Goal: Task Accomplishment & Management: Manage account settings

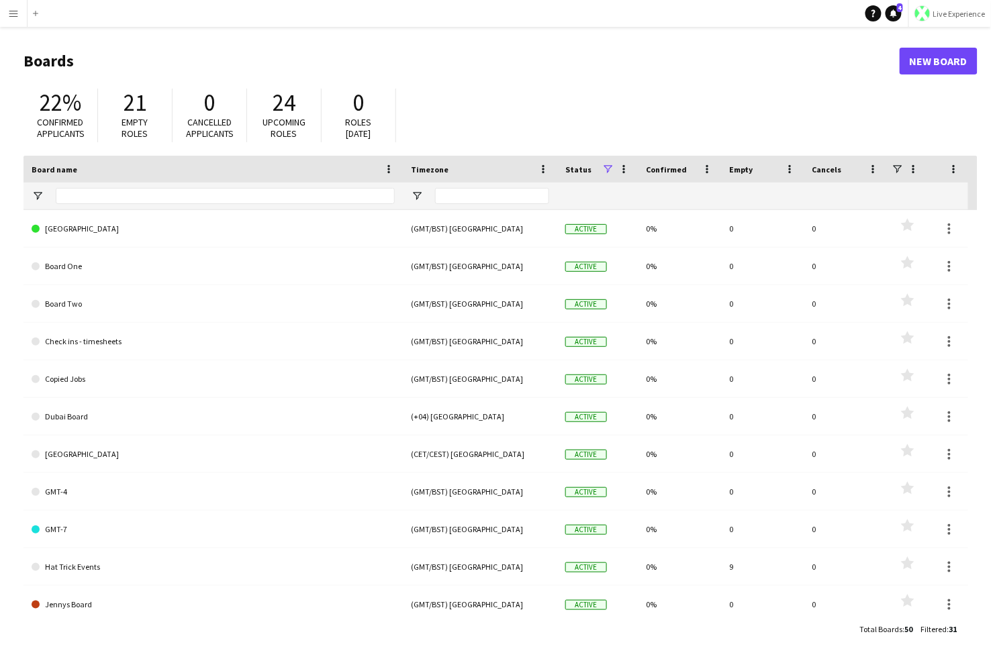
click at [803, 18] on span "Live Experience" at bounding box center [959, 14] width 52 height 10
click at [803, 87] on span "Walls Productions" at bounding box center [946, 89] width 72 height 12
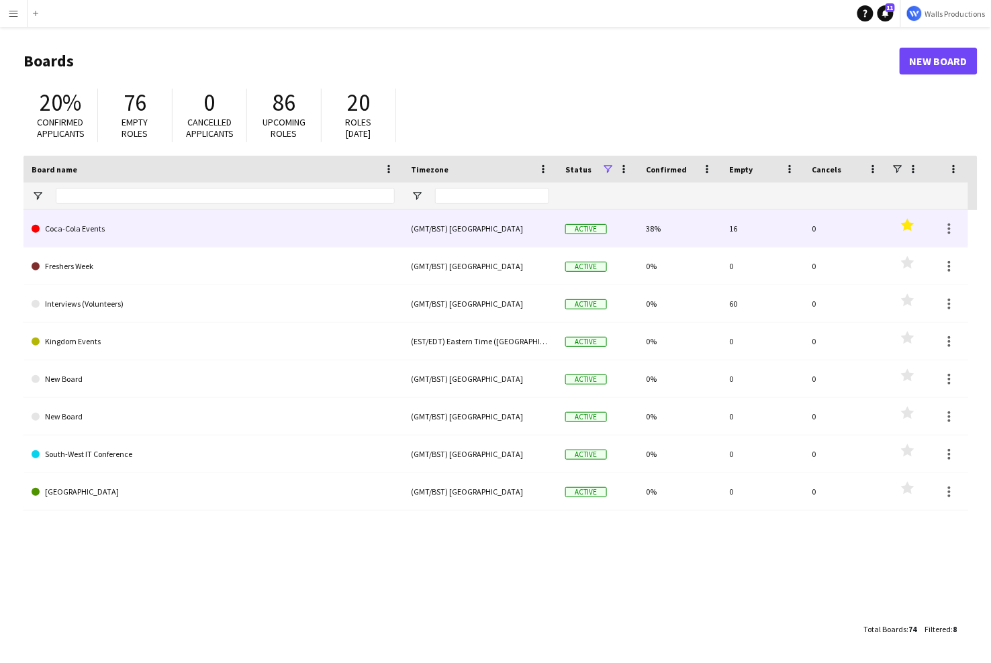
click at [160, 240] on link "Coca-Cola Events" at bounding box center [213, 229] width 363 height 38
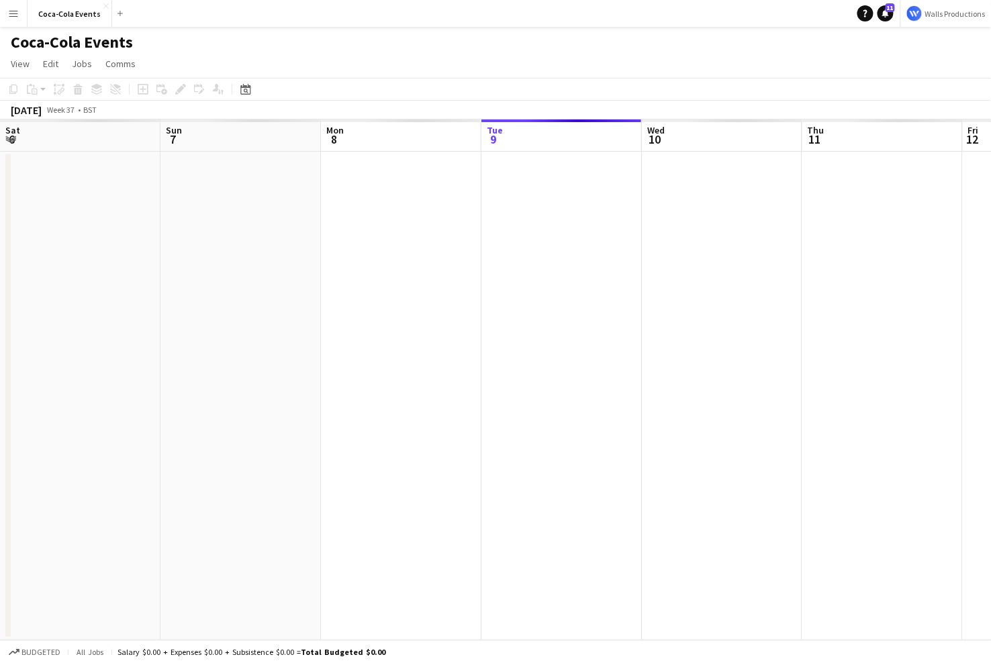
scroll to position [0, 321]
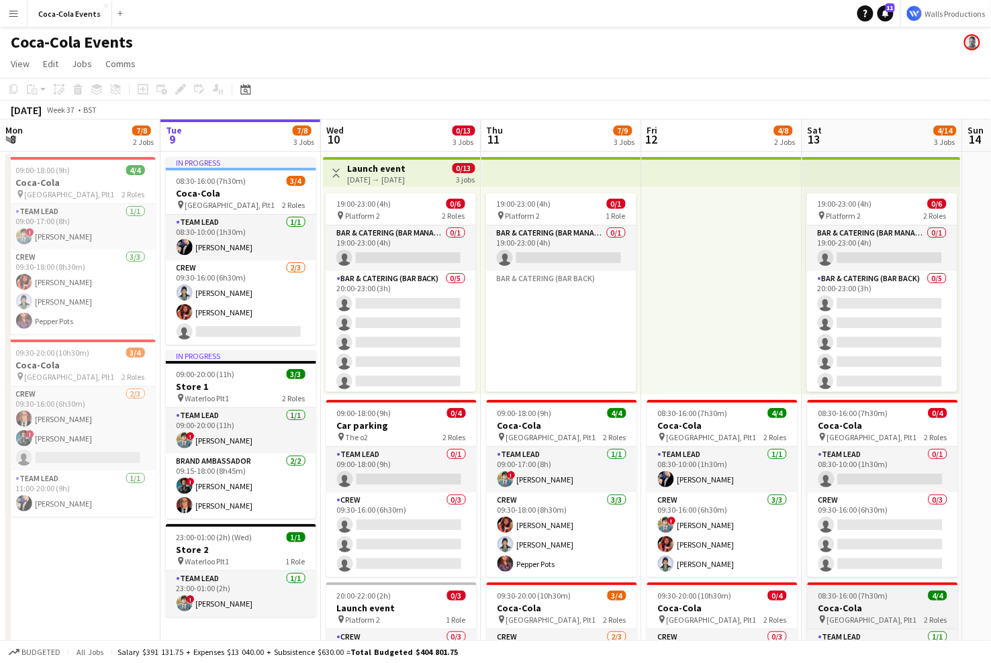
click at [841, 600] on span "08:30-16:00 (7h30m)" at bounding box center [853, 596] width 70 height 10
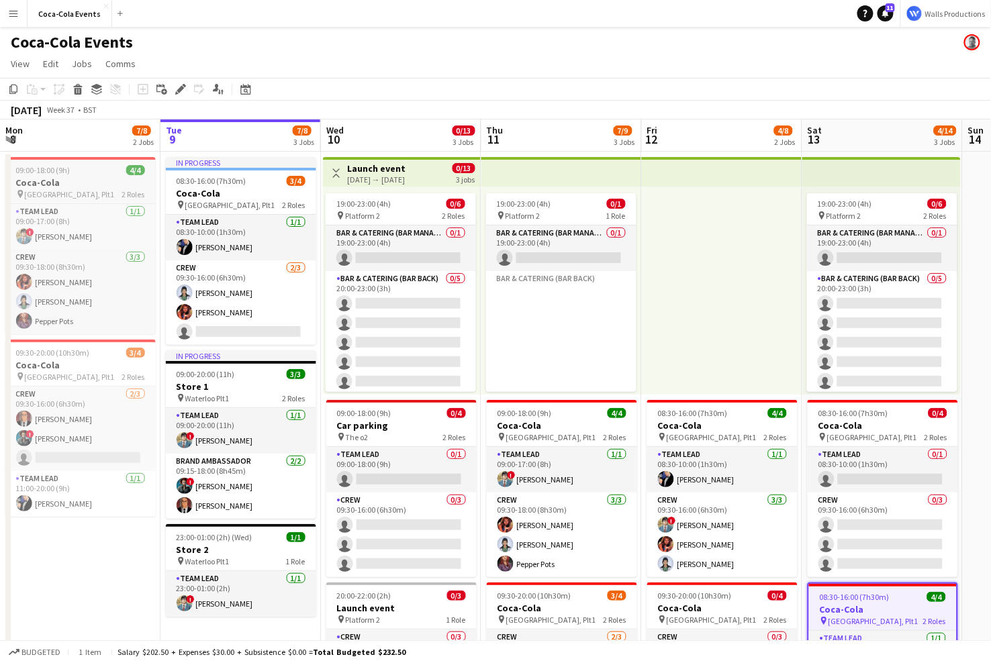
click at [87, 179] on h3 "Coca-Cola" at bounding box center [80, 183] width 150 height 12
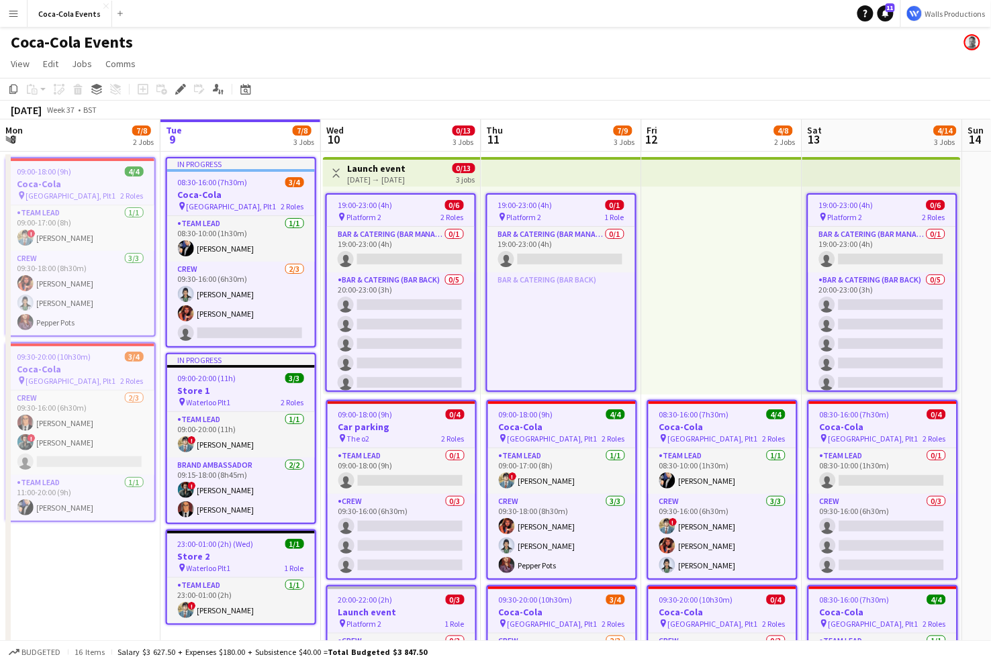
click at [216, 190] on h3 "Coca-Cola" at bounding box center [241, 195] width 148 height 12
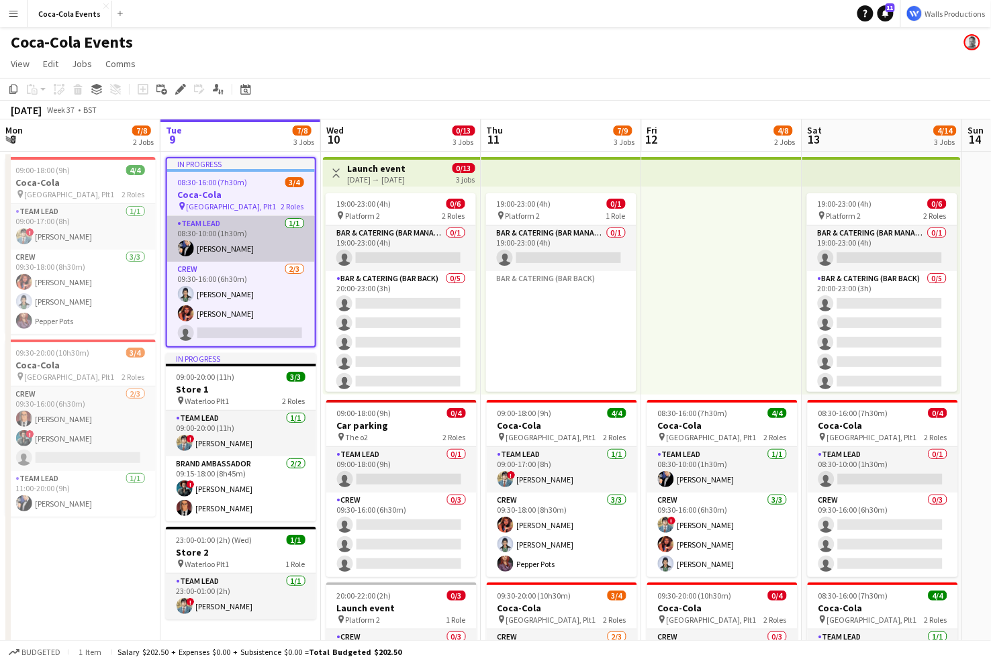
click at [221, 228] on app-card-role "Team Lead [DATE] 08:30-10:00 (1h30m) [PERSON_NAME]" at bounding box center [241, 239] width 148 height 46
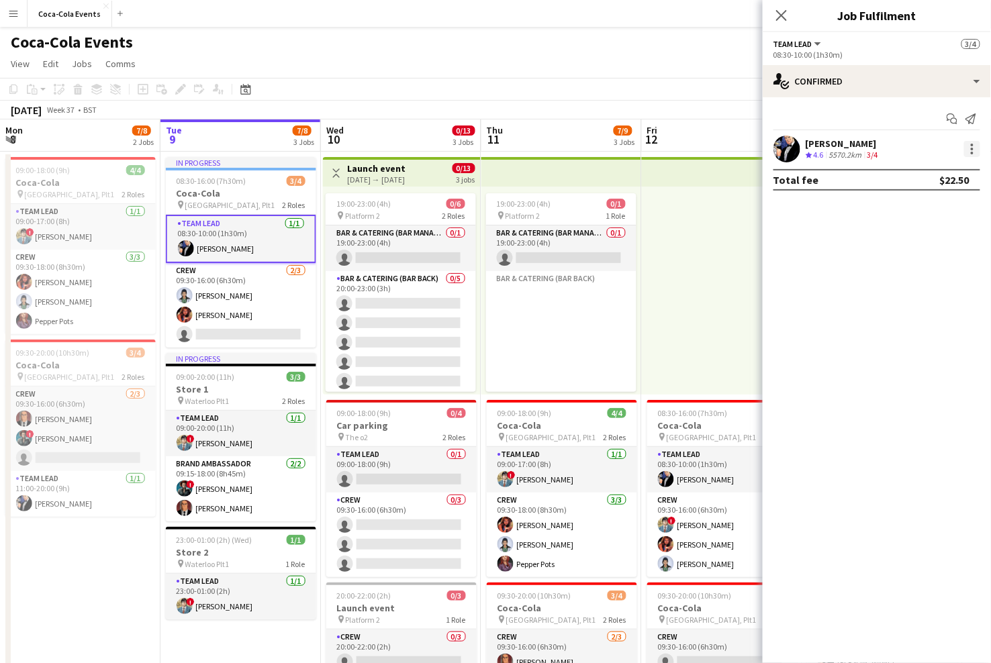
click at [969, 148] on div at bounding box center [972, 149] width 16 height 16
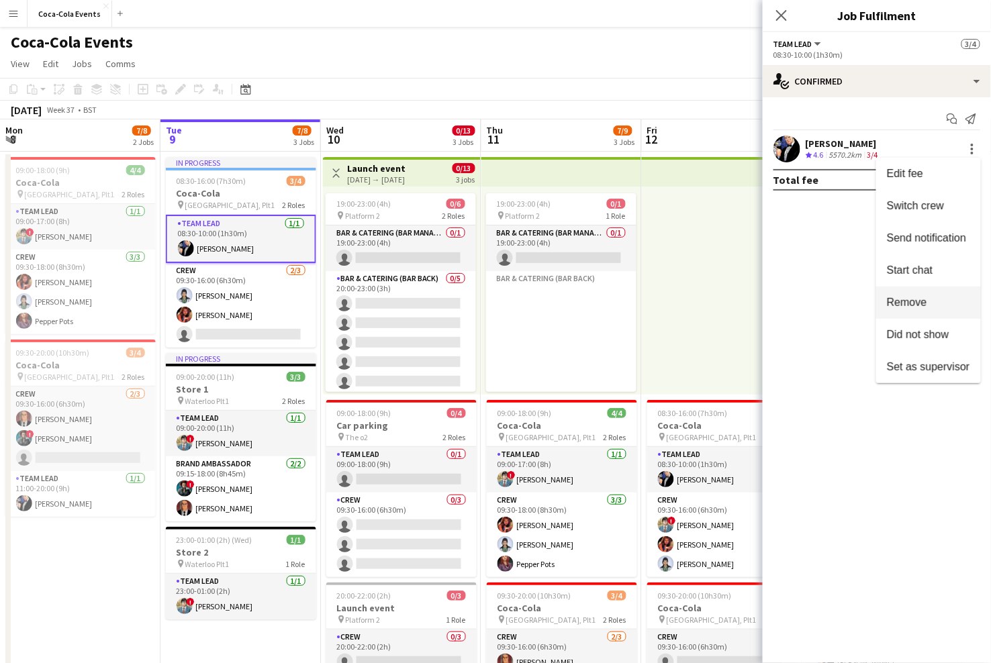
click at [935, 301] on span "Remove" at bounding box center [928, 303] width 83 height 12
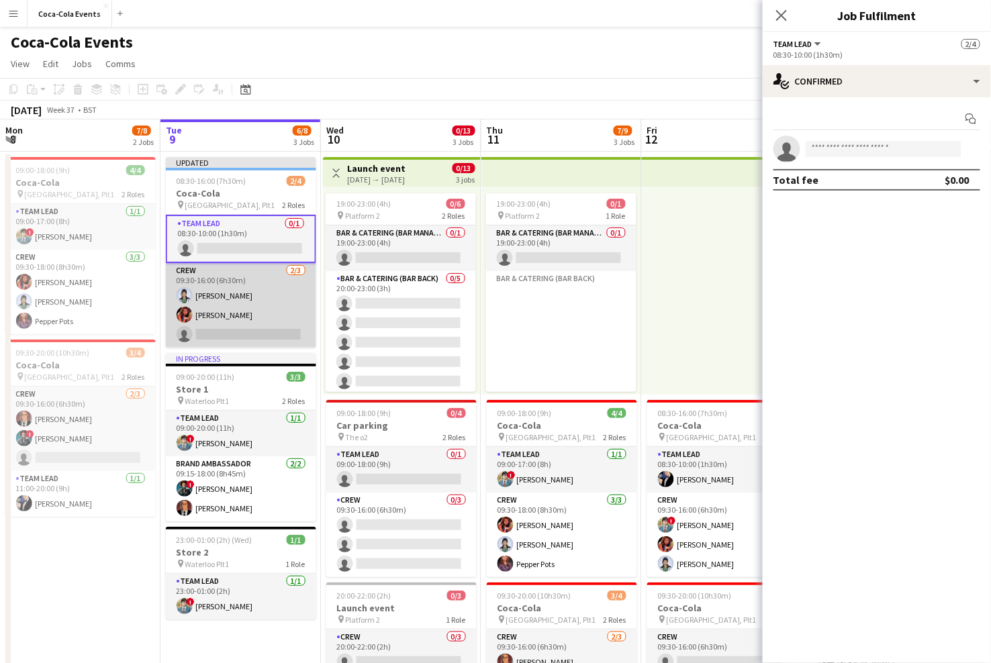
click at [258, 303] on app-card-role "Crew [DATE] 09:30-16:00 (6h30m) [PERSON_NAME] [PERSON_NAME] single-neutral-acti…" at bounding box center [241, 305] width 150 height 85
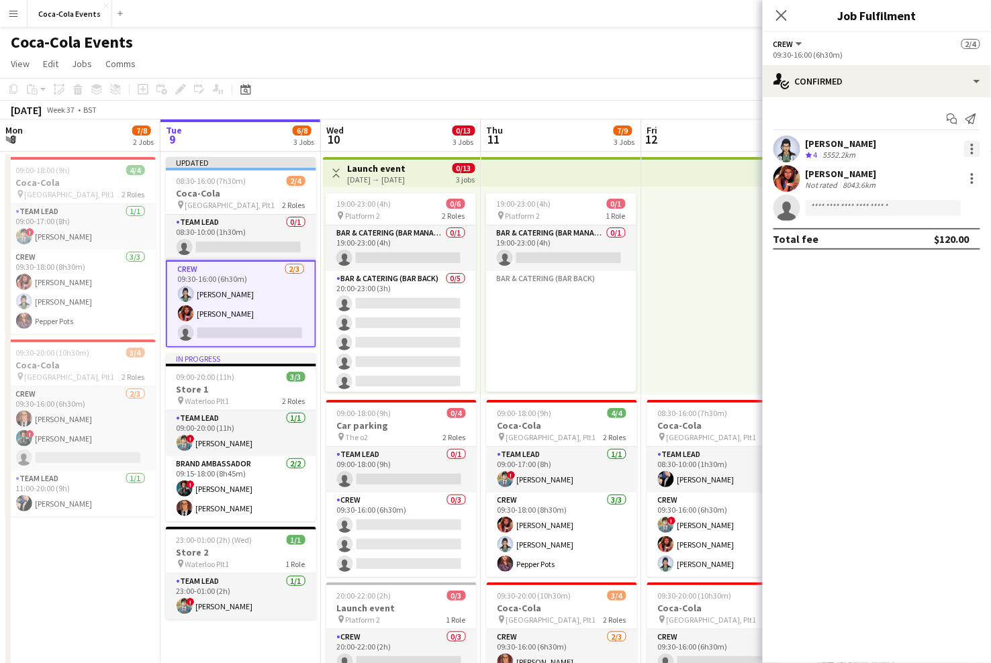
click at [975, 142] on div at bounding box center [972, 149] width 16 height 16
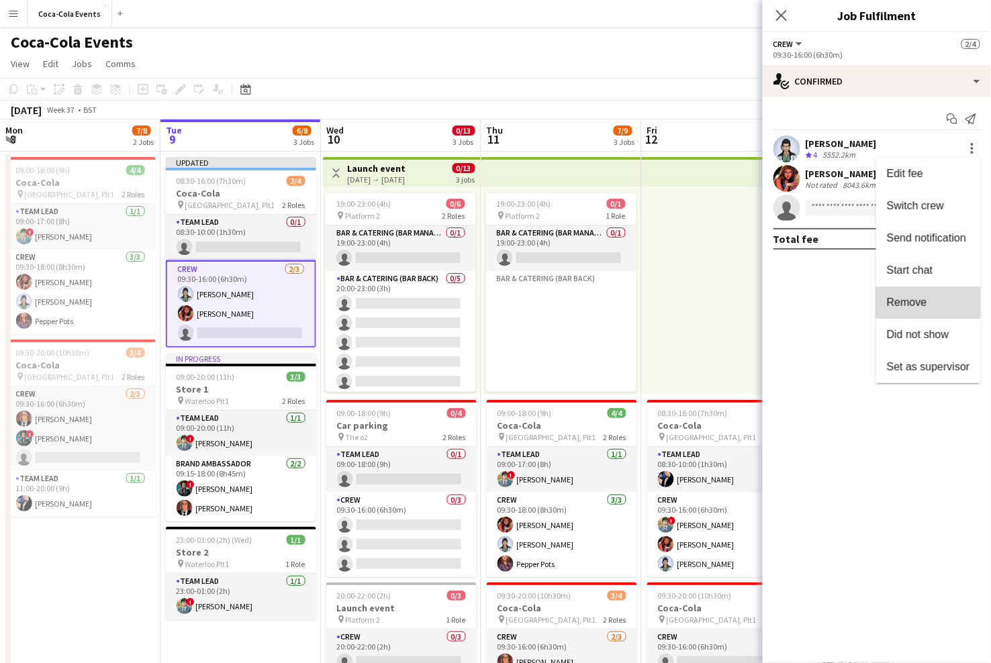
click at [927, 305] on span "Remove" at bounding box center [928, 303] width 83 height 12
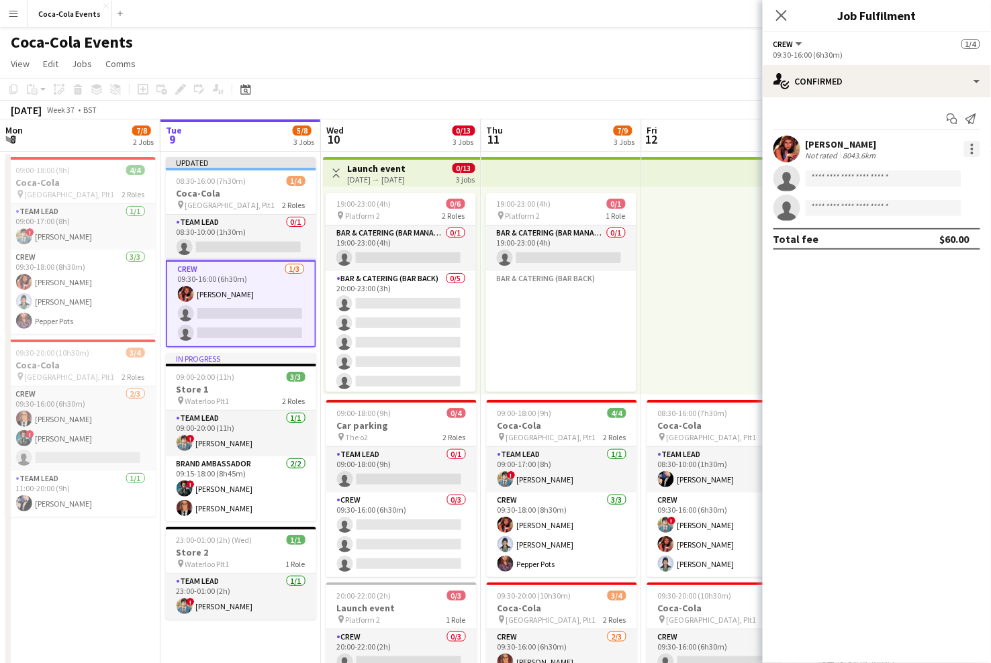
click at [971, 144] on div at bounding box center [972, 145] width 3 height 3
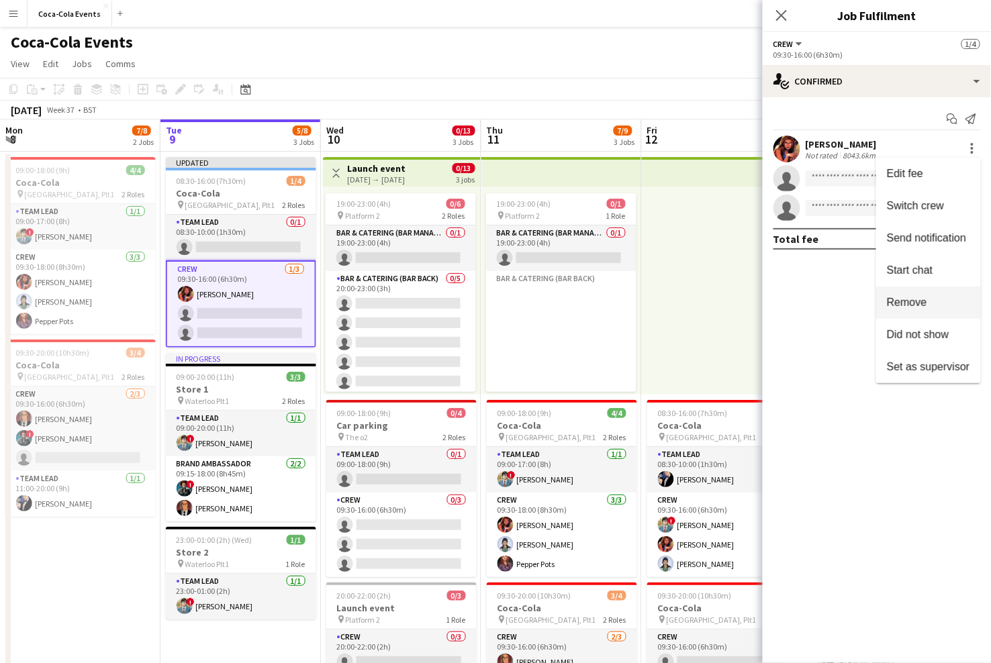
click at [921, 299] on span "Remove" at bounding box center [907, 302] width 40 height 11
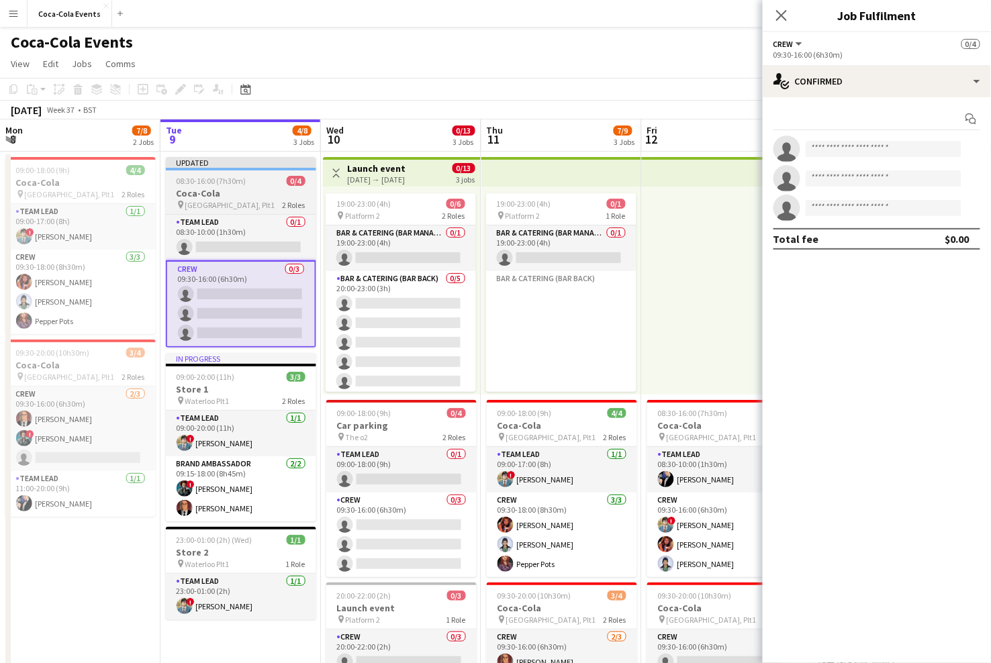
click at [273, 184] on div "08:30-16:00 (7h30m) 0/4" at bounding box center [241, 181] width 150 height 10
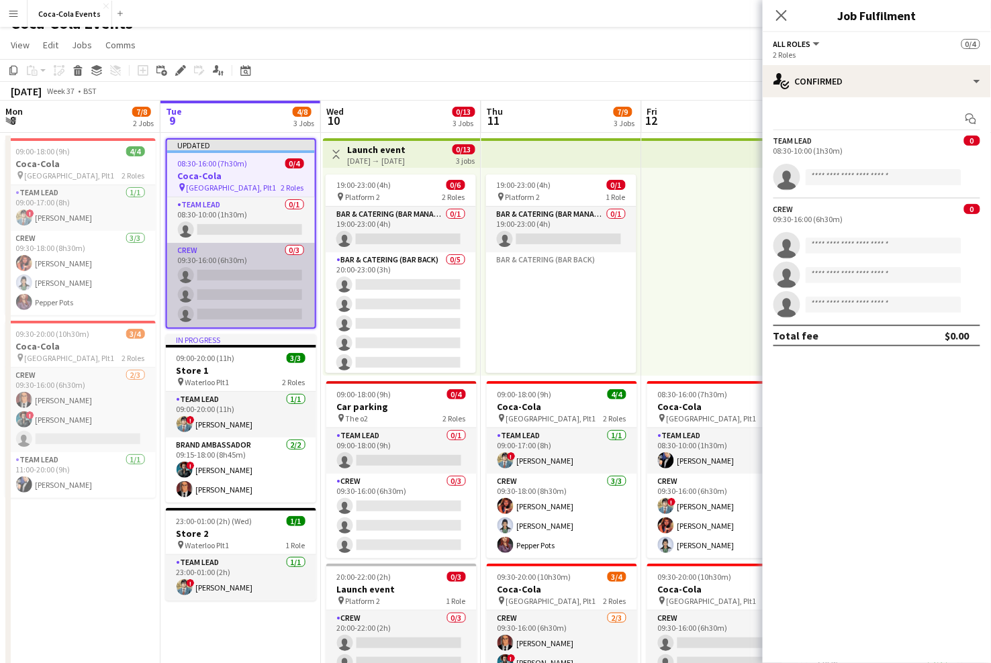
scroll to position [28, 0]
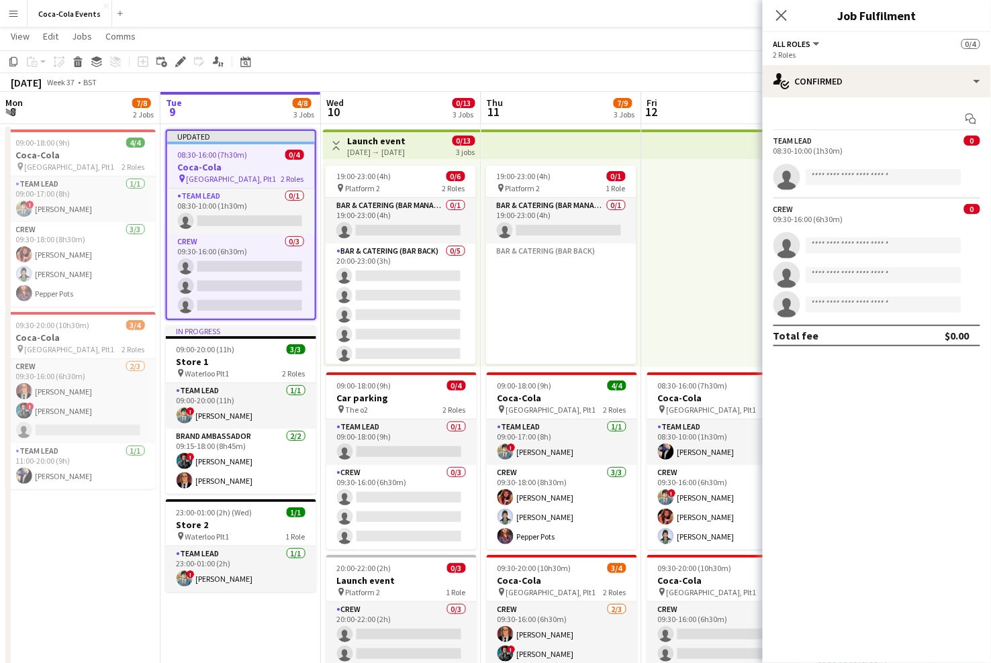
click at [618, 96] on app-board-header-date "Thu 11 7/9 3 Jobs" at bounding box center [561, 108] width 160 height 32
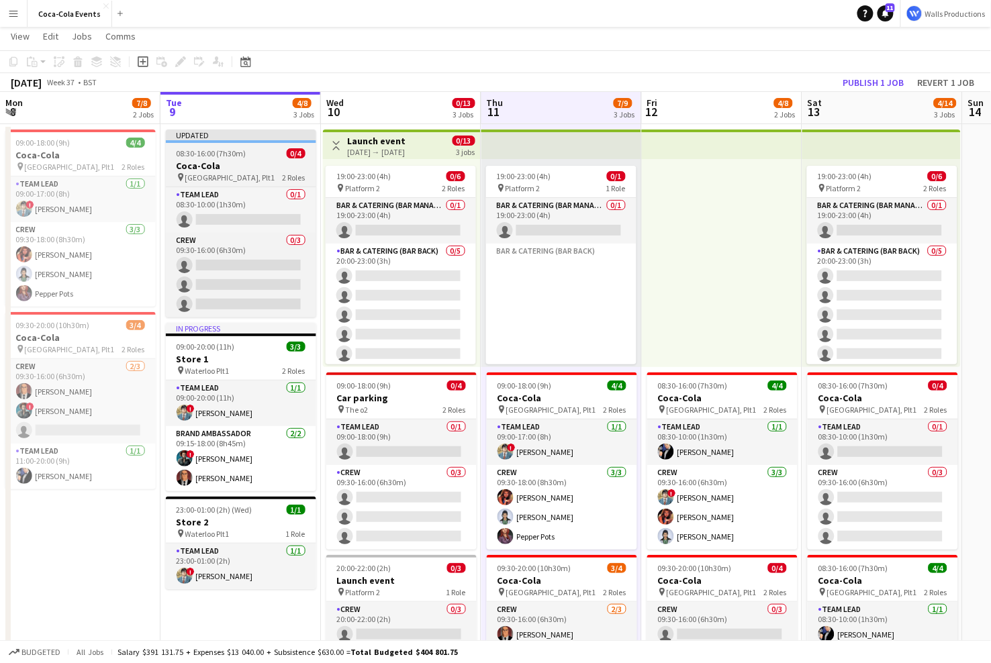
click at [270, 161] on h3 "Coca-Cola" at bounding box center [241, 166] width 150 height 12
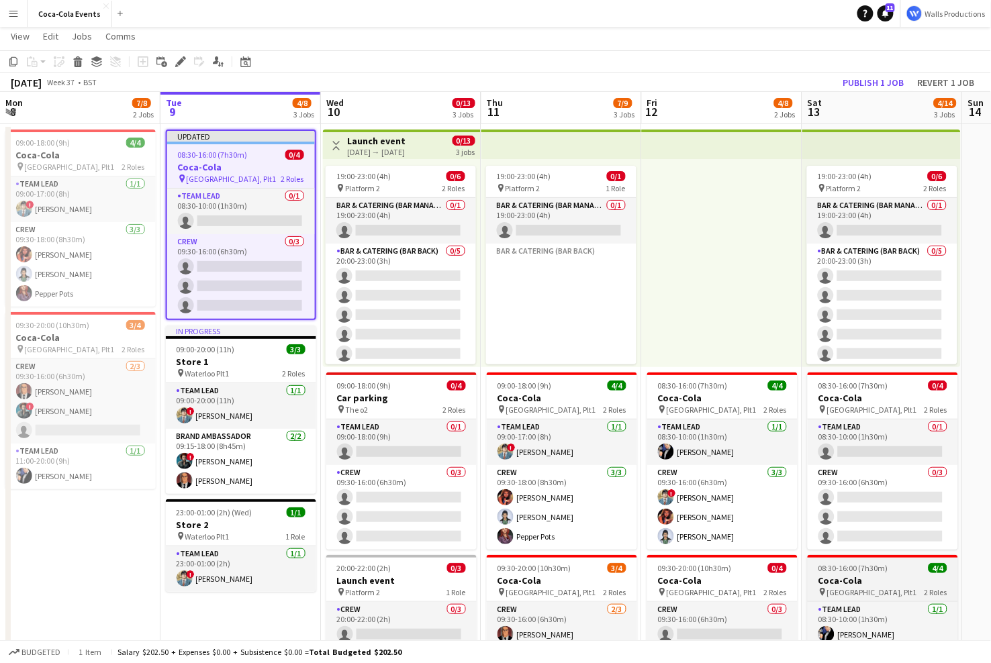
click at [878, 569] on span "08:30-16:00 (7h30m)" at bounding box center [853, 568] width 70 height 10
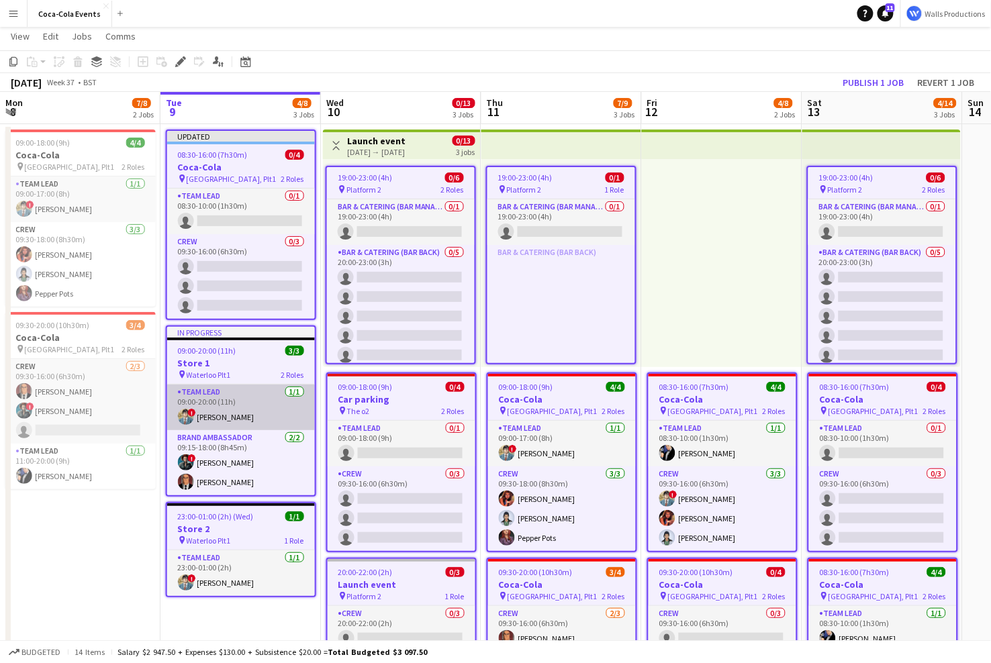
click at [216, 399] on app-card-role "Team Lead [DATE] 09:00-20:00 (11h) ! [PERSON_NAME]" at bounding box center [241, 408] width 148 height 46
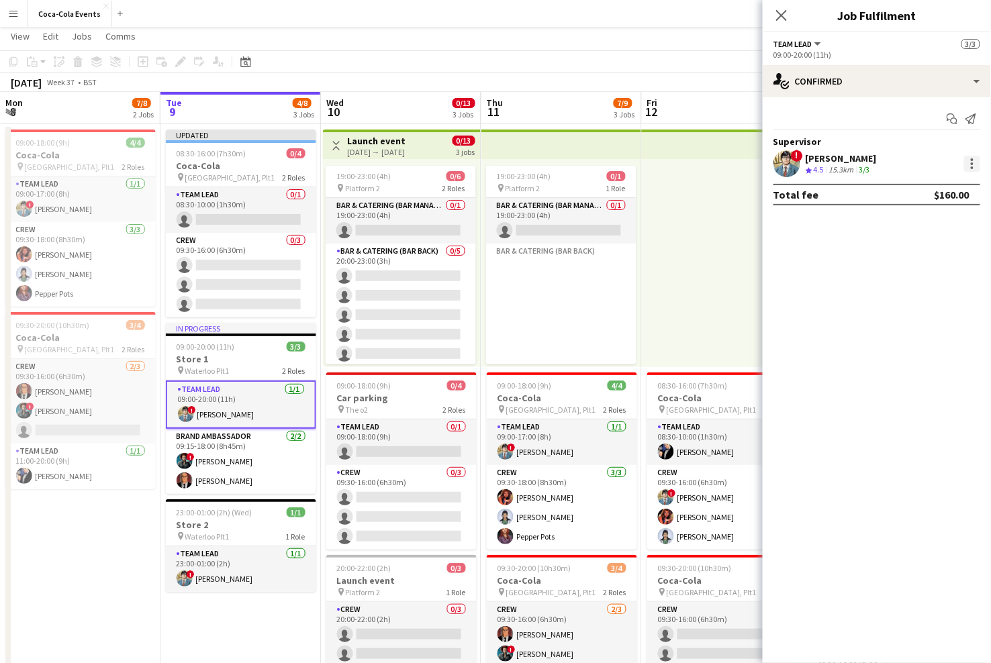
click at [974, 166] on div at bounding box center [972, 164] width 16 height 16
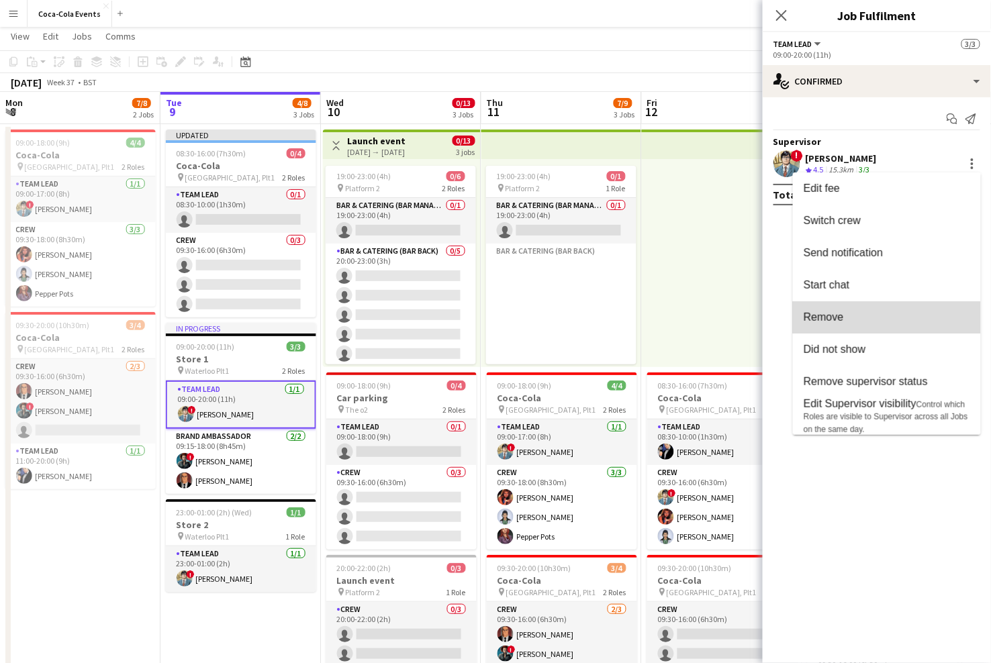
click at [867, 319] on span "Remove" at bounding box center [887, 318] width 167 height 12
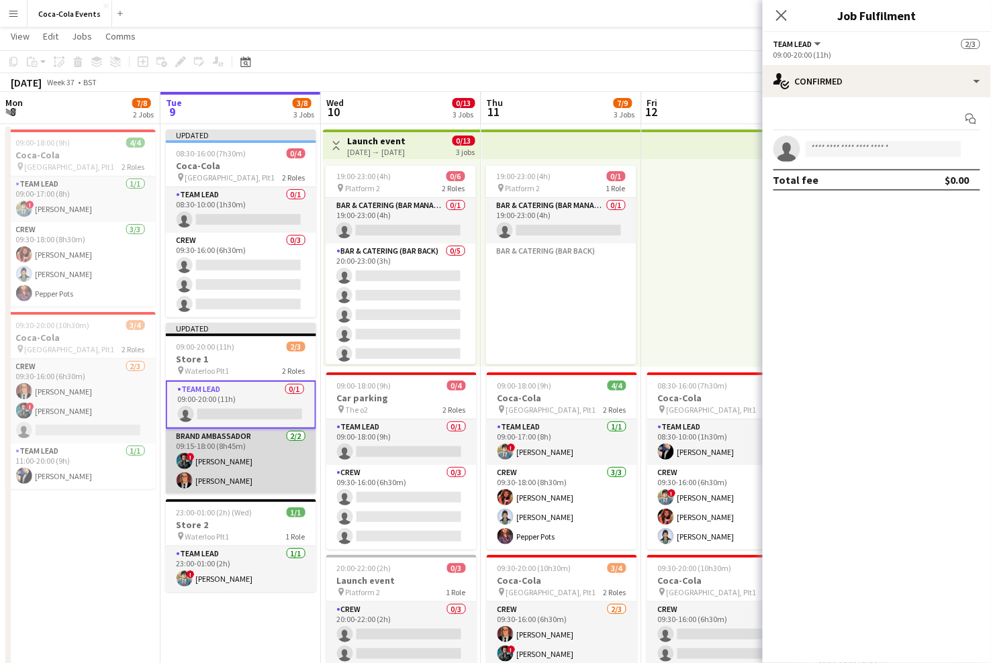
click at [205, 492] on app-card-role "Brand Ambassador [DATE] 09:15-18:00 (8h45m) ! [PERSON_NAME] [PERSON_NAME]" at bounding box center [241, 461] width 150 height 65
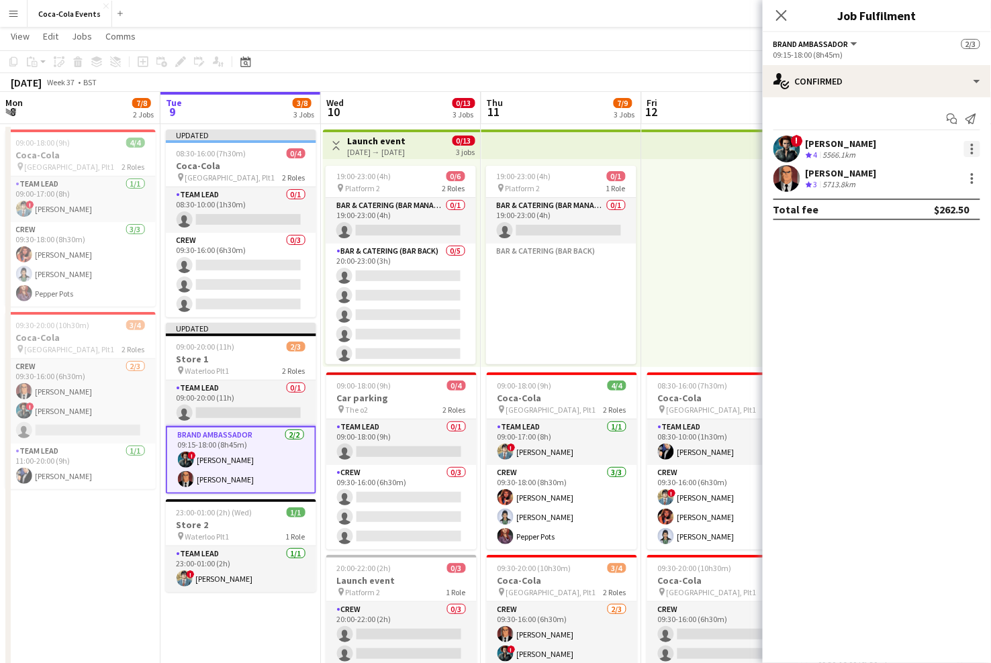
click at [975, 151] on div at bounding box center [972, 149] width 16 height 16
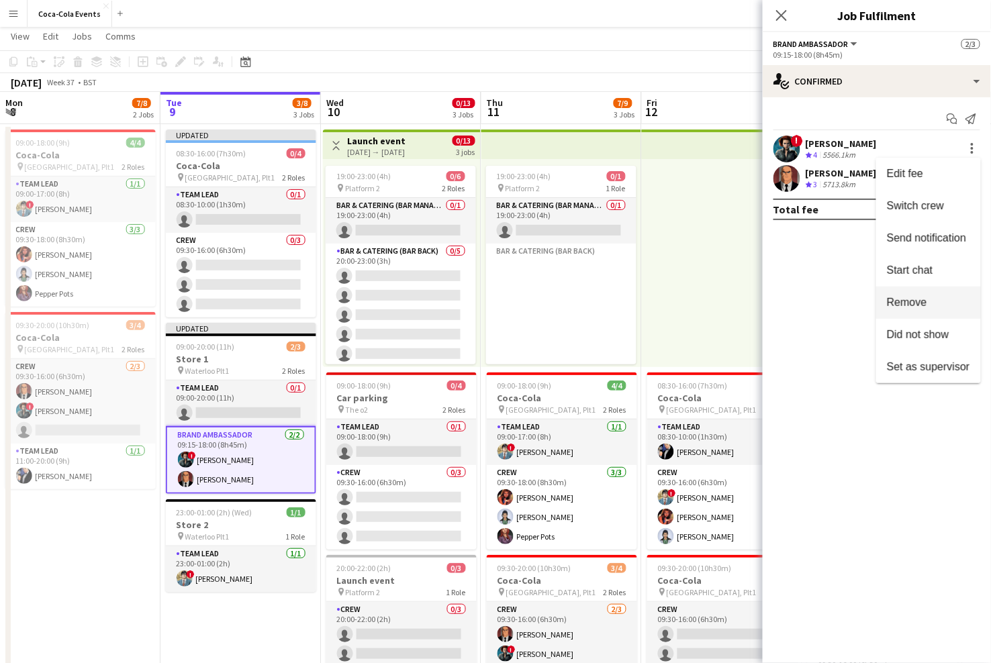
click at [933, 295] on button "Remove" at bounding box center [928, 303] width 105 height 32
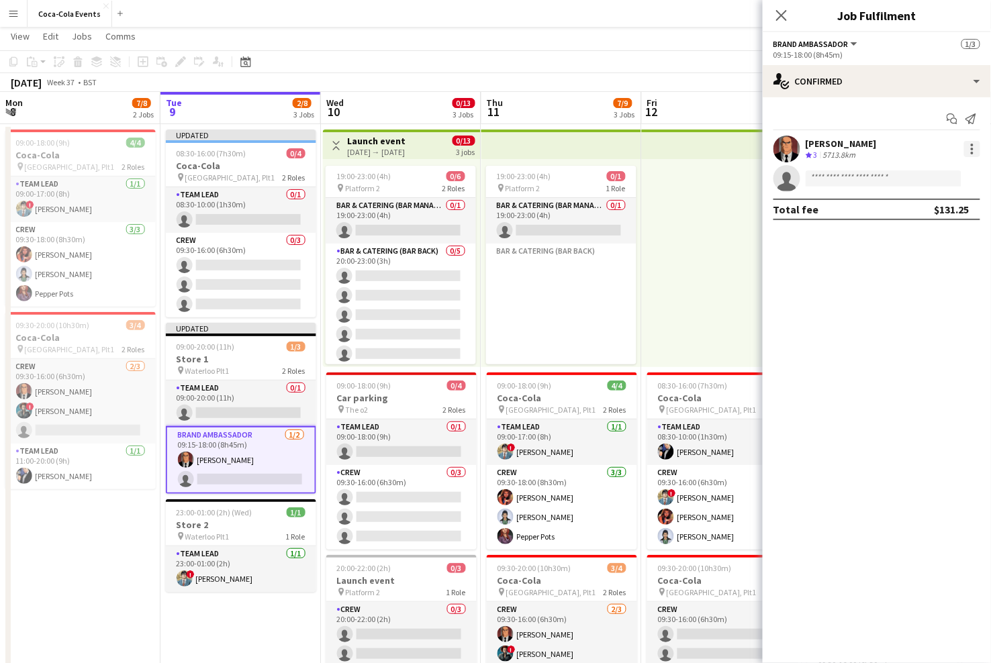
click at [970, 151] on div at bounding box center [972, 149] width 16 height 16
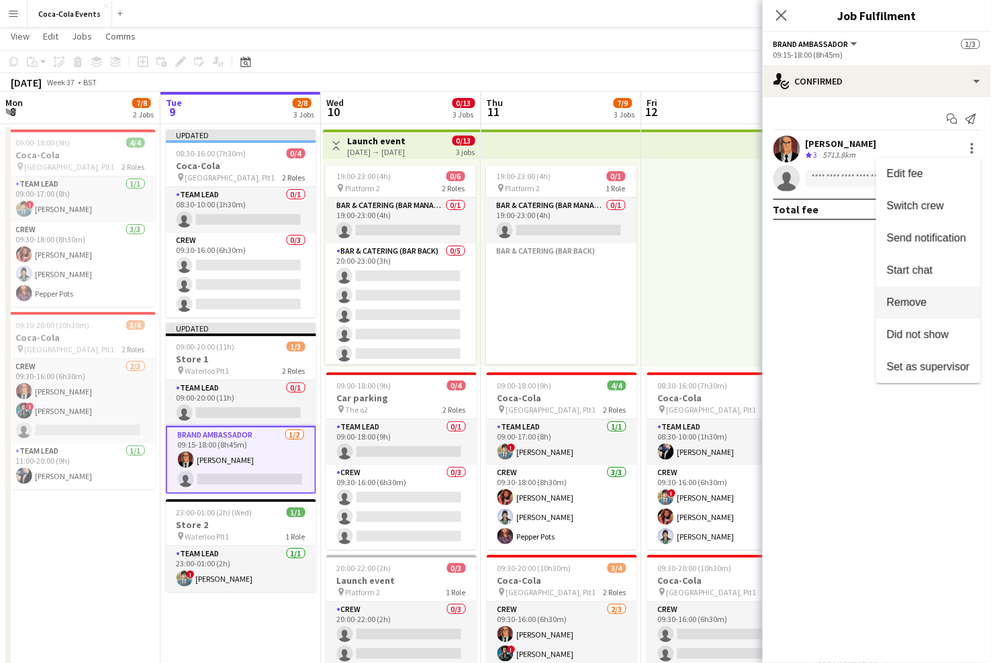
click at [908, 308] on span "Remove" at bounding box center [907, 302] width 40 height 11
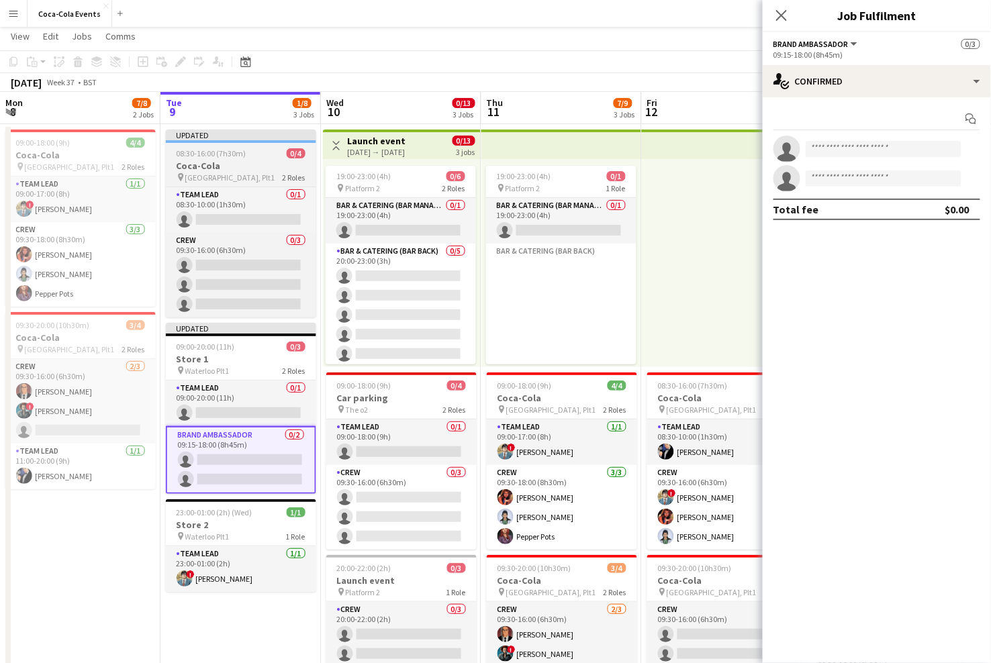
click at [266, 163] on h3 "Coca-Cola" at bounding box center [241, 166] width 150 height 12
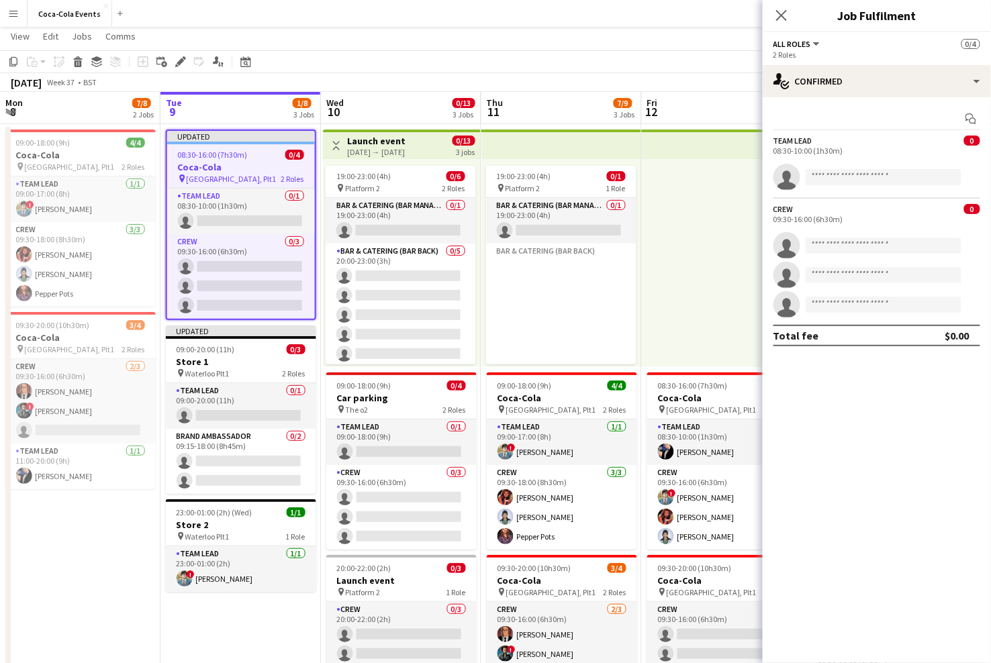
click at [487, 97] on span "Thu" at bounding box center [495, 103] width 17 height 12
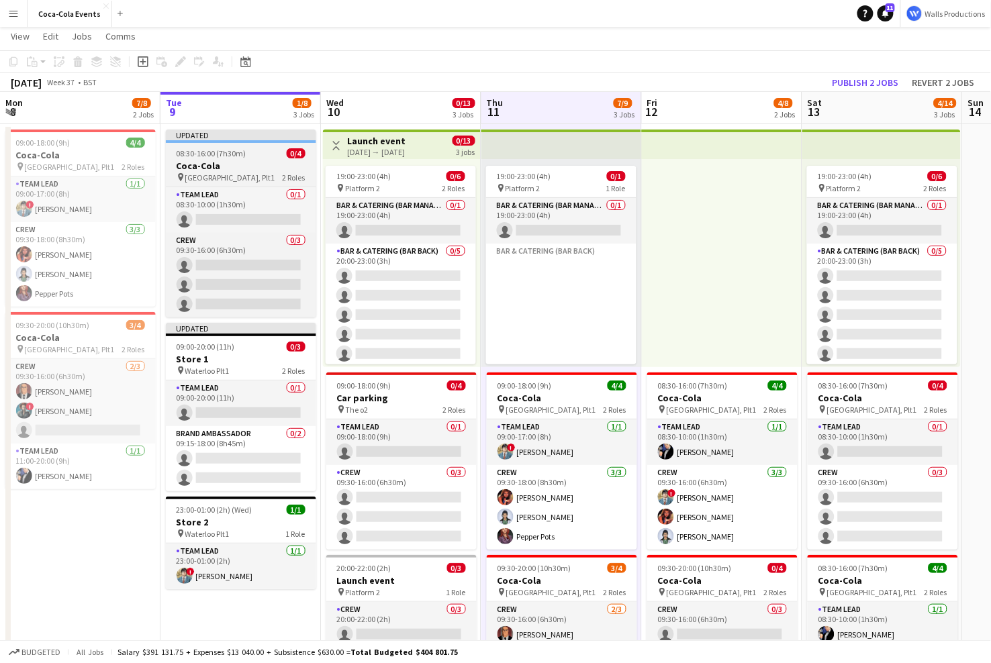
click at [233, 166] on h3 "Coca-Cola" at bounding box center [241, 166] width 150 height 12
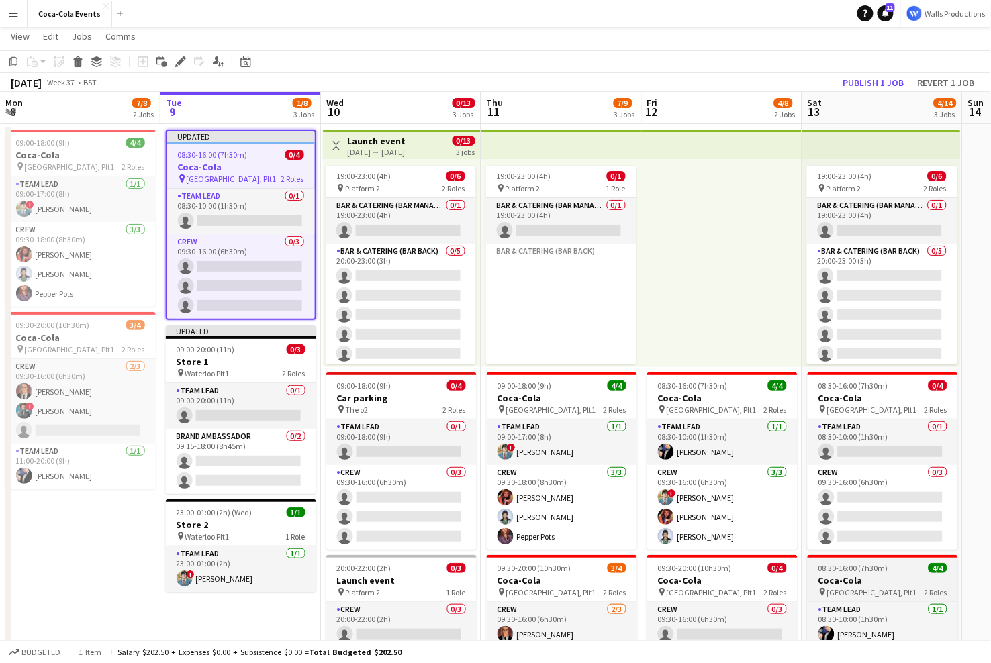
click at [847, 569] on span "08:30-16:00 (7h30m)" at bounding box center [853, 568] width 70 height 10
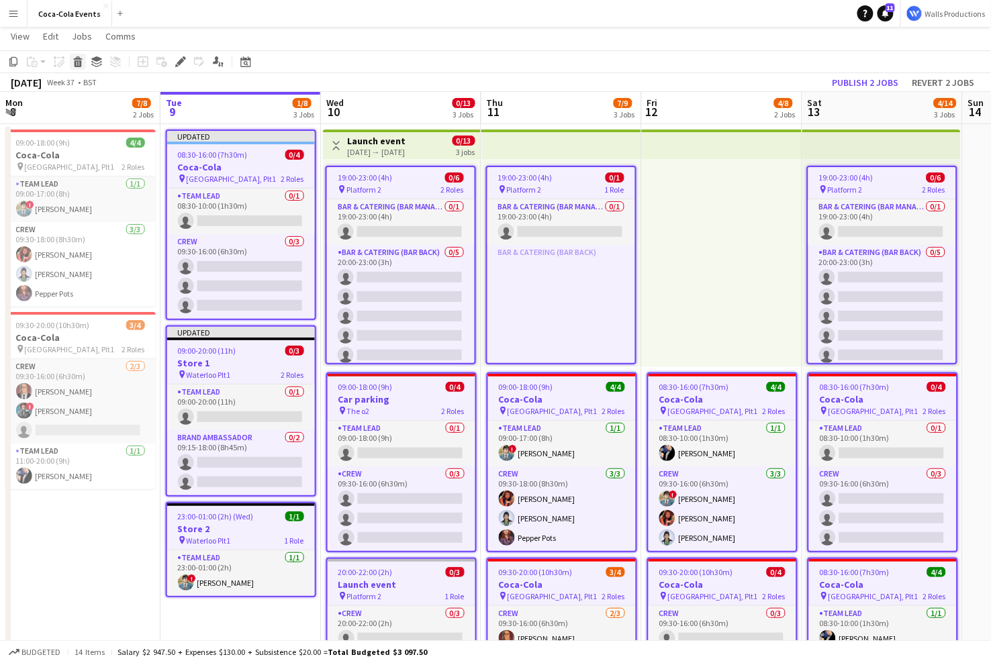
click at [76, 66] on icon at bounding box center [78, 63] width 7 height 7
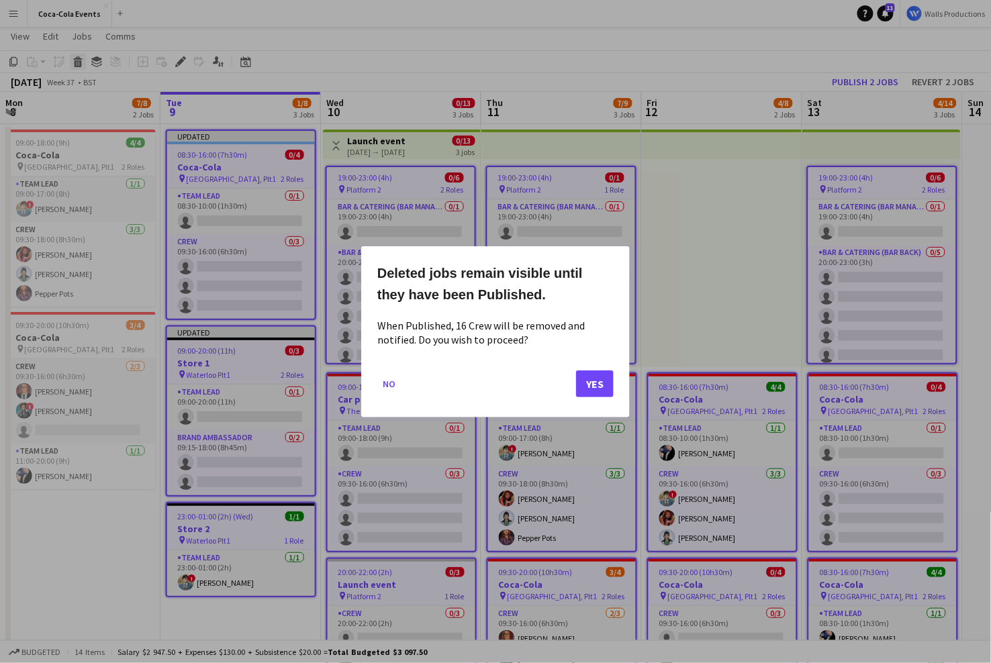
scroll to position [0, 0]
click at [596, 379] on button "Yes" at bounding box center [595, 383] width 38 height 27
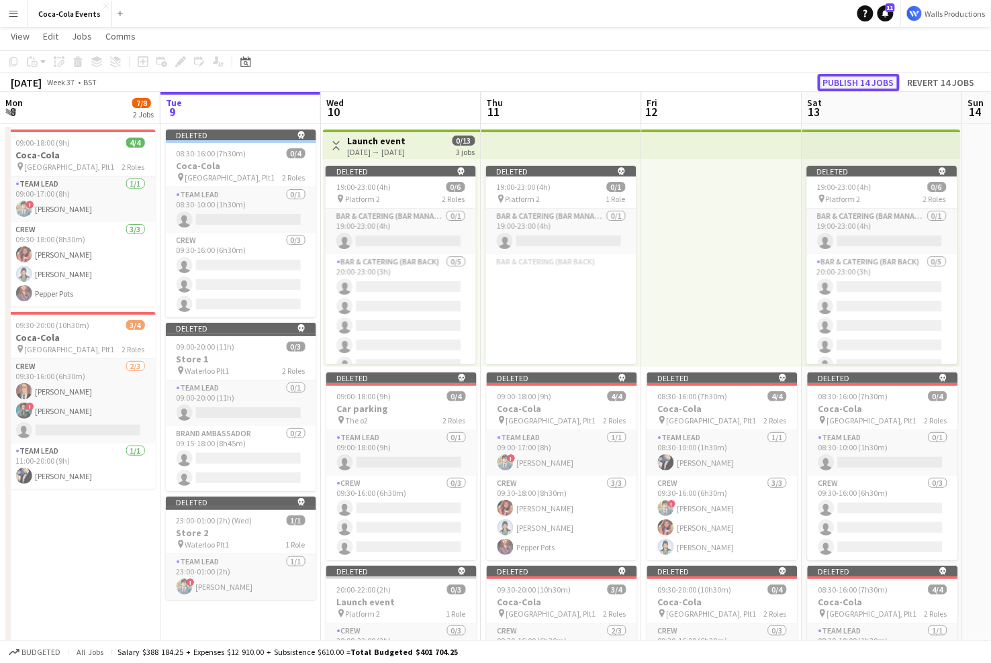
click at [859, 77] on button "Publish 14 jobs" at bounding box center [859, 82] width 82 height 17
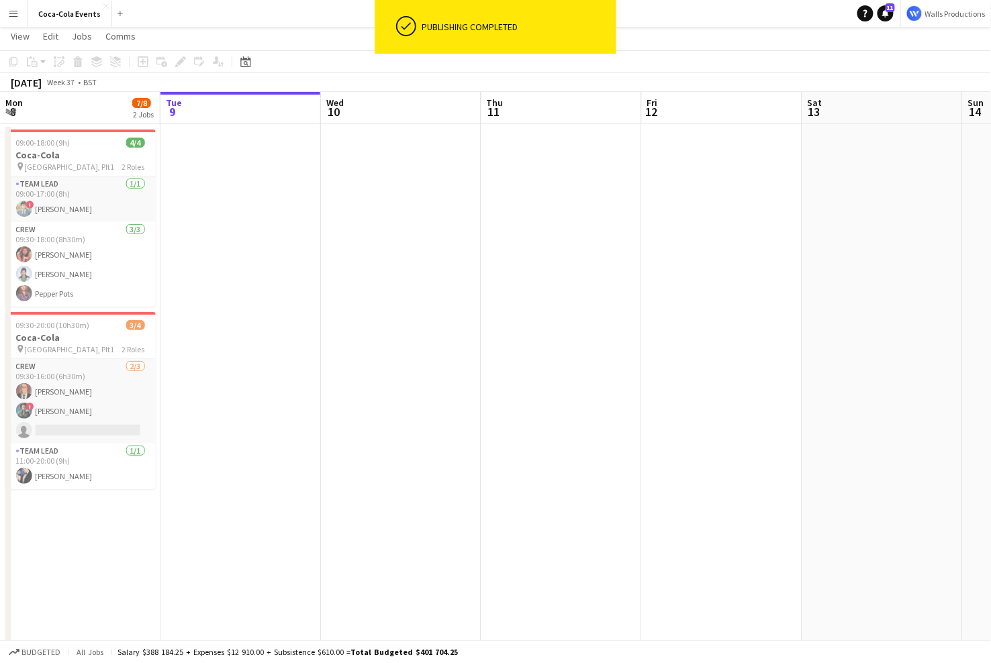
click at [209, 365] on app-date-cell at bounding box center [240, 442] width 160 height 637
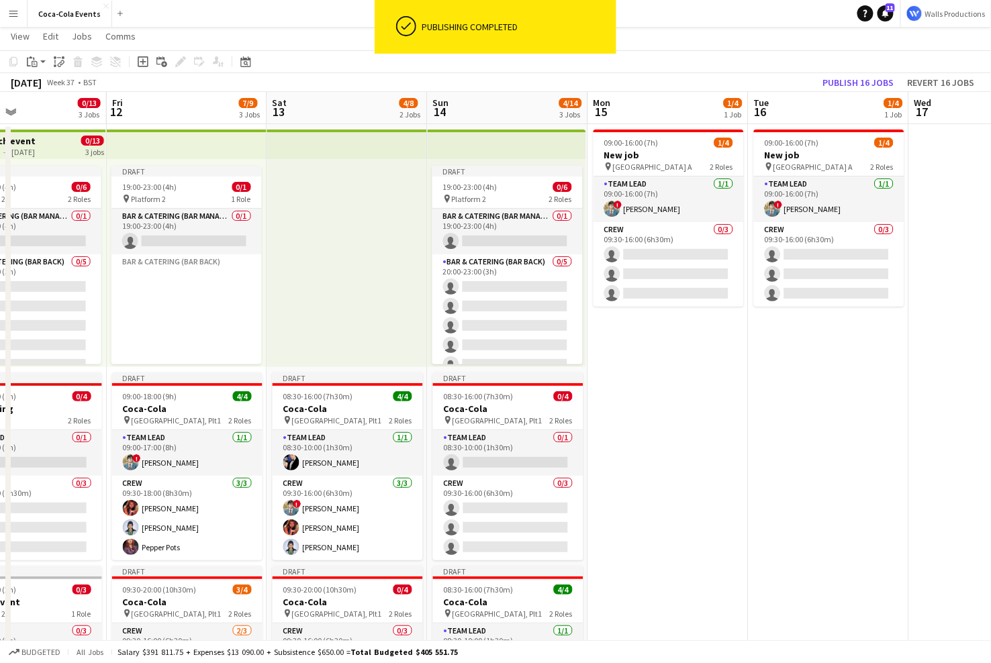
scroll to position [0, 350]
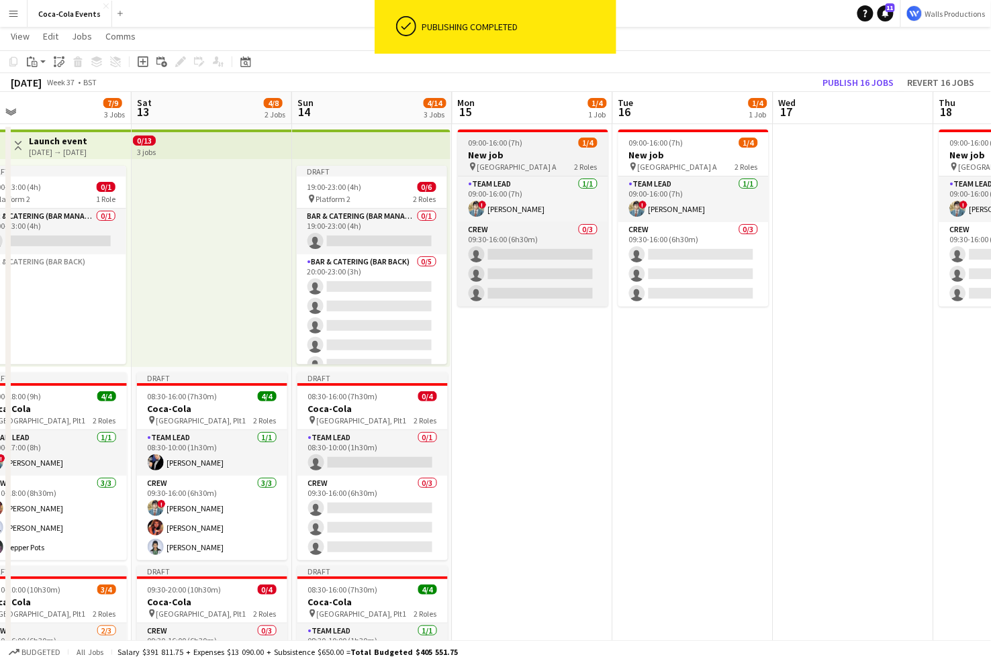
click at [515, 161] on div "pin [GEOGRAPHIC_DATA] A 2 Roles" at bounding box center [533, 166] width 150 height 11
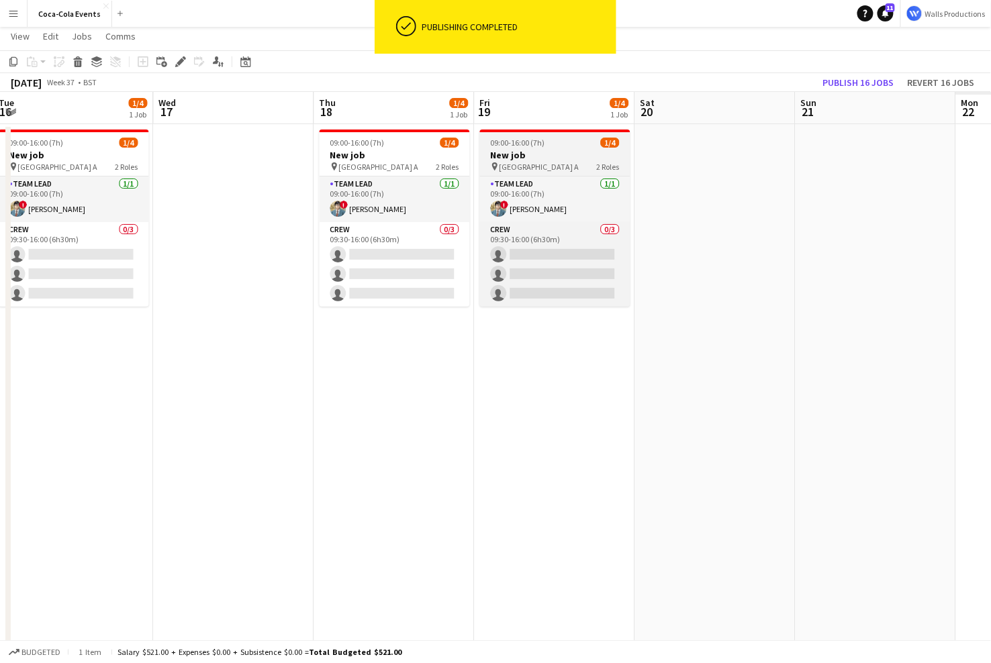
scroll to position [0, 446]
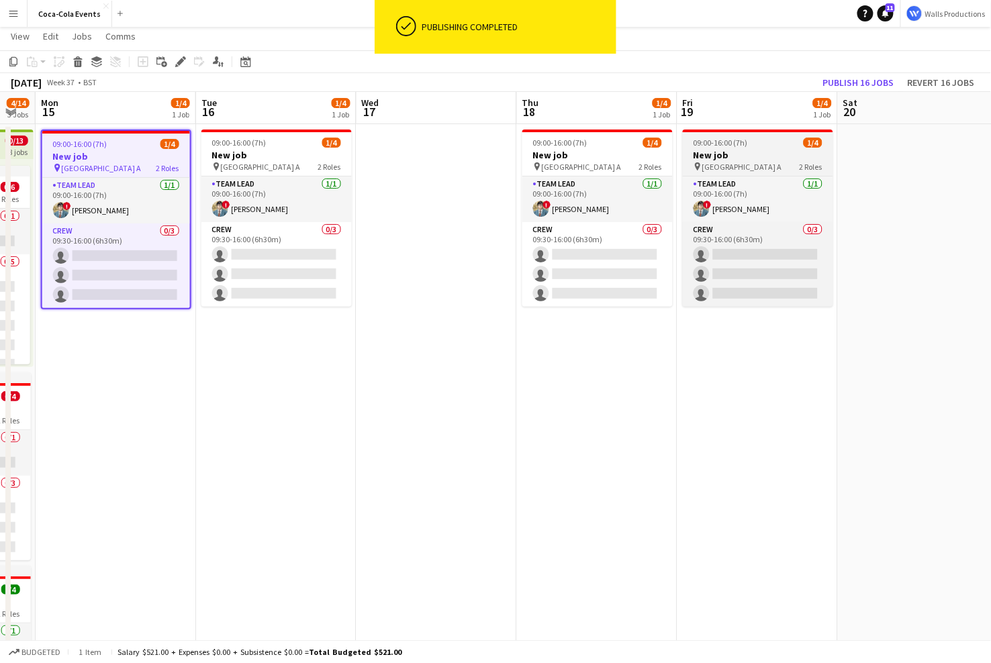
click at [731, 156] on h3 "New job" at bounding box center [758, 155] width 150 height 12
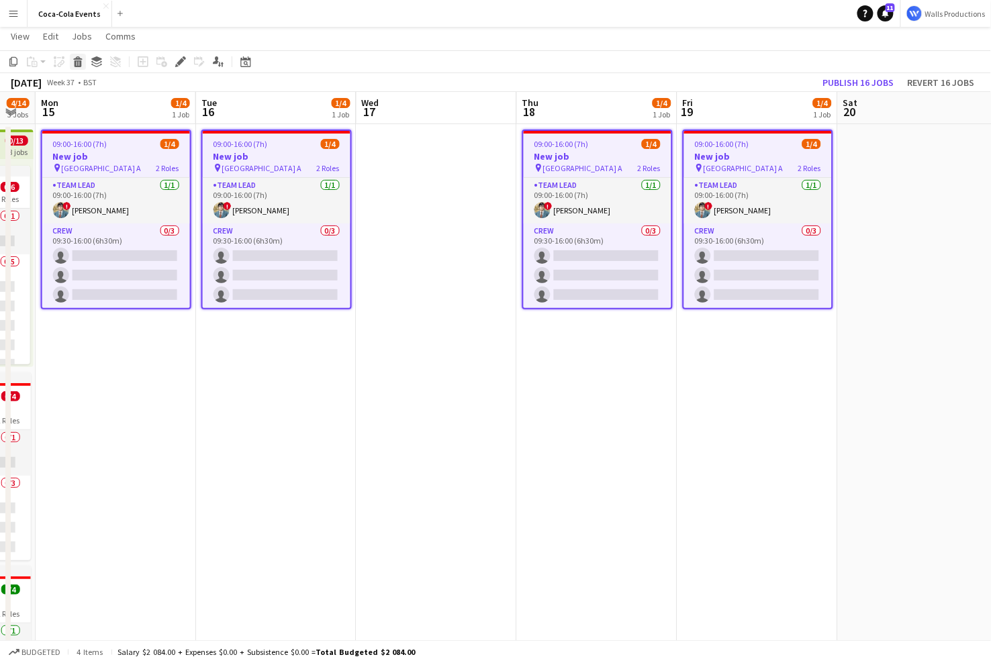
click at [74, 61] on icon "Delete" at bounding box center [78, 61] width 11 height 11
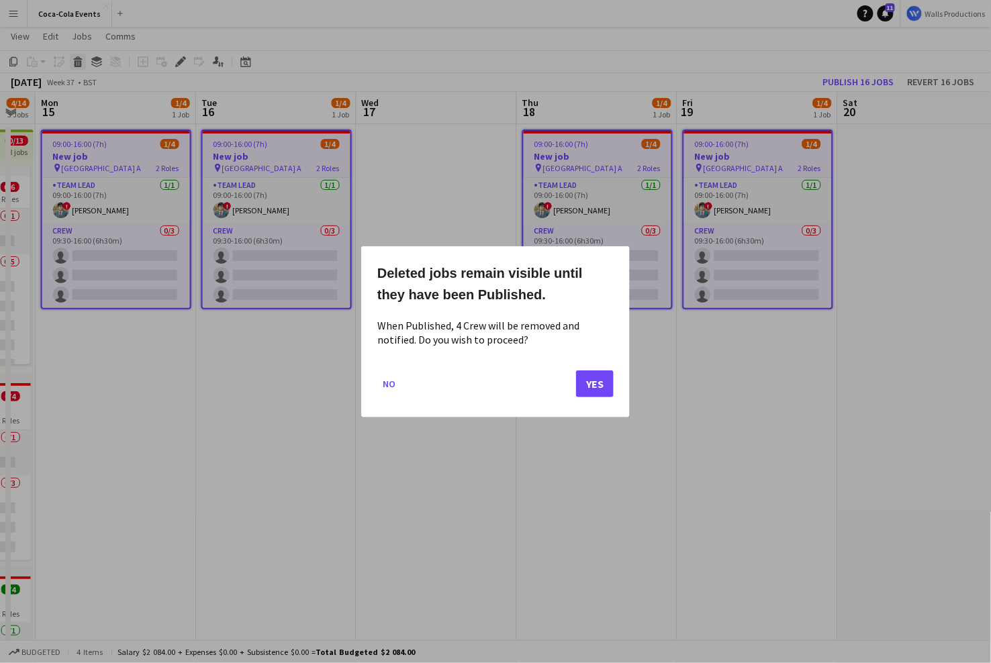
scroll to position [0, 0]
click at [603, 376] on button "Yes" at bounding box center [595, 383] width 38 height 27
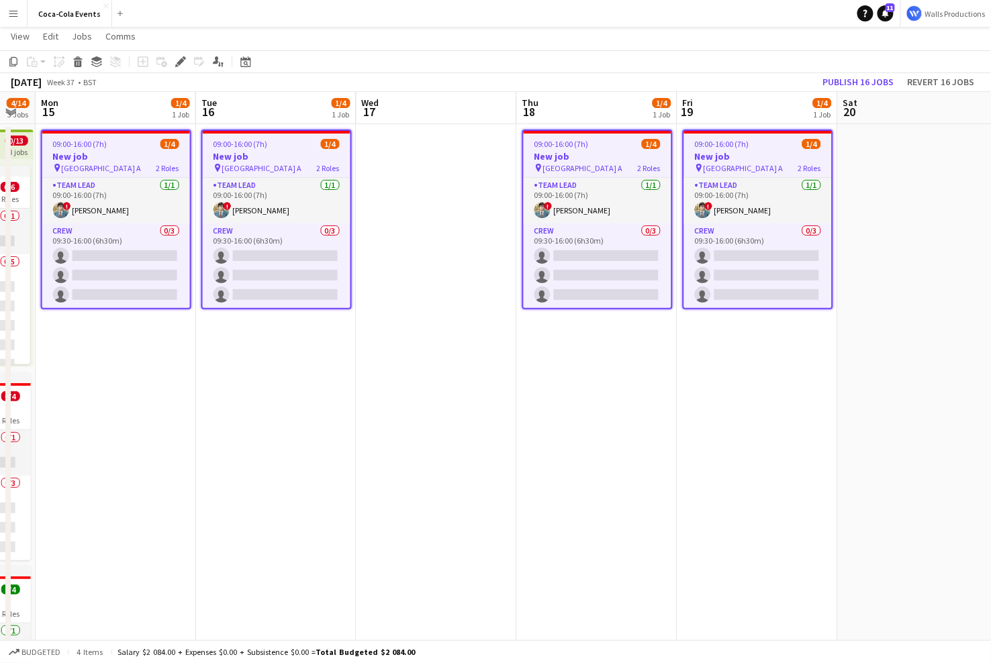
scroll to position [28, 0]
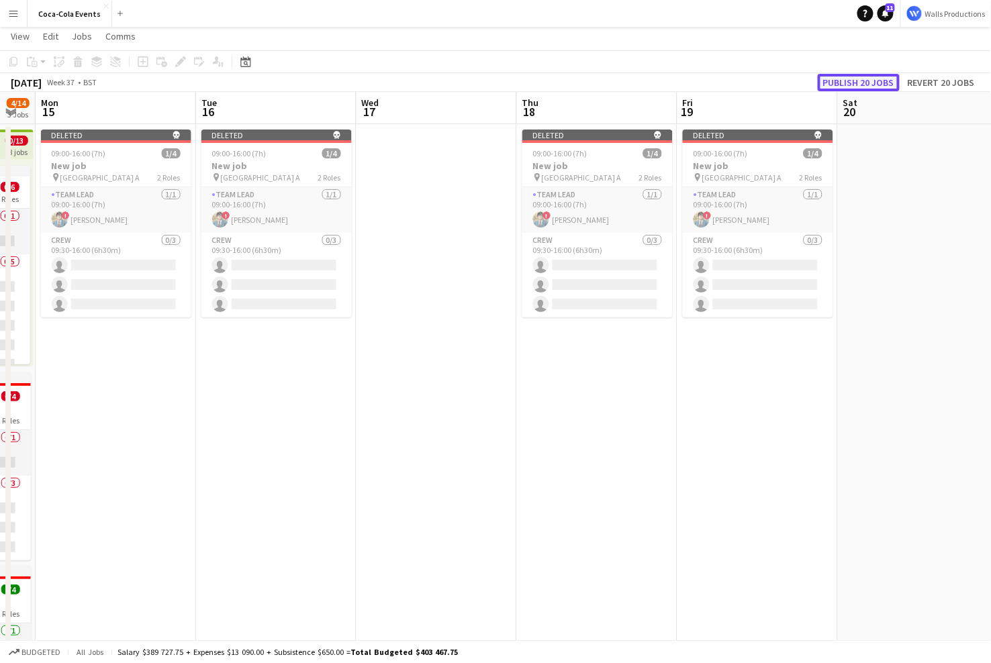
click at [832, 81] on button "Publish 20 jobs" at bounding box center [859, 82] width 82 height 17
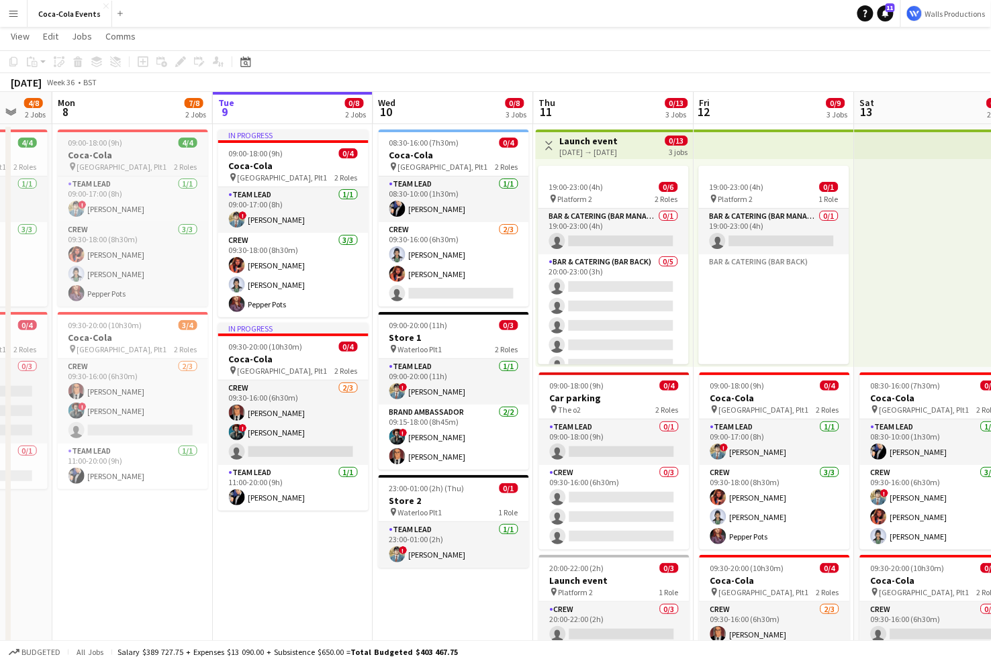
scroll to position [0, 0]
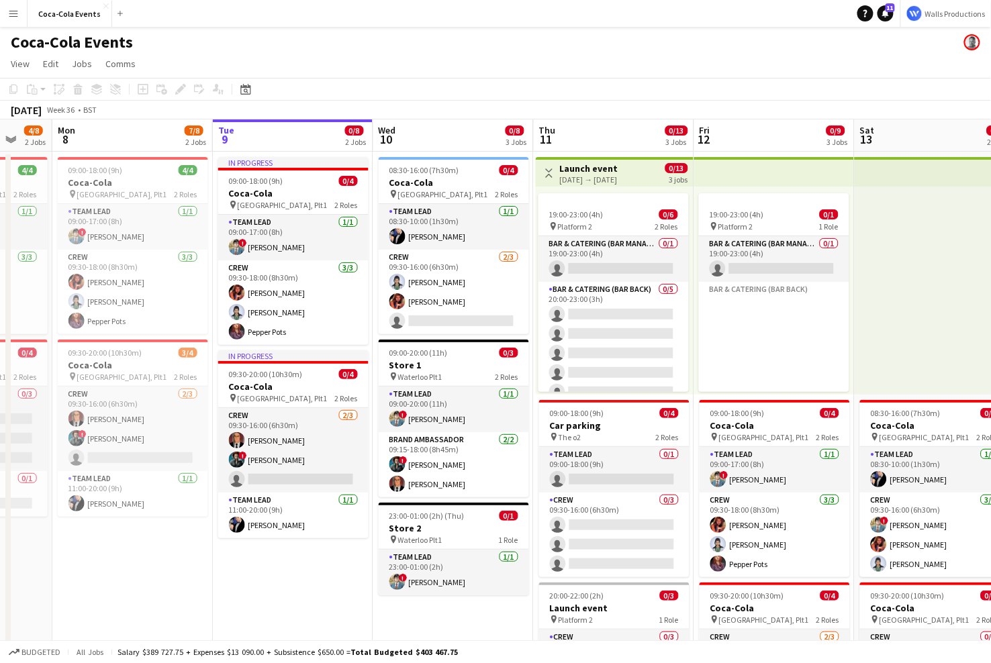
click at [13, 15] on app-icon "Menu" at bounding box center [13, 13] width 11 height 11
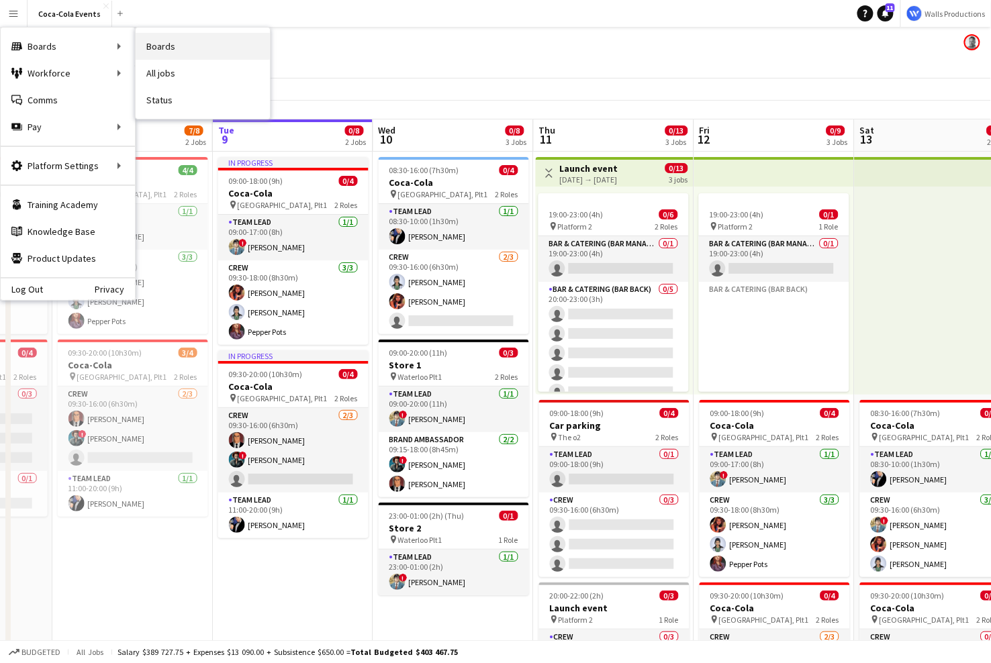
click at [191, 48] on link "Boards" at bounding box center [203, 46] width 134 height 27
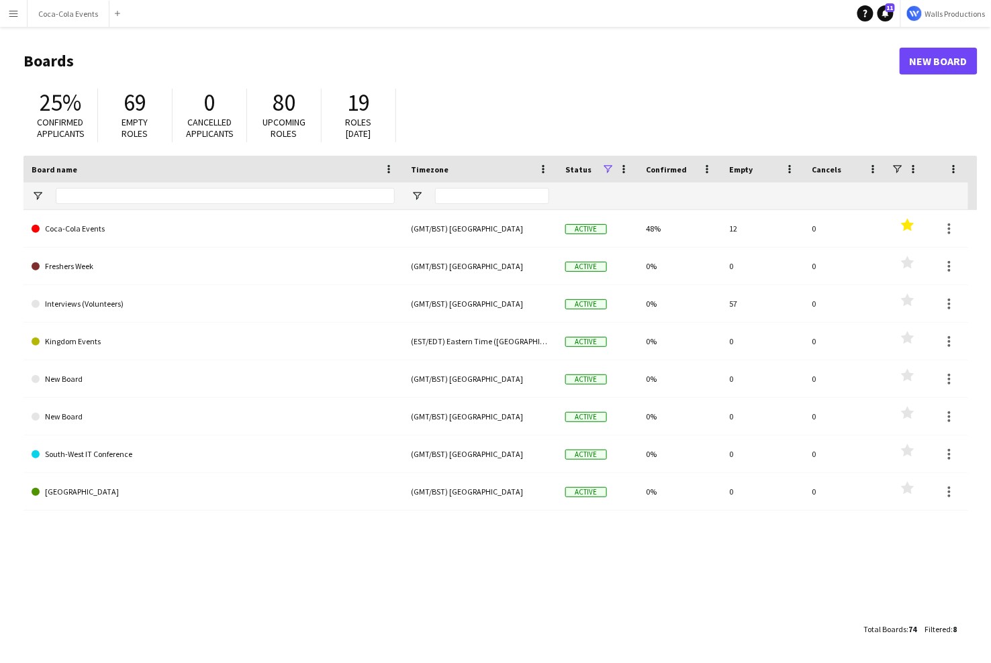
click at [11, 9] on app-icon "Menu" at bounding box center [13, 13] width 11 height 11
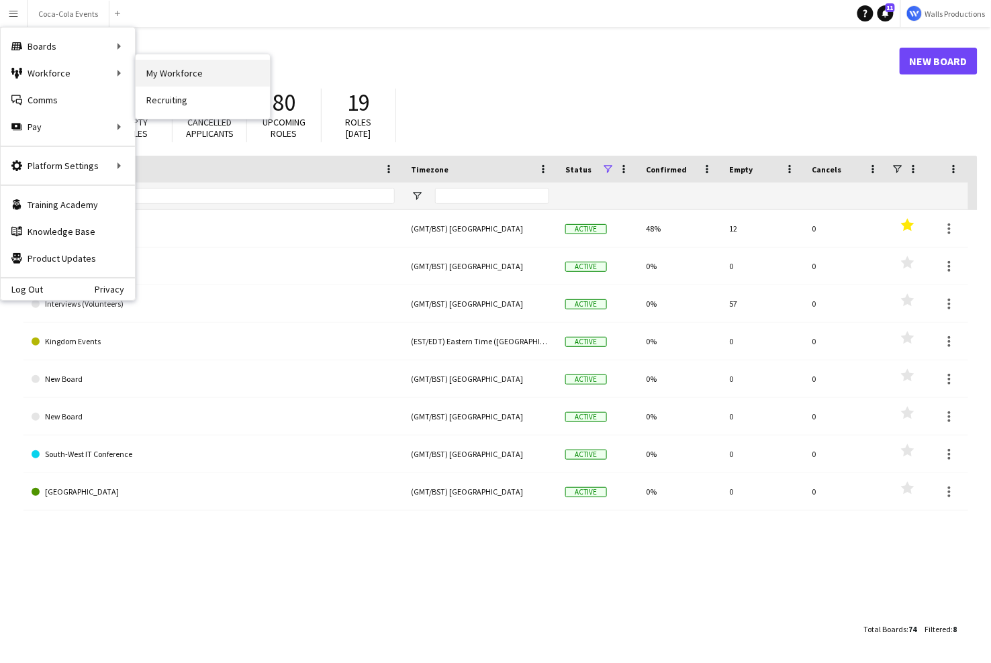
click at [175, 77] on link "My Workforce" at bounding box center [203, 73] width 134 height 27
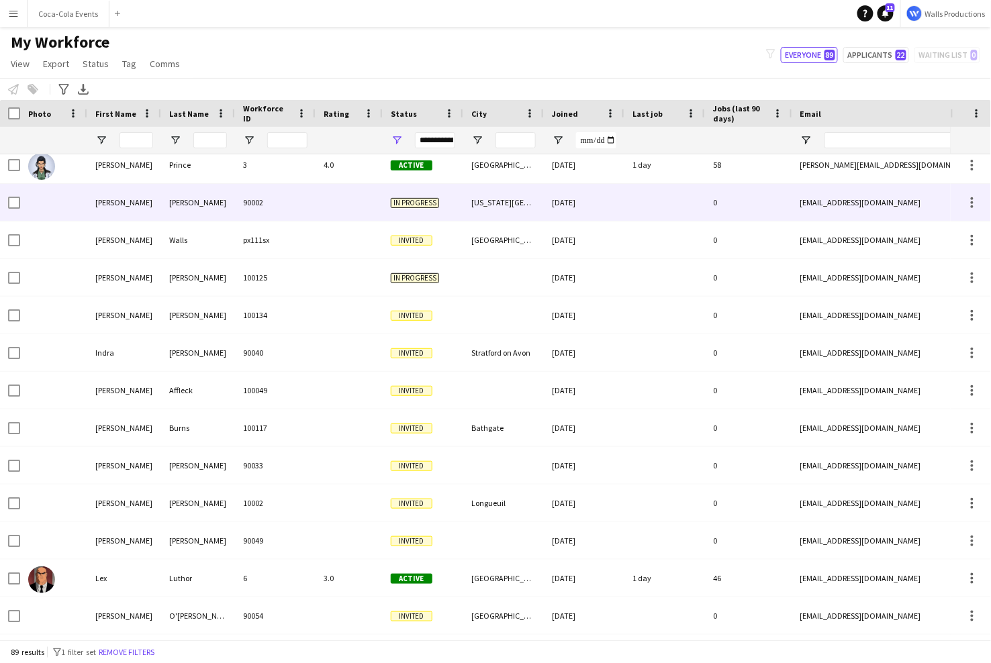
scroll to position [535, 0]
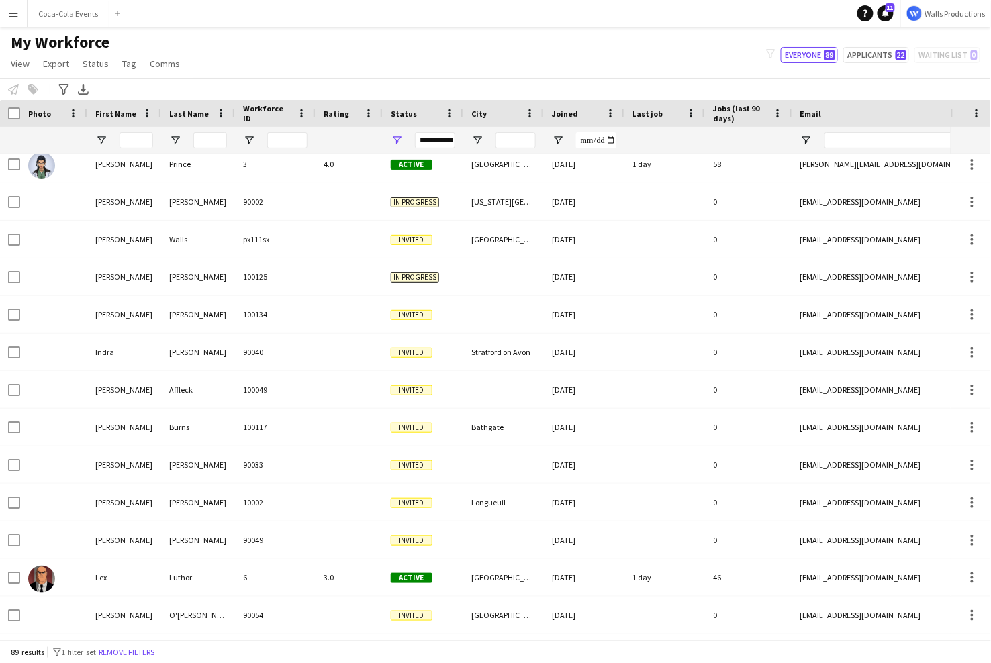
click at [12, 18] on app-icon "Menu" at bounding box center [13, 13] width 11 height 11
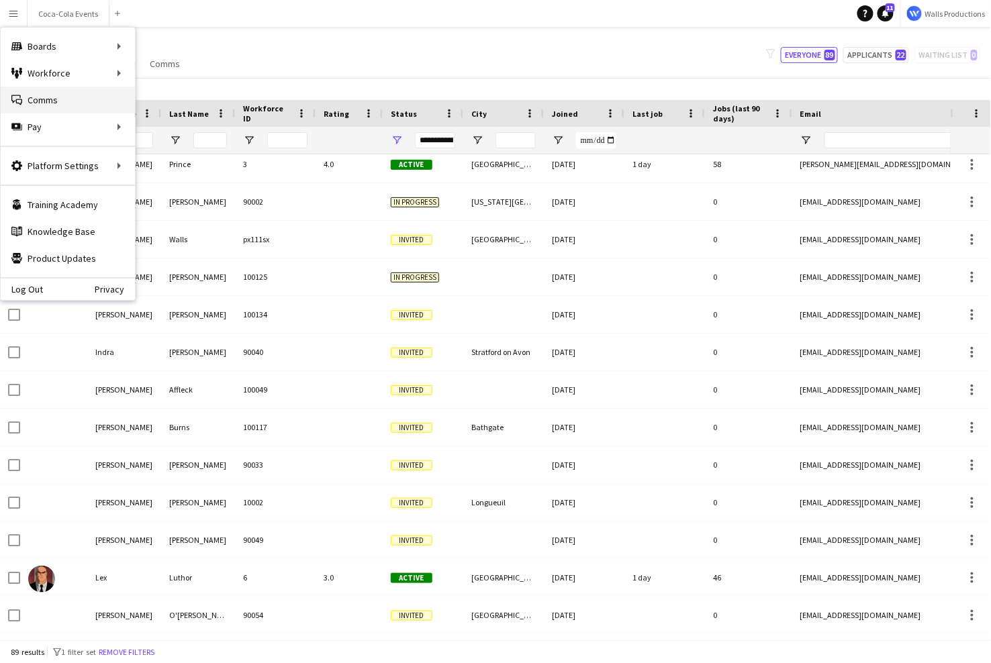
click at [50, 105] on link "Comms Comms" at bounding box center [68, 100] width 134 height 27
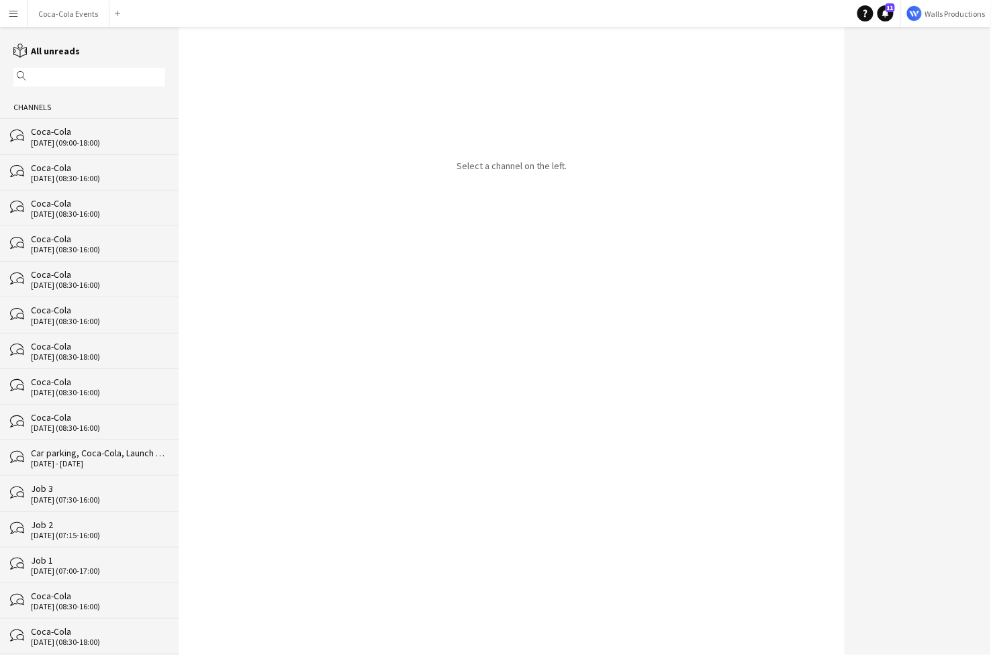
click at [50, 132] on div "Coca-Cola" at bounding box center [98, 132] width 134 height 12
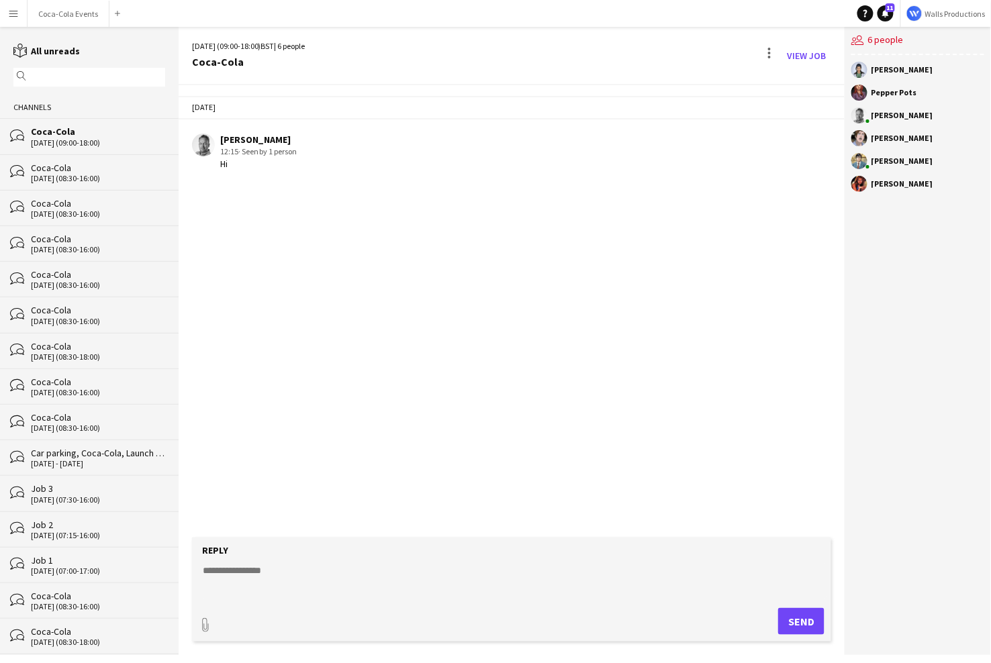
click at [11, 15] on app-icon "Menu" at bounding box center [13, 13] width 11 height 11
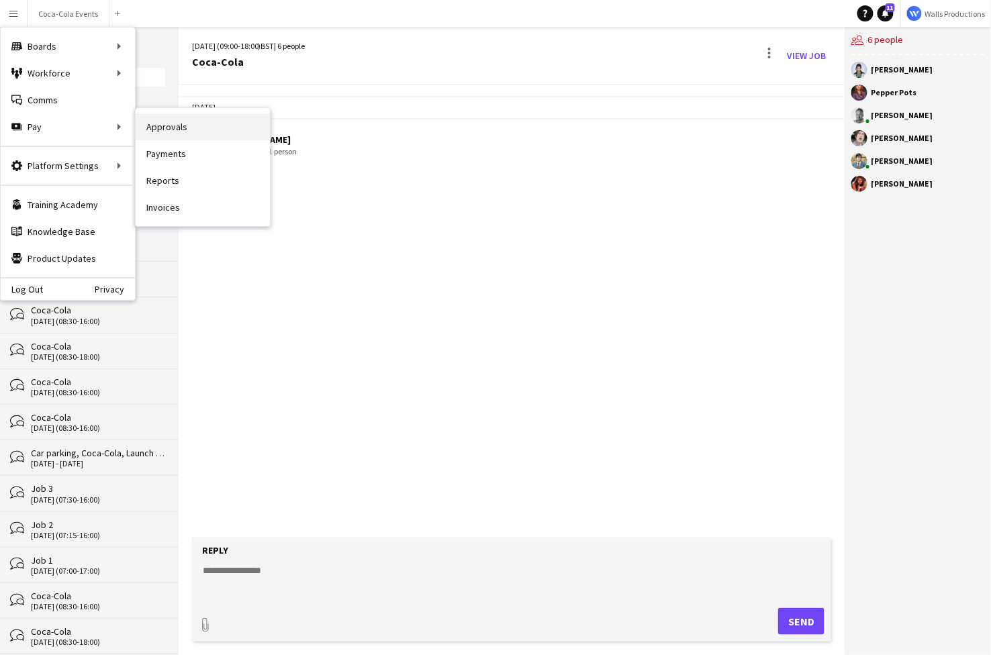
click at [183, 134] on link "Approvals" at bounding box center [203, 126] width 134 height 27
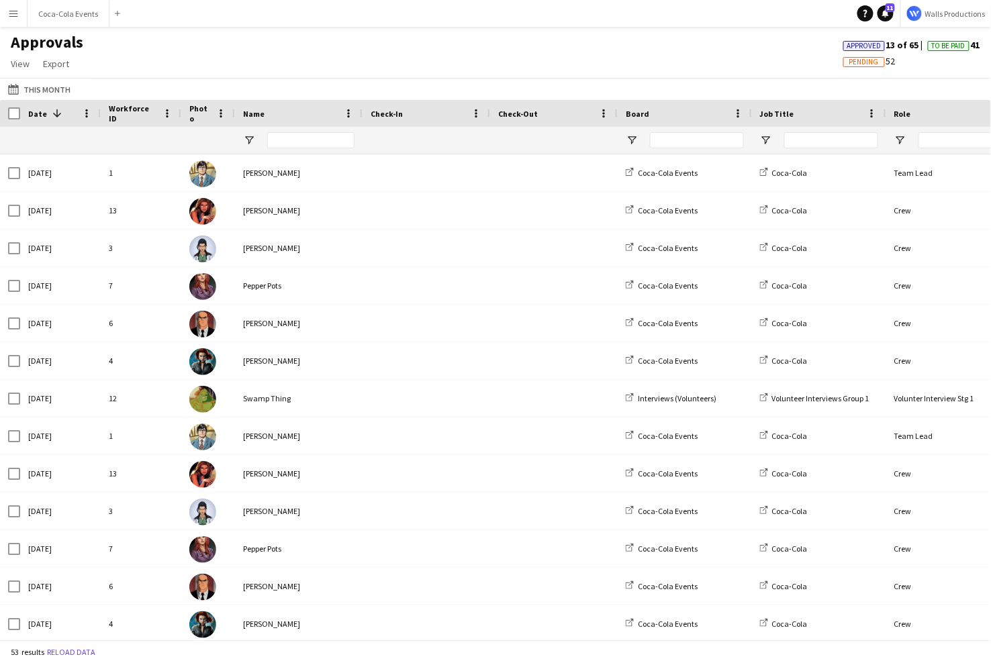
click at [7, 16] on button "Menu" at bounding box center [13, 13] width 27 height 27
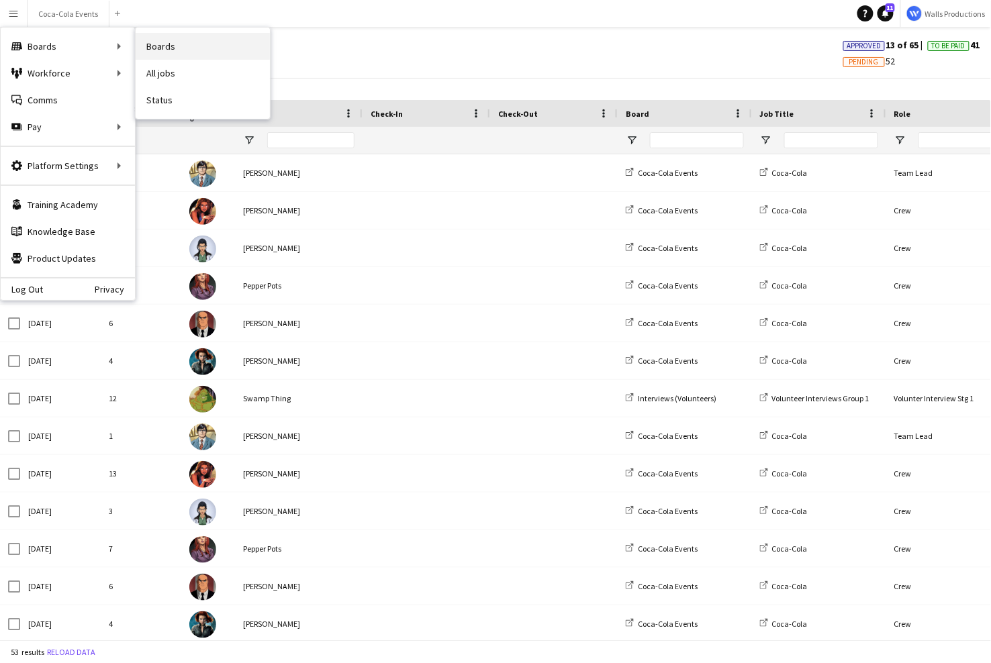
click at [167, 41] on link "Boards" at bounding box center [203, 46] width 134 height 27
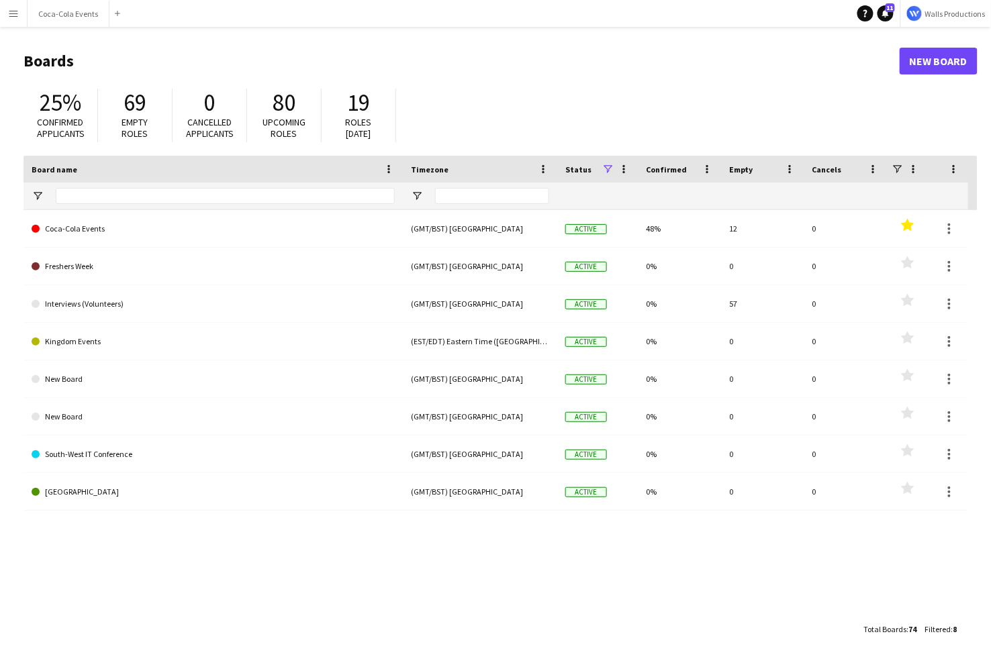
click at [13, 15] on app-icon "Menu" at bounding box center [13, 13] width 11 height 11
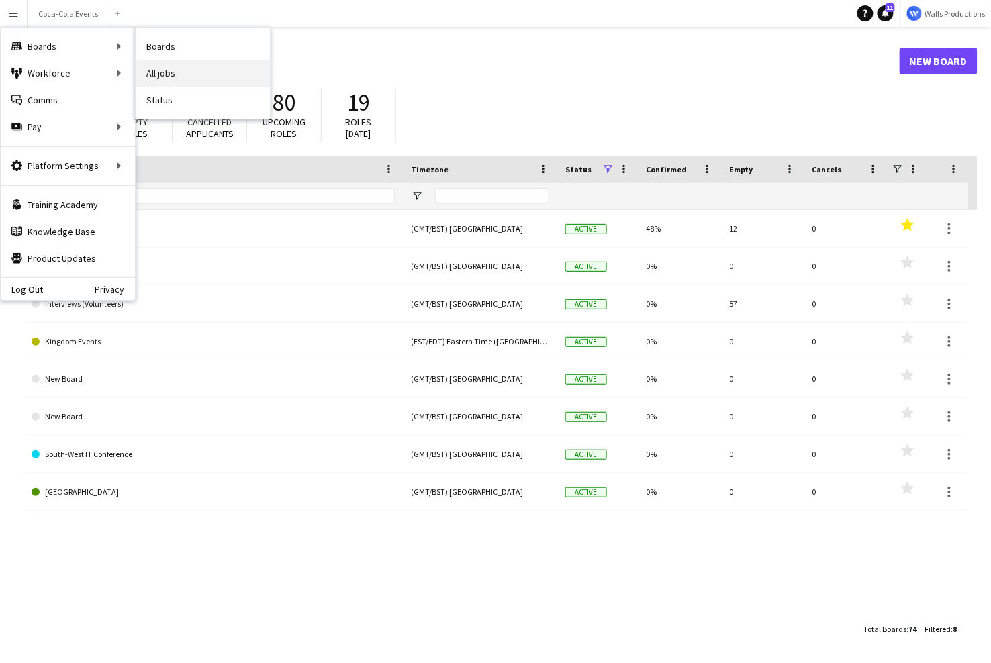
click at [169, 75] on link "All jobs" at bounding box center [203, 73] width 134 height 27
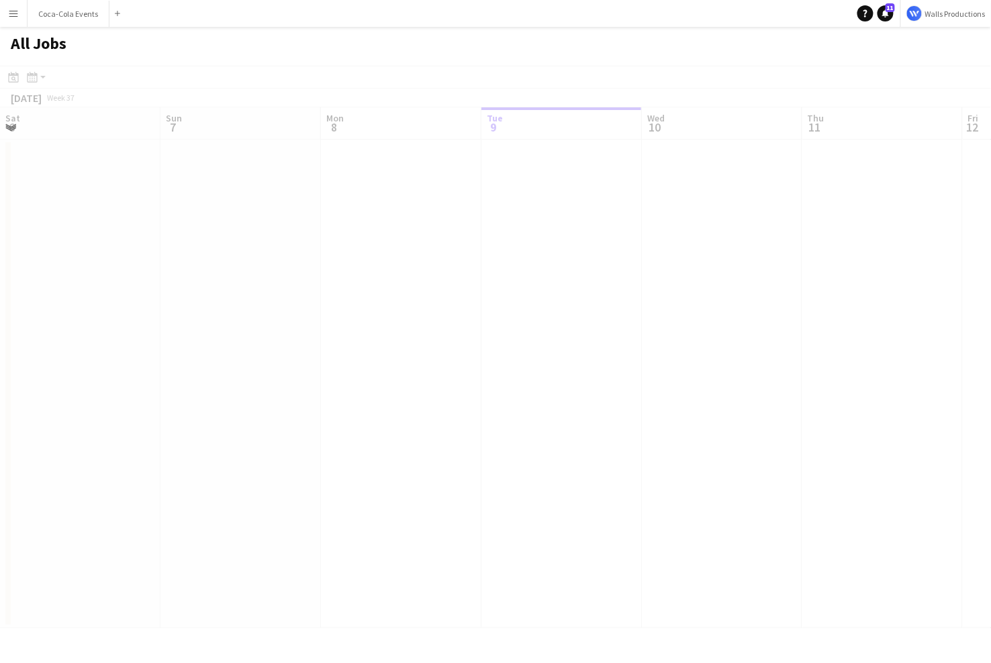
scroll to position [0, 321]
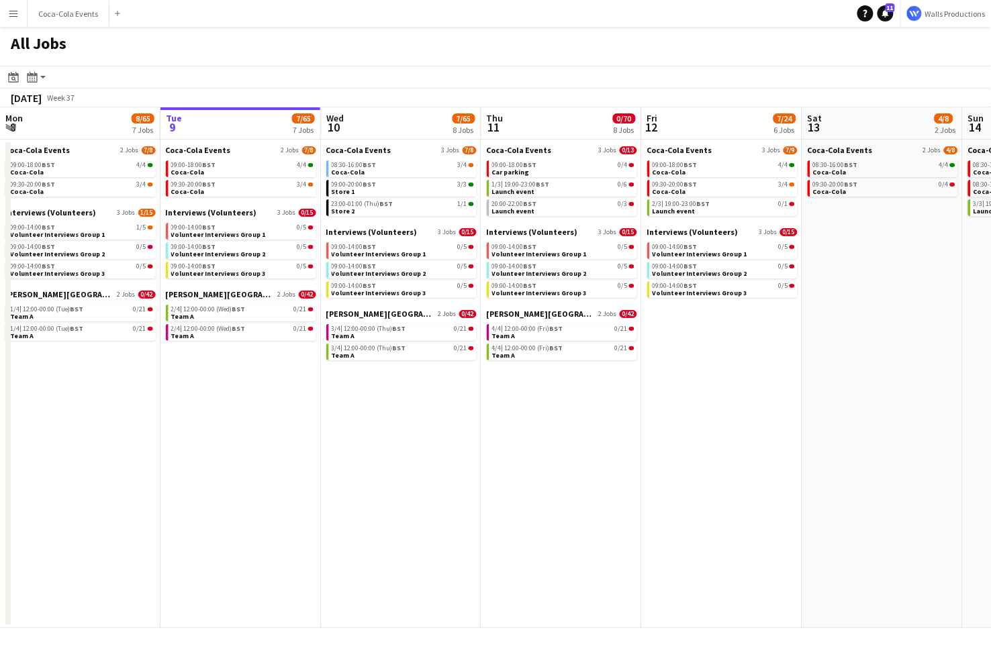
click at [15, 17] on app-icon "Menu" at bounding box center [13, 13] width 11 height 11
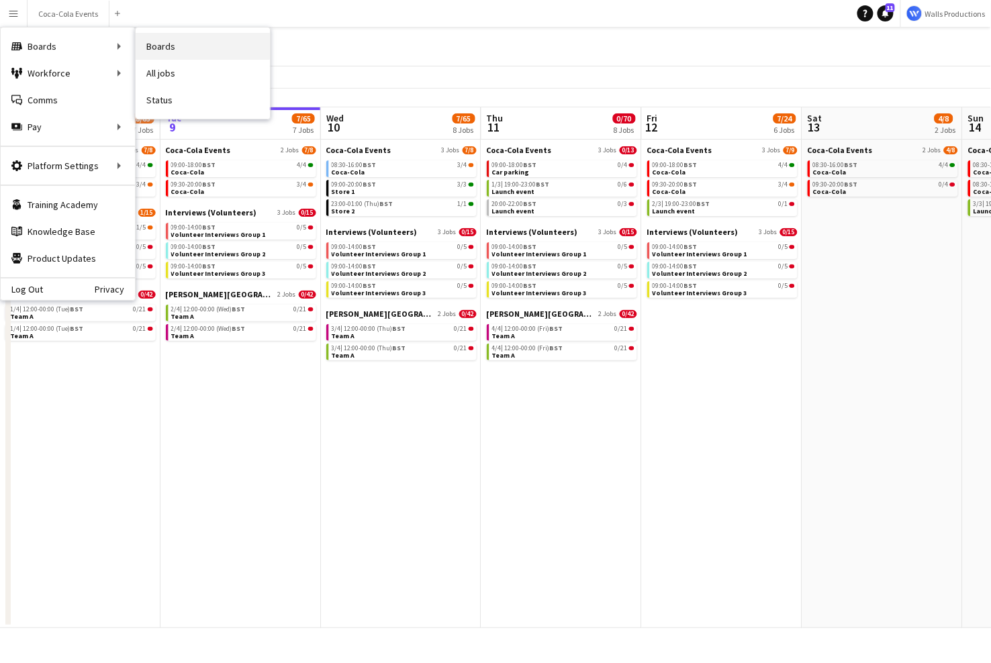
click at [168, 51] on link "Boards" at bounding box center [203, 46] width 134 height 27
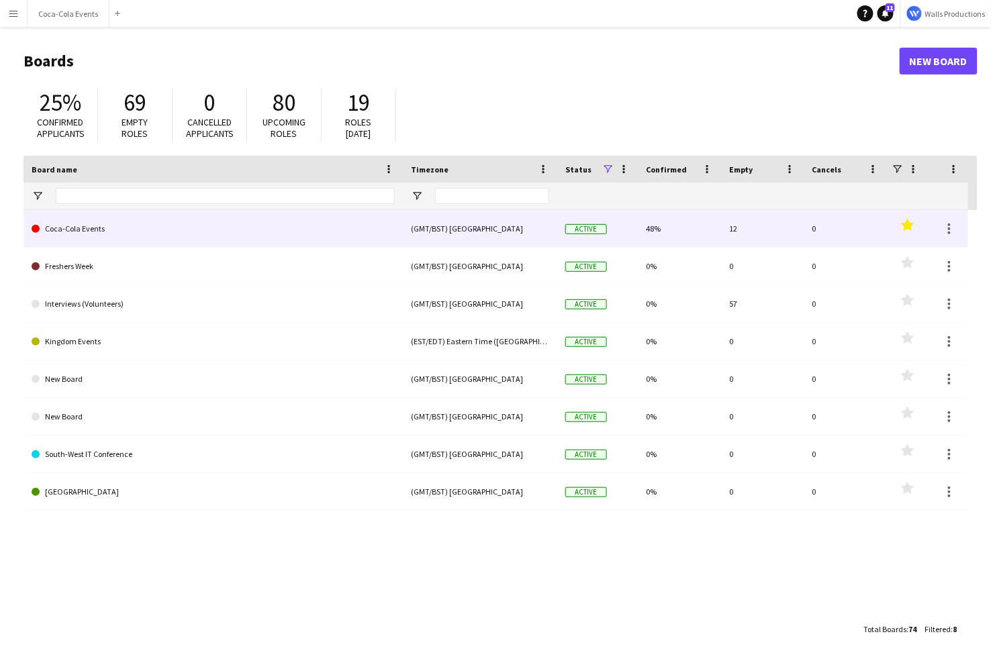
click at [73, 232] on link "Coca-Cola Events" at bounding box center [213, 229] width 363 height 38
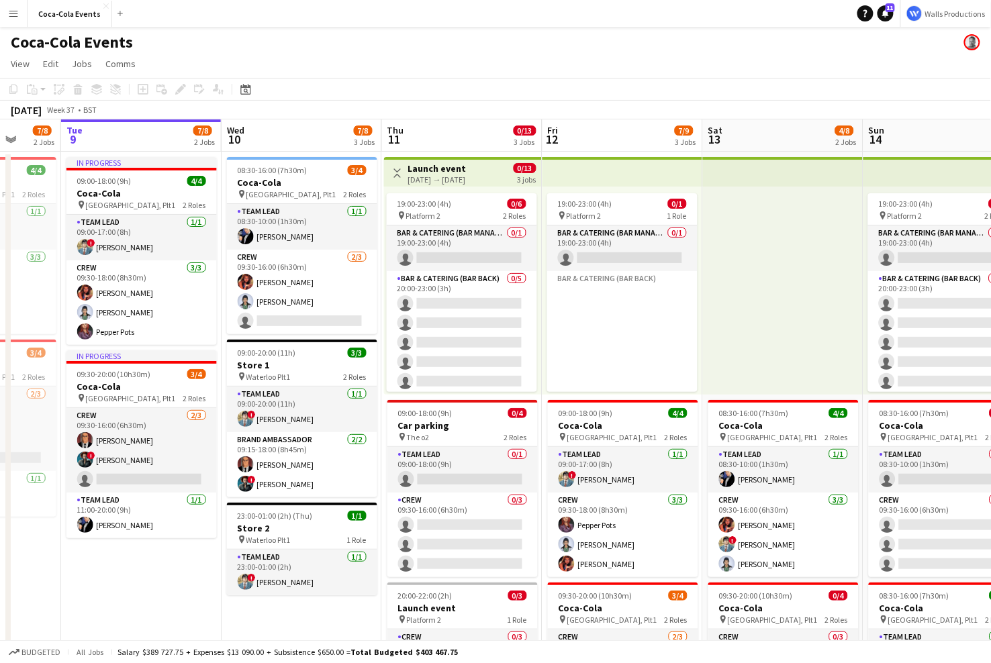
scroll to position [0, 420]
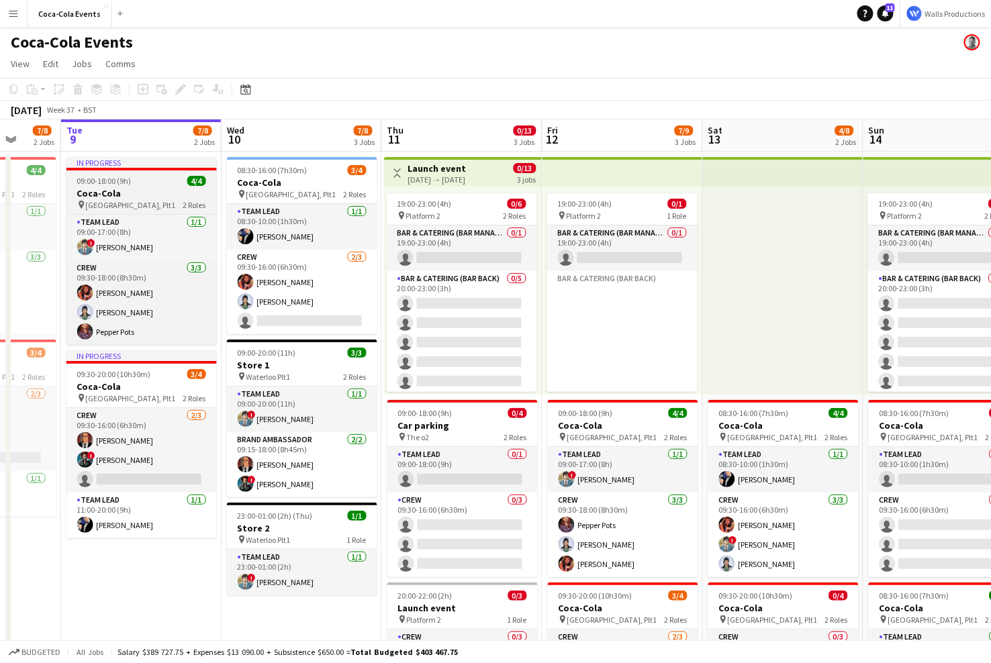
click at [117, 184] on span "09:00-18:00 (9h)" at bounding box center [104, 181] width 54 height 10
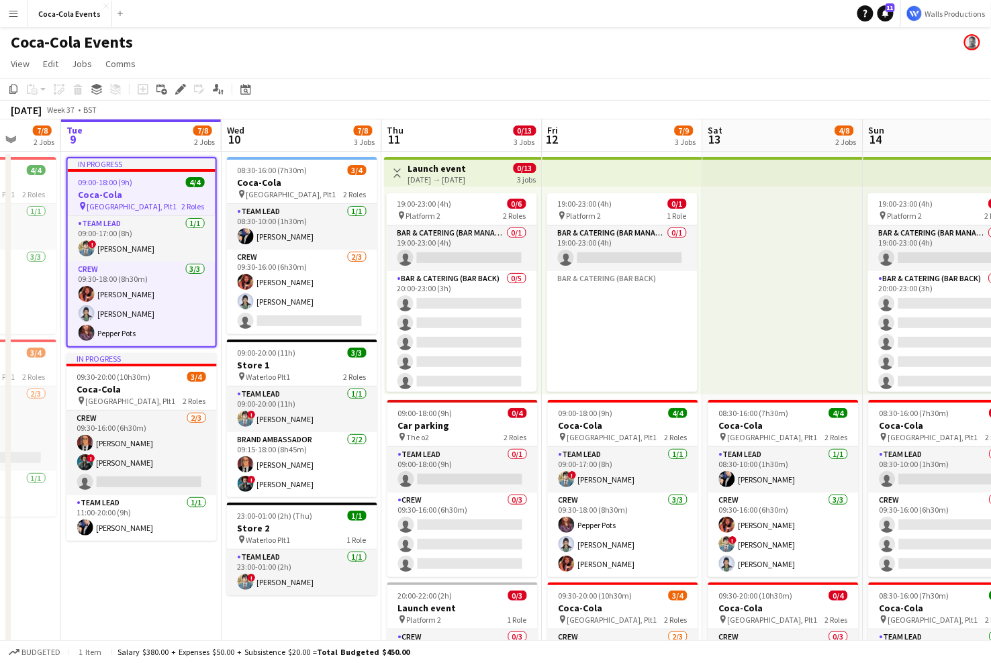
click at [125, 193] on h3 "Coca-Cola" at bounding box center [142, 195] width 148 height 12
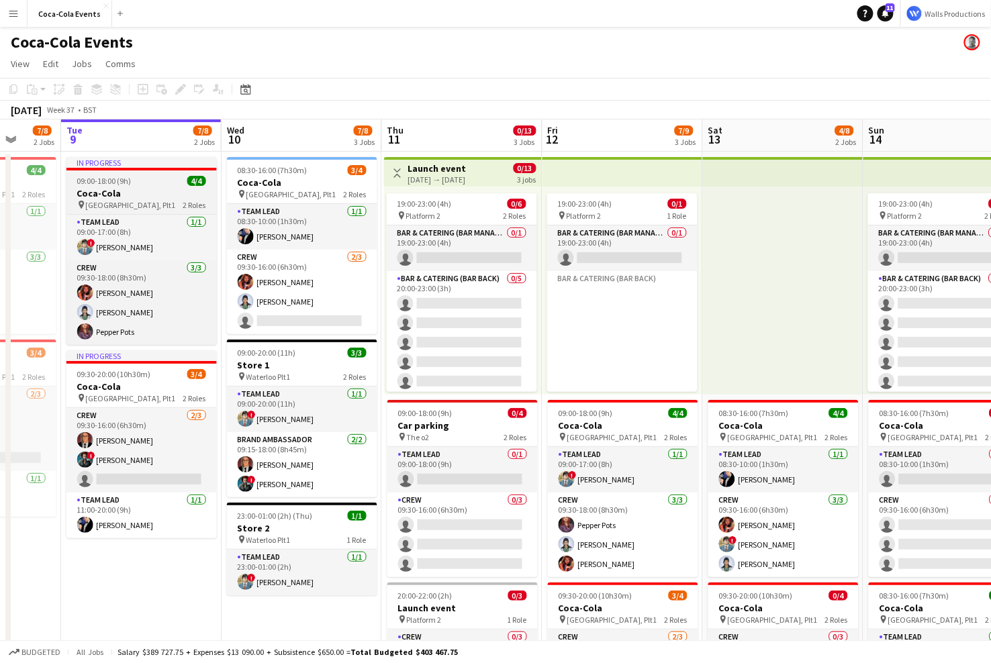
click at [133, 191] on h3 "Coca-Cola" at bounding box center [141, 193] width 150 height 12
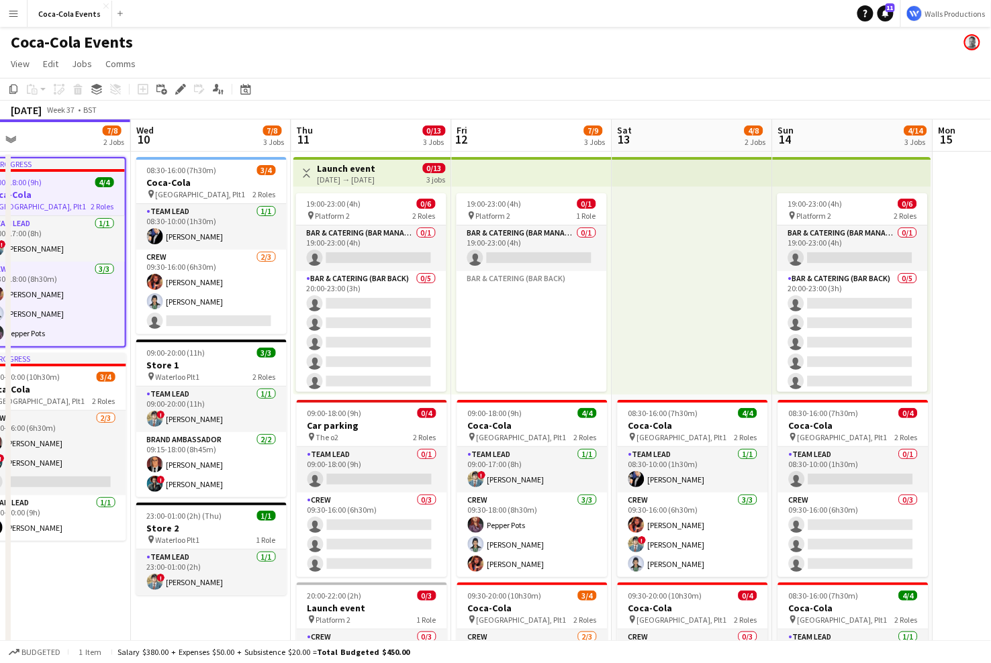
click at [348, 173] on h3 "Launch event" at bounding box center [347, 168] width 58 height 12
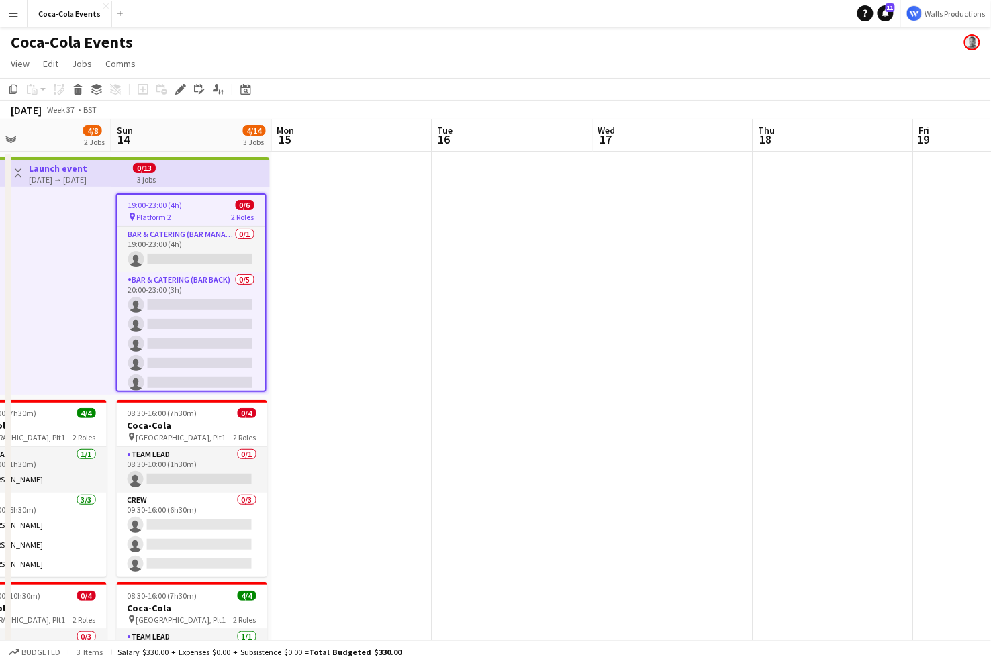
scroll to position [0, 591]
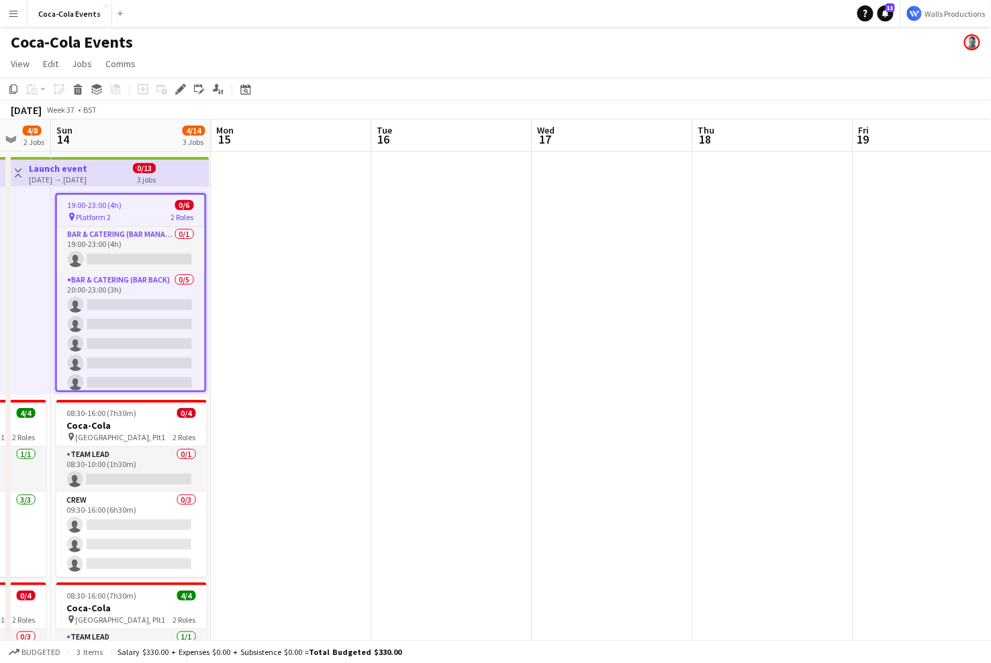
click at [286, 315] on app-date-cell at bounding box center [291, 470] width 160 height 637
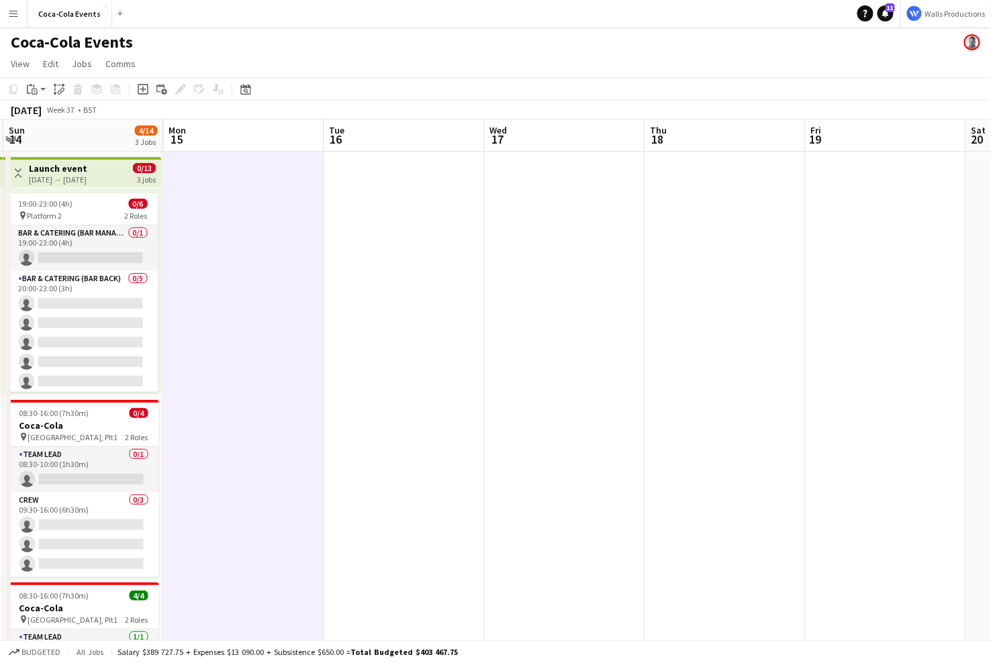
scroll to position [0, 643]
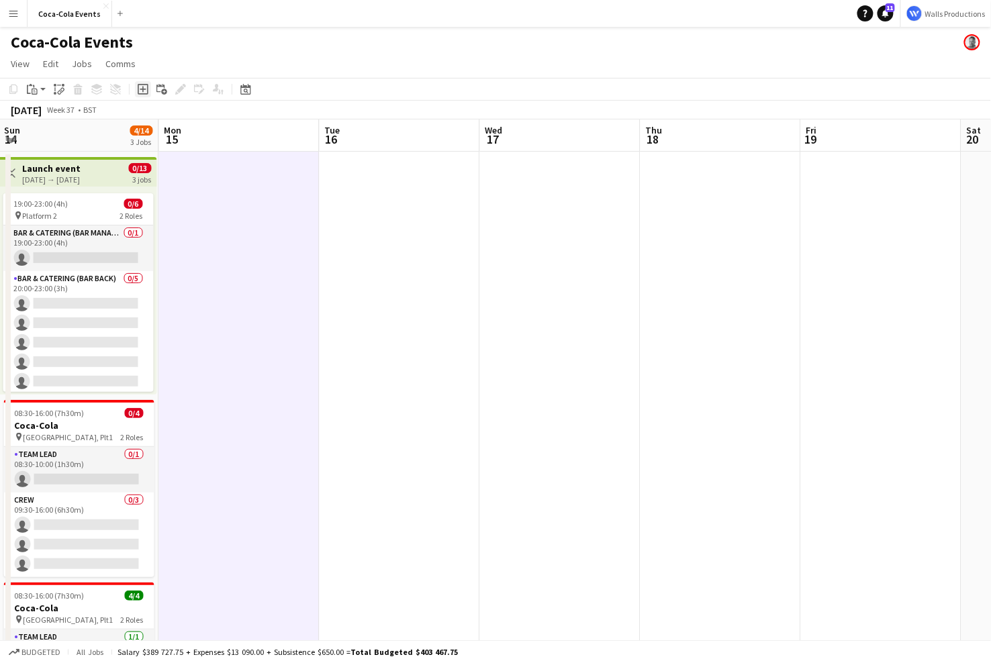
click at [148, 92] on div "Add job" at bounding box center [143, 89] width 16 height 16
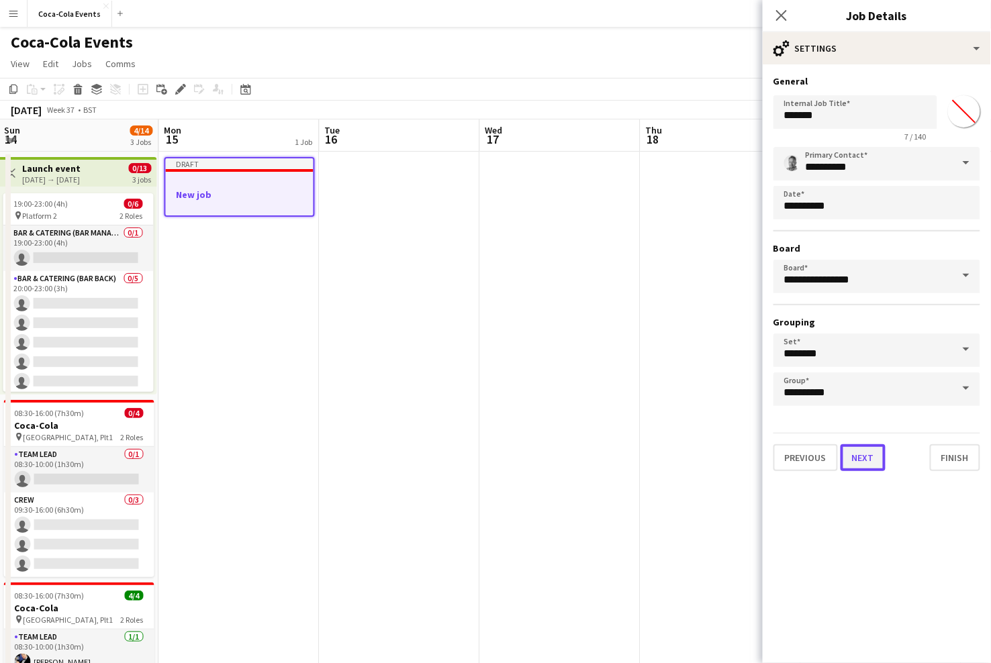
click at [857, 462] on button "Next" at bounding box center [863, 457] width 45 height 27
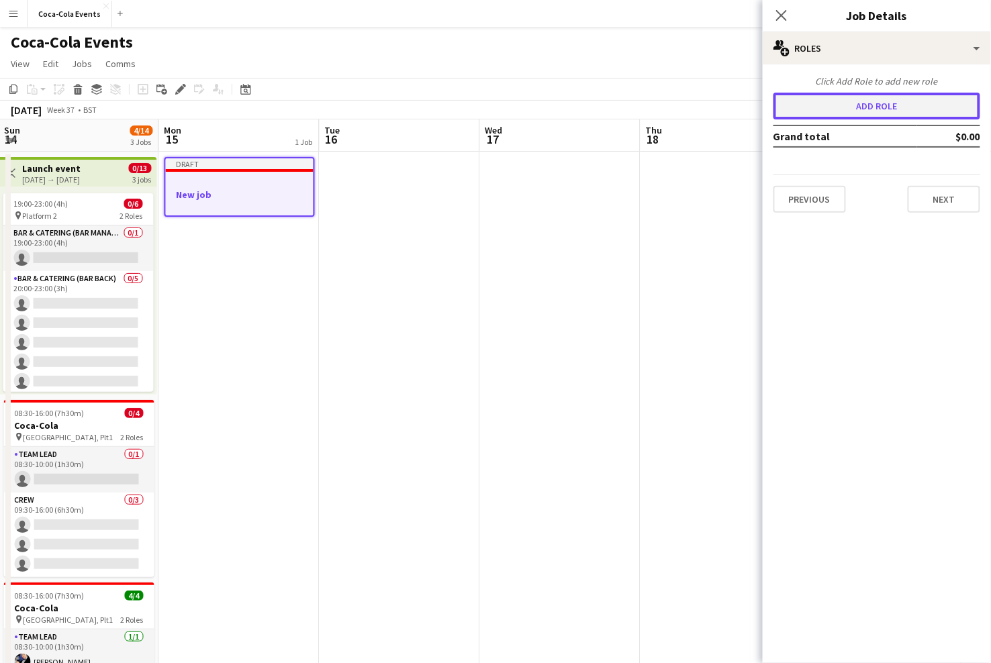
click at [803, 115] on button "Add role" at bounding box center [876, 106] width 207 height 27
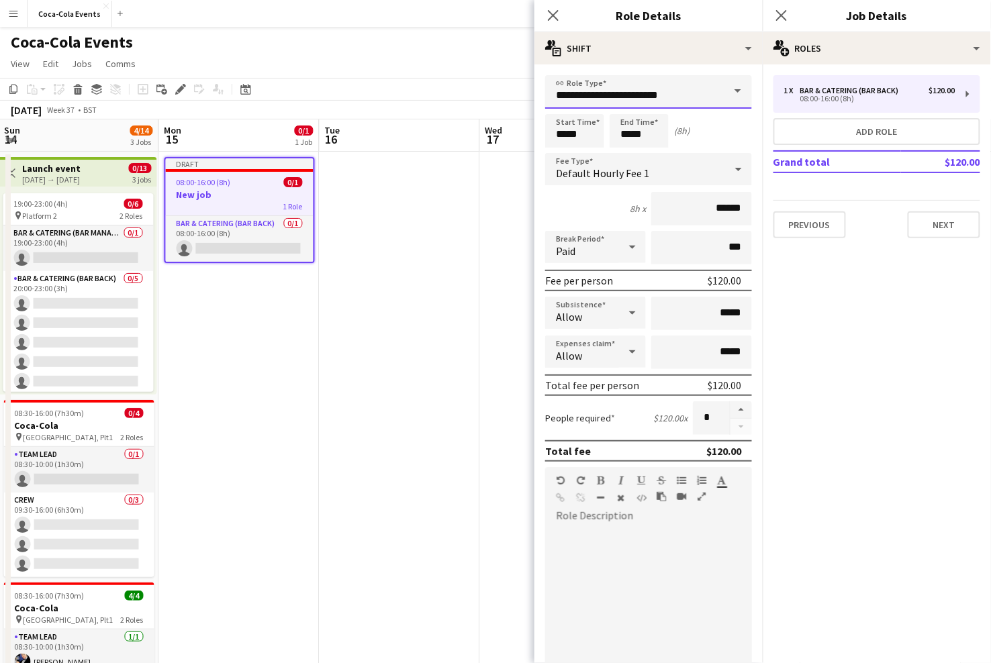
click at [714, 95] on input "**********" at bounding box center [648, 92] width 207 height 34
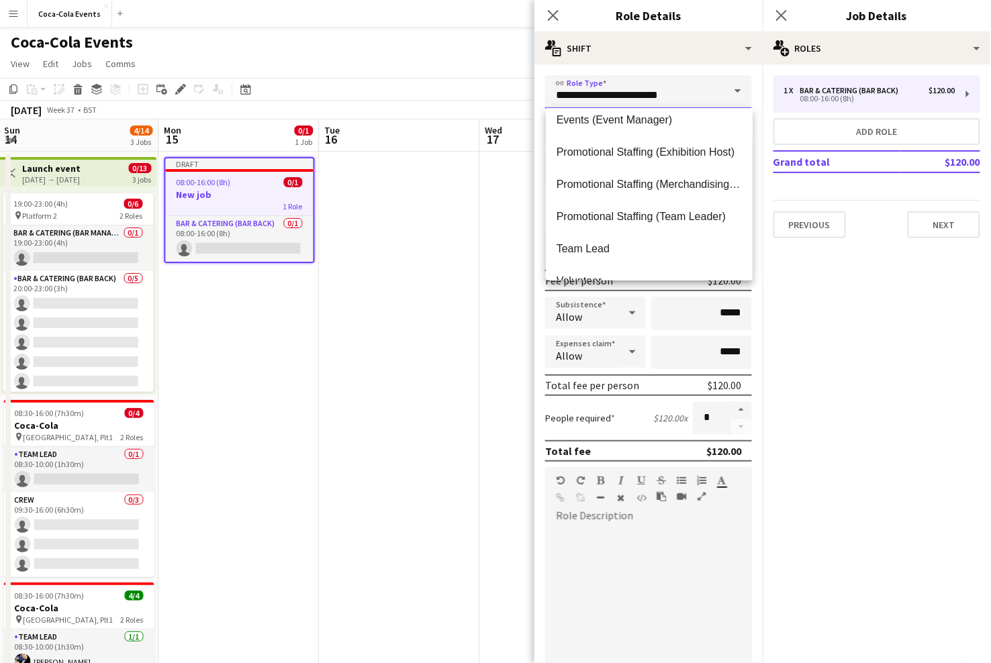
scroll to position [169, 0]
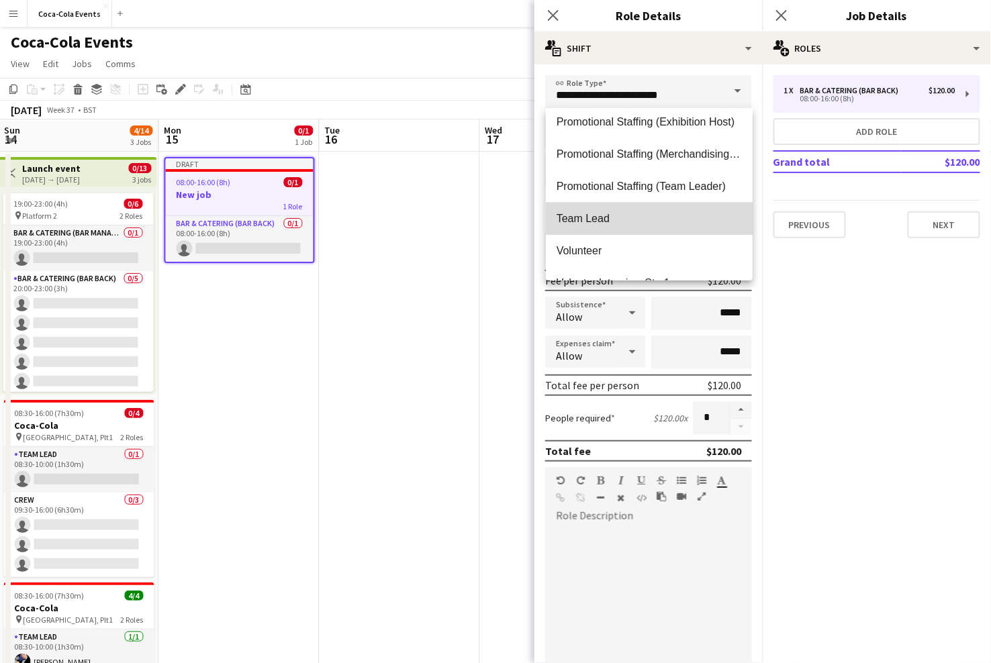
click at [610, 222] on span "Team Lead" at bounding box center [649, 218] width 185 height 13
type input "*********"
type input "******"
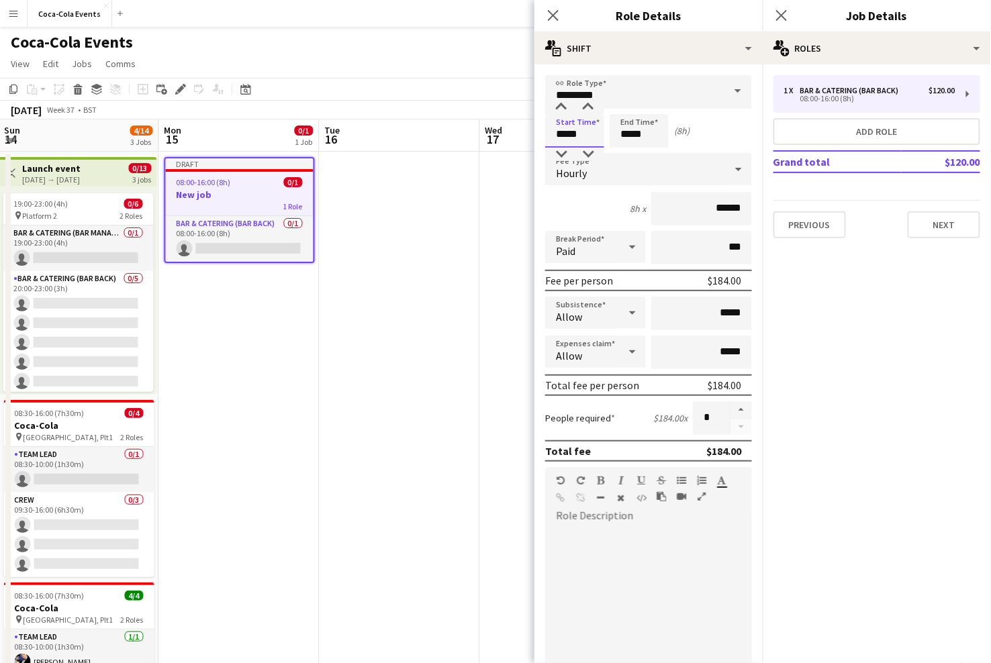
click at [560, 139] on input "*****" at bounding box center [574, 131] width 59 height 34
type input "*****"
click at [561, 108] on div at bounding box center [561, 107] width 27 height 13
click at [608, 175] on div "Hourly" at bounding box center [635, 169] width 180 height 32
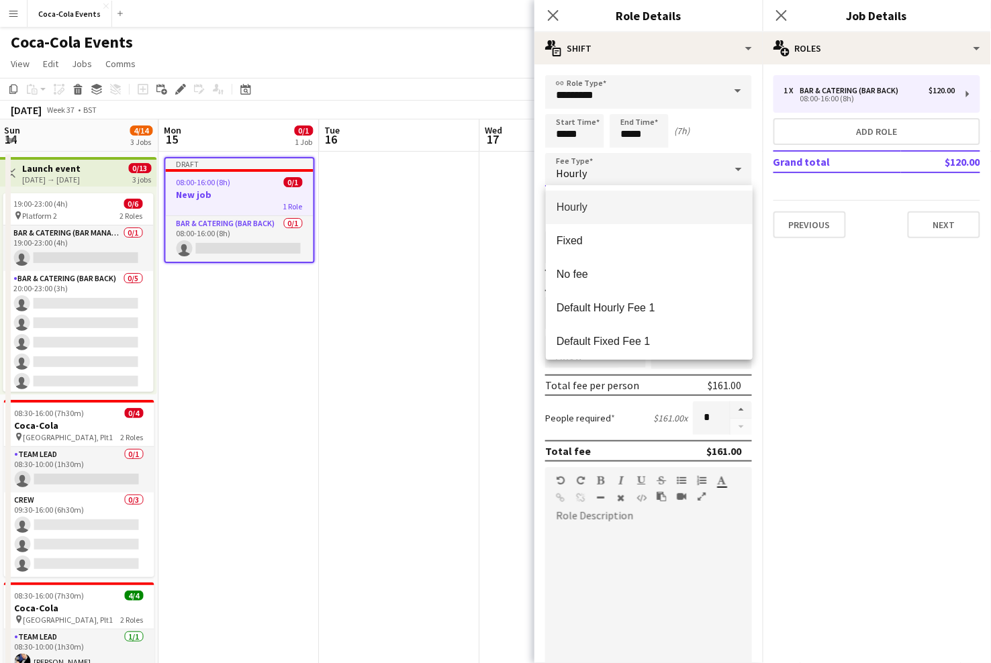
click at [872, 289] on div at bounding box center [495, 331] width 991 height 663
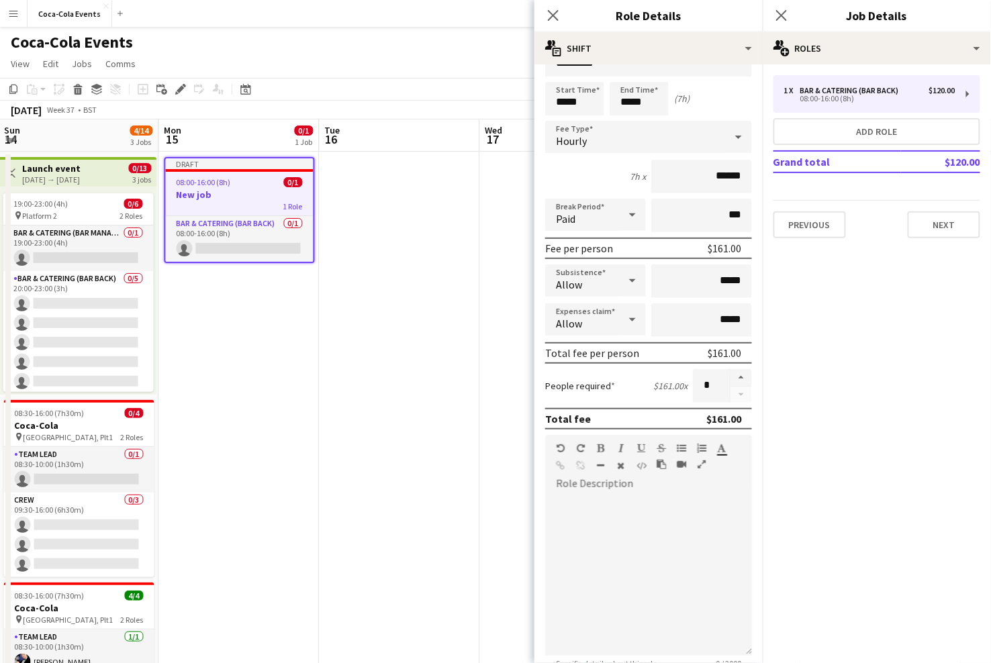
scroll to position [42, 0]
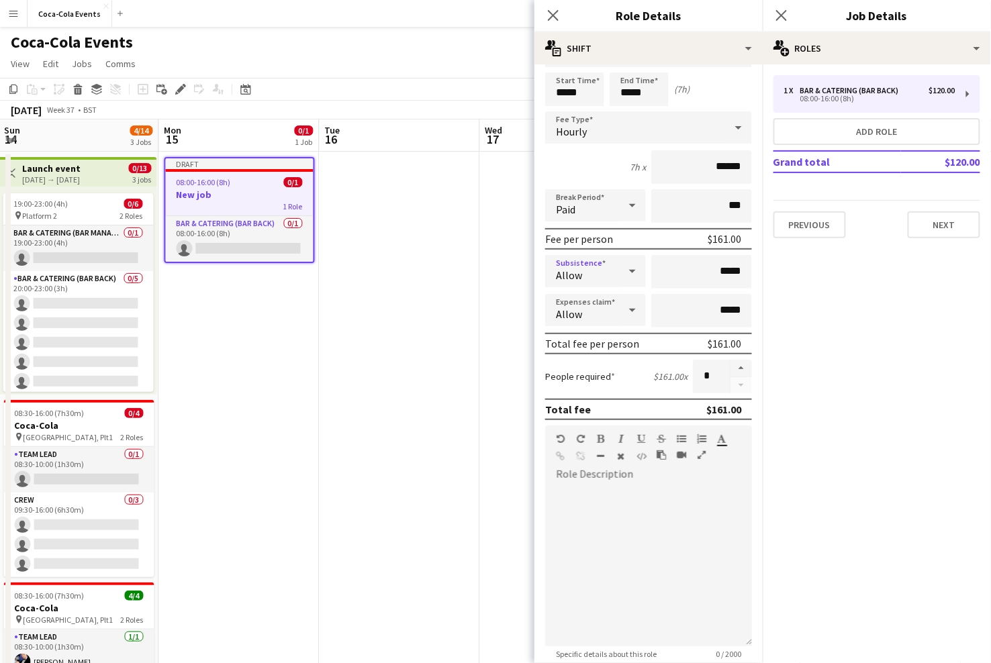
click at [613, 279] on div "Allow" at bounding box center [582, 271] width 74 height 32
click at [614, 340] on span "Don't allow" at bounding box center [596, 342] width 79 height 13
click at [595, 317] on div "Allow" at bounding box center [582, 310] width 74 height 32
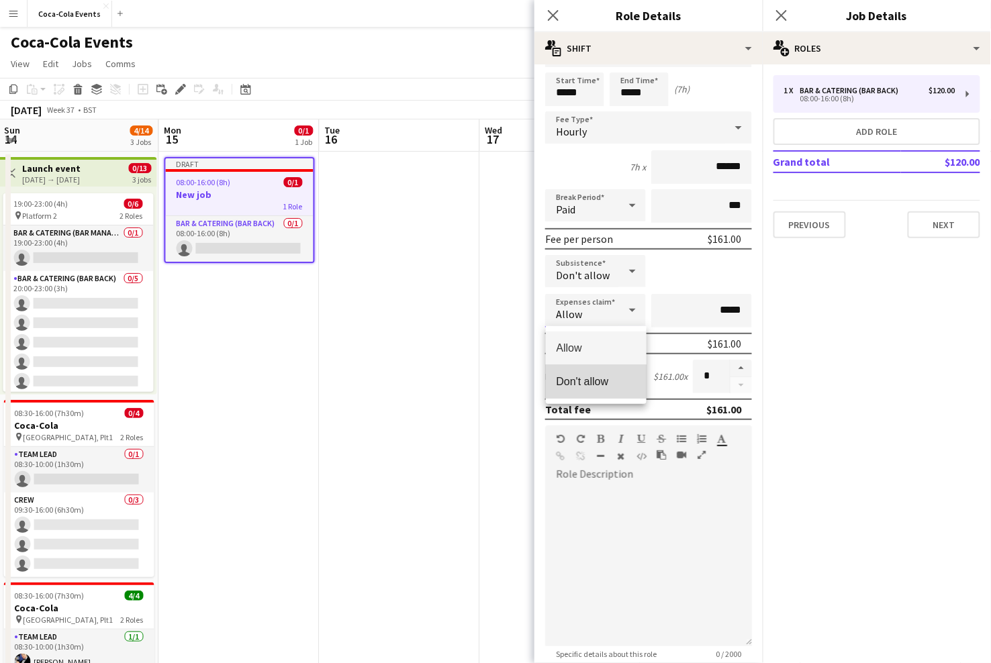
click at [593, 373] on mat-option "Don't allow" at bounding box center [596, 382] width 101 height 34
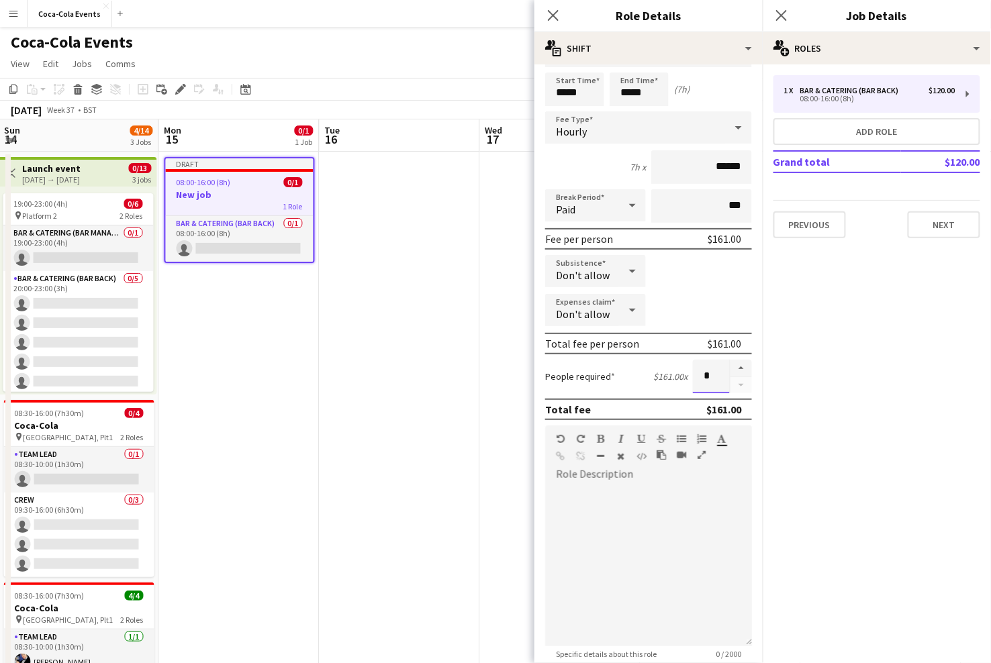
drag, startPoint x: 710, startPoint y: 380, endPoint x: 699, endPoint y: 378, distance: 10.9
click at [699, 378] on input "*" at bounding box center [711, 377] width 37 height 34
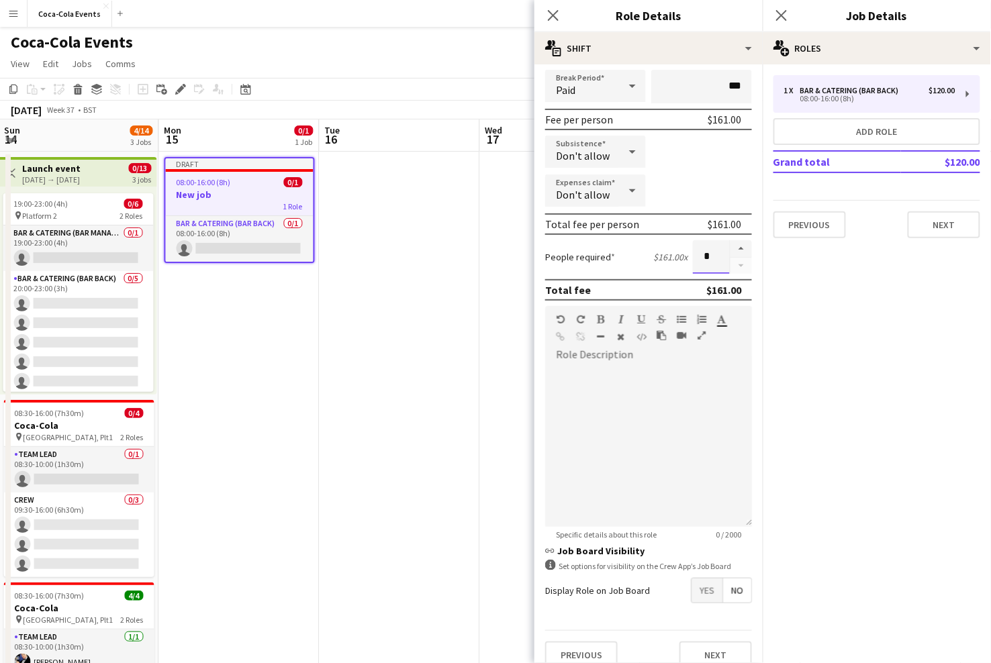
scroll to position [177, 0]
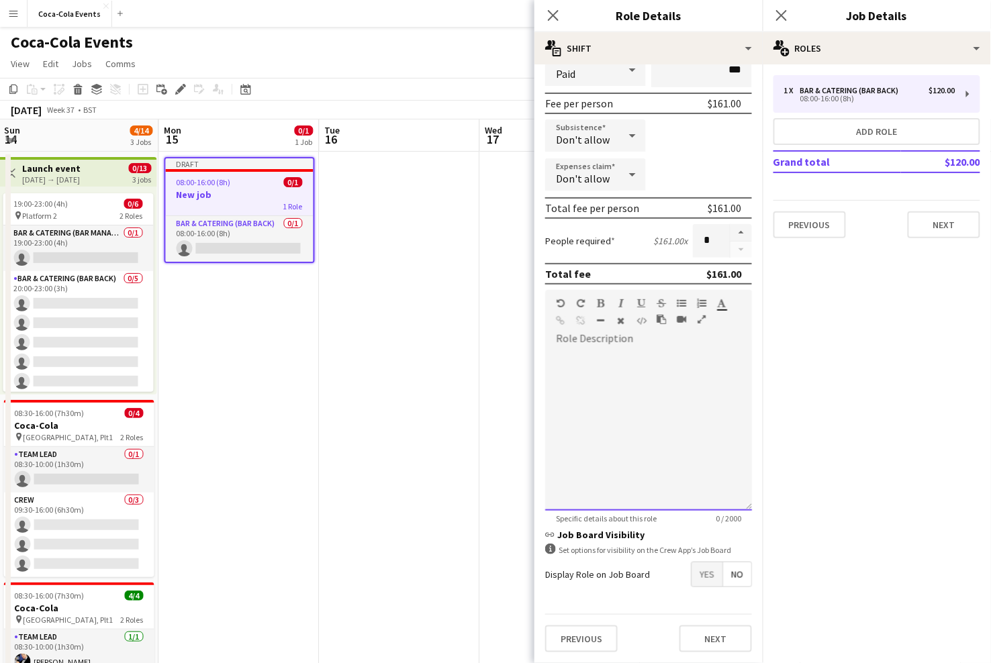
click at [633, 350] on div at bounding box center [648, 430] width 207 height 161
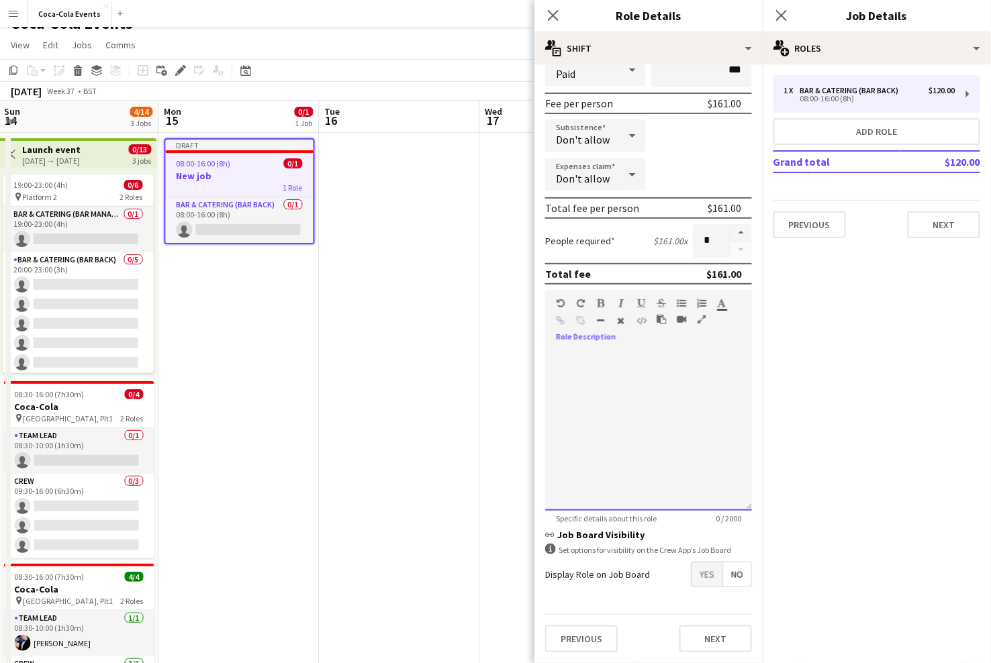
scroll to position [9, 0]
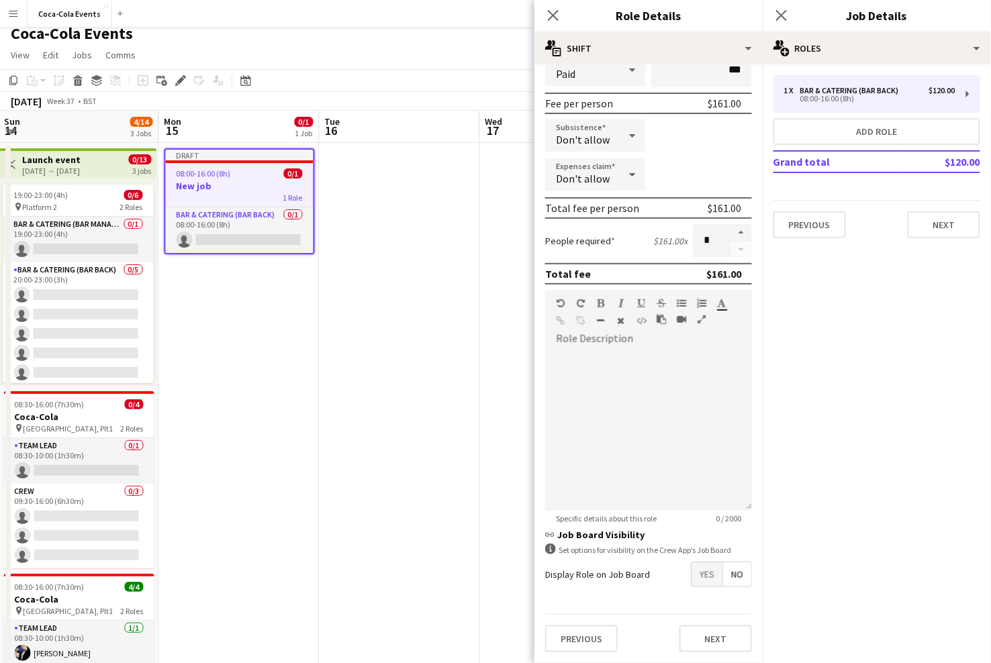
click at [647, 578] on label "Display Role on Job Board" at bounding box center [597, 575] width 105 height 12
click at [706, 579] on span "Yes" at bounding box center [707, 575] width 31 height 24
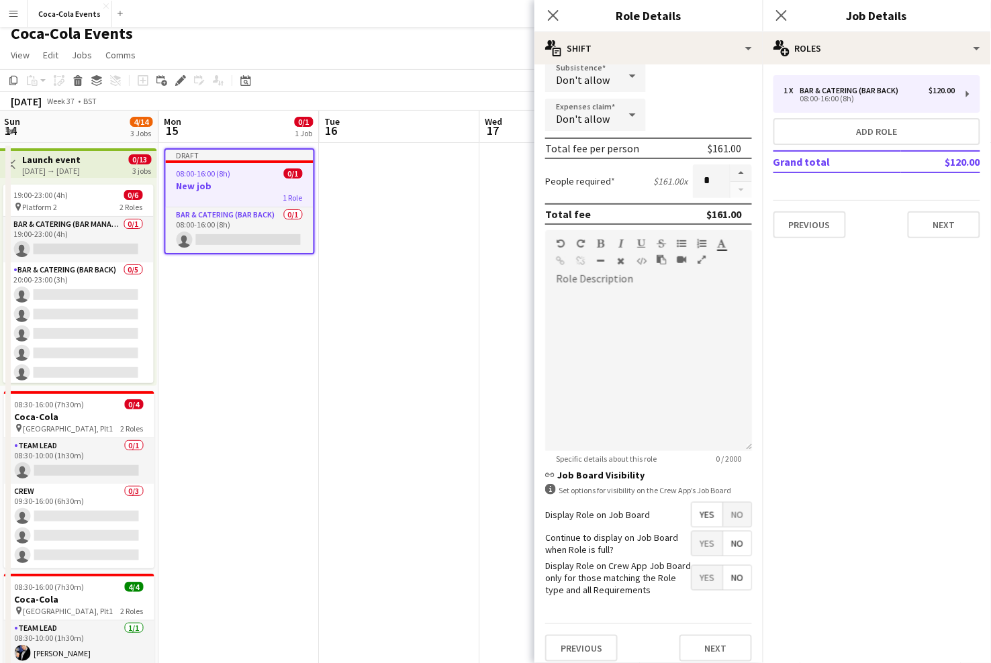
scroll to position [246, 0]
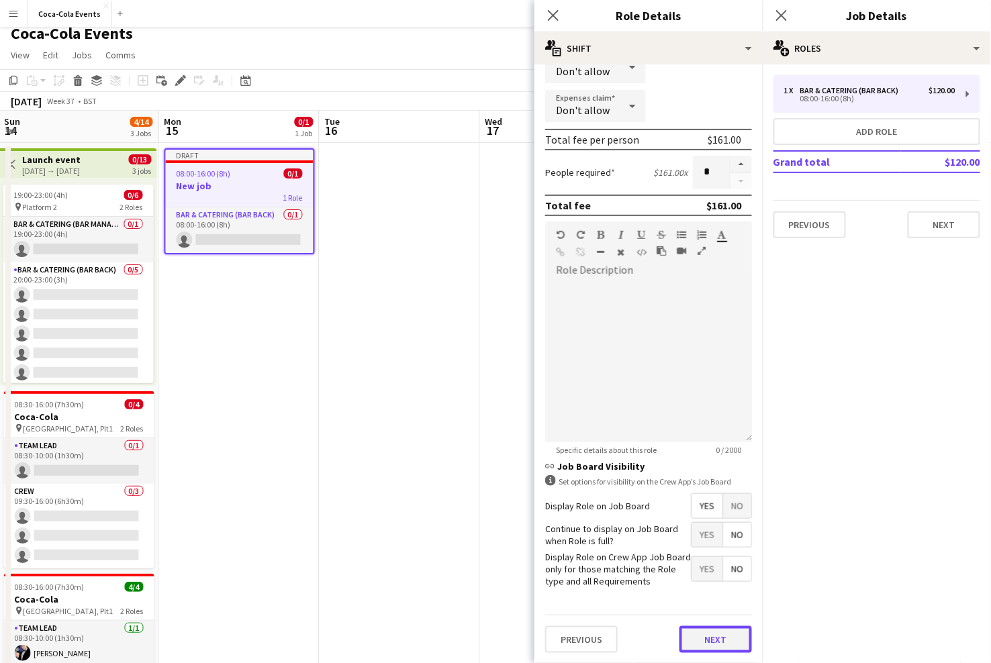
click at [705, 635] on button "Next" at bounding box center [715, 639] width 73 height 27
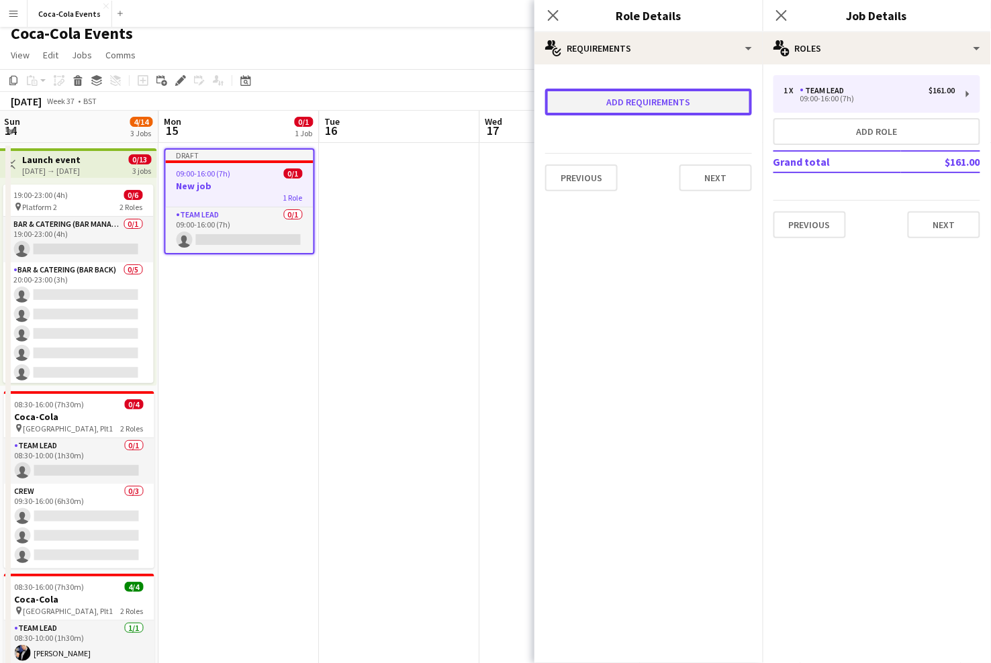
click at [639, 104] on button "Add requirements" at bounding box center [648, 102] width 207 height 27
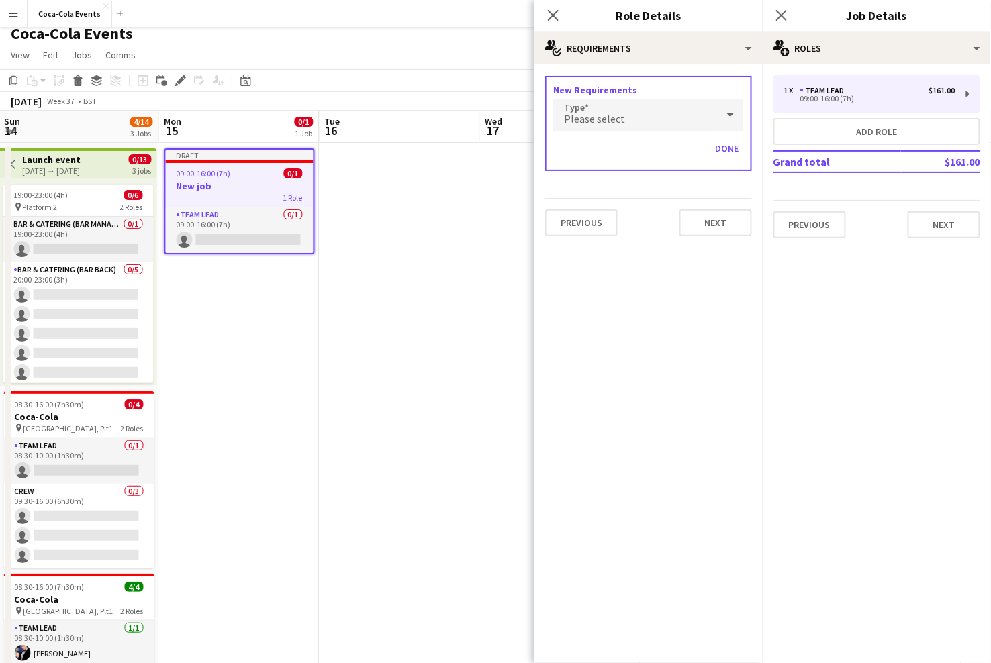
click at [634, 117] on div "Please select" at bounding box center [635, 115] width 164 height 32
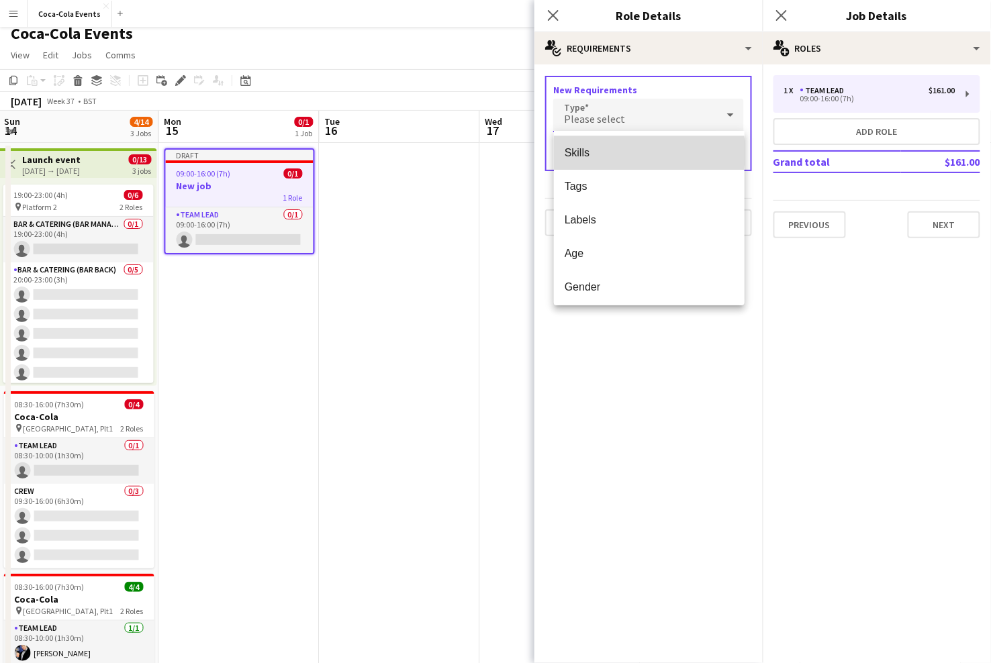
click at [606, 152] on span "Skills" at bounding box center [649, 152] width 169 height 13
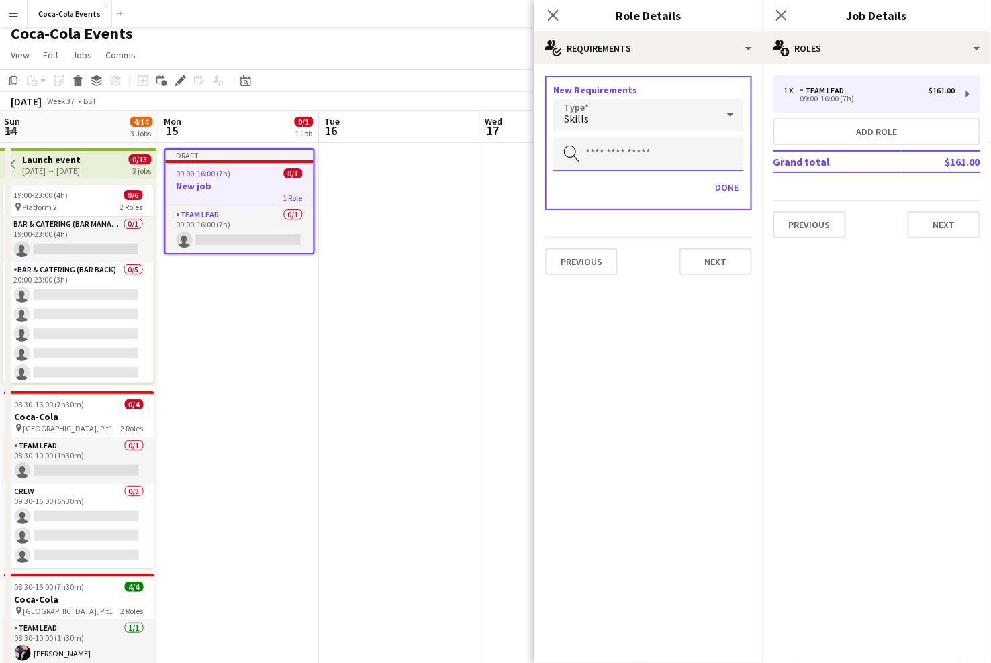
click at [606, 152] on input "text" at bounding box center [648, 155] width 191 height 34
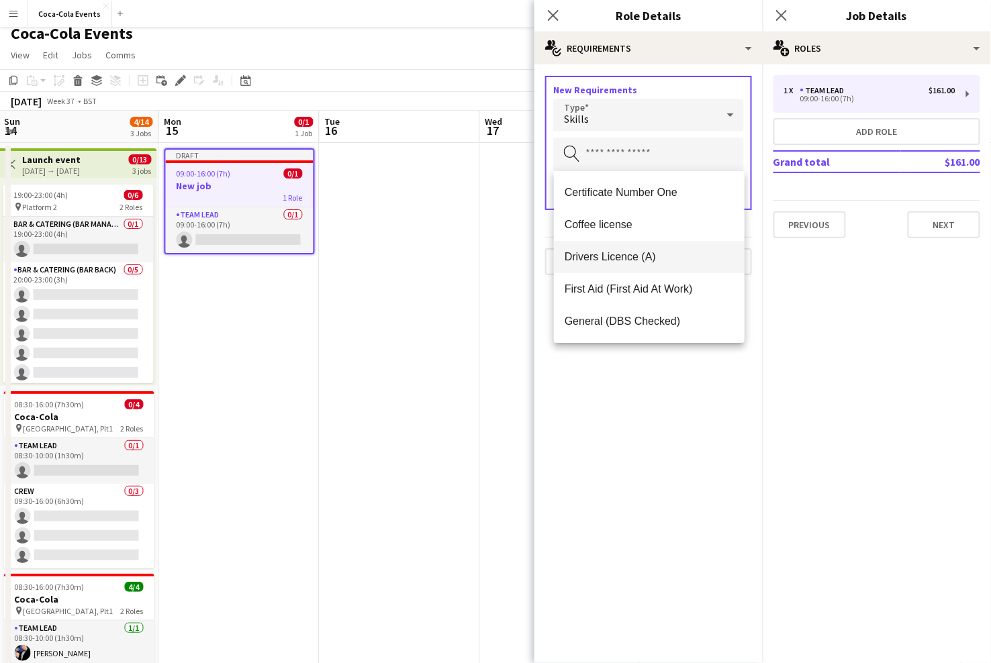
click at [614, 258] on span "Drivers Licence (A)" at bounding box center [649, 256] width 169 height 13
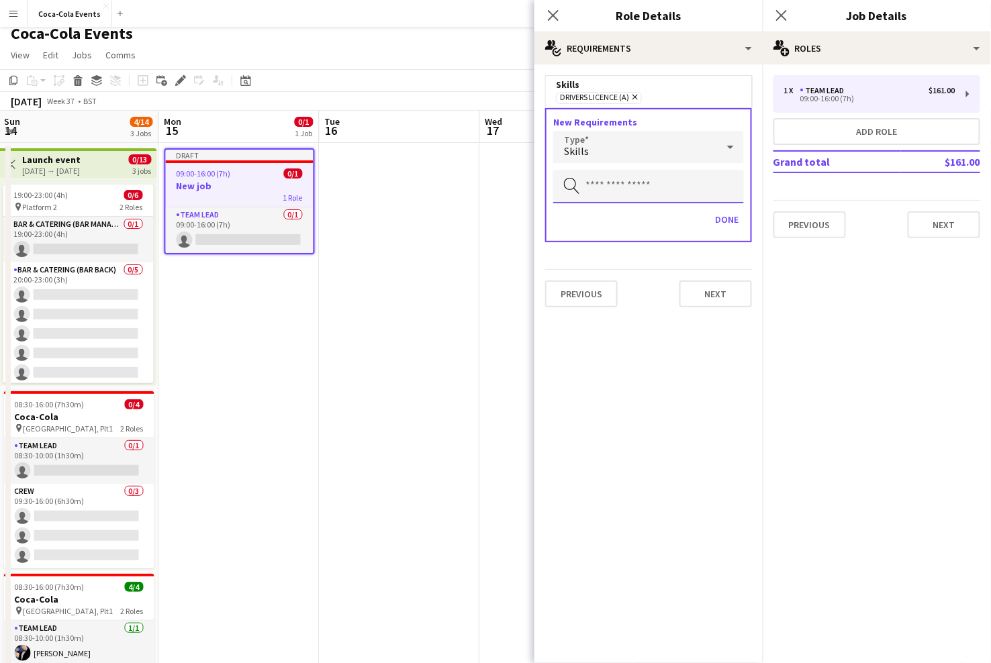
click at [618, 187] on input "text" at bounding box center [648, 187] width 191 height 34
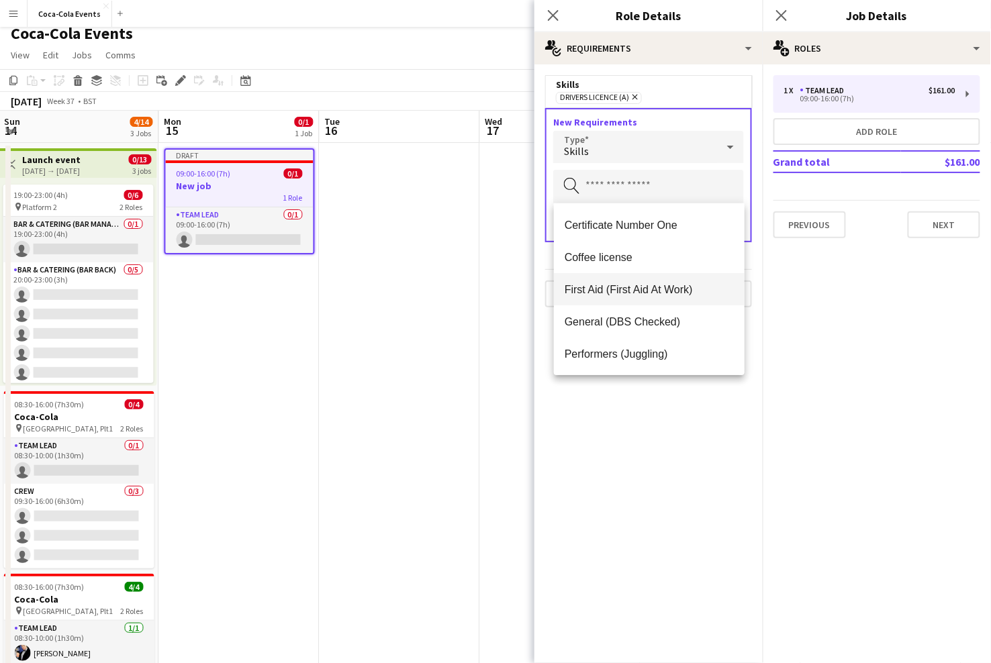
click at [616, 287] on span "First Aid (First Aid At Work)" at bounding box center [649, 289] width 169 height 13
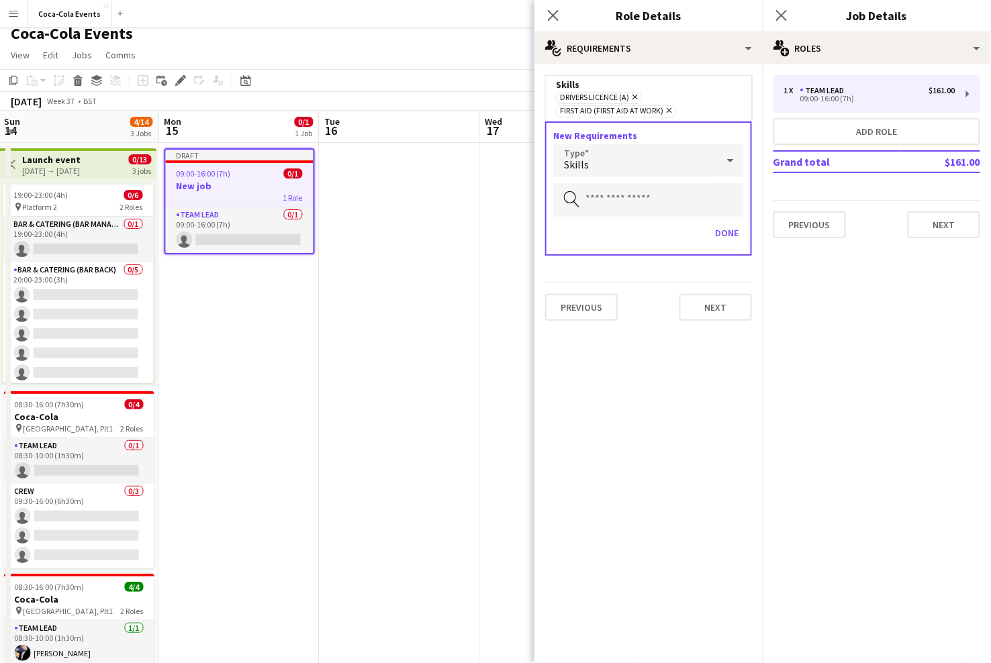
click at [598, 156] on div "Skills" at bounding box center [635, 160] width 164 height 32
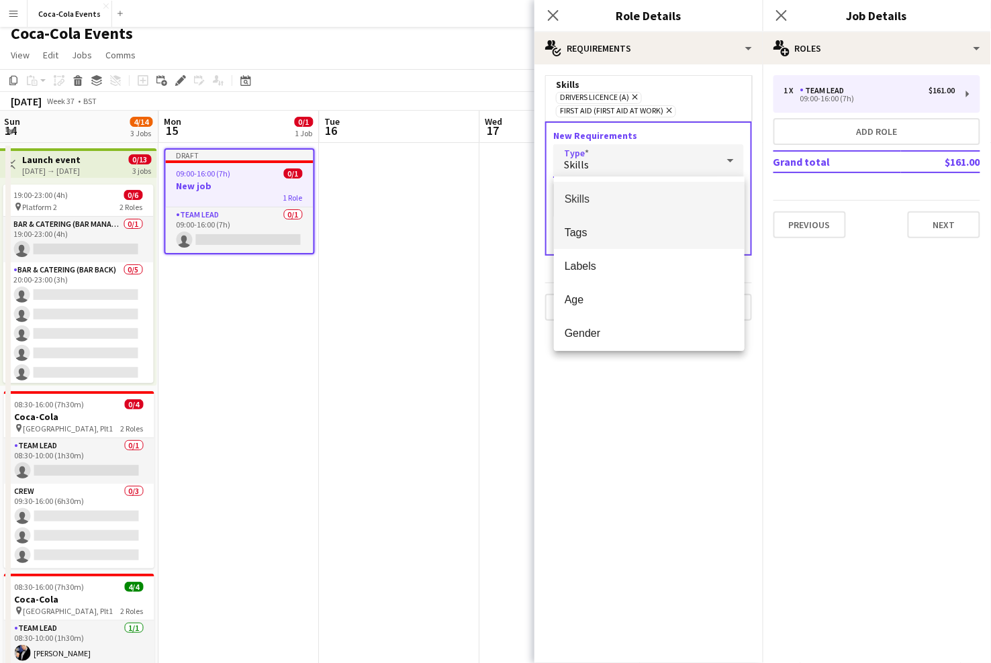
click at [592, 238] on span "Tags" at bounding box center [649, 232] width 169 height 13
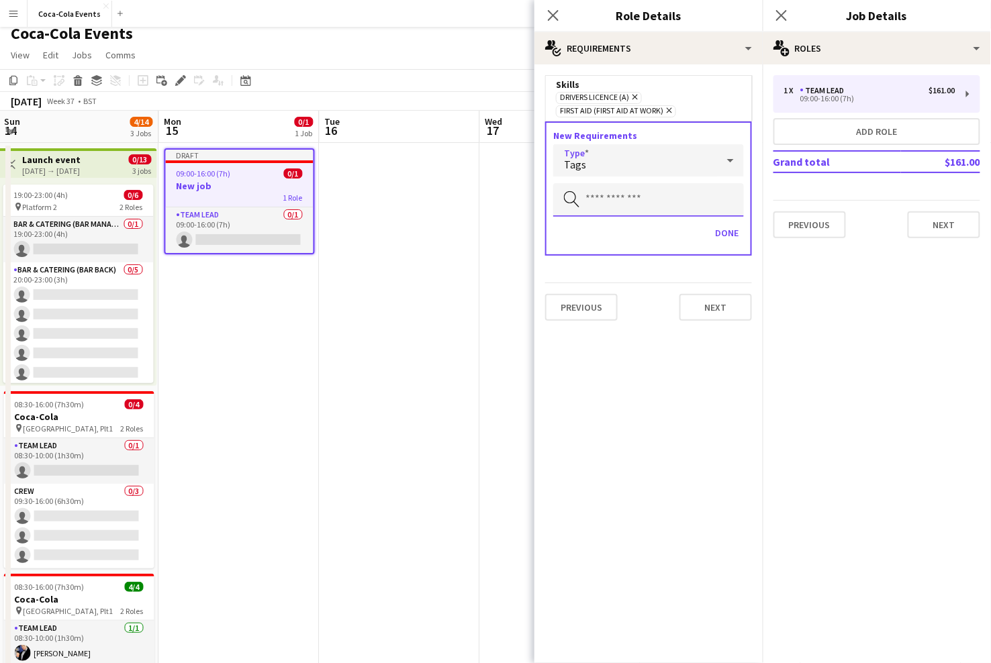
click at [600, 207] on input "text" at bounding box center [648, 200] width 191 height 34
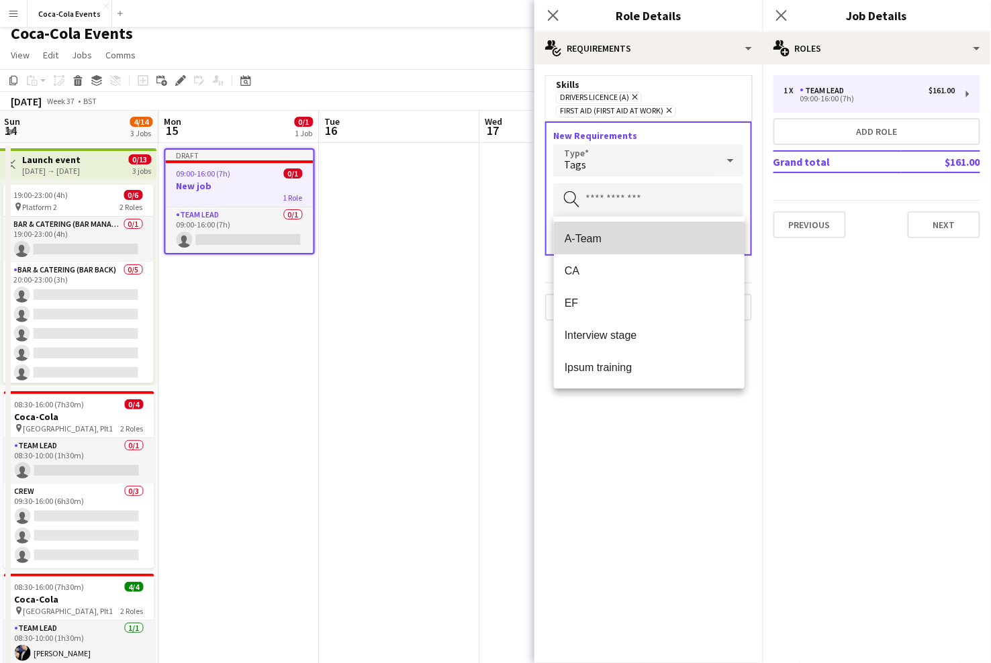
click at [590, 242] on span "A-Team" at bounding box center [649, 238] width 169 height 13
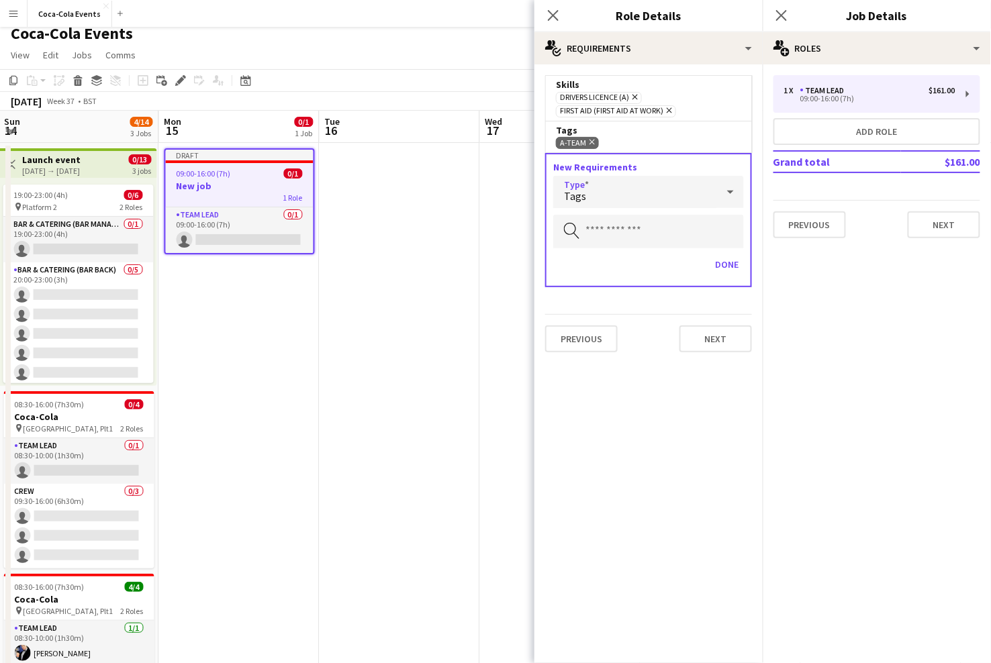
click at [611, 189] on div "Tags" at bounding box center [635, 192] width 164 height 32
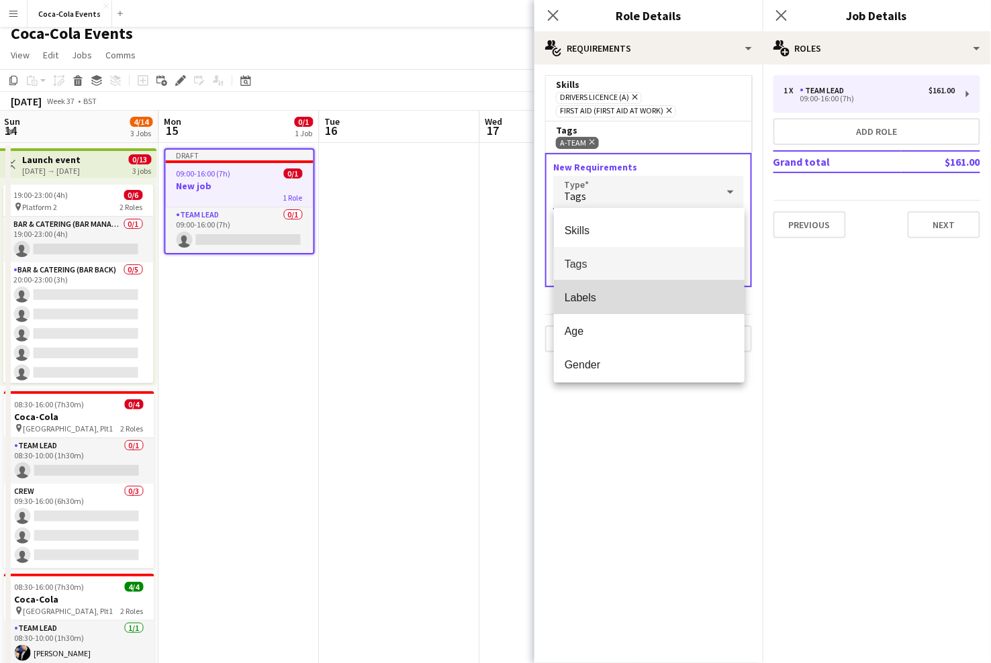
click at [587, 297] on span "Labels" at bounding box center [649, 297] width 169 height 13
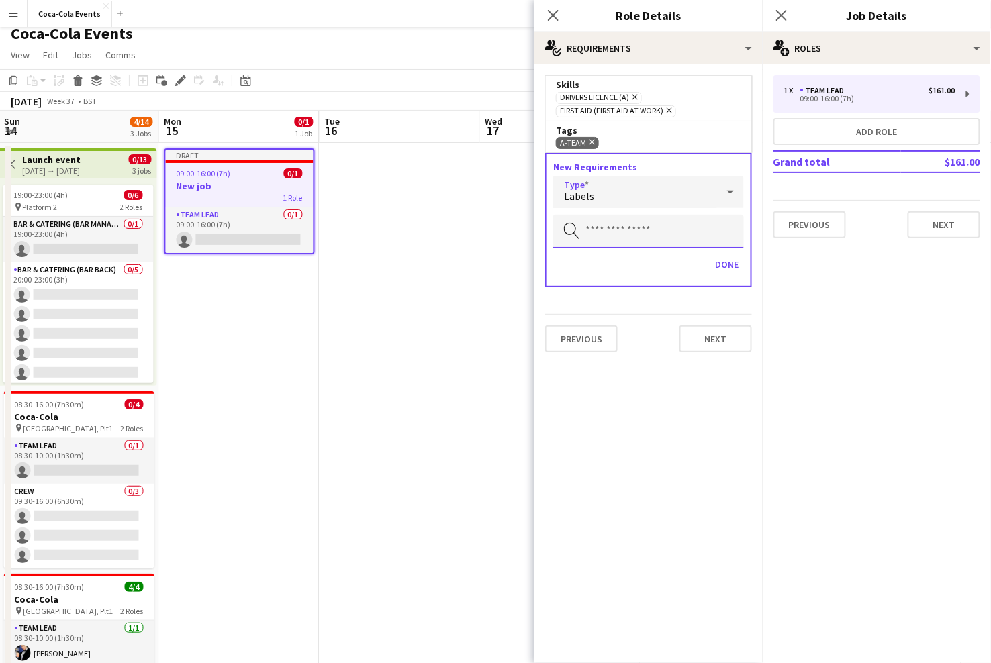
click at [596, 235] on input "text" at bounding box center [648, 232] width 191 height 34
type input "****"
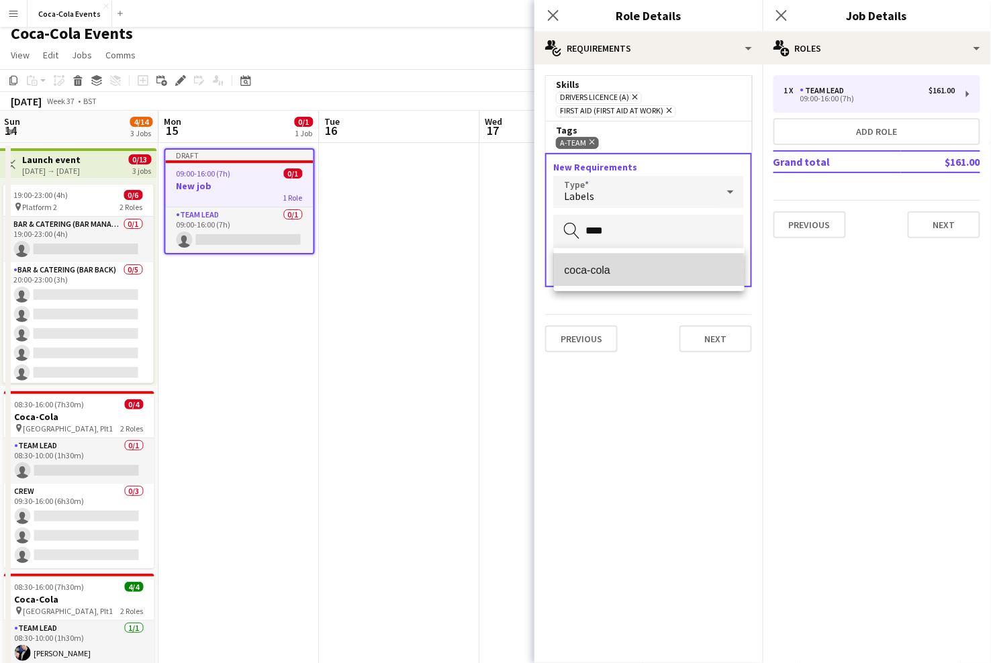
click at [580, 273] on span "coca-cola" at bounding box center [649, 270] width 169 height 13
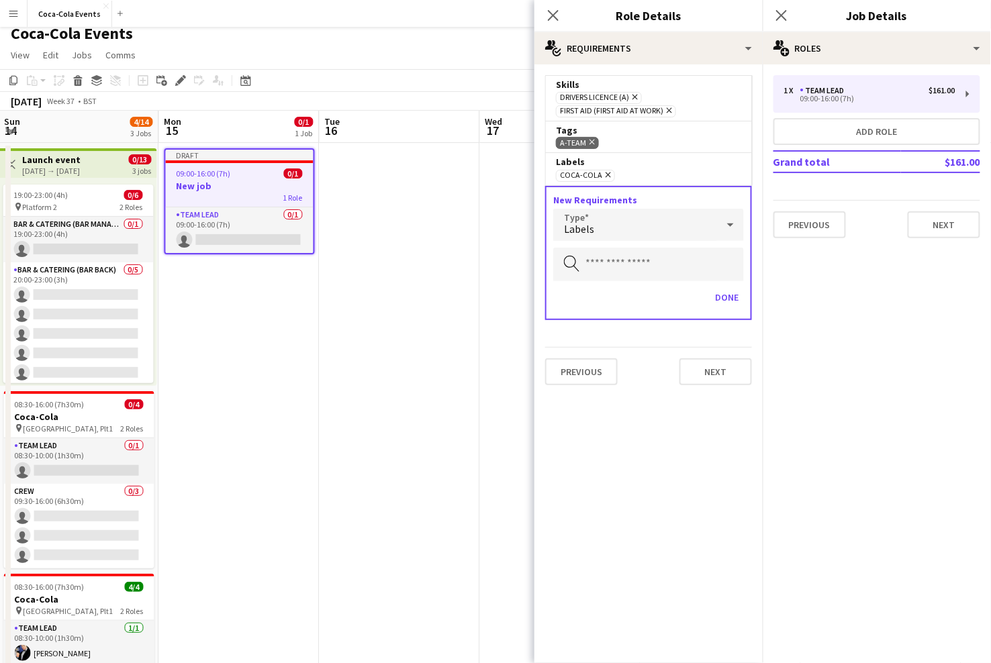
drag, startPoint x: 631, startPoint y: 181, endPoint x: 559, endPoint y: 82, distance: 122.5
click at [559, 82] on form "Skills Drivers Licence (A) Remove First Aid (First Aid At Work) Remove Tags A-T…" at bounding box center [648, 235] width 228 height 321
click at [662, 145] on div "A-Team Remove" at bounding box center [648, 142] width 185 height 13
click at [553, 17] on icon "Close pop-in" at bounding box center [553, 15] width 13 height 13
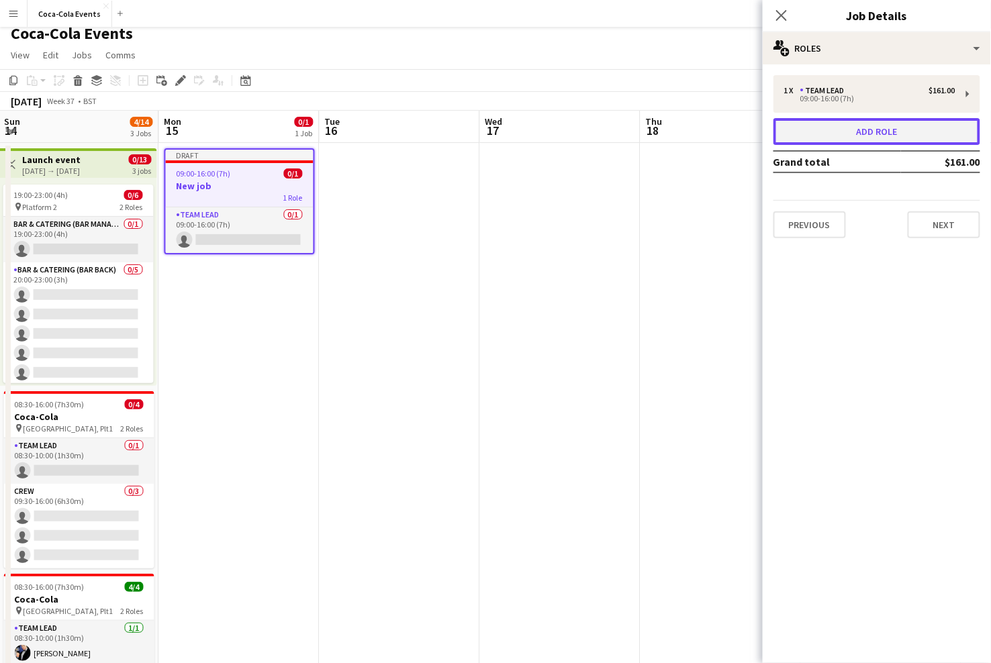
click at [857, 138] on button "Add role" at bounding box center [876, 131] width 207 height 27
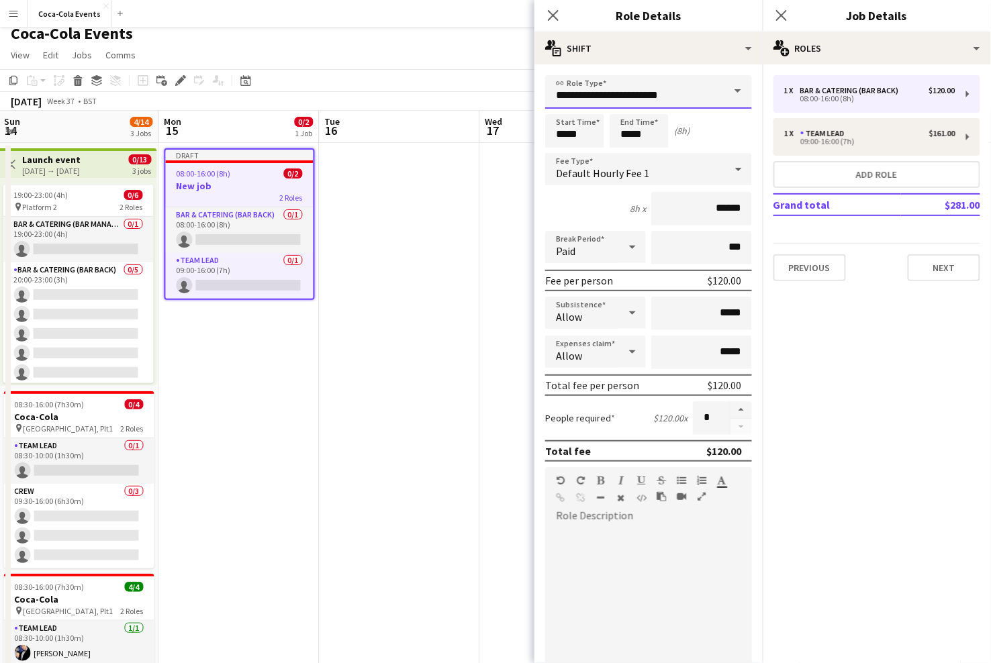
click at [714, 92] on input "**********" at bounding box center [648, 92] width 207 height 34
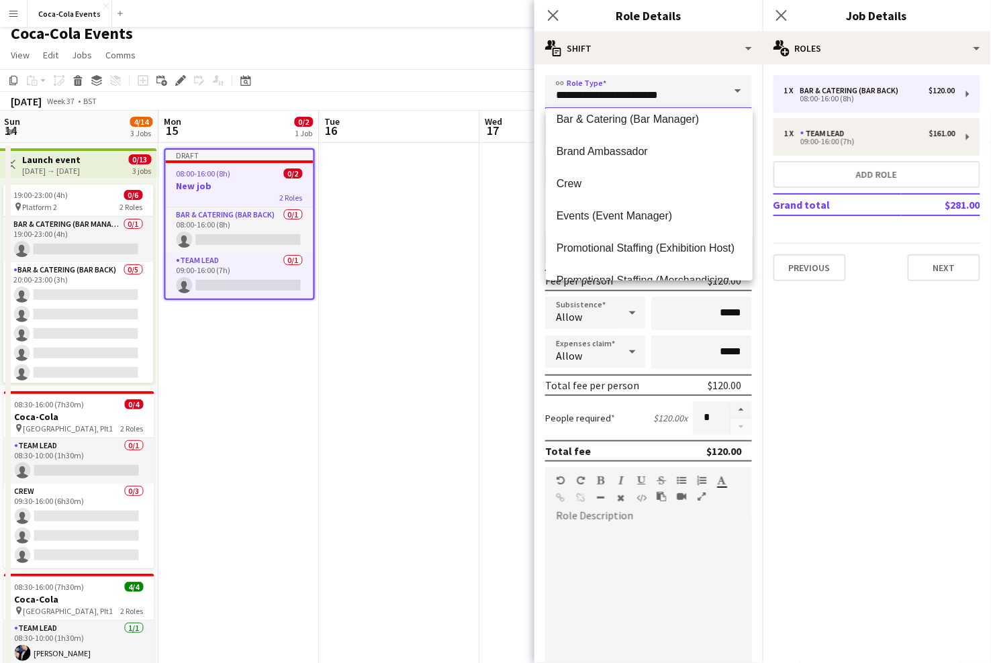
scroll to position [24, 0]
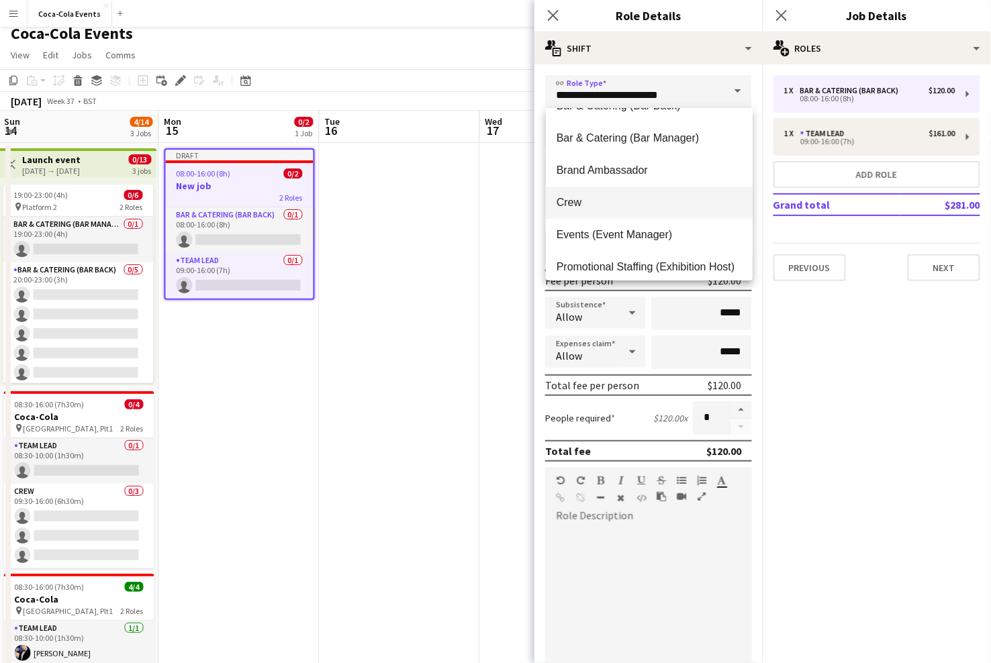
click at [614, 205] on span "Crew" at bounding box center [649, 202] width 185 height 13
type input "****"
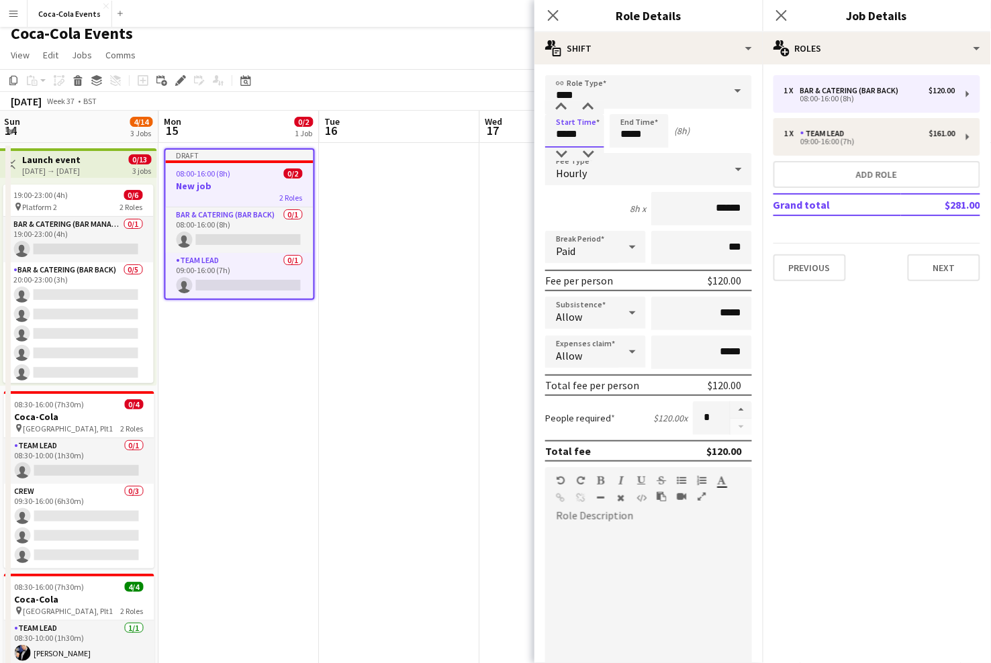
click at [561, 135] on input "*****" at bounding box center [574, 131] width 59 height 34
click at [561, 105] on div at bounding box center [561, 107] width 27 height 13
type input "*****"
click at [561, 105] on div at bounding box center [561, 107] width 27 height 13
click at [602, 167] on div "Hourly" at bounding box center [635, 169] width 180 height 32
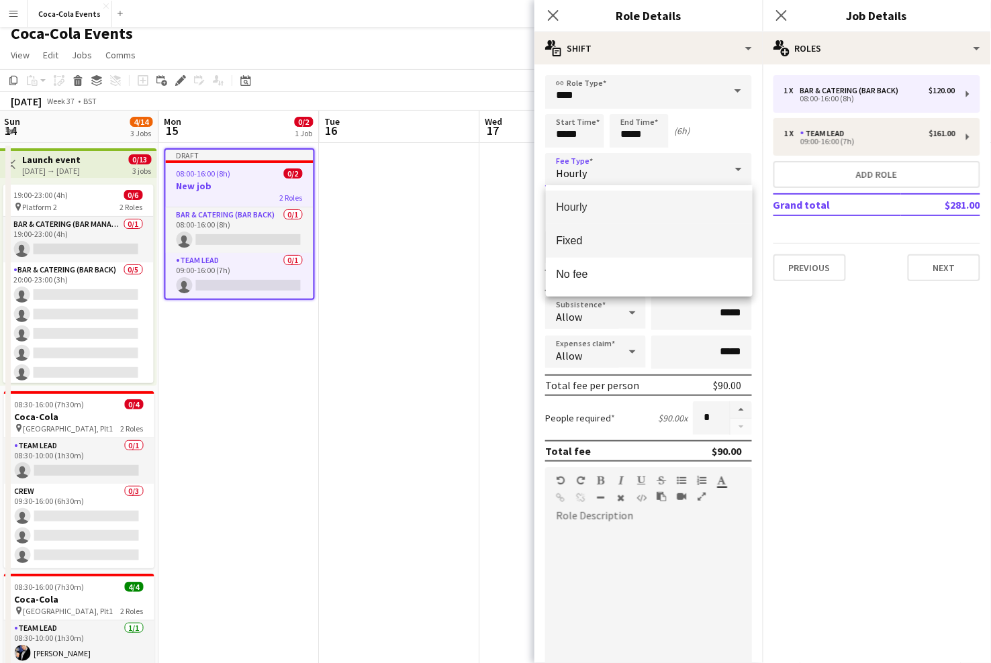
click at [592, 236] on span "Fixed" at bounding box center [649, 240] width 185 height 13
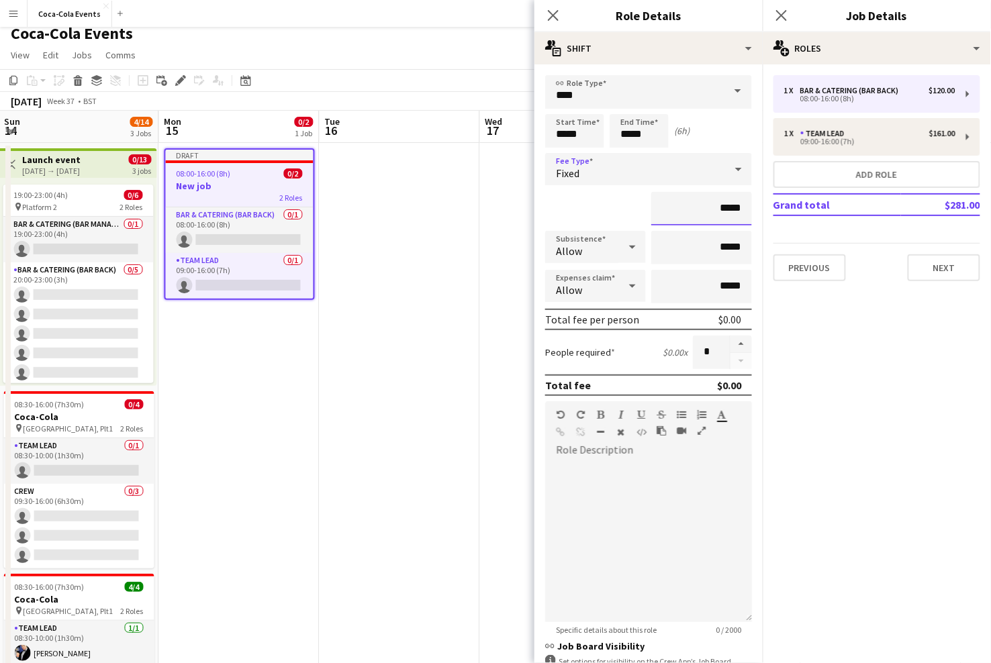
click at [724, 208] on input "*****" at bounding box center [701, 209] width 101 height 34
type input "*******"
click at [744, 344] on button "button" at bounding box center [741, 344] width 21 height 17
type input "*"
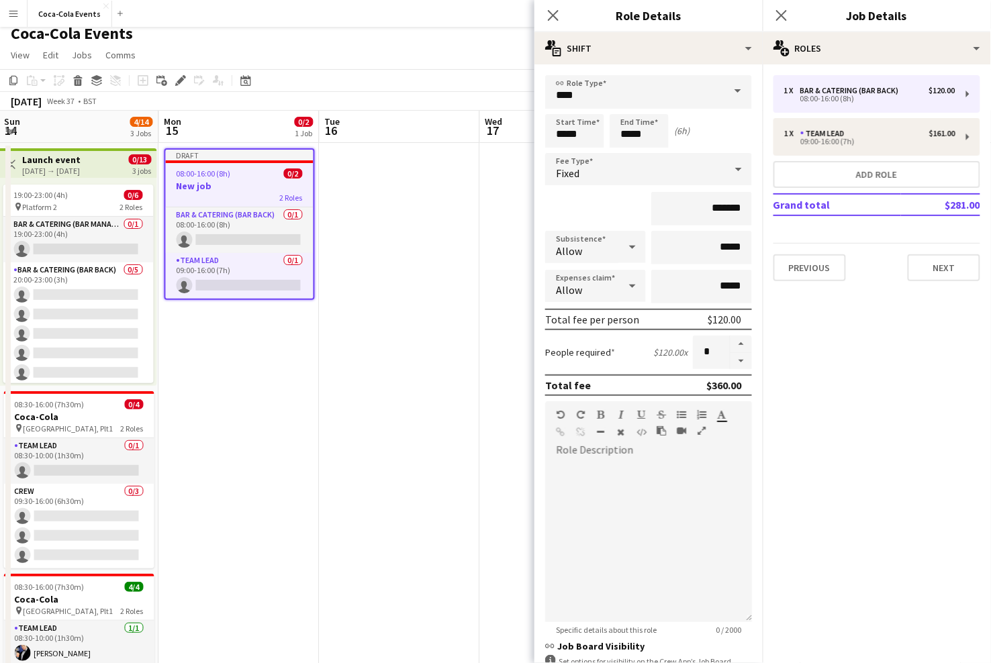
drag, startPoint x: 743, startPoint y: 382, endPoint x: 695, endPoint y: 385, distance: 48.4
click at [695, 385] on div "Total fee $360.00" at bounding box center [648, 385] width 207 height 21
click at [553, 19] on icon "Close pop-in" at bounding box center [553, 15] width 13 height 13
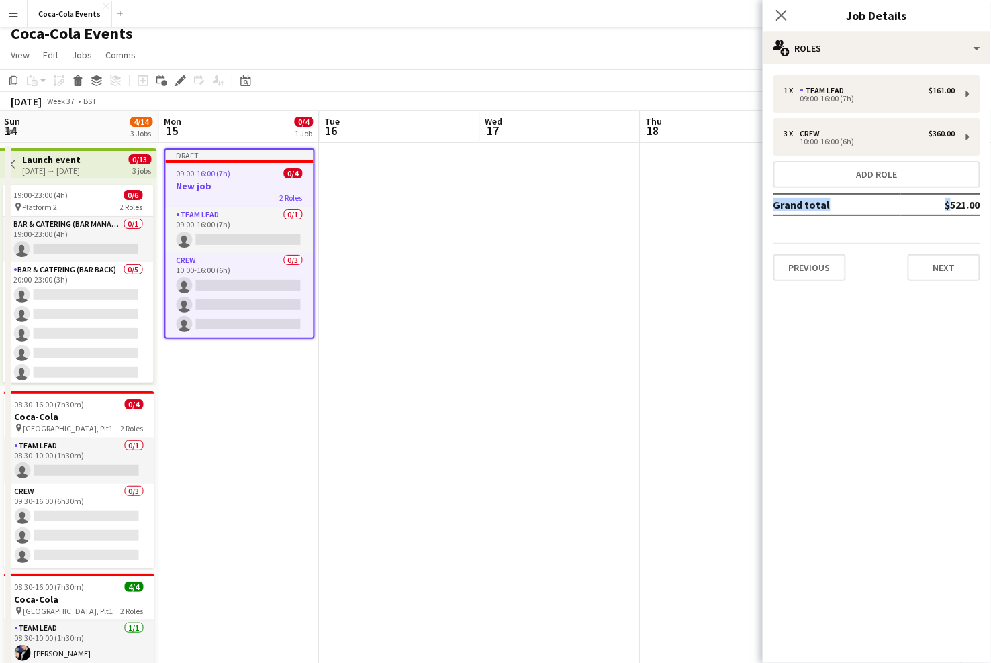
drag, startPoint x: 943, startPoint y: 205, endPoint x: 986, endPoint y: 205, distance: 42.3
click at [986, 205] on div "1 x Team Lead $161.00 09:00-16:00 (7h) 3 x Crew $360.00 10:00-16:00 (6h) Add ro…" at bounding box center [877, 178] width 228 height 206
click at [784, 14] on icon at bounding box center [781, 15] width 13 height 13
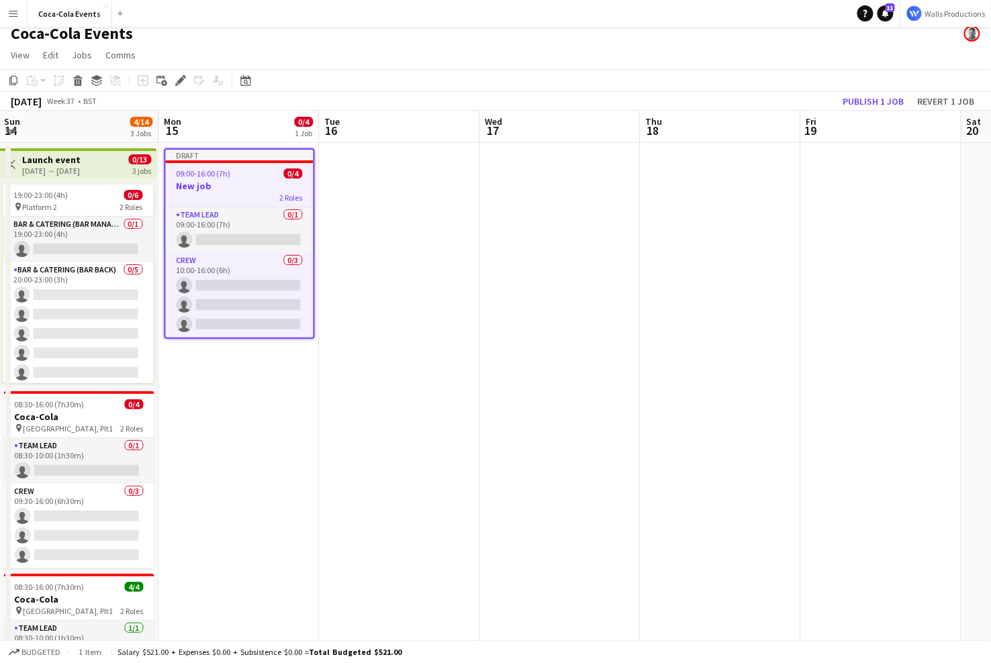
click at [960, 15] on span "Walls Productions" at bounding box center [955, 14] width 60 height 10
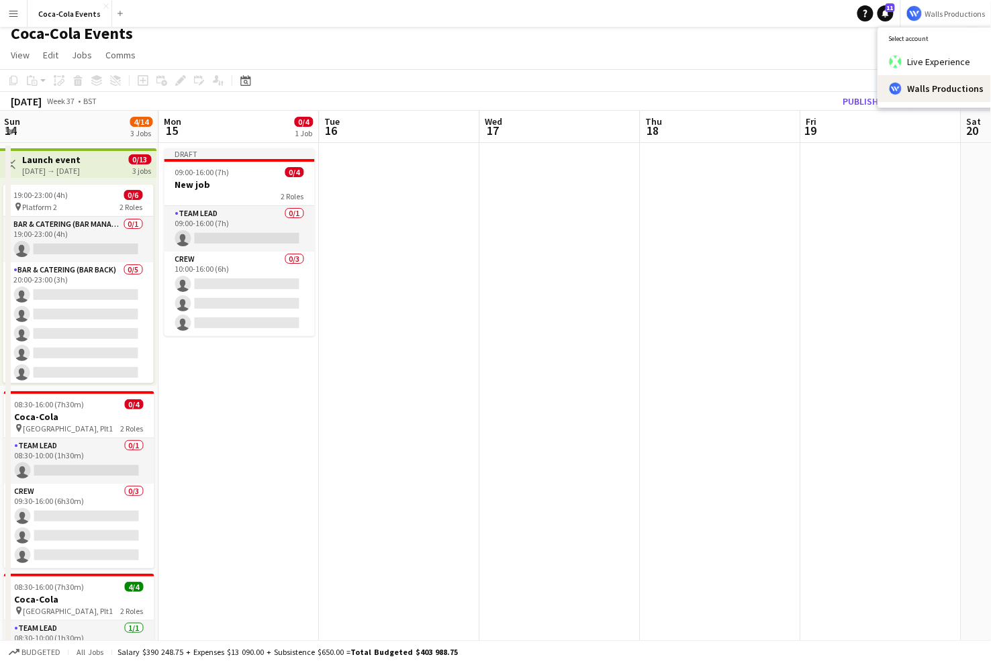
click at [524, 285] on app-date-cell at bounding box center [560, 461] width 160 height 637
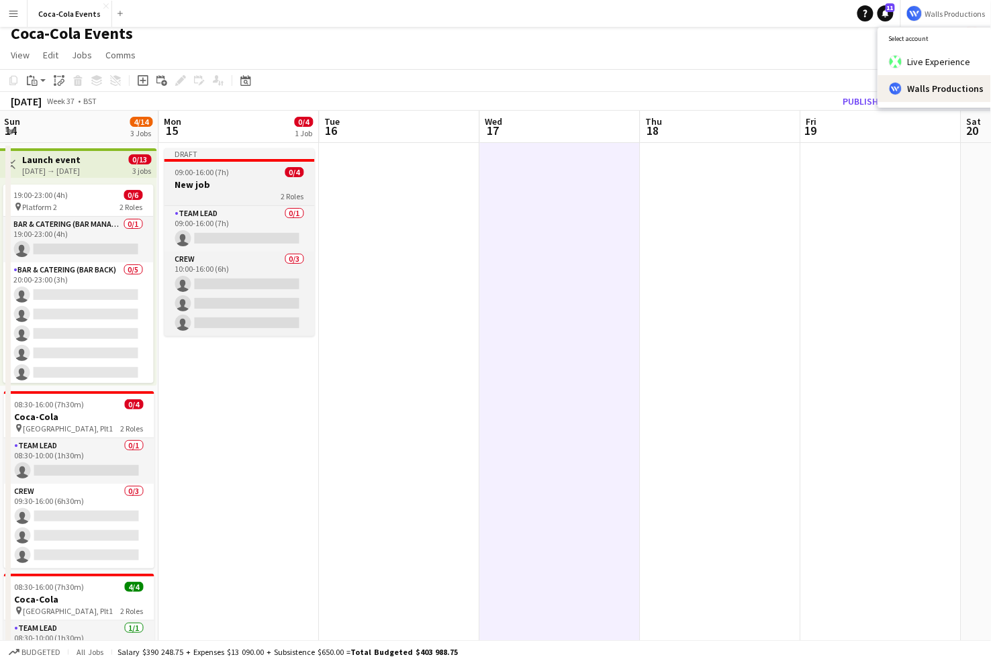
click at [234, 193] on div "2 Roles" at bounding box center [239, 196] width 150 height 11
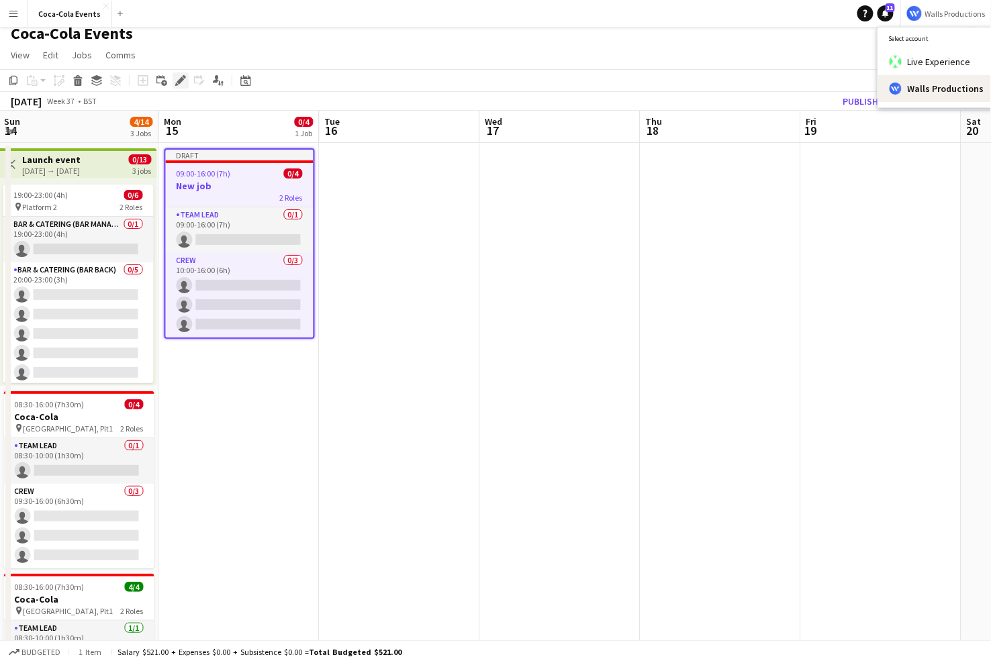
click at [179, 80] on icon at bounding box center [180, 80] width 7 height 7
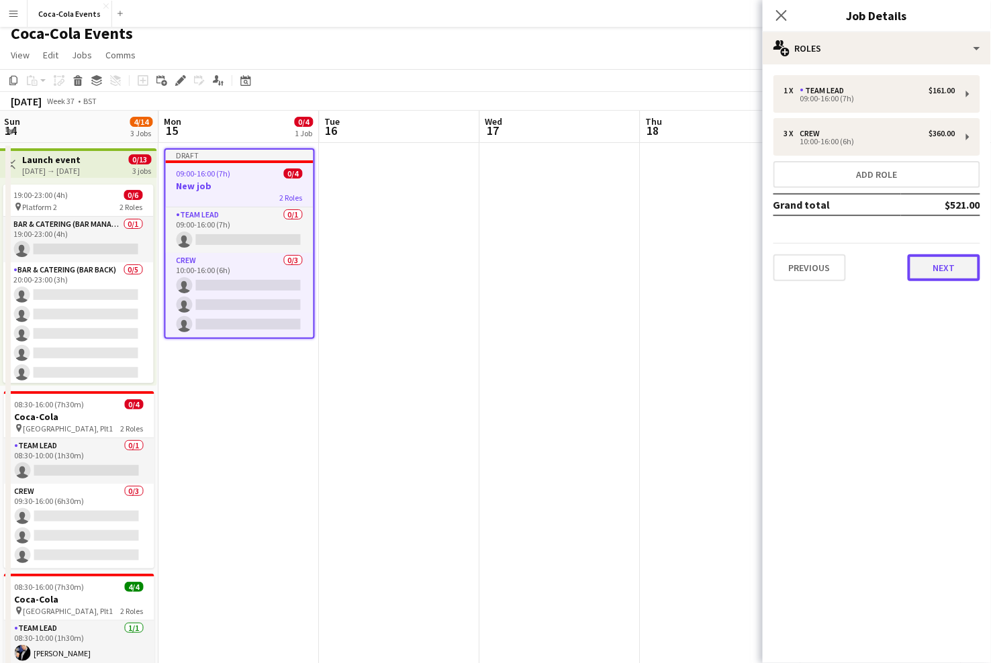
click at [956, 273] on button "Next" at bounding box center [944, 267] width 73 height 27
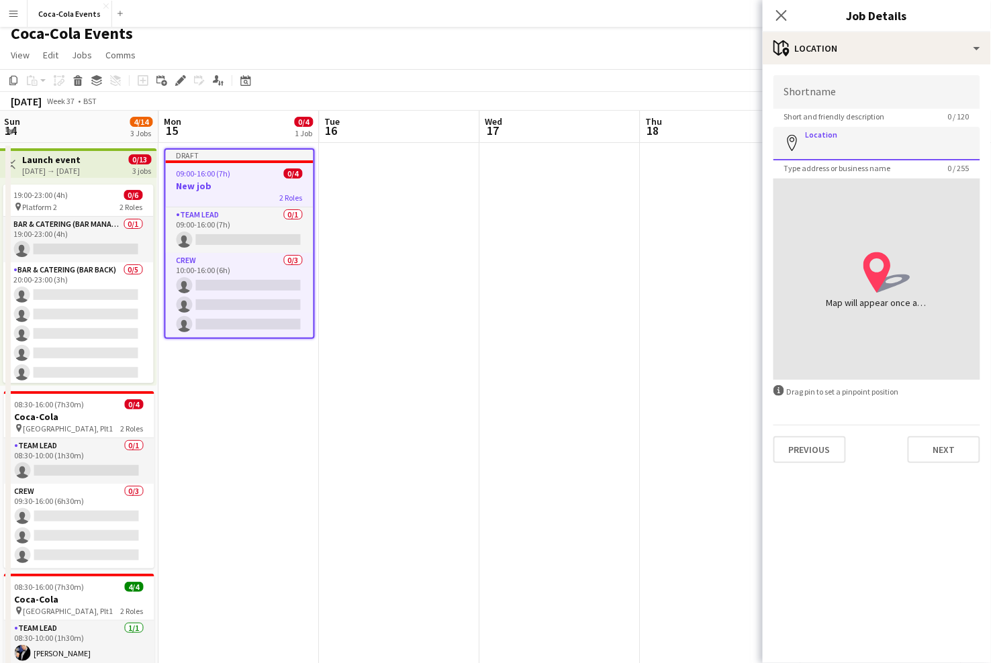
click at [831, 146] on input "Location" at bounding box center [876, 144] width 207 height 34
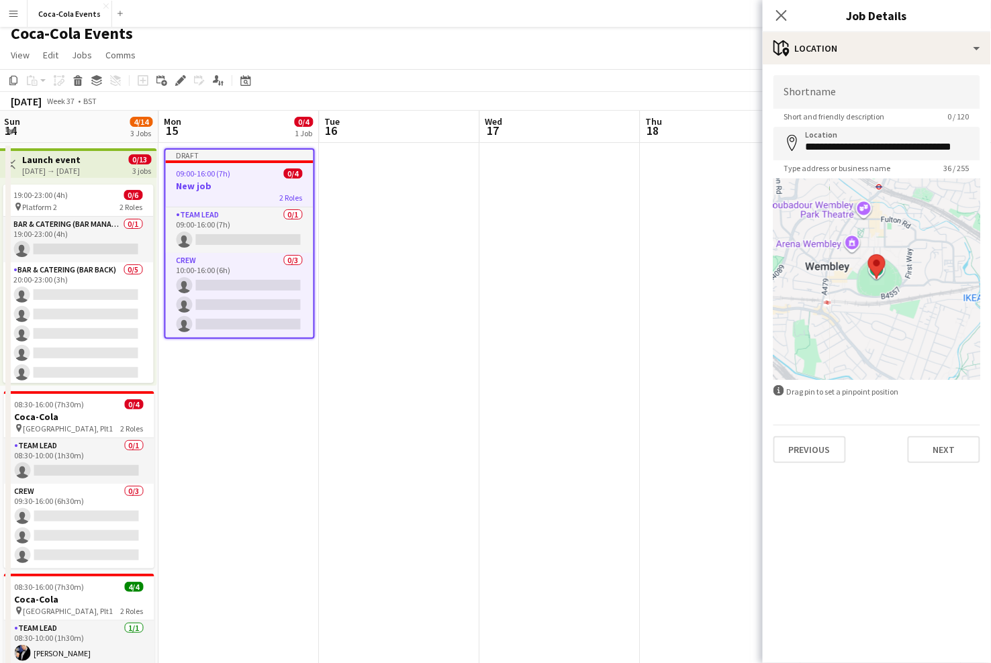
click at [846, 287] on div at bounding box center [876, 279] width 207 height 201
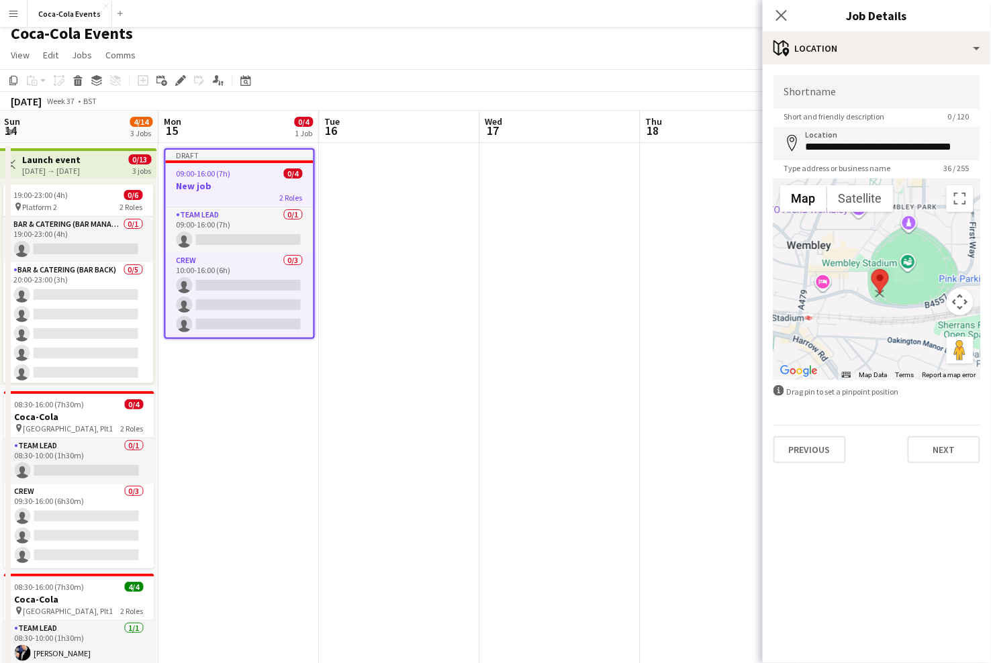
drag, startPoint x: 908, startPoint y: 256, endPoint x: 880, endPoint y: 281, distance: 36.6
click at [872, 269] on area at bounding box center [872, 269] width 0 height 0
type input "**********"
click at [801, 99] on input "Shortname" at bounding box center [876, 92] width 207 height 34
type input "**********"
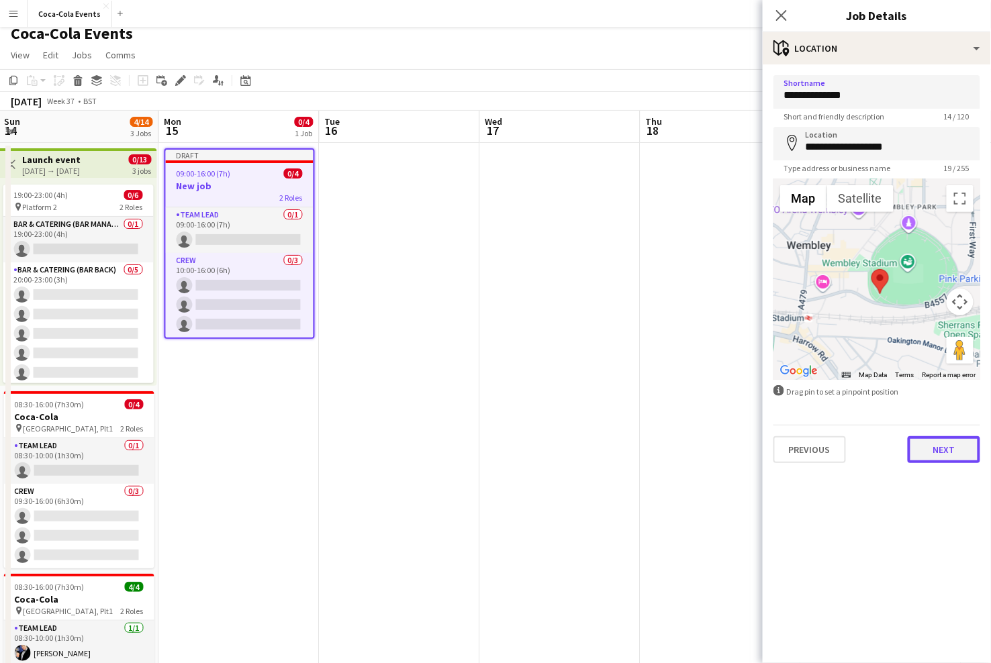
click at [935, 457] on button "Next" at bounding box center [944, 449] width 73 height 27
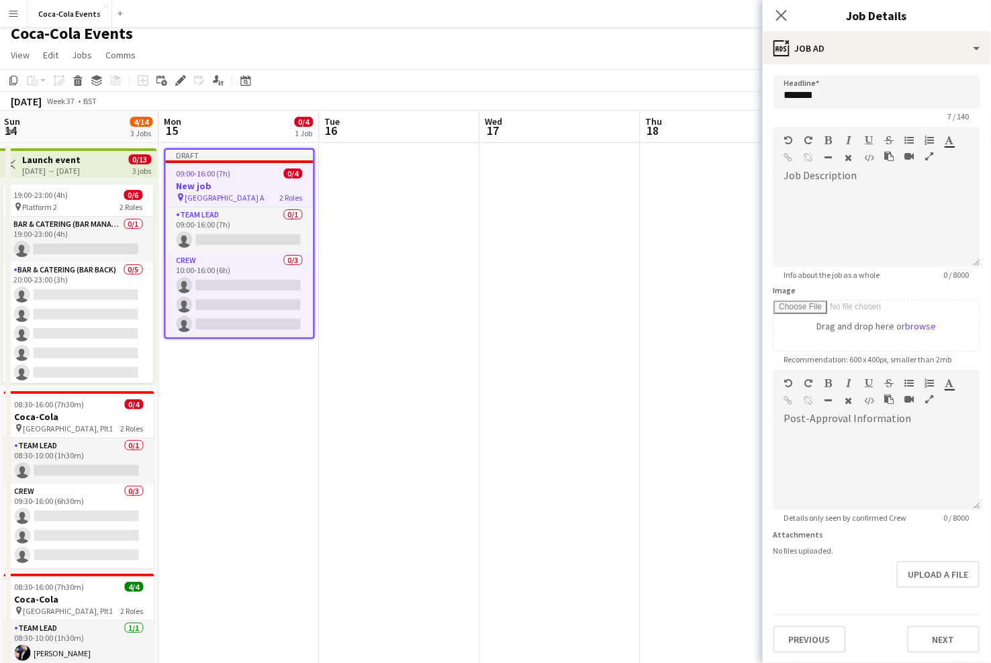
scroll to position [1, 0]
click at [842, 434] on div at bounding box center [876, 469] width 207 height 81
click at [949, 645] on button "Next" at bounding box center [944, 639] width 73 height 27
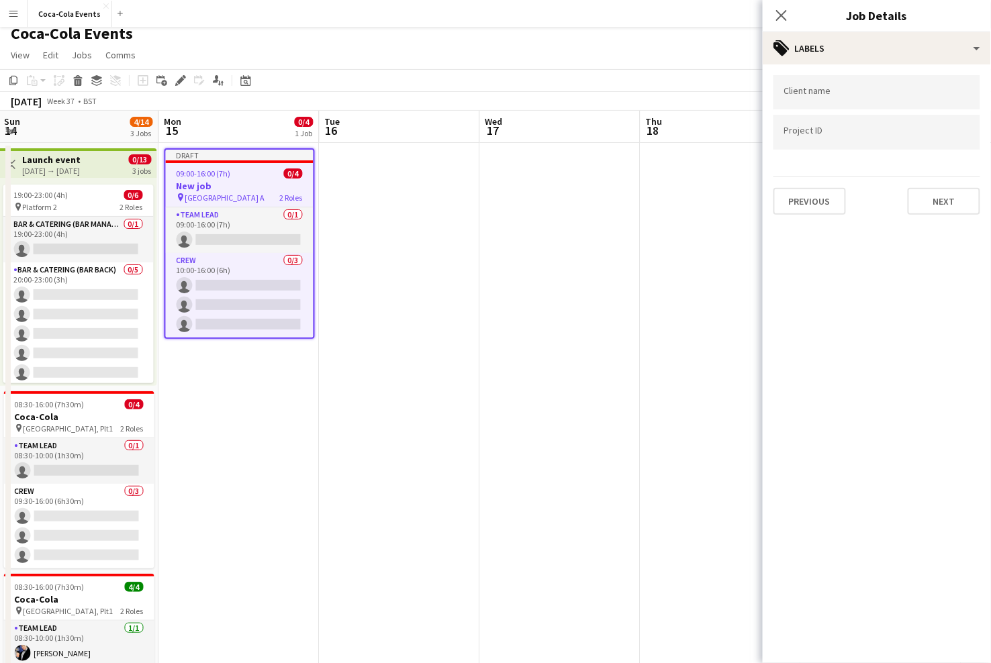
scroll to position [0, 0]
click at [820, 91] on input "Type to search client labels..." at bounding box center [876, 93] width 185 height 12
type input "****"
click at [805, 139] on div "coca-cola" at bounding box center [876, 133] width 207 height 32
click at [814, 139] on div at bounding box center [876, 132] width 207 height 34
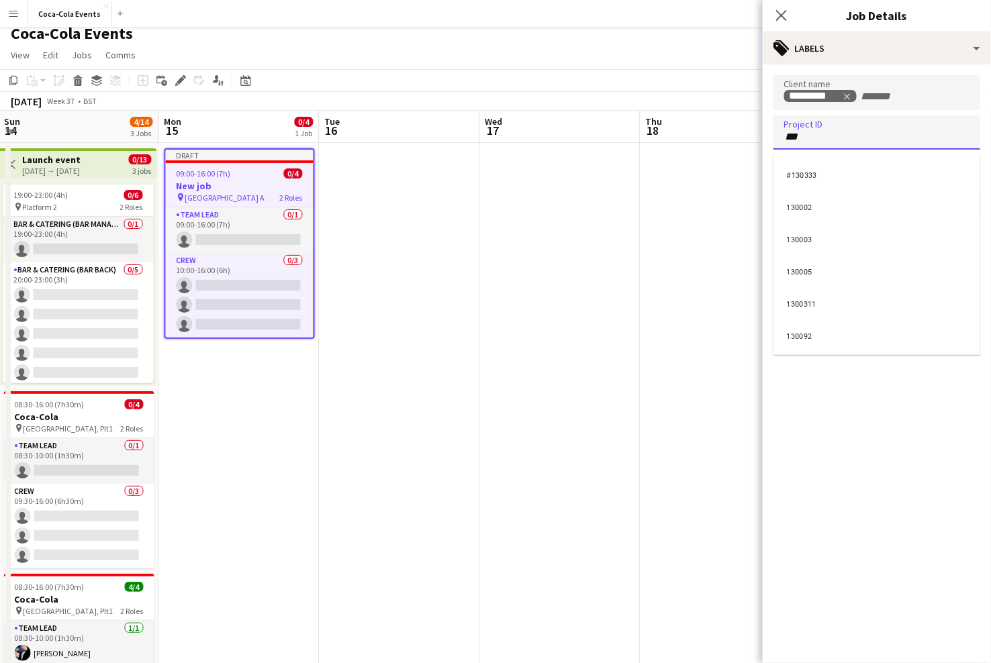
type input "***"
click at [815, 211] on div "130002" at bounding box center [876, 206] width 207 height 32
click at [782, 19] on icon "Close pop-in" at bounding box center [781, 15] width 13 height 13
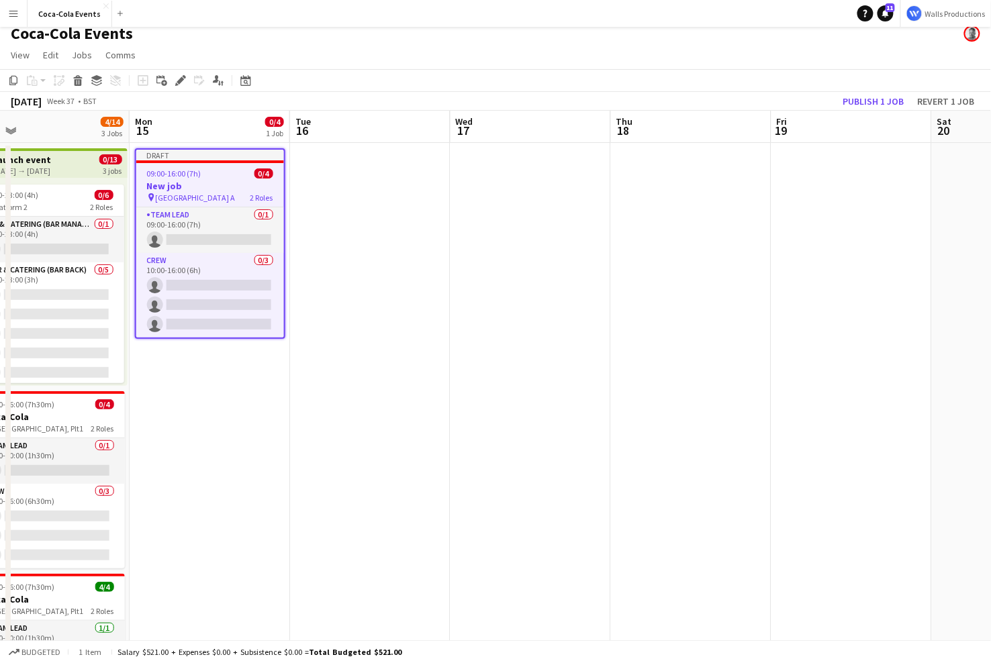
scroll to position [0, 357]
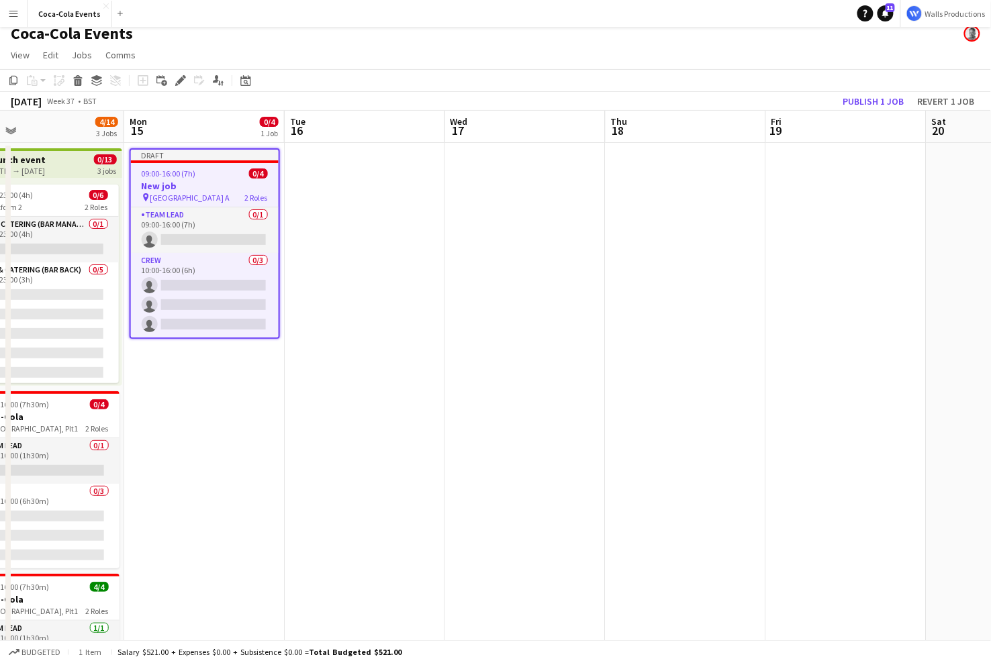
click at [206, 183] on h3 "New job" at bounding box center [205, 186] width 148 height 12
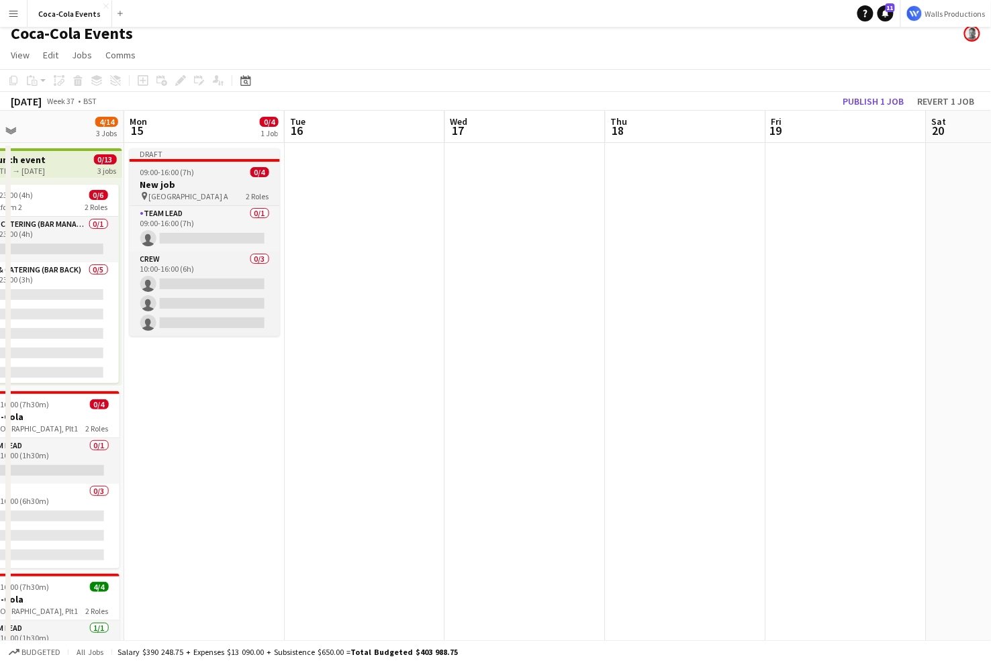
click at [206, 183] on h3 "New job" at bounding box center [205, 185] width 150 height 12
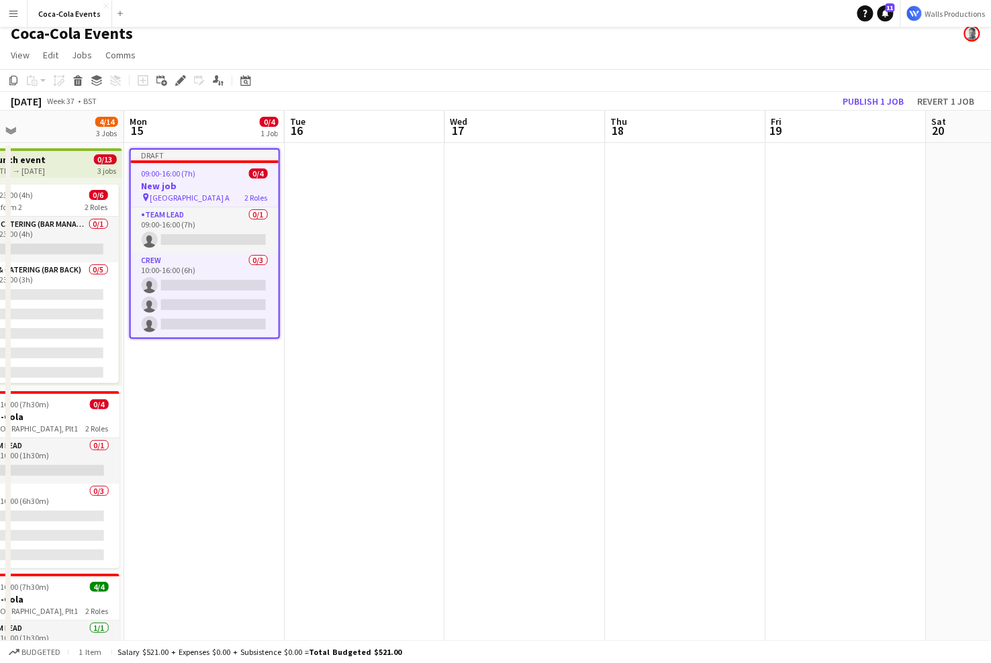
click at [348, 207] on app-date-cell at bounding box center [365, 461] width 160 height 637
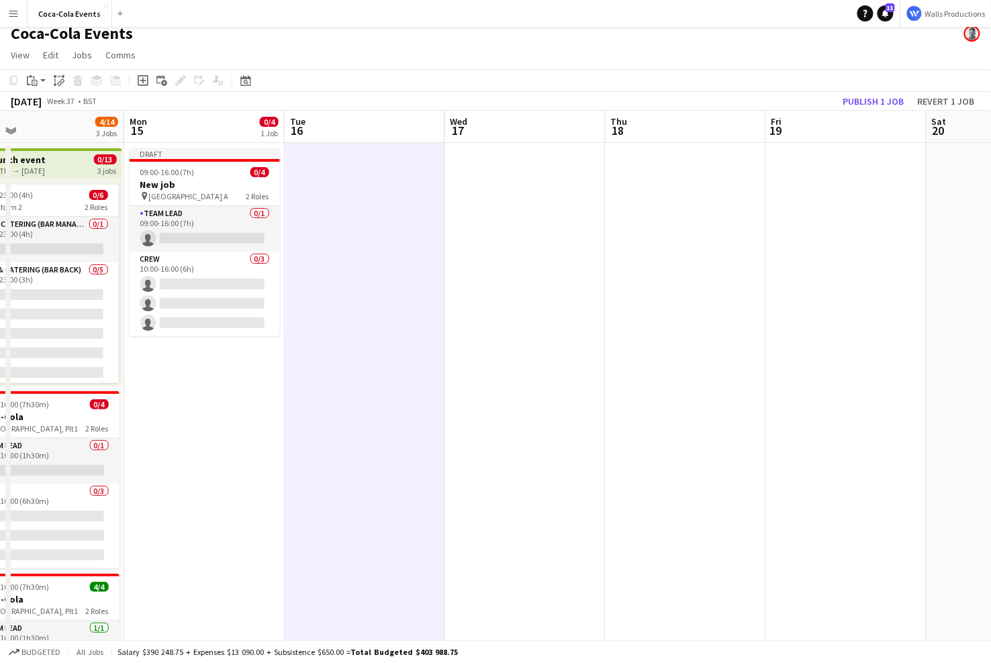
click at [645, 240] on app-date-cell at bounding box center [686, 461] width 160 height 637
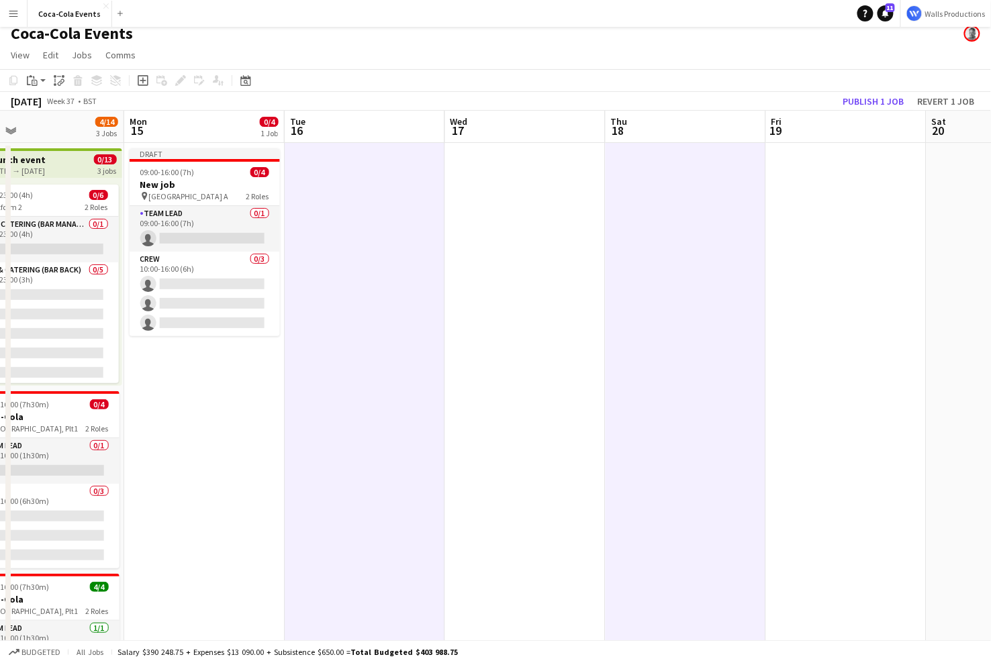
click at [863, 254] on app-date-cell at bounding box center [846, 461] width 160 height 637
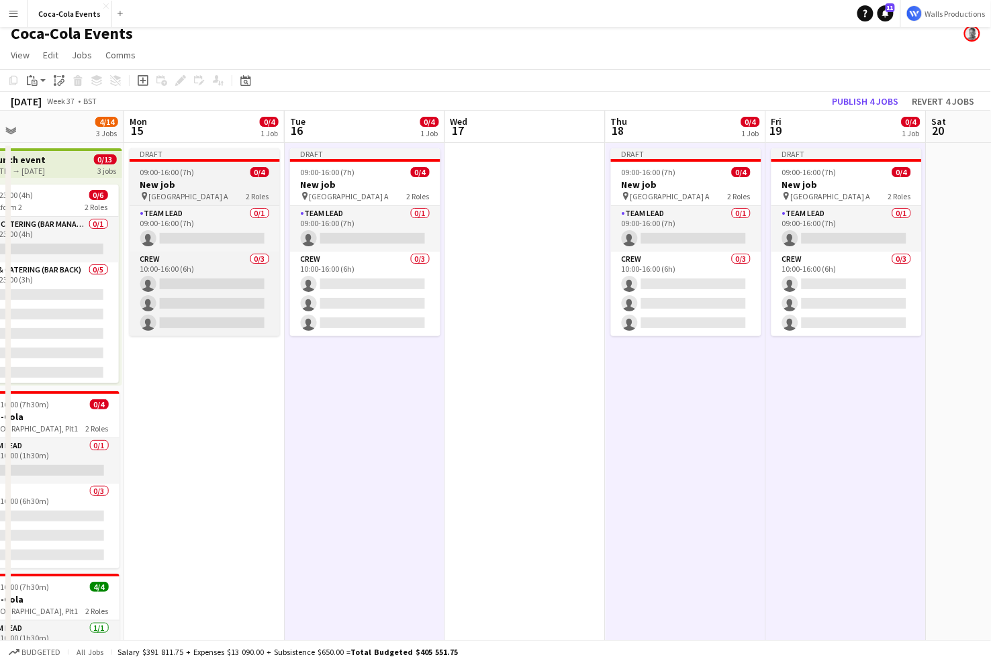
click at [218, 196] on div "pin [GEOGRAPHIC_DATA] A 2 Roles" at bounding box center [205, 196] width 150 height 11
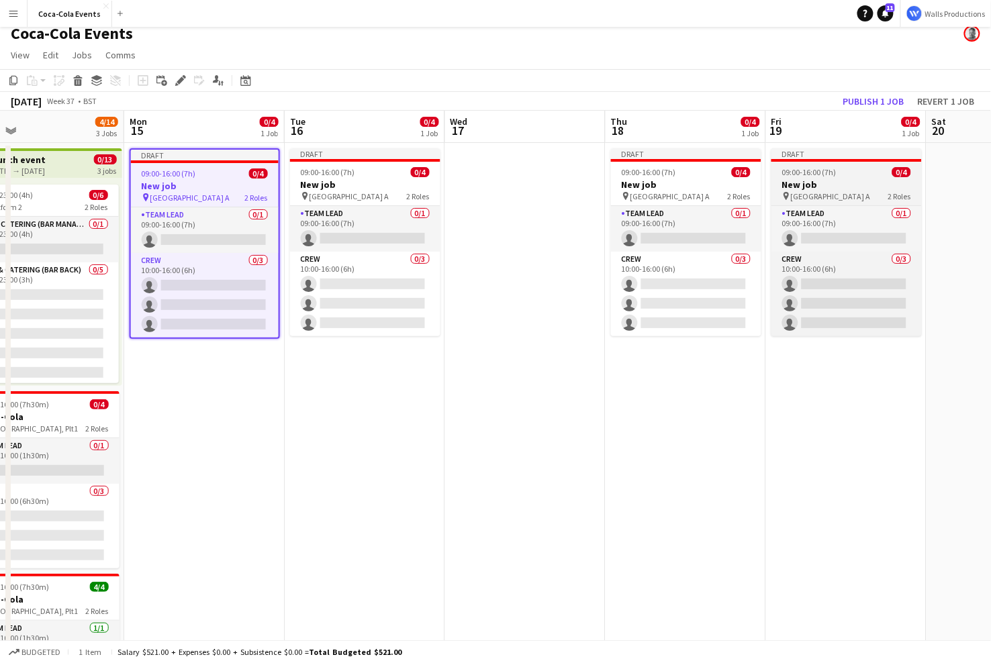
click at [818, 180] on h3 "New job" at bounding box center [846, 185] width 150 height 12
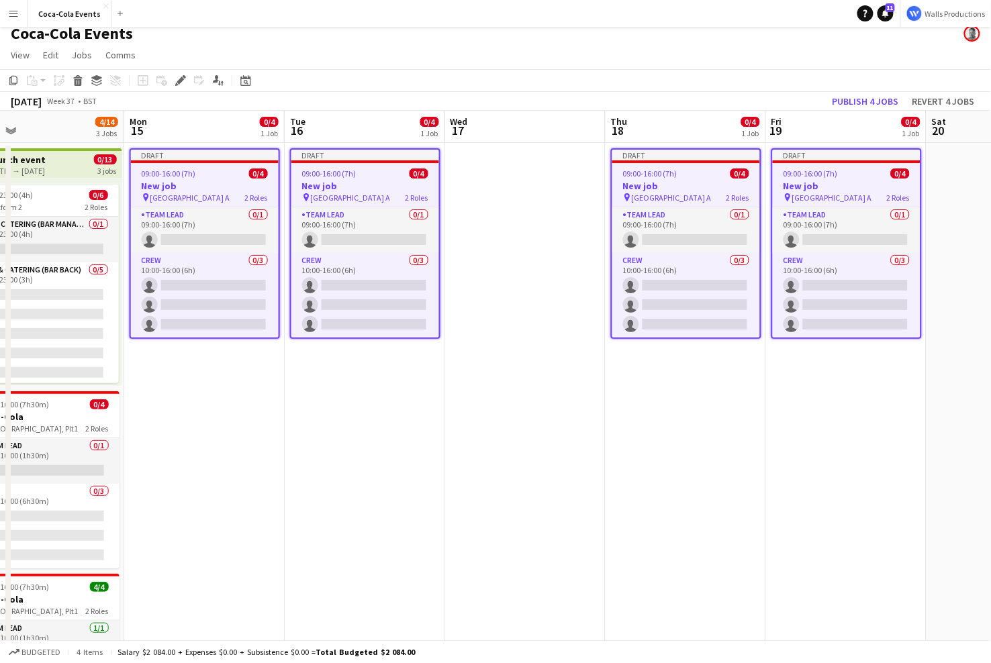
click at [189, 436] on app-date-cell "Draft 09:00-16:00 (7h) 0/4 New job pin Wembley Gate A 2 Roles Team Lead 0/1 09:…" at bounding box center [204, 461] width 160 height 637
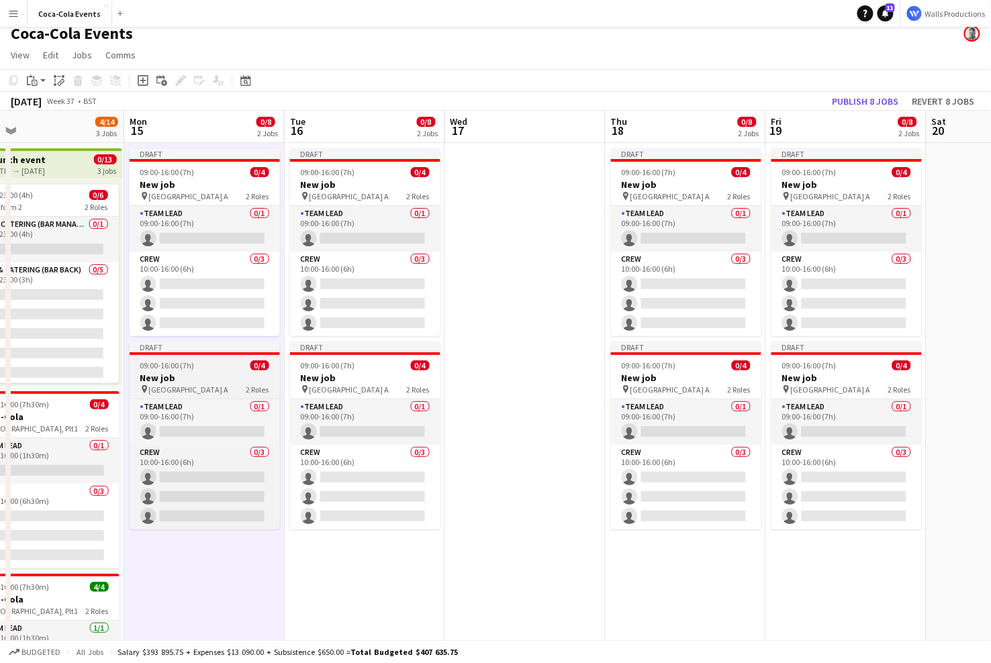
click at [167, 372] on h3 "New job" at bounding box center [205, 378] width 150 height 12
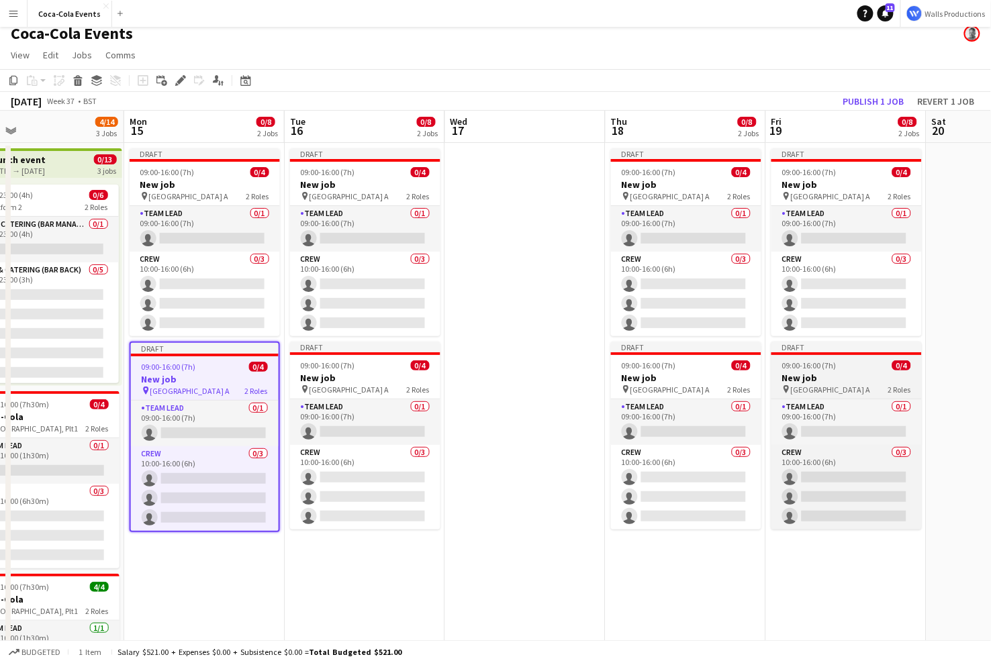
click at [814, 374] on h3 "New job" at bounding box center [846, 378] width 150 height 12
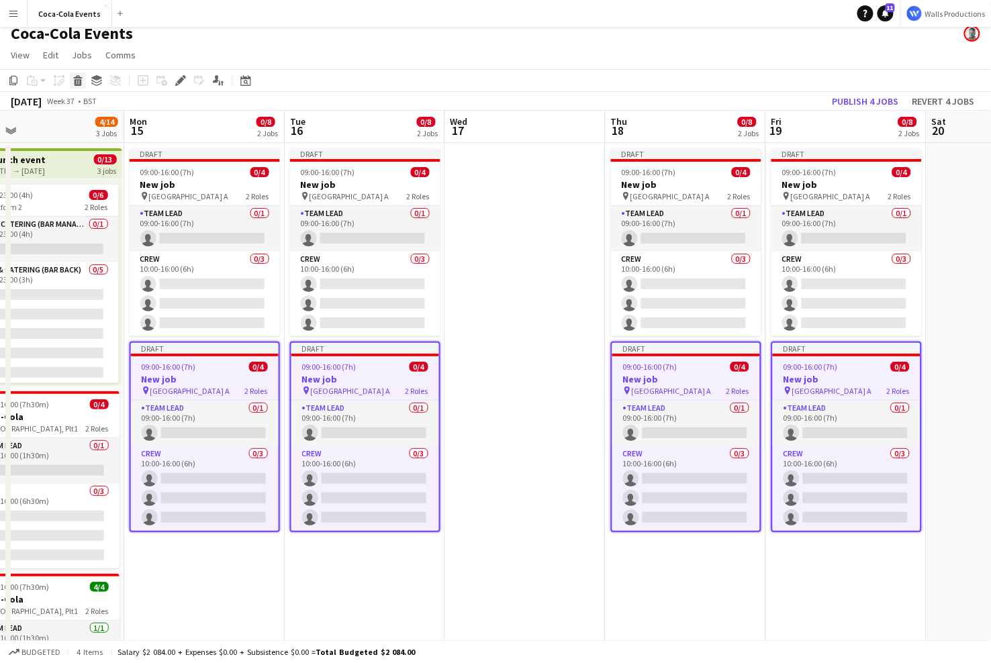
click at [79, 81] on icon at bounding box center [78, 82] width 7 height 7
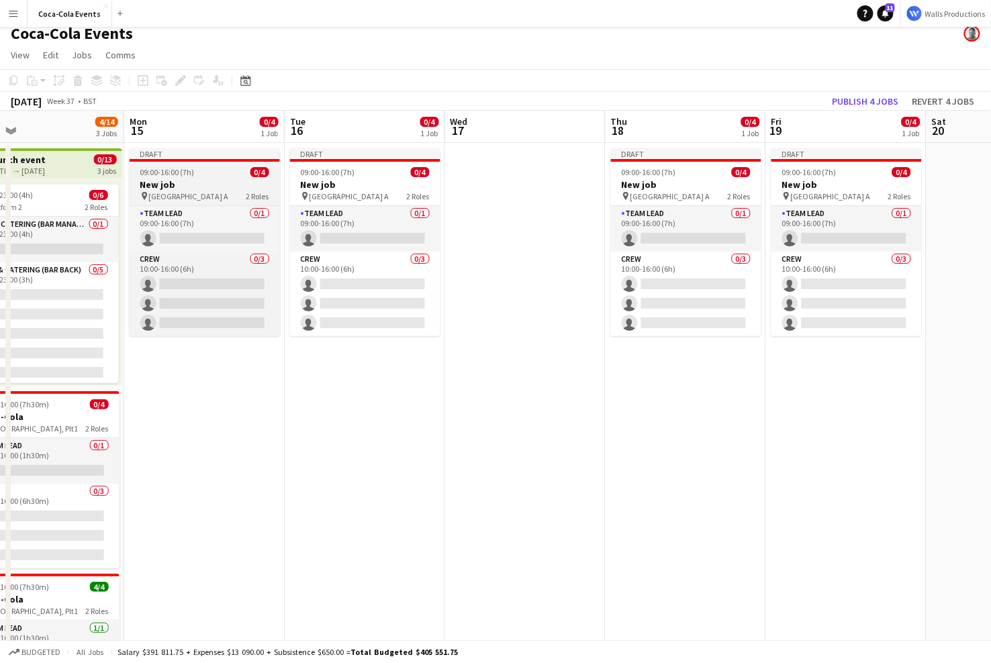
click at [200, 189] on h3 "New job" at bounding box center [205, 185] width 150 height 12
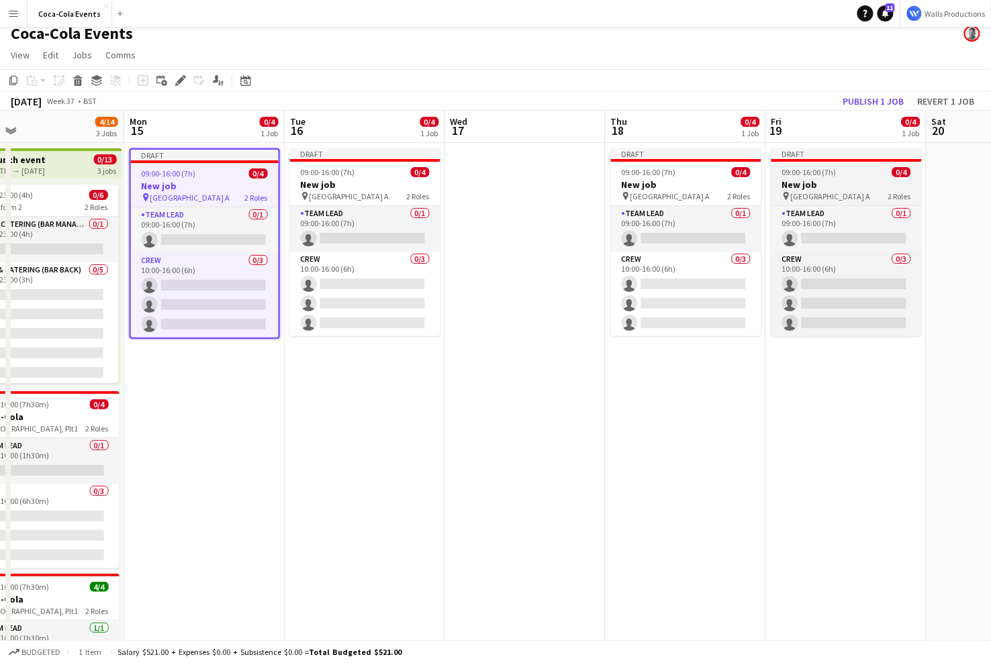
click at [826, 176] on span "09:00-16:00 (7h)" at bounding box center [809, 172] width 54 height 10
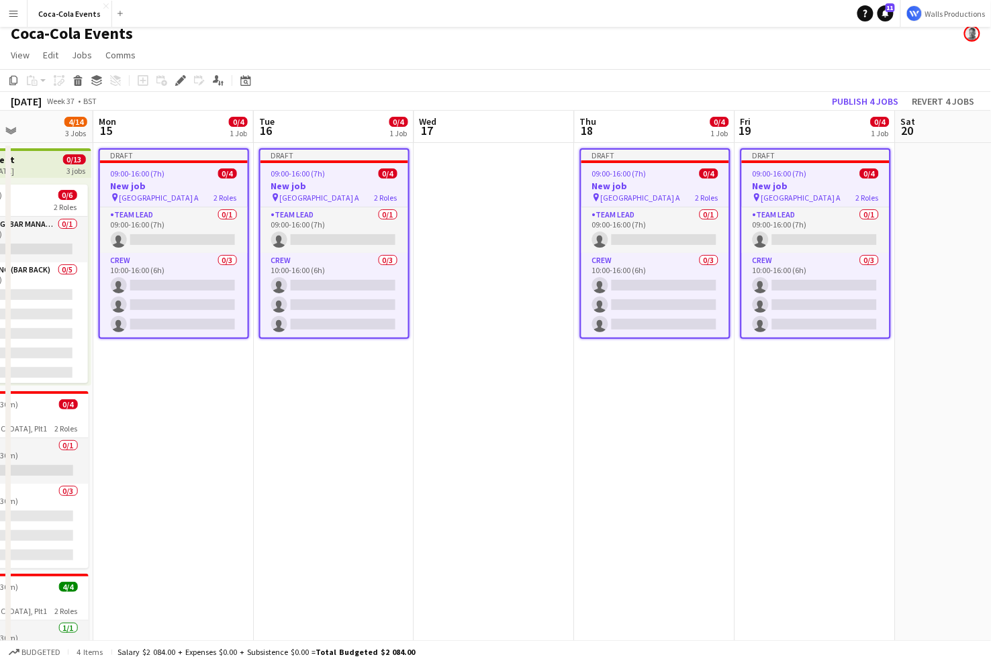
scroll to position [0, 393]
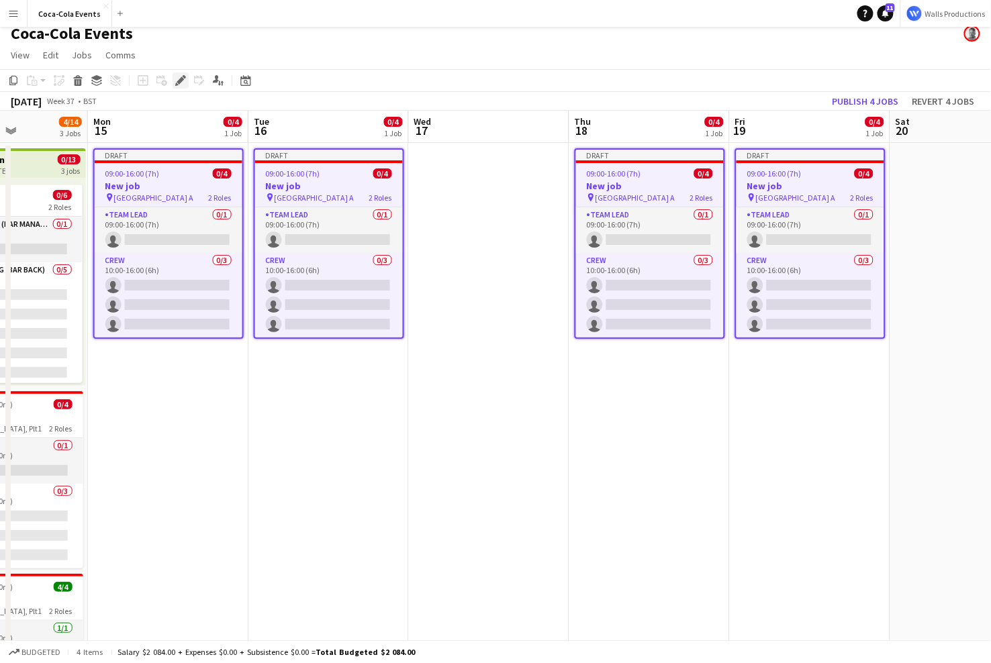
click at [177, 81] on icon at bounding box center [180, 80] width 7 height 7
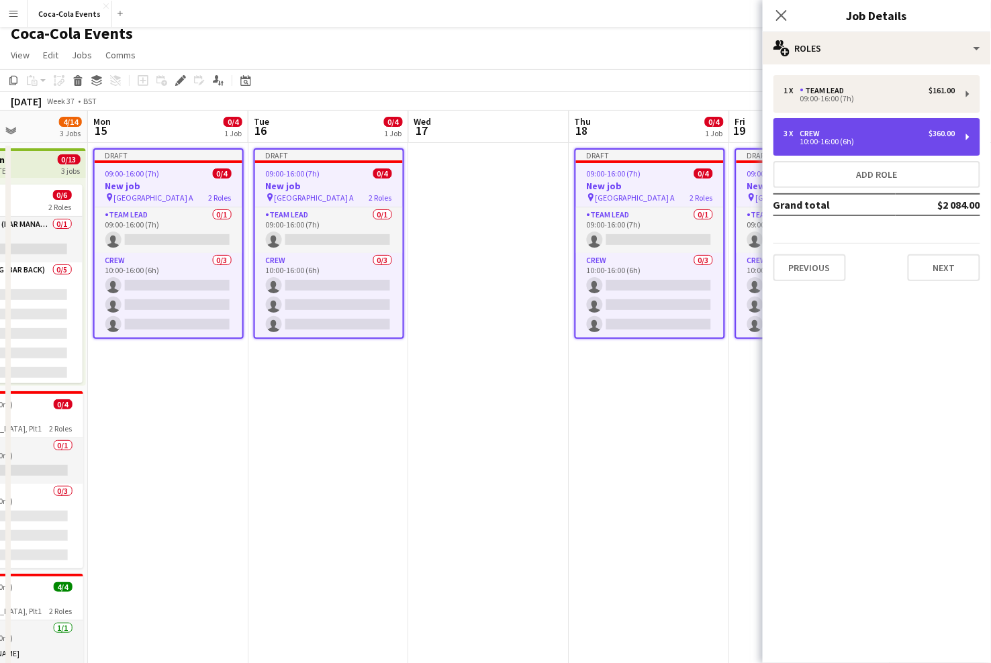
click at [822, 144] on div "10:00-16:00 (6h)" at bounding box center [869, 141] width 171 height 7
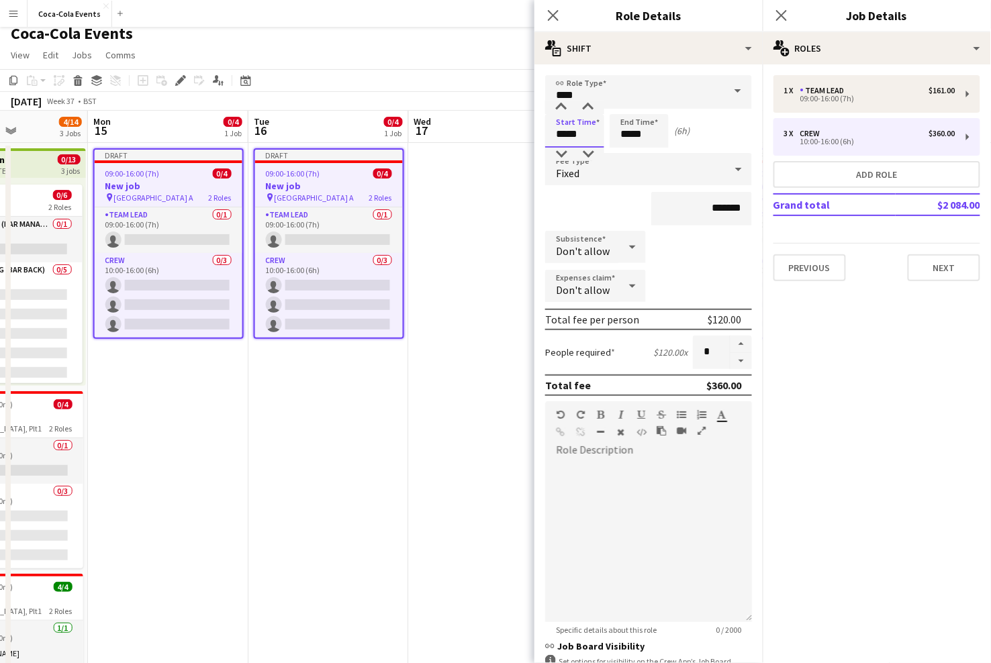
click at [559, 133] on input "*****" at bounding box center [574, 131] width 59 height 34
click at [562, 149] on div at bounding box center [561, 154] width 27 height 13
click at [587, 105] on div at bounding box center [588, 107] width 27 height 13
type input "*****"
click at [587, 105] on div at bounding box center [588, 107] width 27 height 13
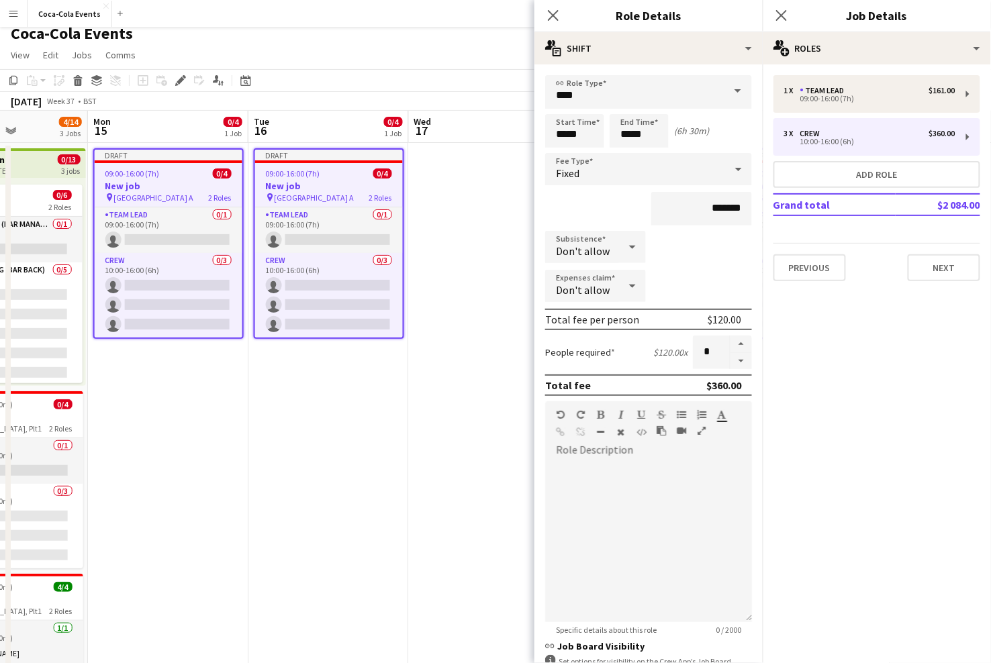
click at [314, 440] on app-date-cell "Draft 09:00-16:00 (7h) 0/4 New job pin Wembley Gate A 2 Roles Team Lead 0/1 09:…" at bounding box center [328, 461] width 160 height 637
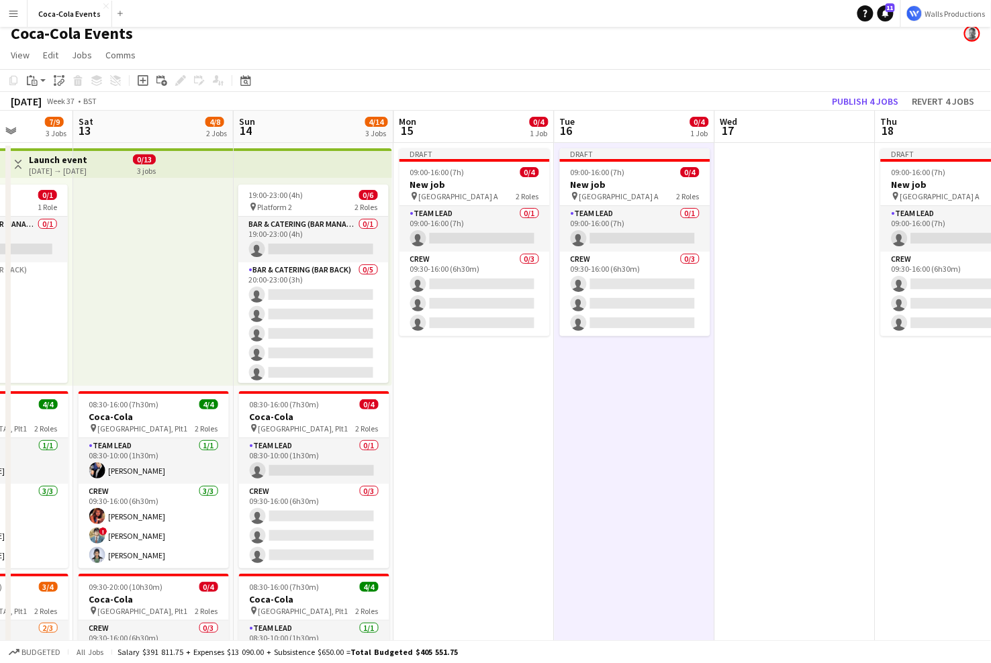
scroll to position [0, 393]
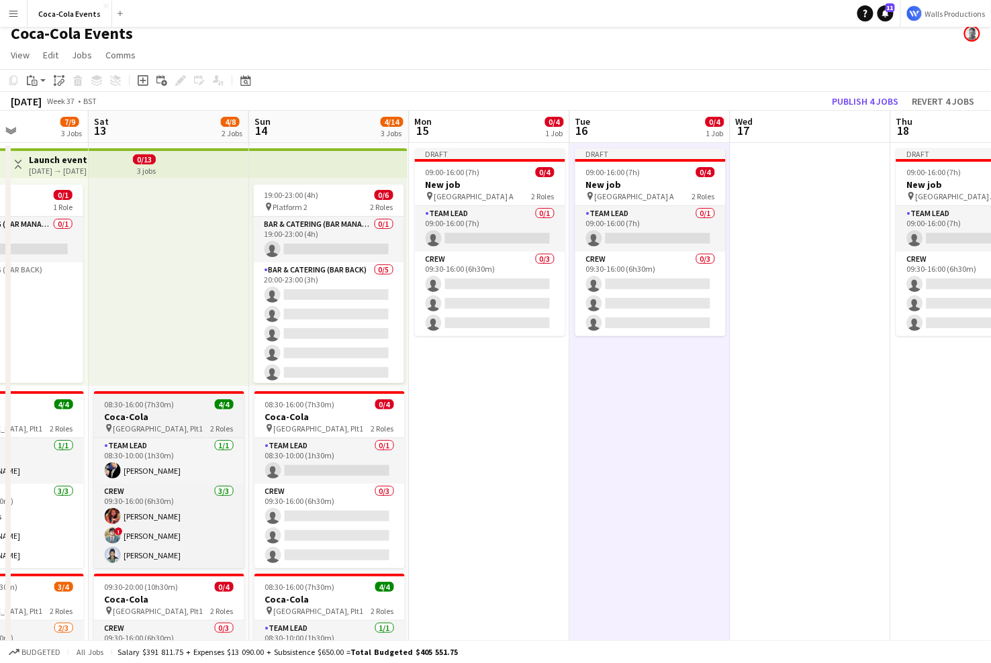
click at [171, 418] on h3 "Coca-Cola" at bounding box center [169, 417] width 150 height 12
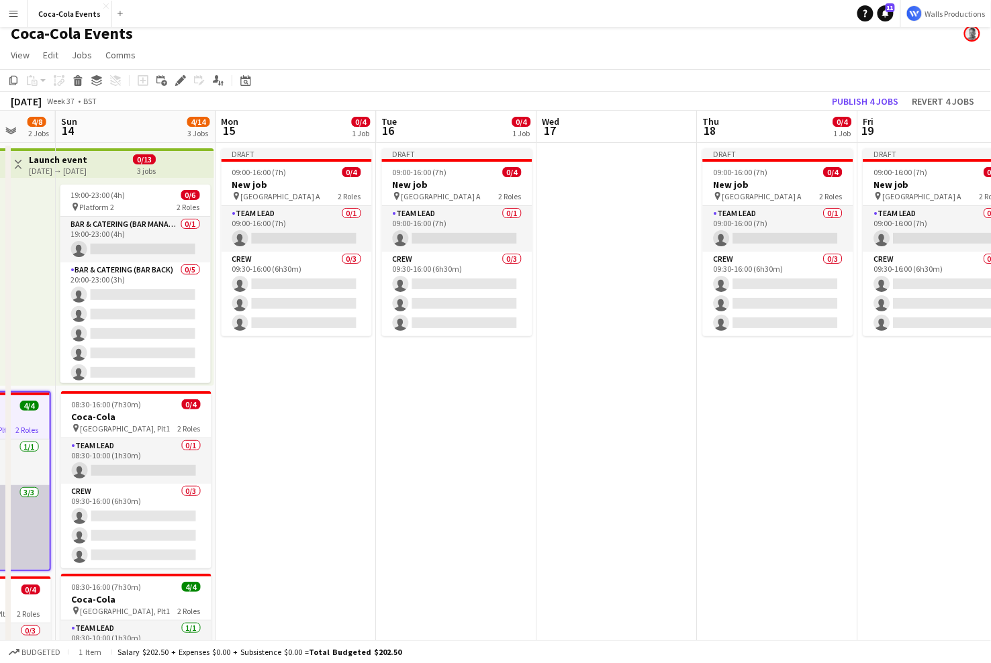
scroll to position [0, 446]
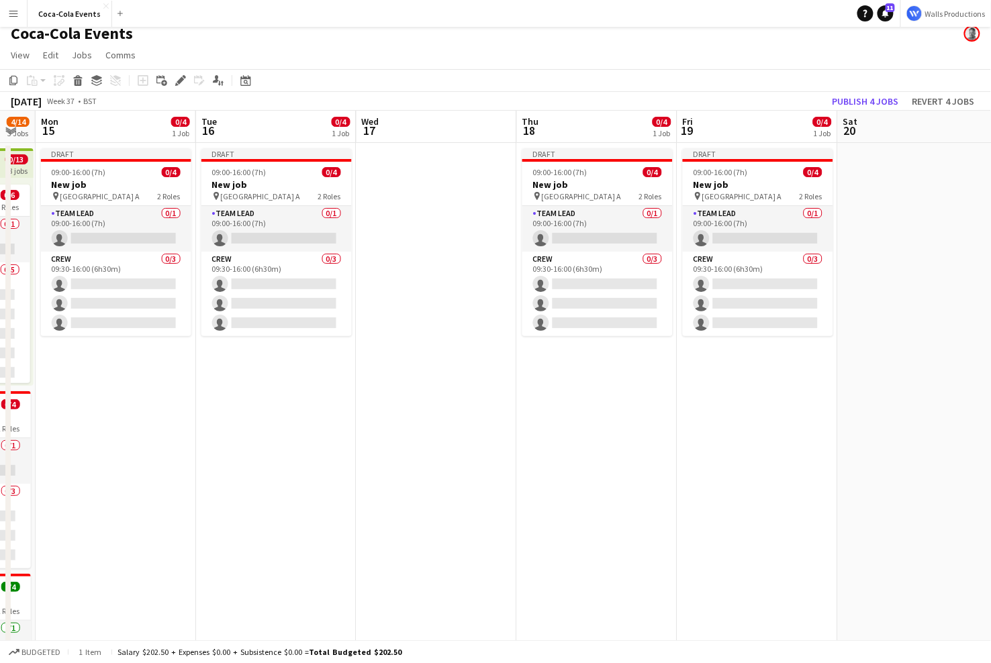
click at [384, 433] on app-date-cell at bounding box center [437, 461] width 160 height 637
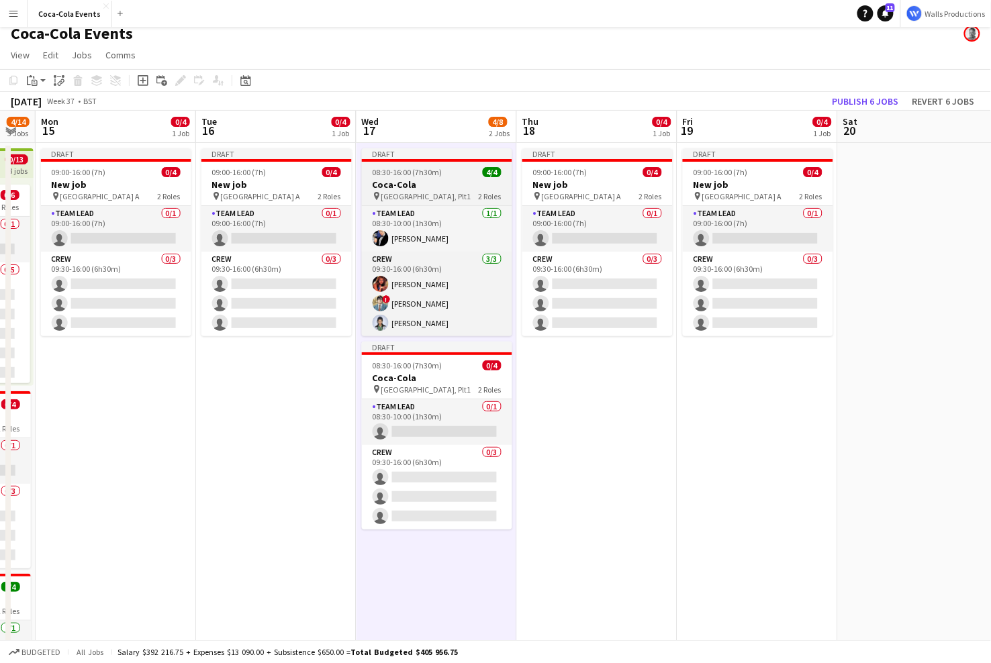
click at [406, 185] on h3 "Coca-Cola" at bounding box center [437, 185] width 150 height 12
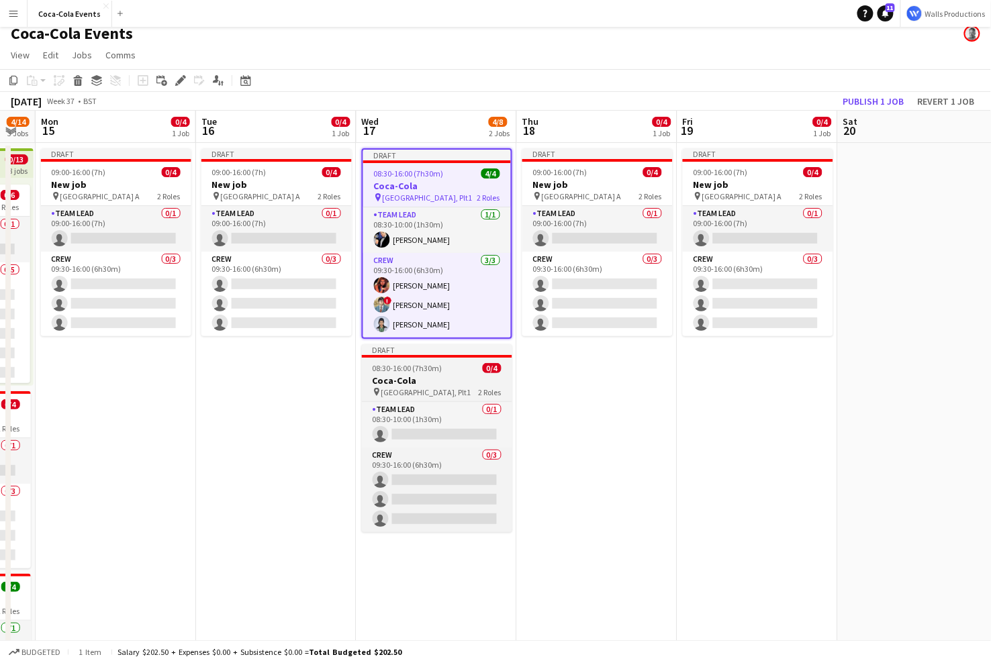
click at [451, 375] on h3 "Coca-Cola" at bounding box center [437, 381] width 150 height 12
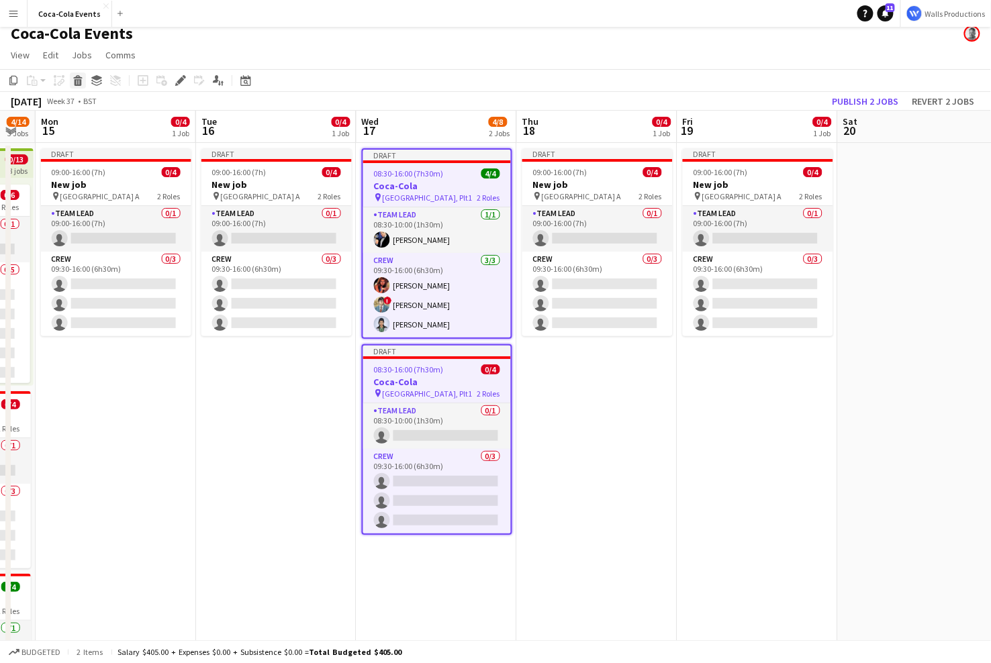
click at [80, 82] on icon at bounding box center [78, 82] width 7 height 7
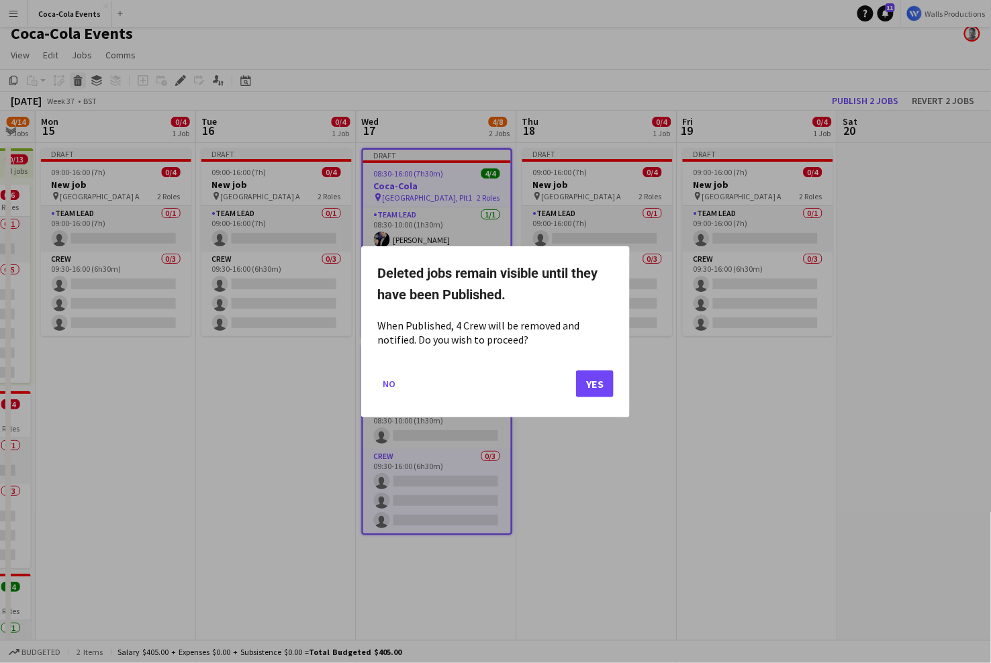
scroll to position [0, 0]
click at [594, 386] on button "Yes" at bounding box center [595, 383] width 38 height 27
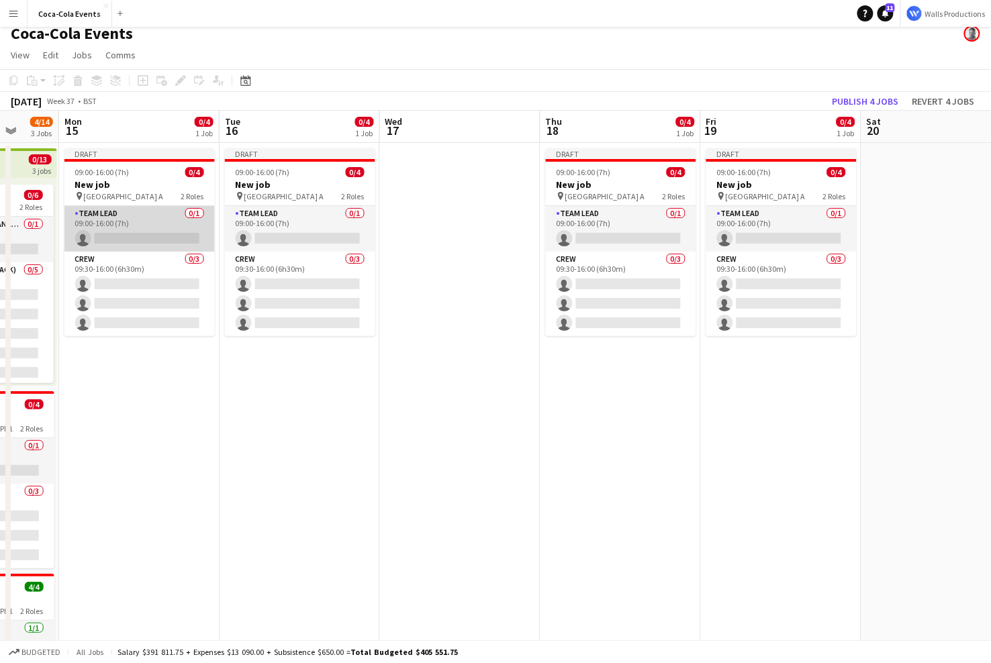
scroll to position [0, 402]
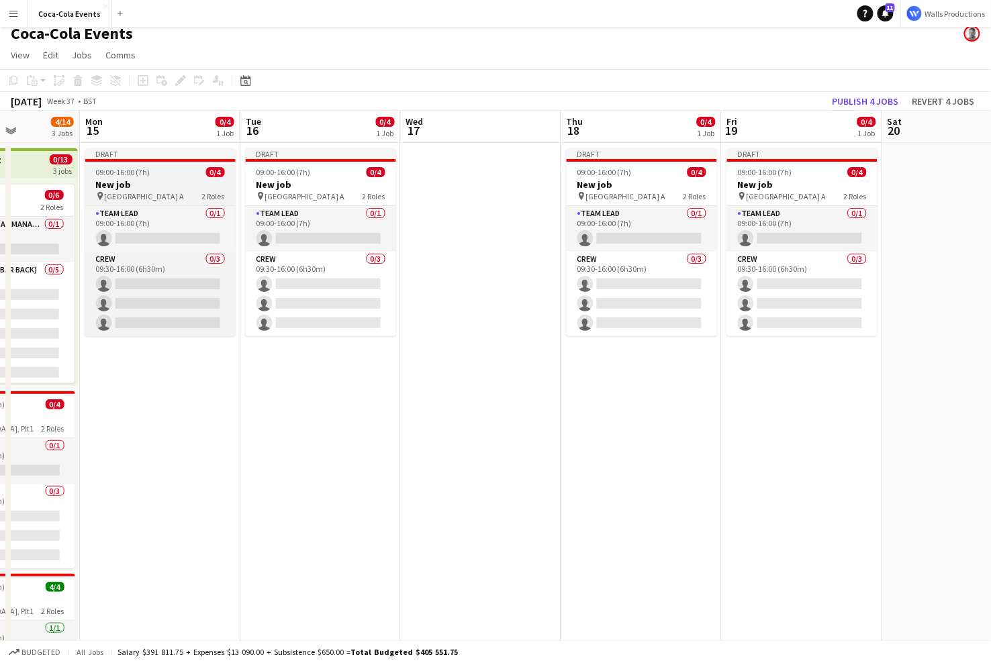
click at [113, 196] on span "[GEOGRAPHIC_DATA] A" at bounding box center [145, 196] width 80 height 10
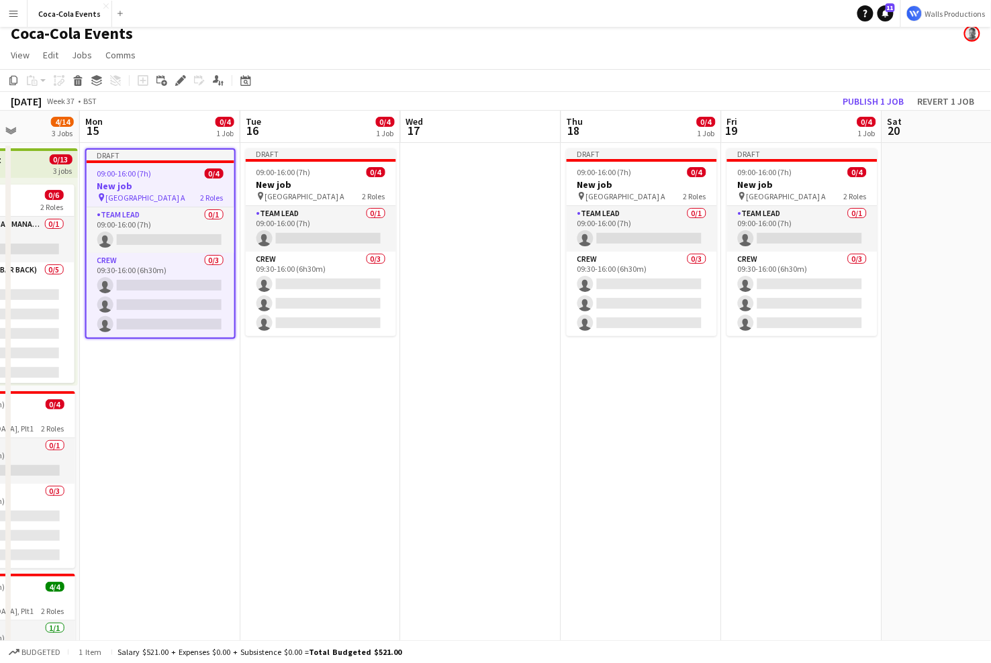
click at [171, 383] on app-date-cell "Draft 09:00-16:00 (7h) 0/4 New job pin Wembley Gate A 2 Roles Team Lead 0/1 09:…" at bounding box center [160, 461] width 160 height 637
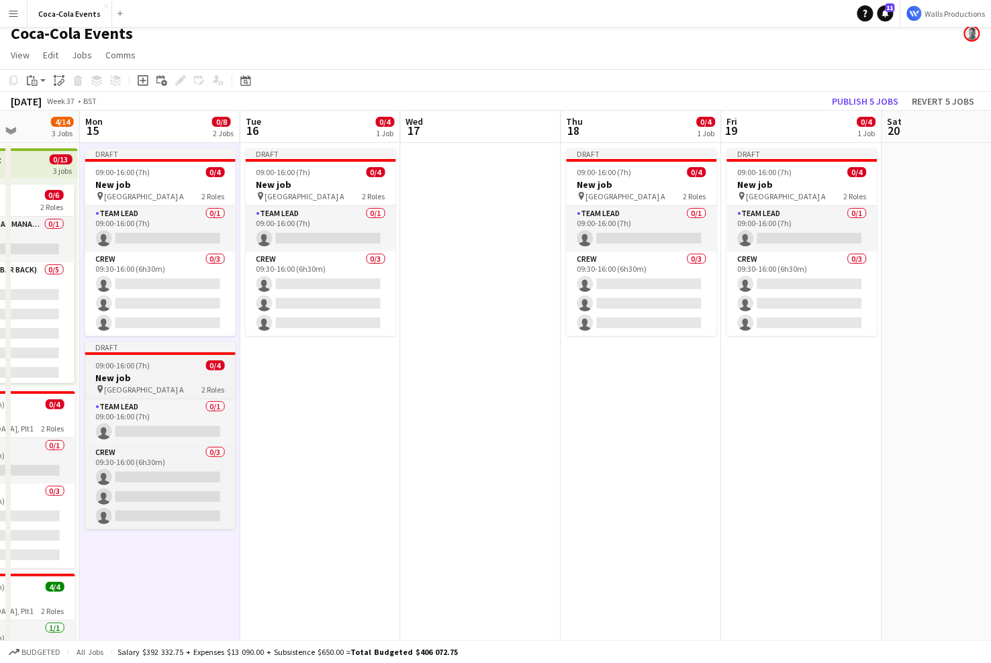
click at [126, 356] on app-job-card "Draft 09:00-16:00 (7h) 0/4 New job pin Wembley Gate A 2 Roles Team Lead 0/1 09:…" at bounding box center [160, 436] width 150 height 188
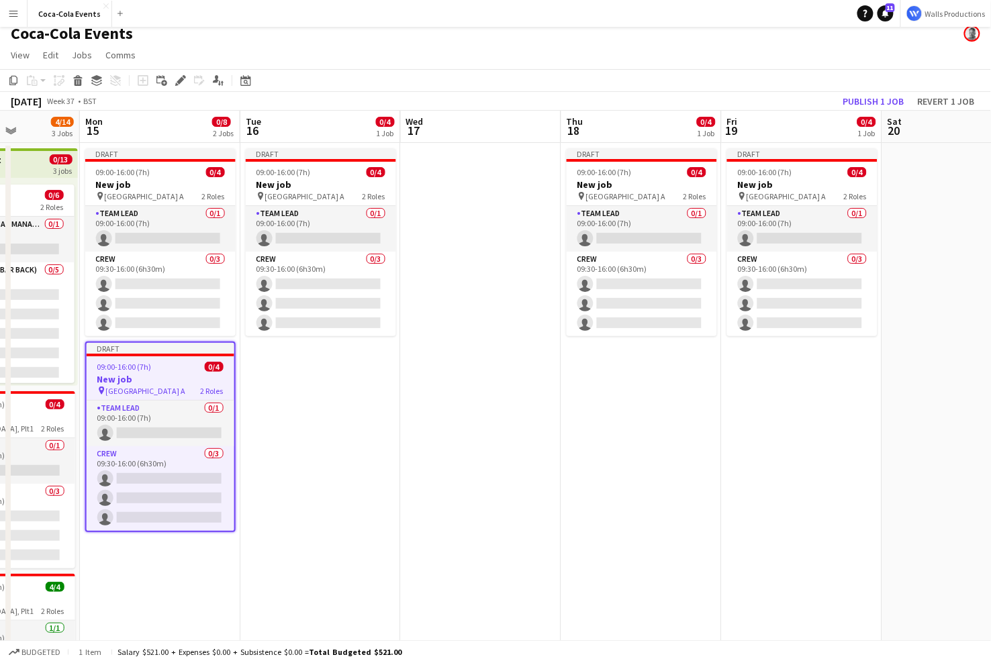
click at [292, 400] on app-date-cell "Draft 09:00-16:00 (7h) 0/4 New job pin Wembley Gate A 2 Roles Team Lead 0/1 09:…" at bounding box center [320, 461] width 160 height 637
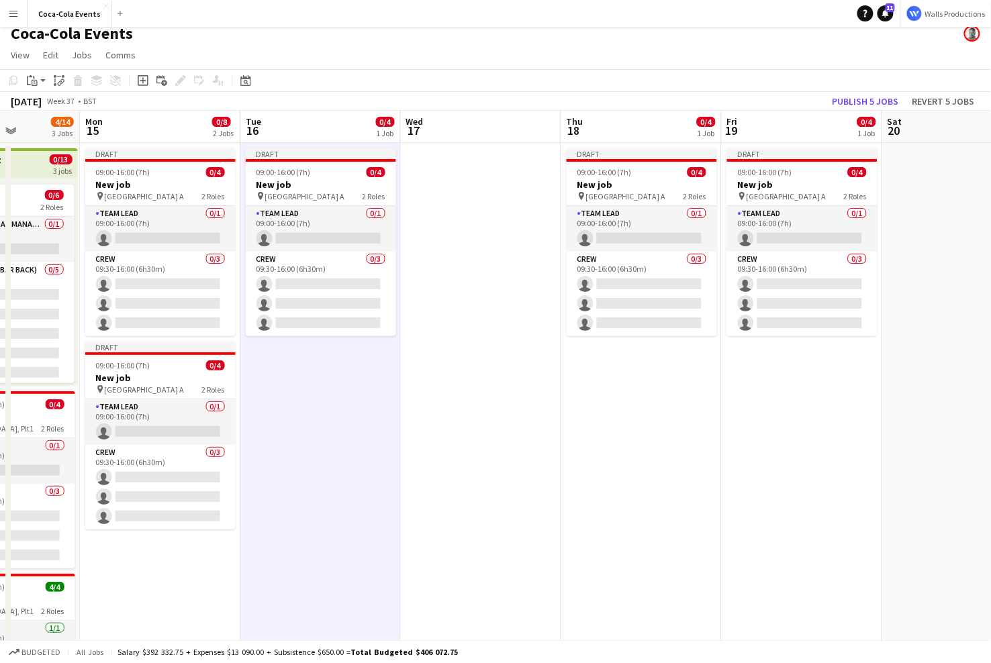
click at [649, 406] on app-date-cell "Draft 09:00-16:00 (7h) 0/4 New job pin Wembley Gate A 2 Roles Team Lead 0/1 09:…" at bounding box center [641, 461] width 160 height 637
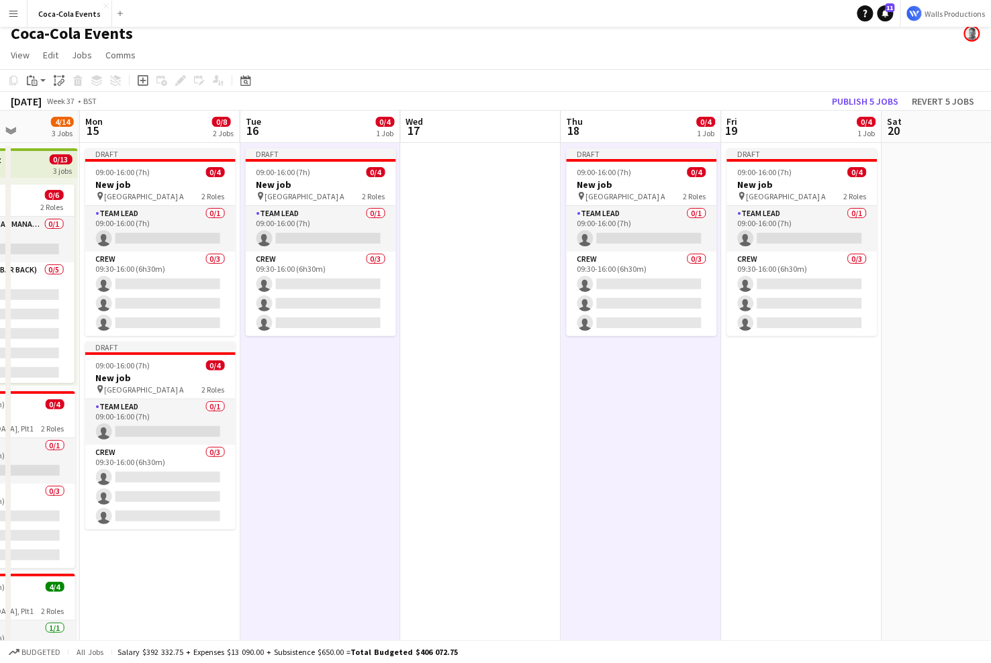
click at [791, 436] on app-date-cell "Draft 09:00-16:00 (7h) 0/4 New job pin Wembley Gate A 2 Roles Team Lead 0/1 09:…" at bounding box center [802, 461] width 160 height 637
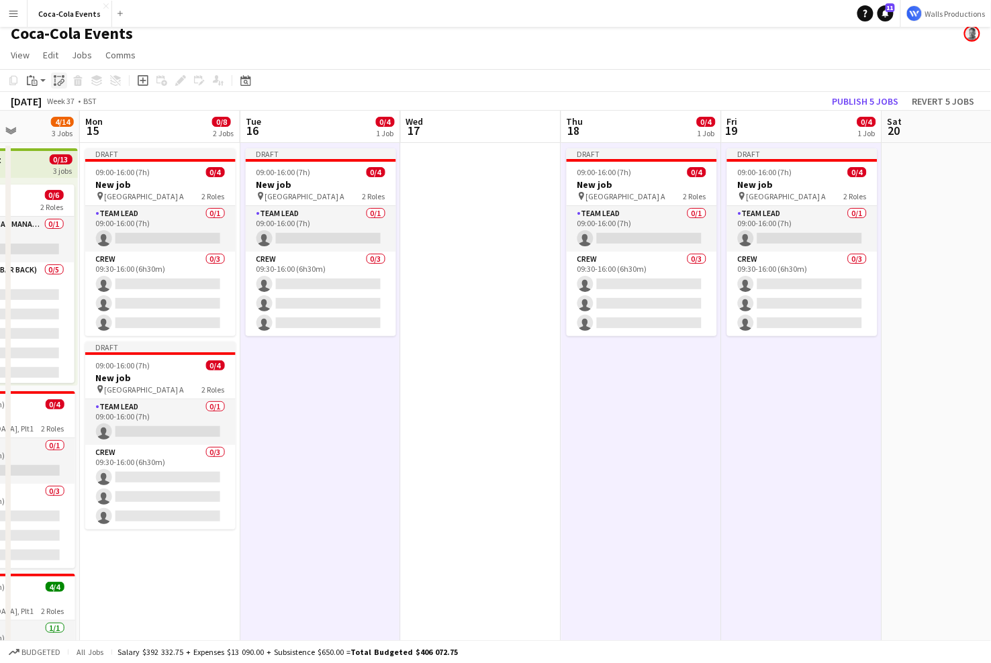
click at [59, 75] on icon "Paste linked Job" at bounding box center [59, 80] width 11 height 11
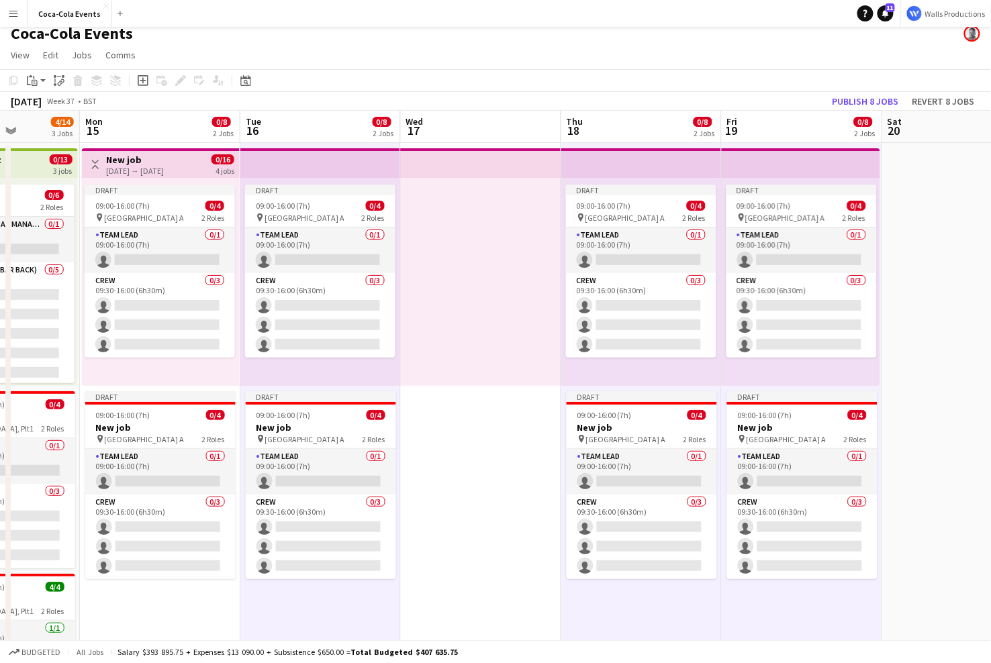
click at [141, 169] on div "[DATE] → [DATE]" at bounding box center [135, 171] width 58 height 10
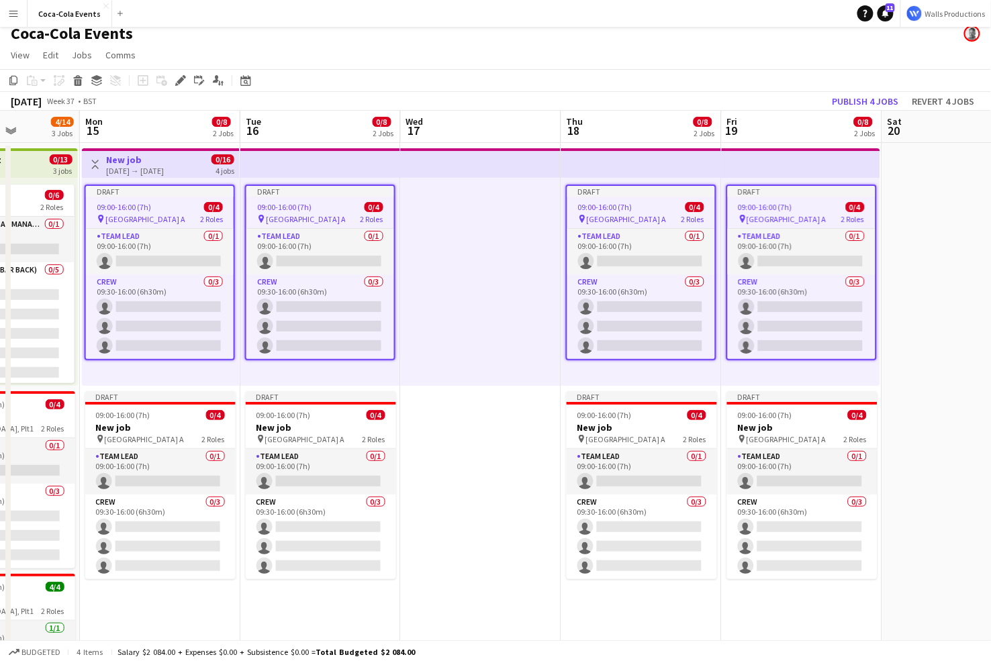
click at [136, 211] on span "09:00-16:00 (7h)" at bounding box center [124, 207] width 54 height 10
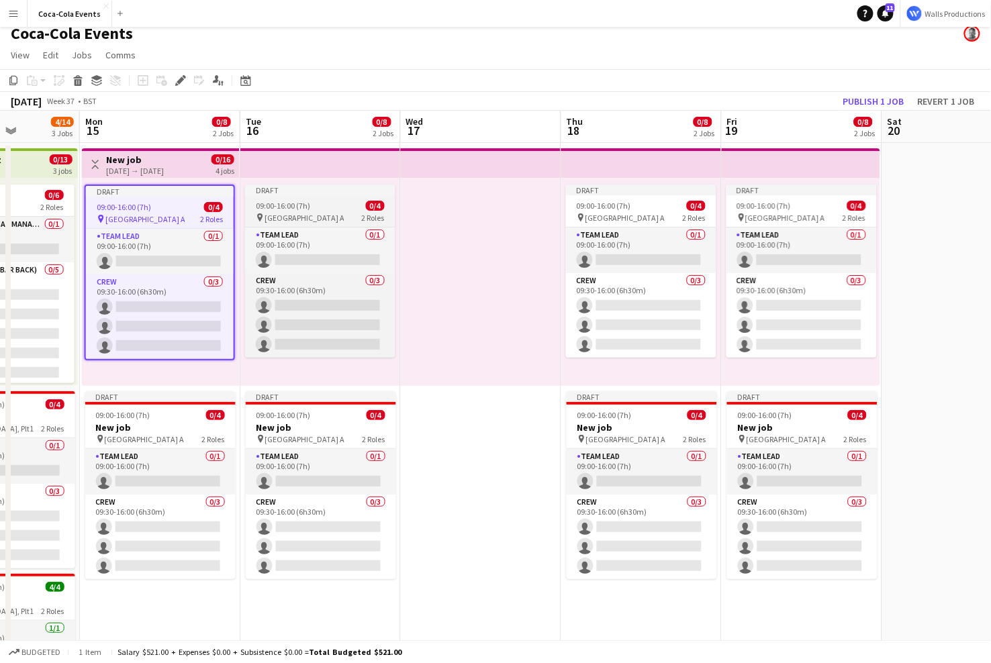
click at [281, 205] on span "09:00-16:00 (7h)" at bounding box center [283, 206] width 54 height 10
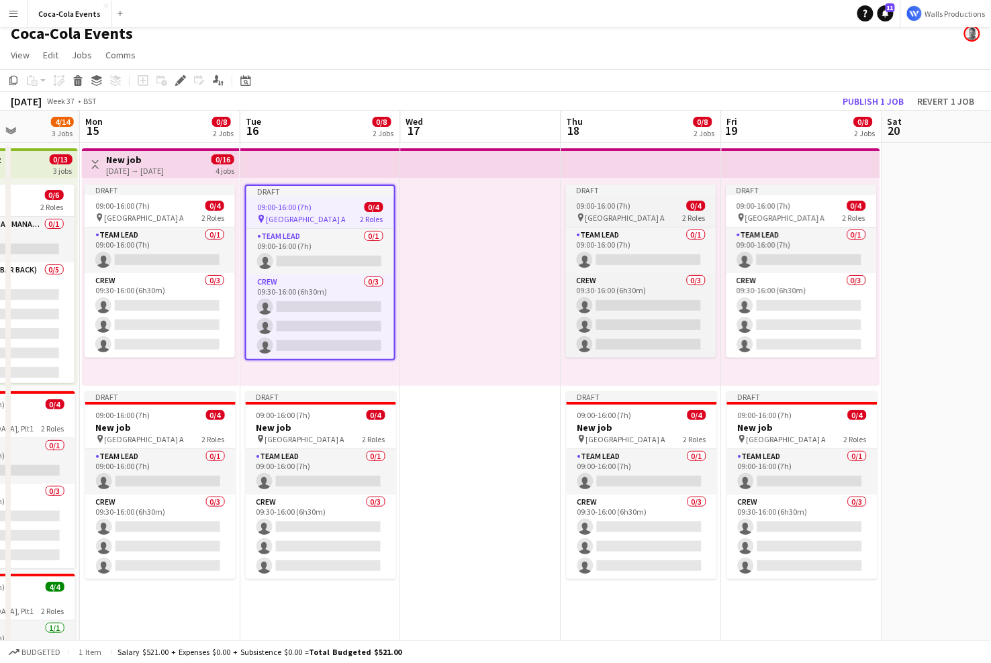
click at [661, 207] on div "09:00-16:00 (7h) 0/4" at bounding box center [641, 206] width 150 height 10
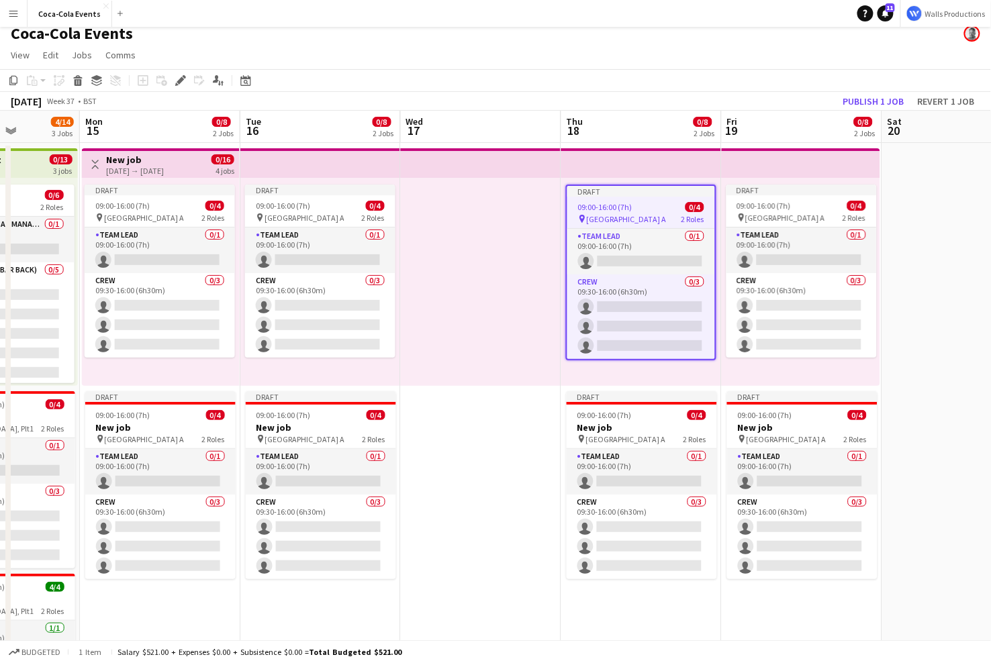
click at [134, 166] on div "[DATE] → [DATE]" at bounding box center [135, 171] width 58 height 10
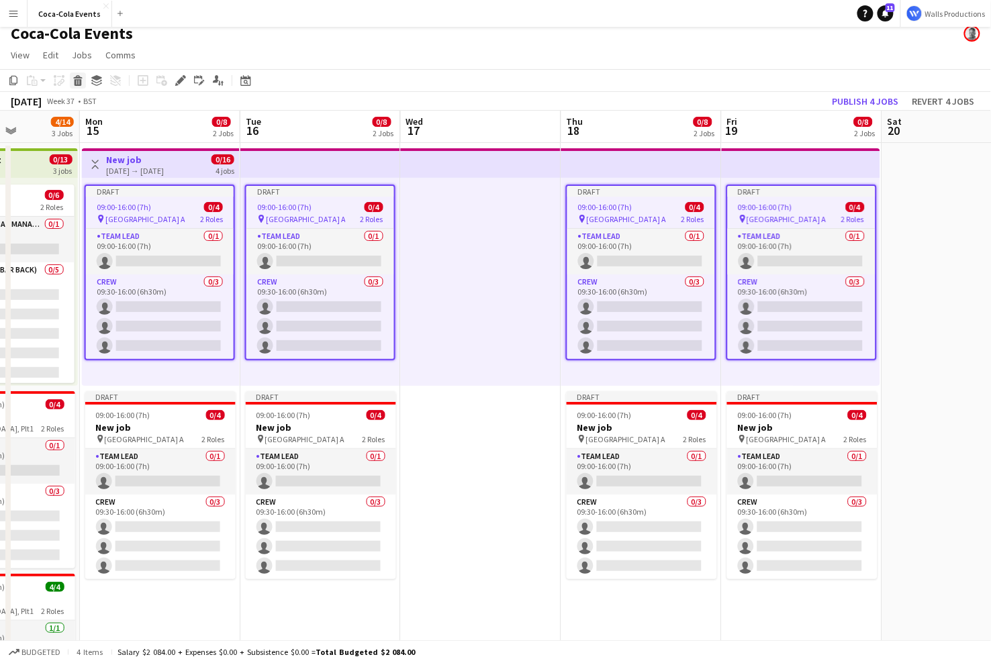
click at [77, 83] on icon at bounding box center [78, 82] width 7 height 7
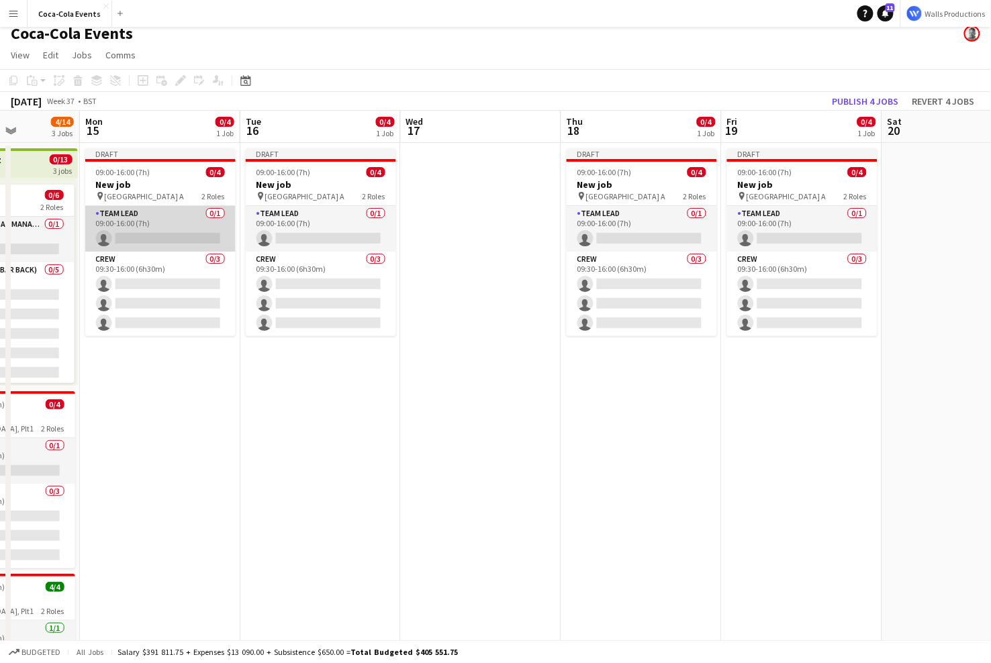
click at [141, 224] on app-card-role "Team Lead 0/1 09:00-16:00 (7h) single-neutral-actions" at bounding box center [160, 229] width 150 height 46
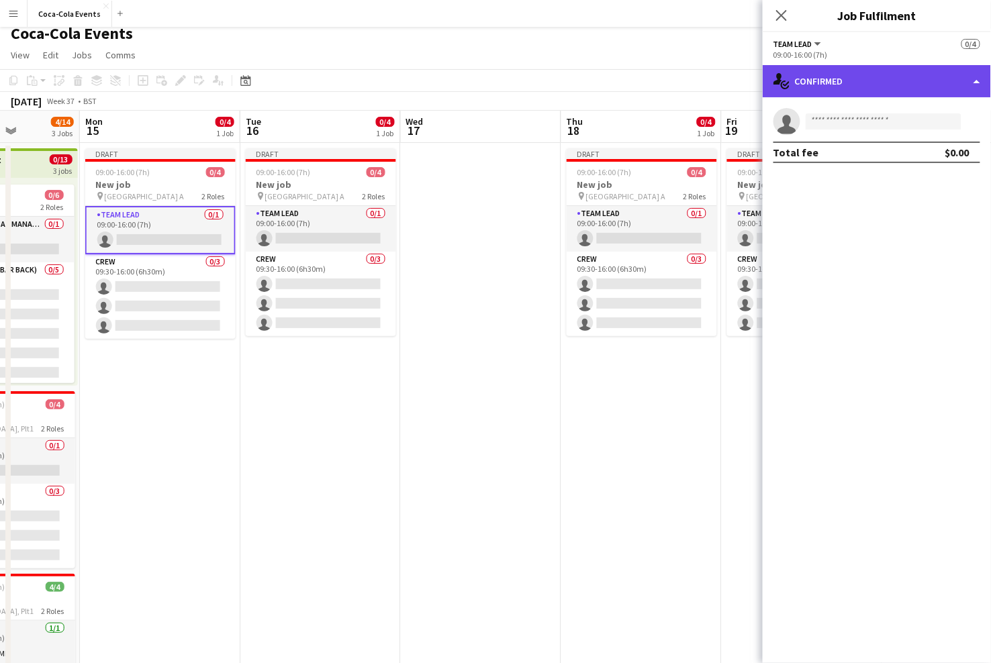
click at [860, 87] on div "single-neutral-actions-check-2 Confirmed" at bounding box center [877, 81] width 228 height 32
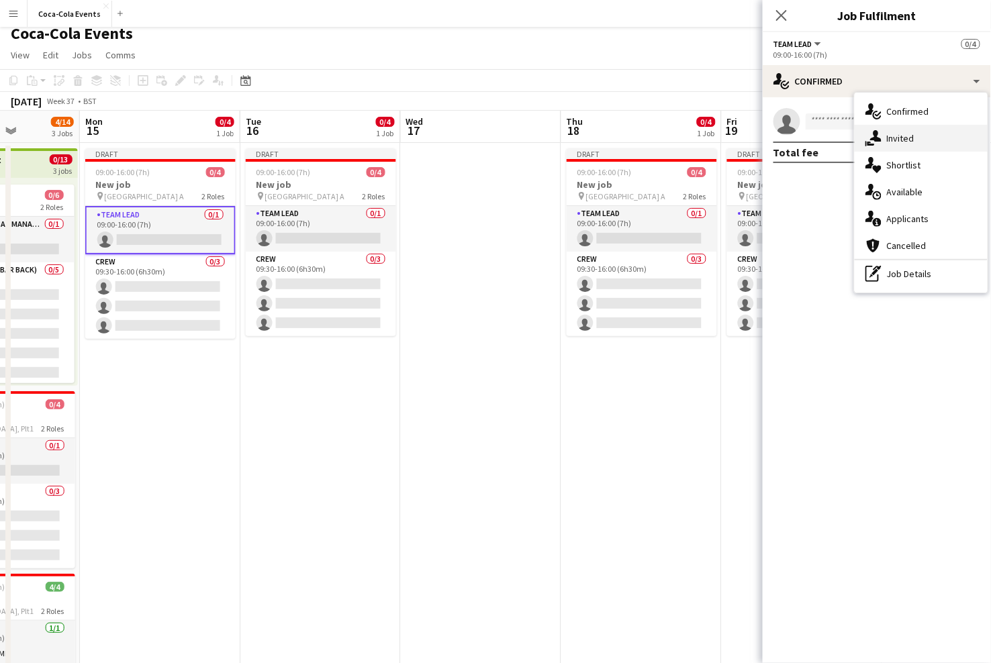
click at [911, 142] on span "Invited" at bounding box center [901, 138] width 28 height 12
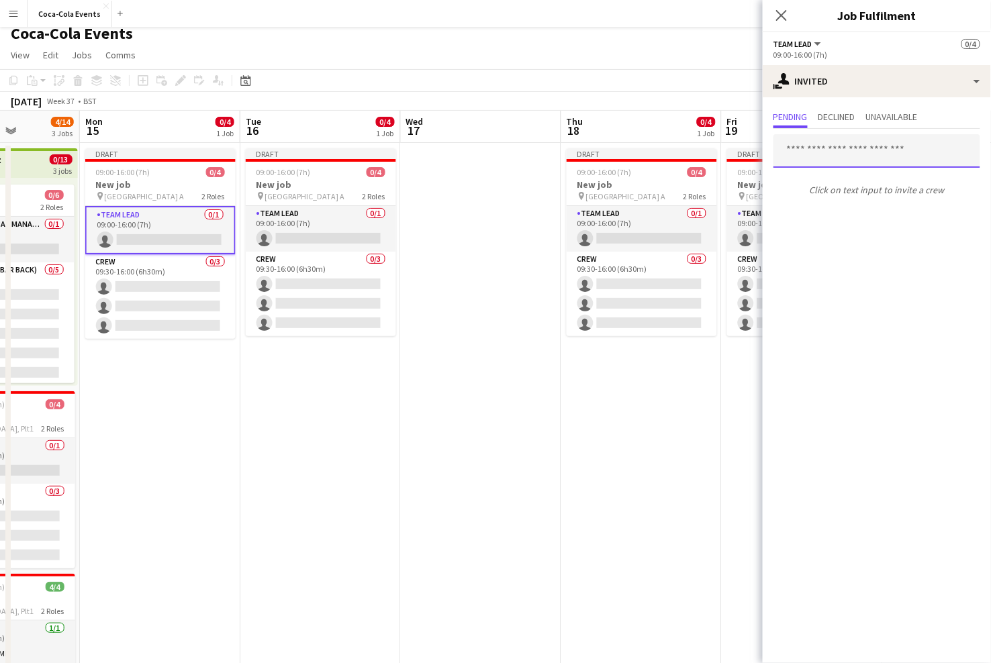
click at [838, 147] on input "text" at bounding box center [876, 151] width 207 height 34
click at [773, 134] on div at bounding box center [773, 134] width 0 height 0
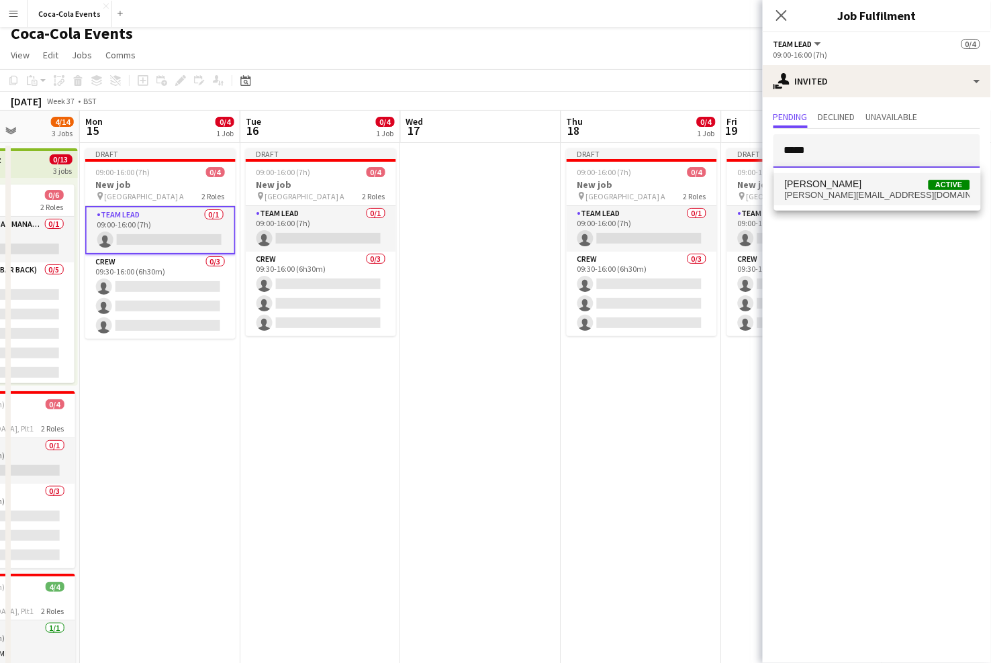
type input "*****"
click at [815, 190] on span "[PERSON_NAME][EMAIL_ADDRESS][DOMAIN_NAME]" at bounding box center [877, 195] width 185 height 11
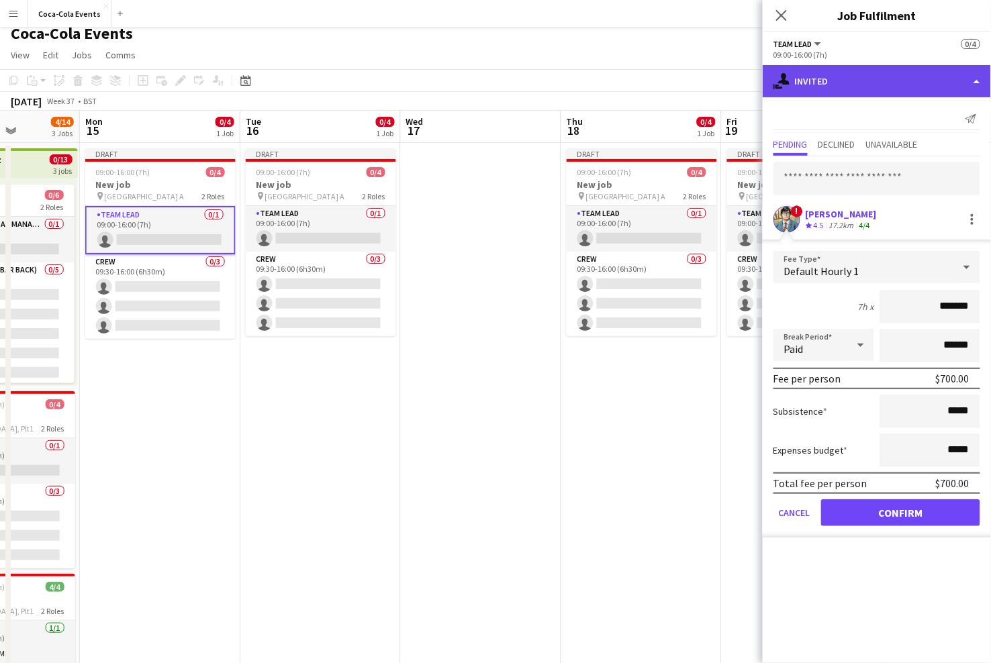
click at [811, 90] on div "single-neutral-actions-share-1 Invited" at bounding box center [877, 81] width 228 height 32
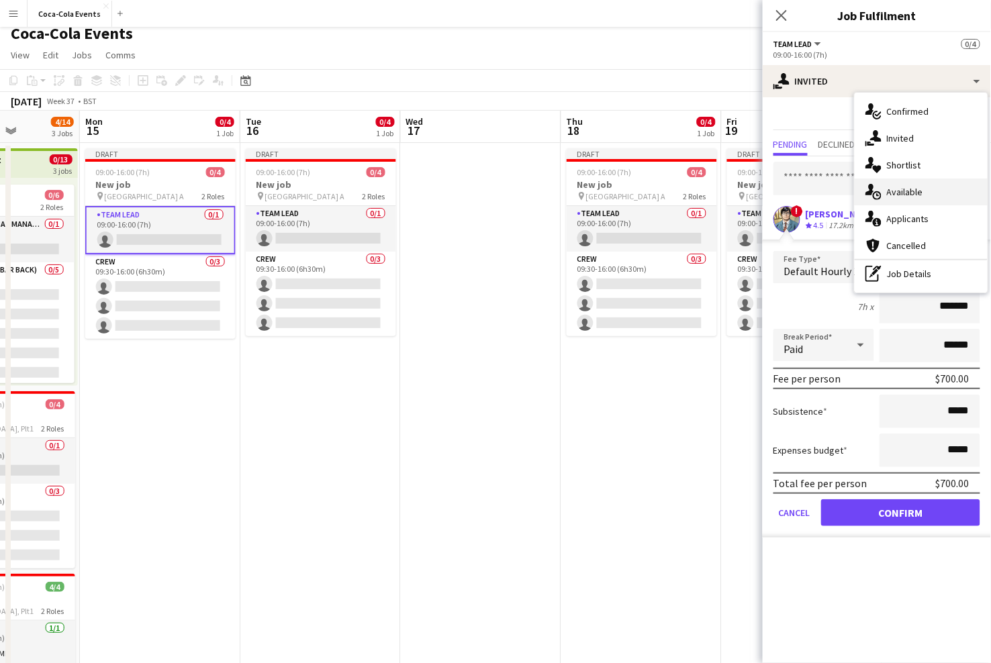
click at [908, 194] on span "Available" at bounding box center [905, 192] width 36 height 12
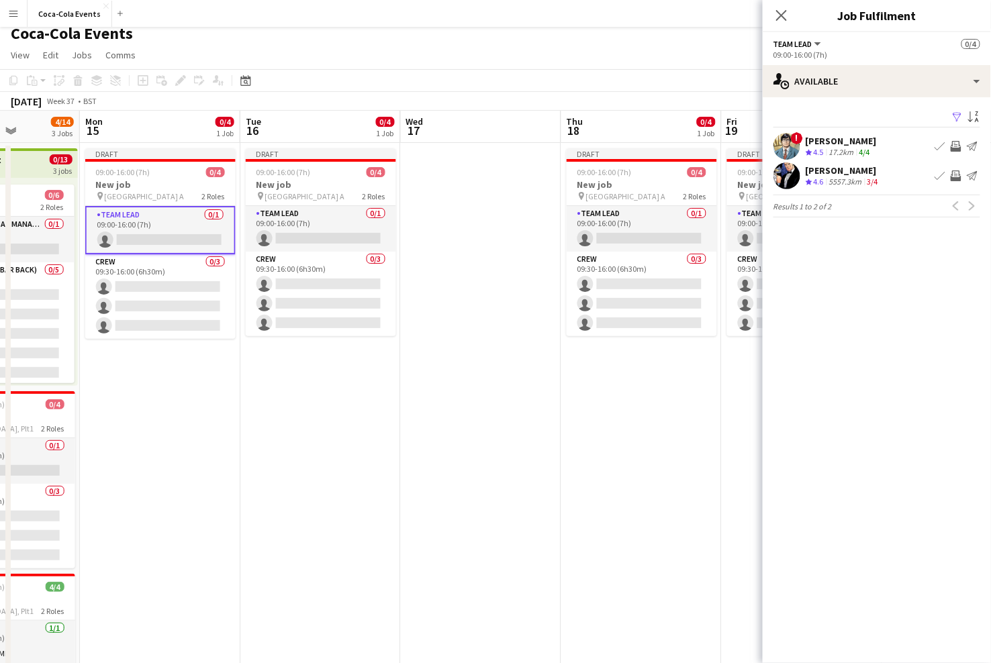
click at [868, 154] on app-skills-label "4/4" at bounding box center [864, 152] width 11 height 10
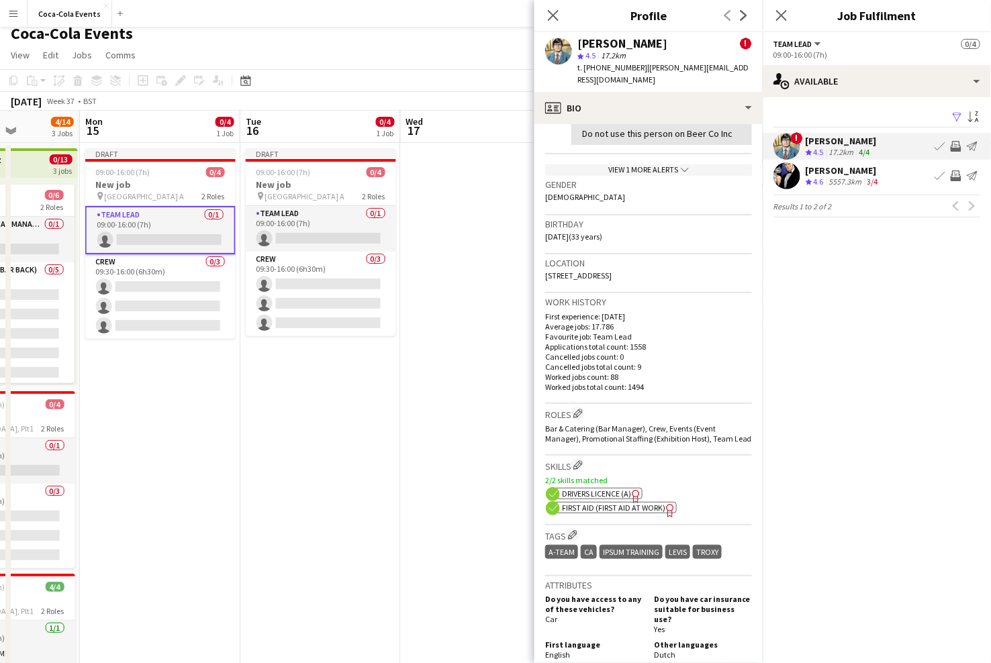
scroll to position [328, 0]
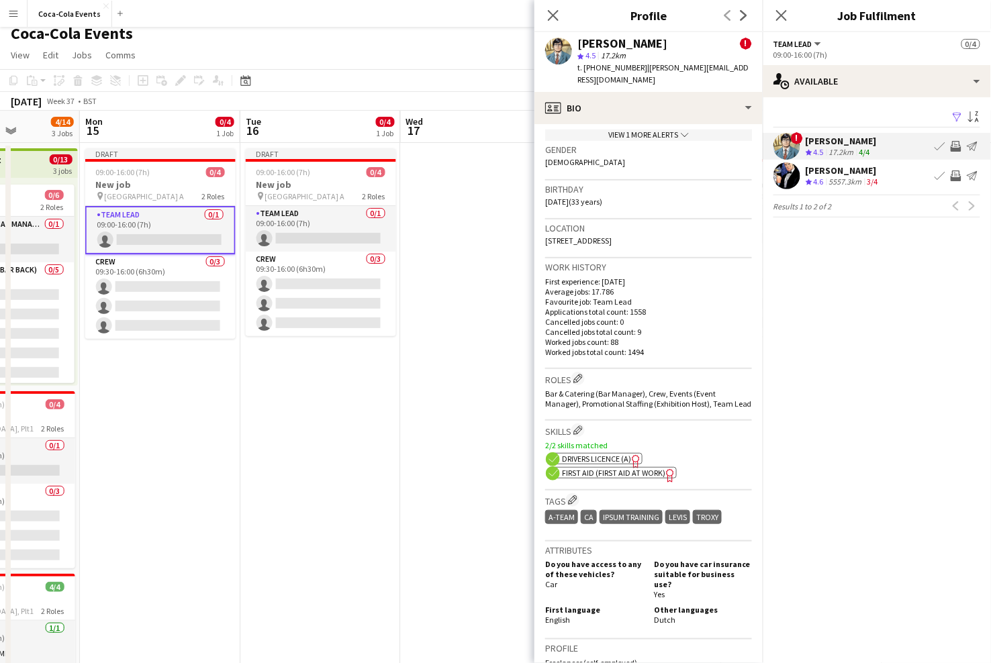
click at [853, 175] on div "[PERSON_NAME]" at bounding box center [843, 170] width 75 height 12
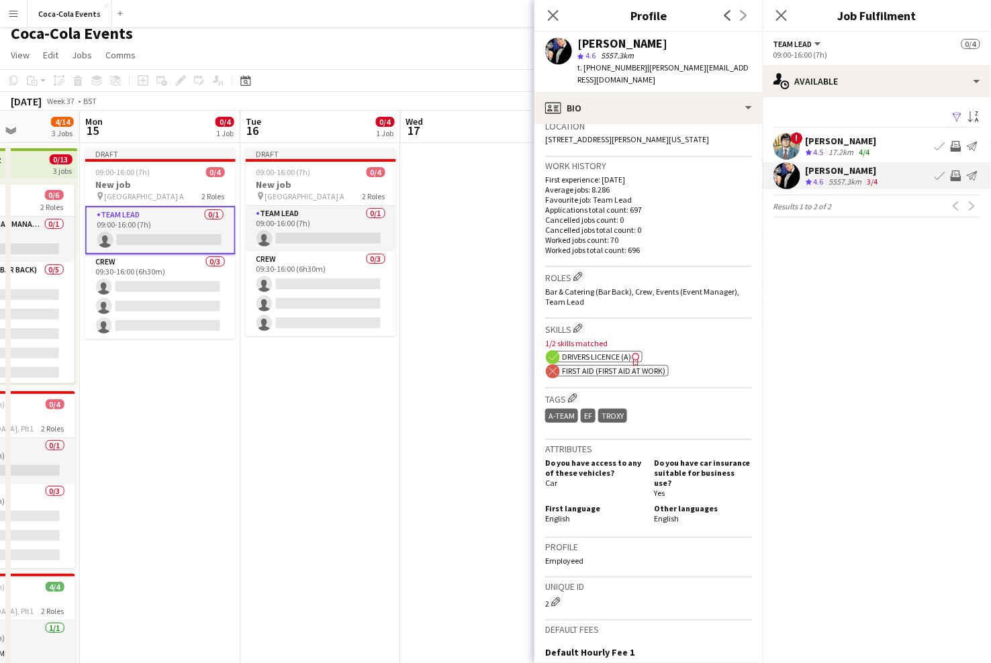
scroll to position [302, 0]
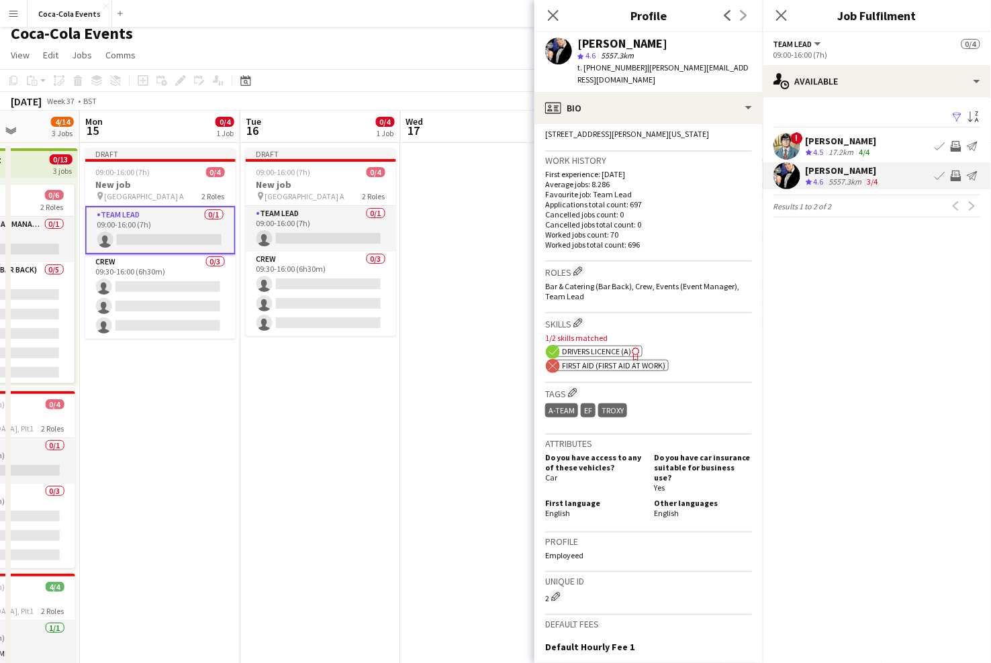
drag, startPoint x: 566, startPoint y: 367, endPoint x: 671, endPoint y: 366, distance: 104.7
click at [671, 366] on div "ok-circled2 background Layer 1 cross-circle-red background Layer 1 First Aid (F…" at bounding box center [648, 364] width 207 height 14
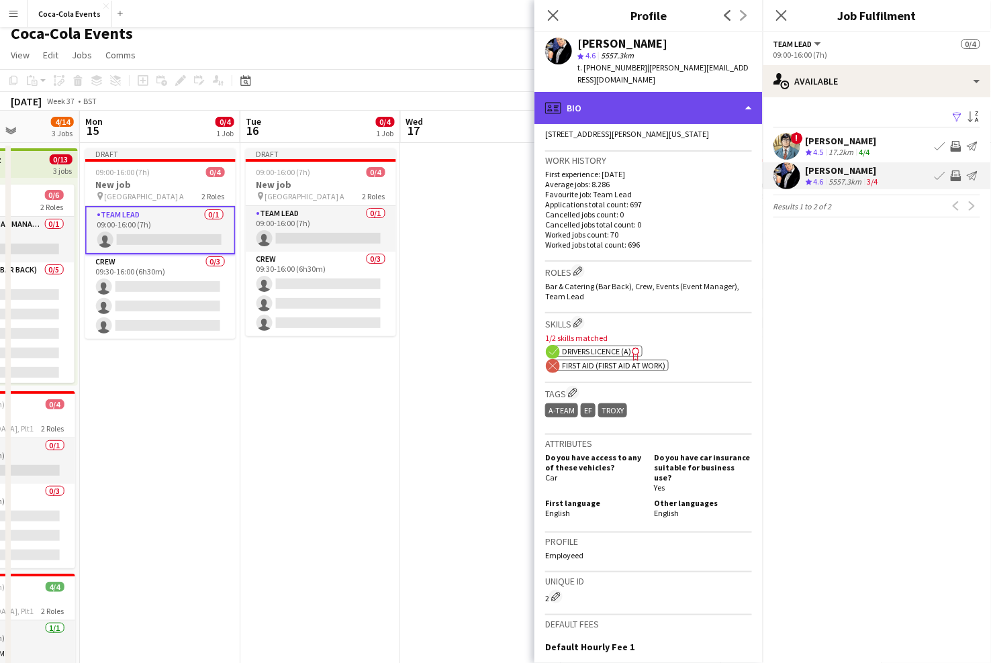
click at [630, 111] on div "profile Bio" at bounding box center [648, 108] width 228 height 32
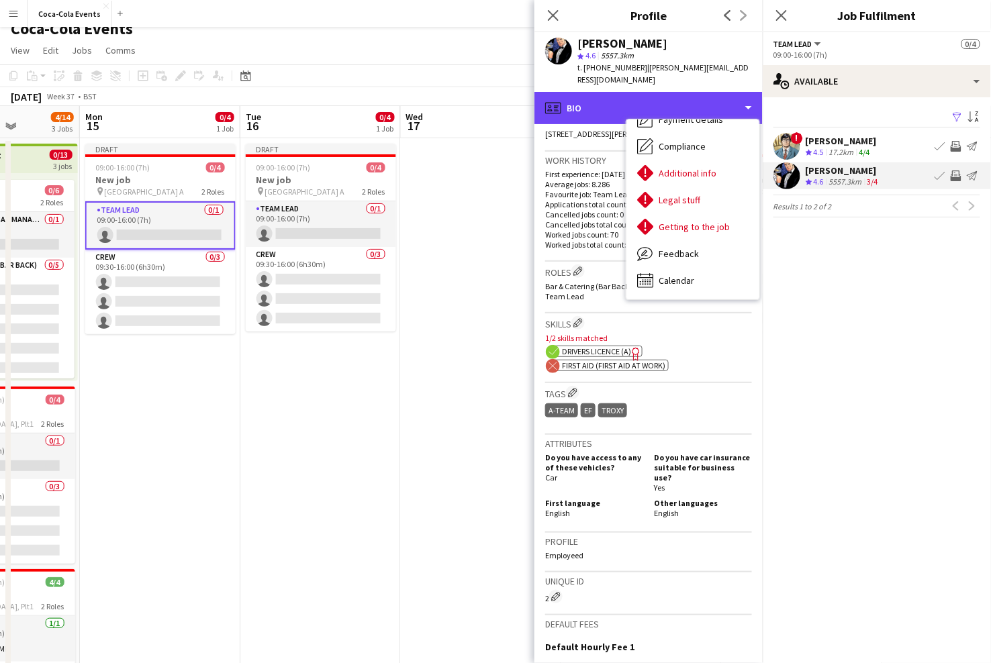
scroll to position [13, 0]
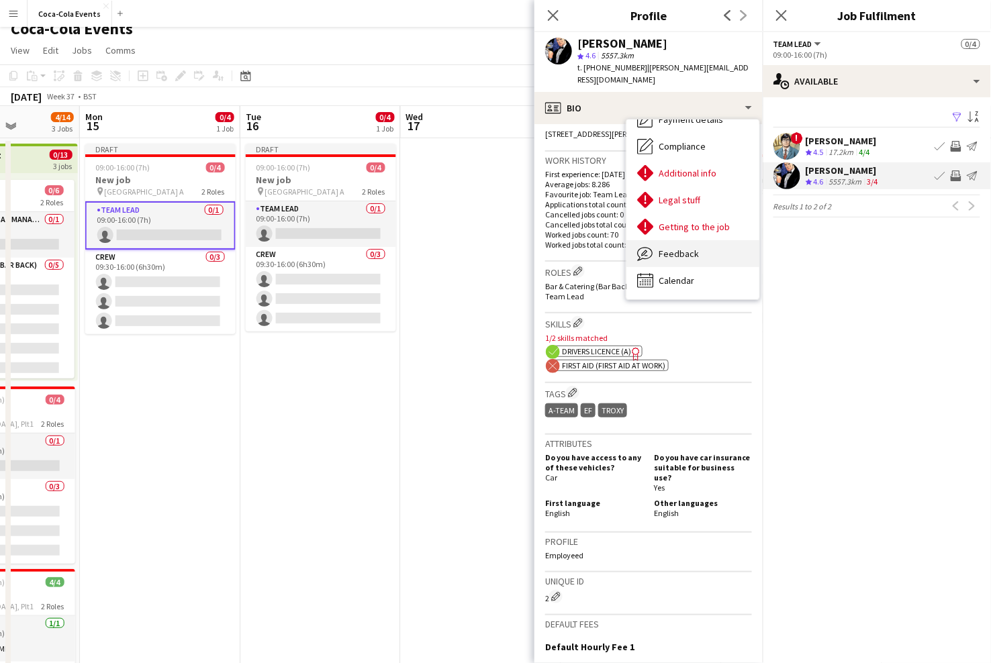
click at [679, 256] on span "Feedback" at bounding box center [679, 254] width 40 height 12
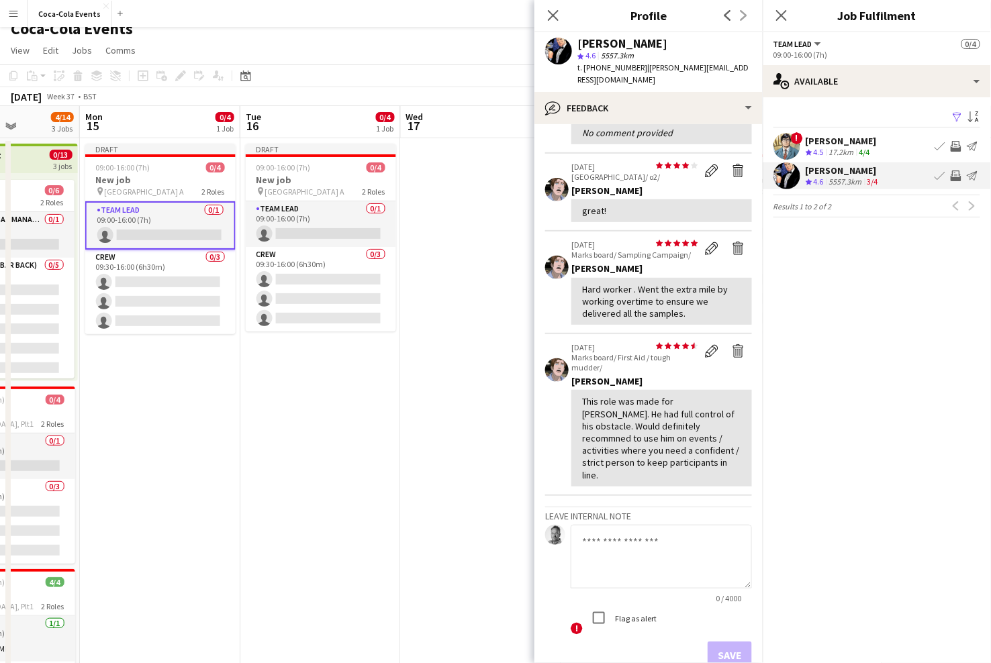
scroll to position [158, 0]
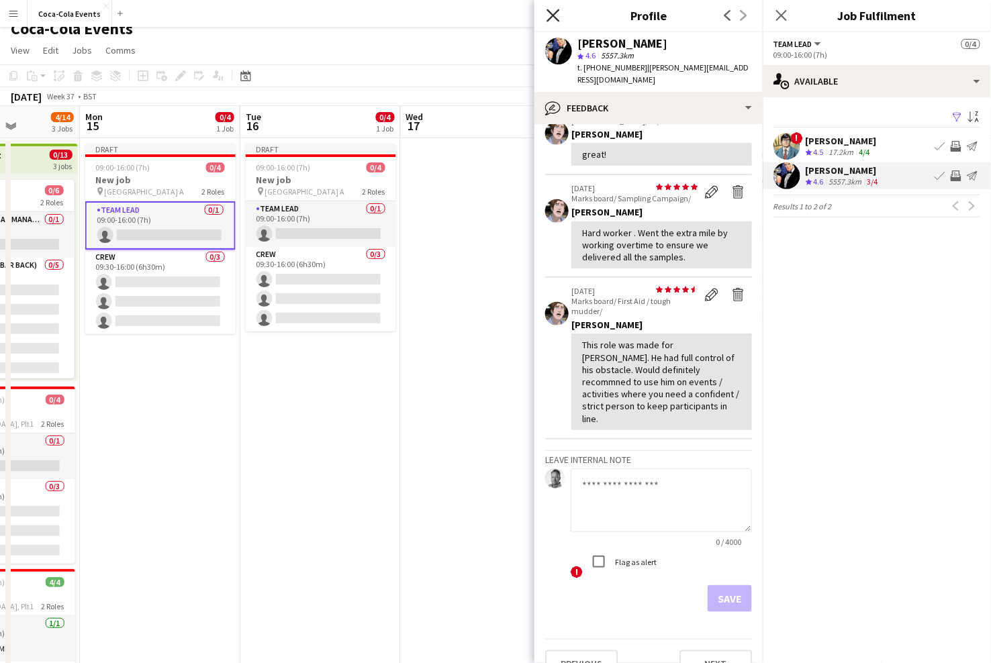
click at [551, 17] on icon at bounding box center [553, 15] width 13 height 13
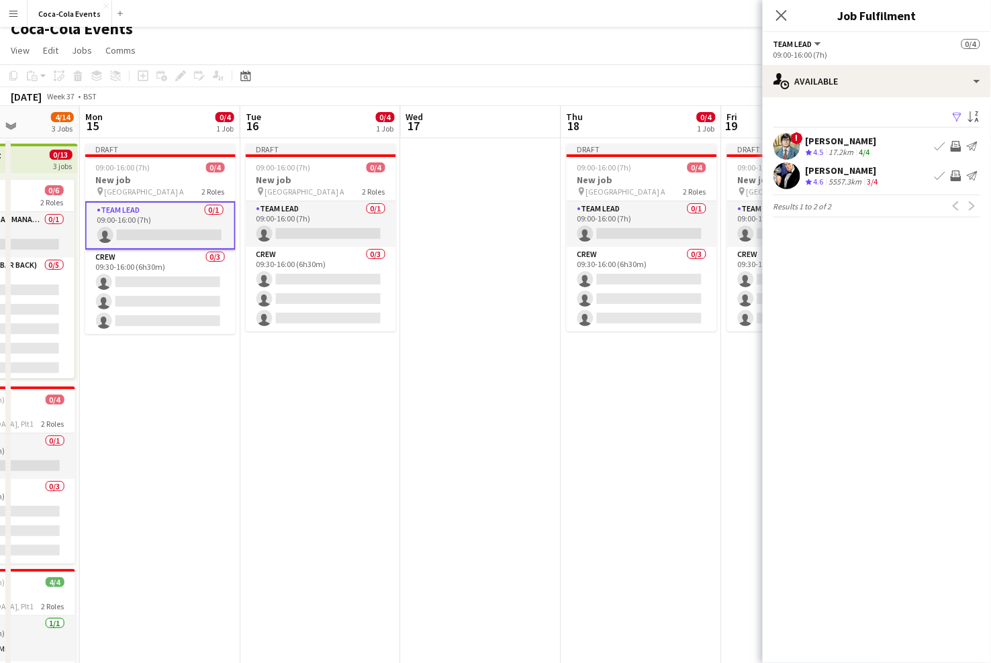
click at [795, 145] on app-user-avatar at bounding box center [786, 146] width 27 height 27
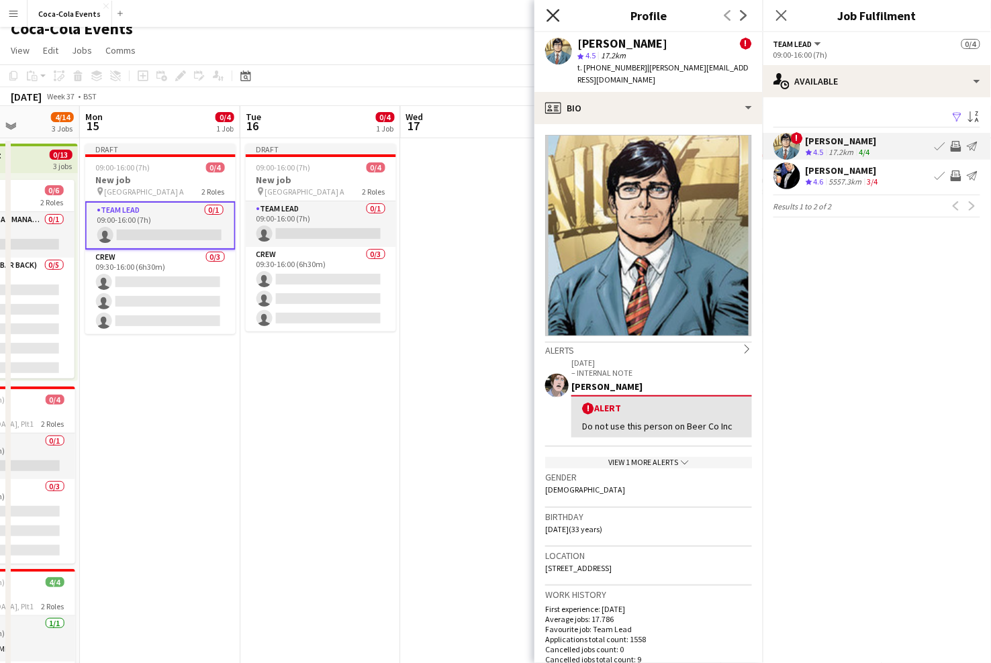
click at [552, 15] on icon "Close pop-in" at bounding box center [553, 15] width 13 height 13
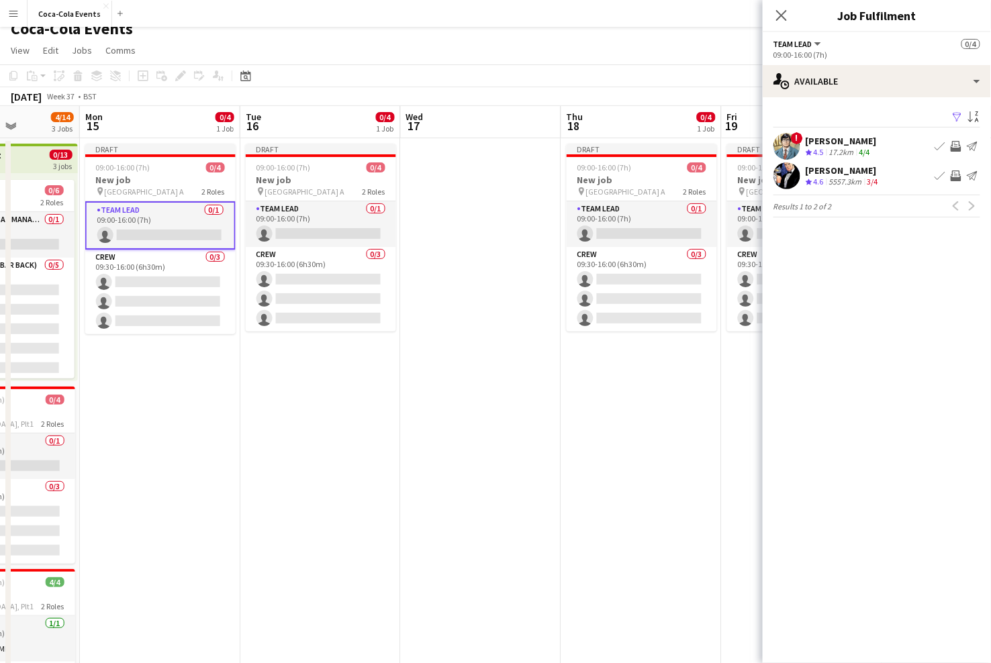
click at [955, 146] on app-icon "Invite crew" at bounding box center [956, 146] width 11 height 11
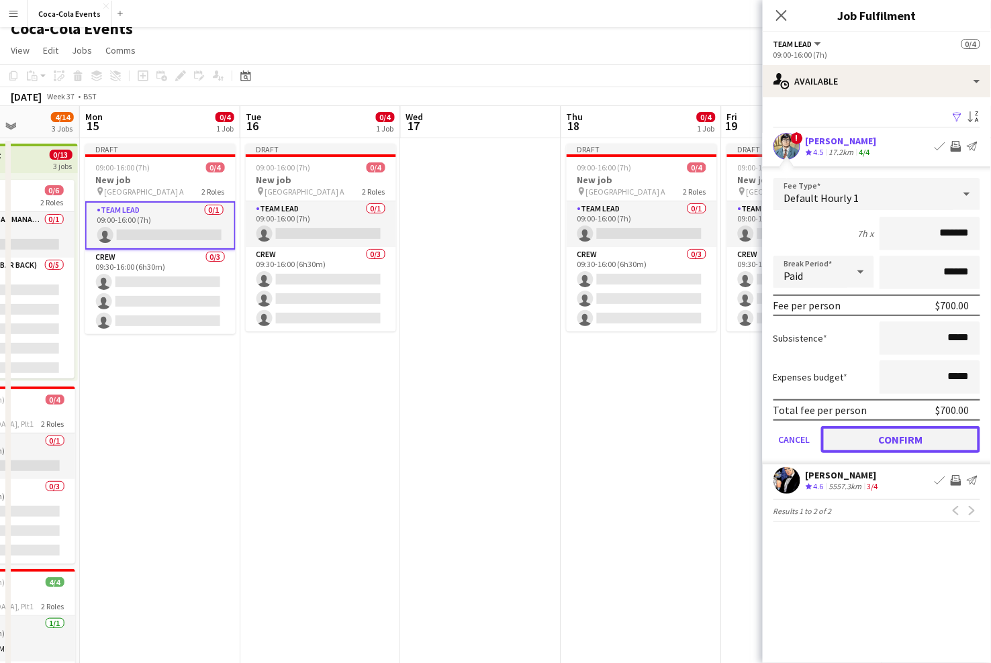
click at [875, 445] on button "Confirm" at bounding box center [900, 439] width 159 height 27
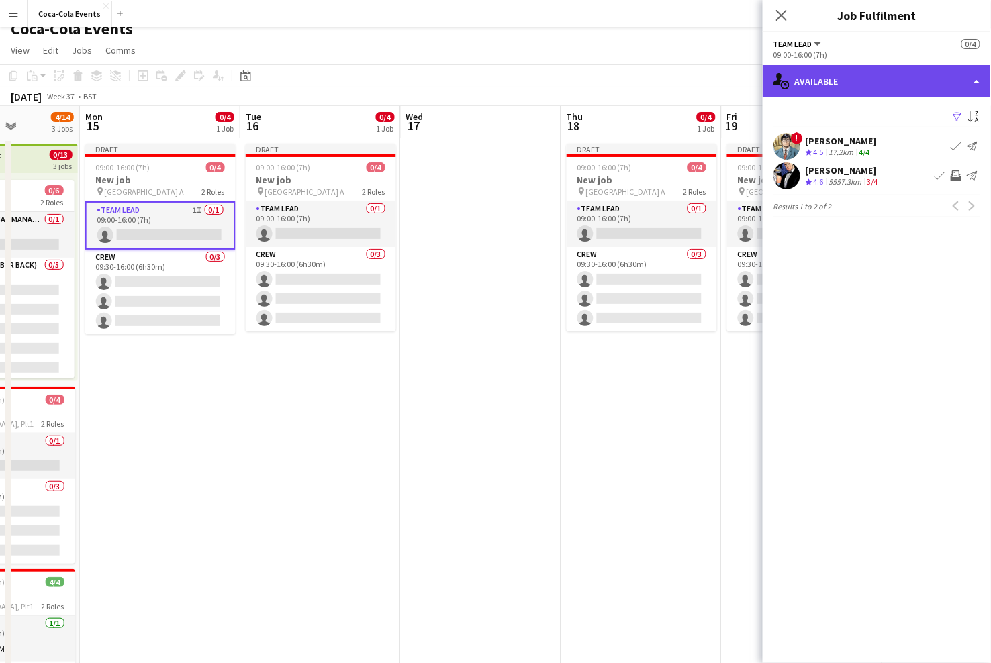
click at [845, 77] on div "single-neutral-actions-upload Available" at bounding box center [877, 81] width 228 height 32
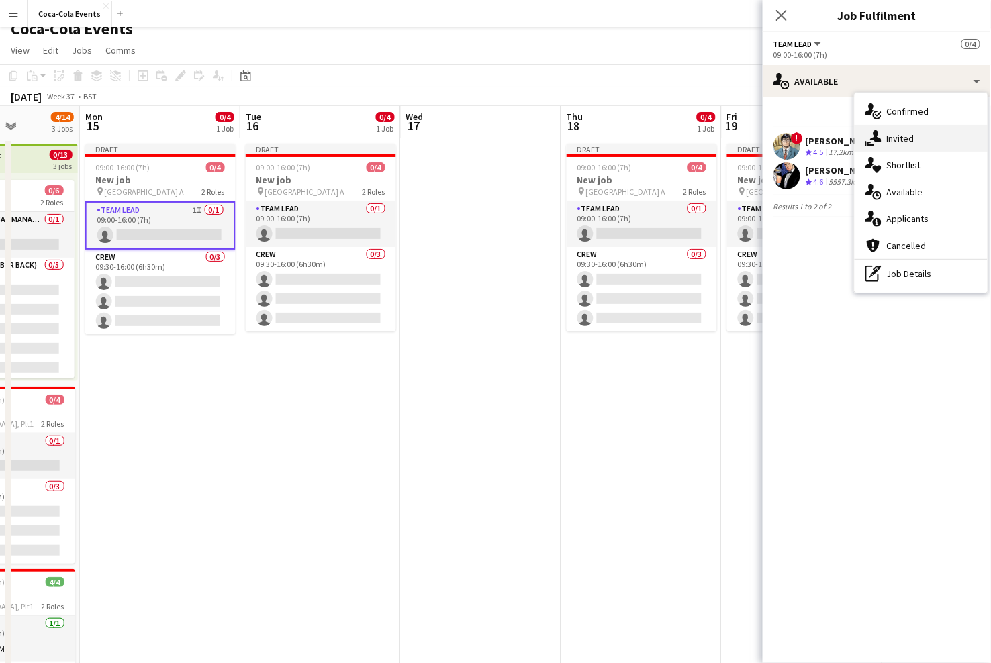
click at [902, 146] on div "single-neutral-actions-share-1 Invited" at bounding box center [921, 138] width 133 height 27
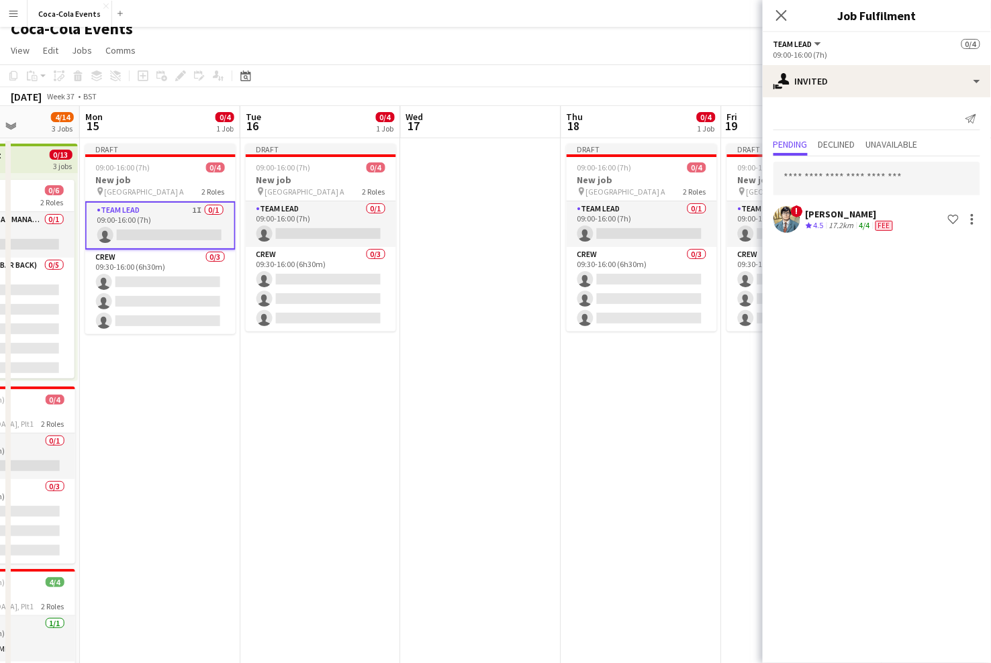
click at [488, 375] on app-date-cell at bounding box center [481, 456] width 160 height 637
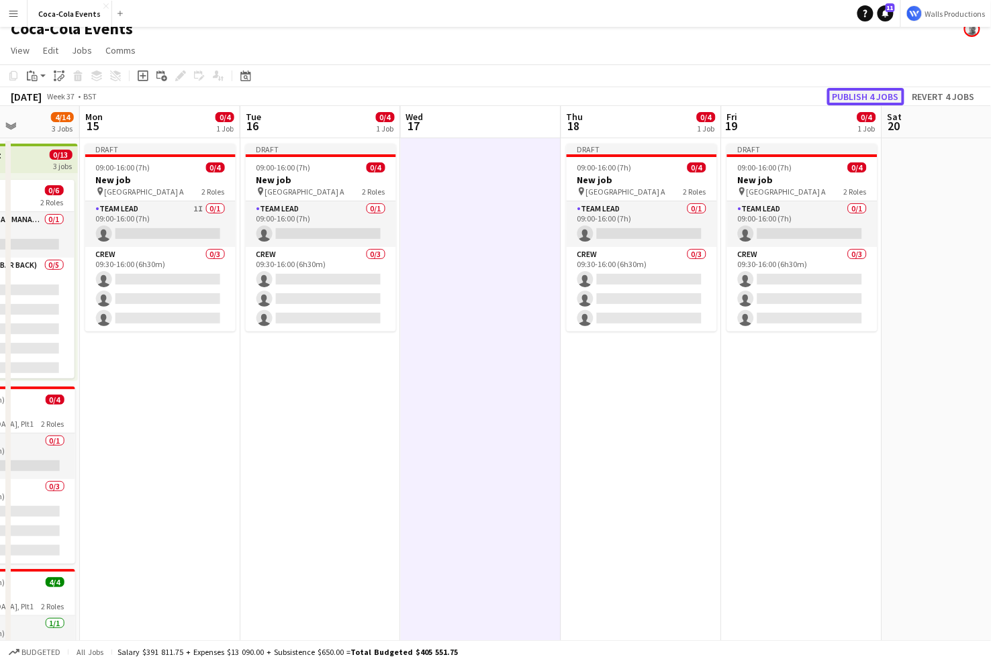
click at [850, 97] on button "Publish 4 jobs" at bounding box center [865, 96] width 77 height 17
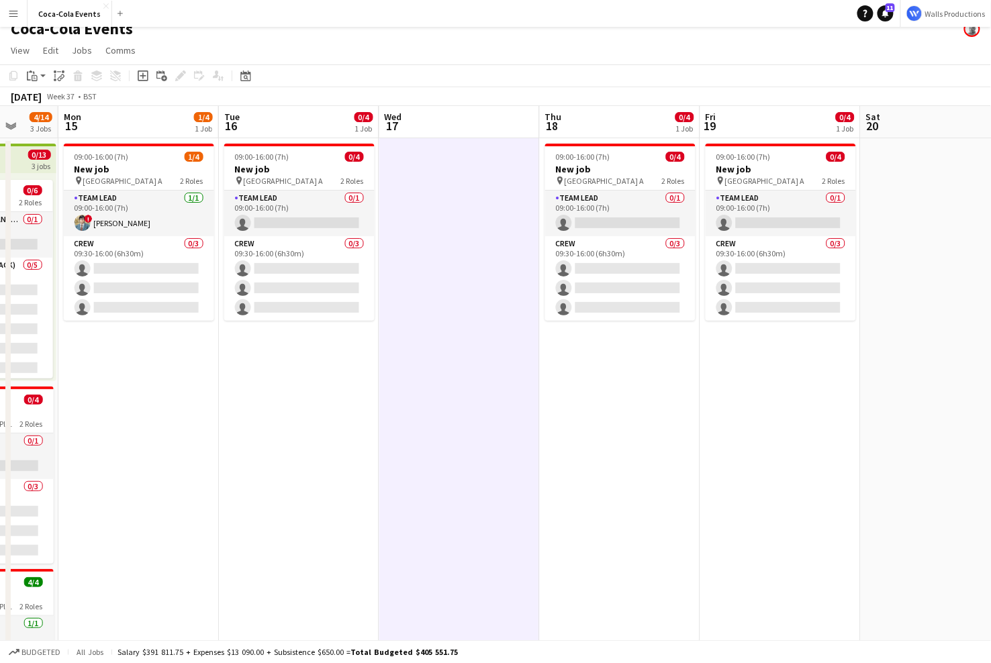
scroll to position [0, 428]
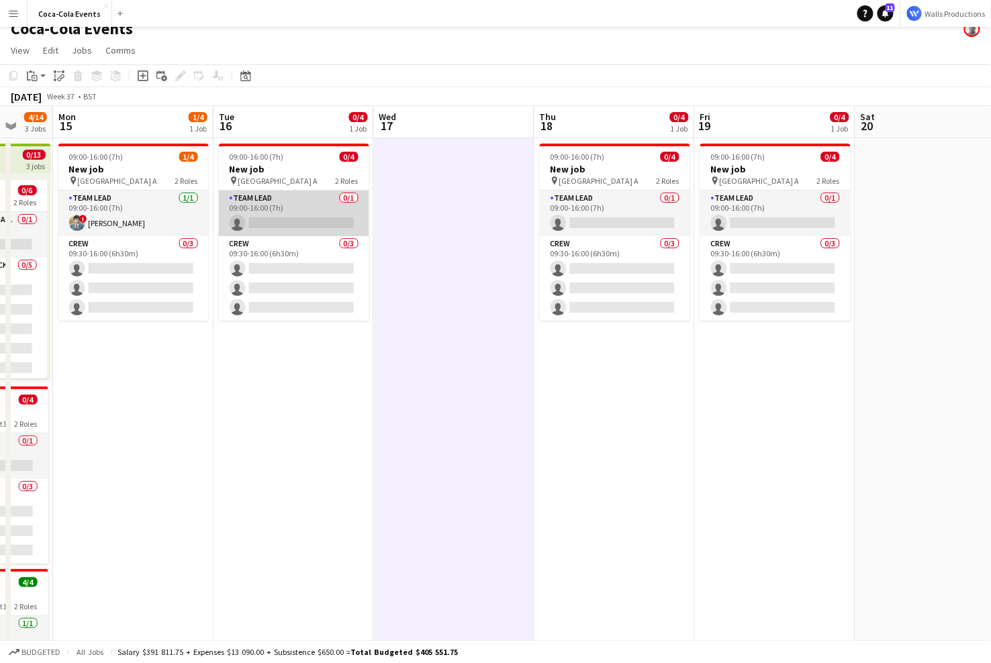
click at [271, 215] on app-card-role "Team Lead 0/1 09:00-16:00 (7h) single-neutral-actions" at bounding box center [294, 214] width 150 height 46
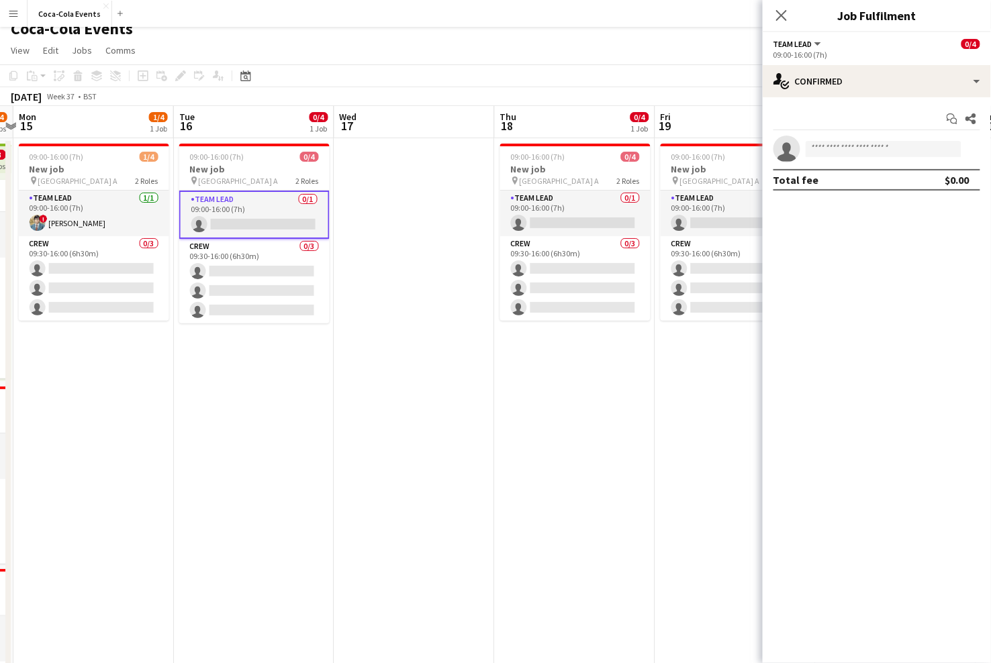
scroll to position [0, 469]
click at [543, 209] on app-card-role "Team Lead 0/1 09:00-16:00 (7h) single-neutral-actions" at bounding box center [575, 214] width 150 height 46
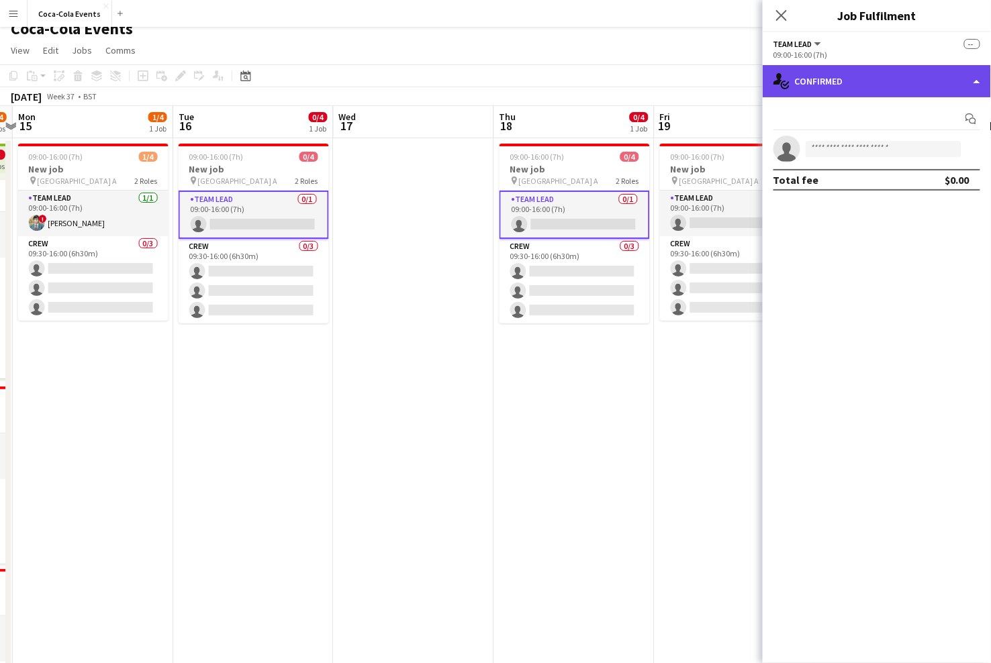
click at [843, 81] on div "single-neutral-actions-check-2 Confirmed" at bounding box center [877, 81] width 228 height 32
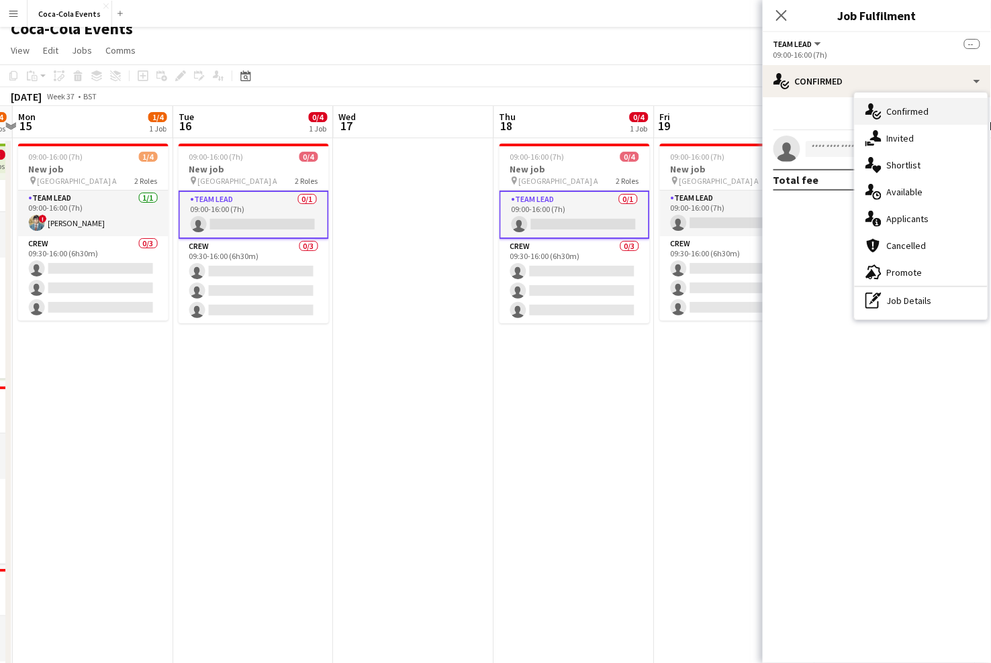
click at [908, 115] on span "Confirmed" at bounding box center [908, 111] width 42 height 12
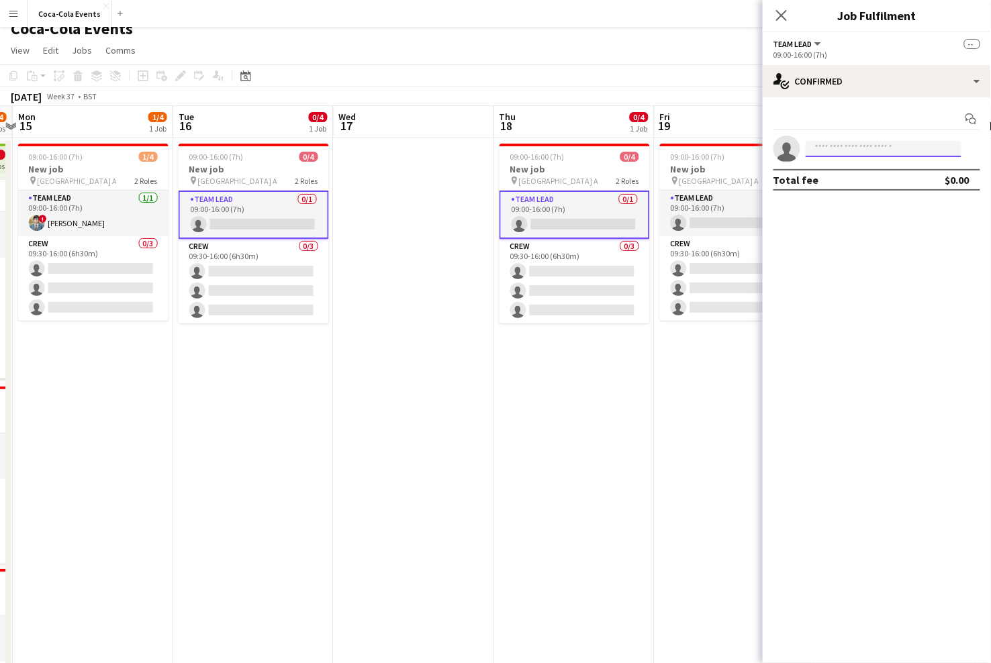
click at [833, 147] on input at bounding box center [884, 149] width 156 height 16
click at [800, 141] on div at bounding box center [800, 141] width 0 height 0
type input "*****"
click at [857, 175] on span "[PERSON_NAME][EMAIL_ADDRESS][DOMAIN_NAME]" at bounding box center [884, 179] width 134 height 11
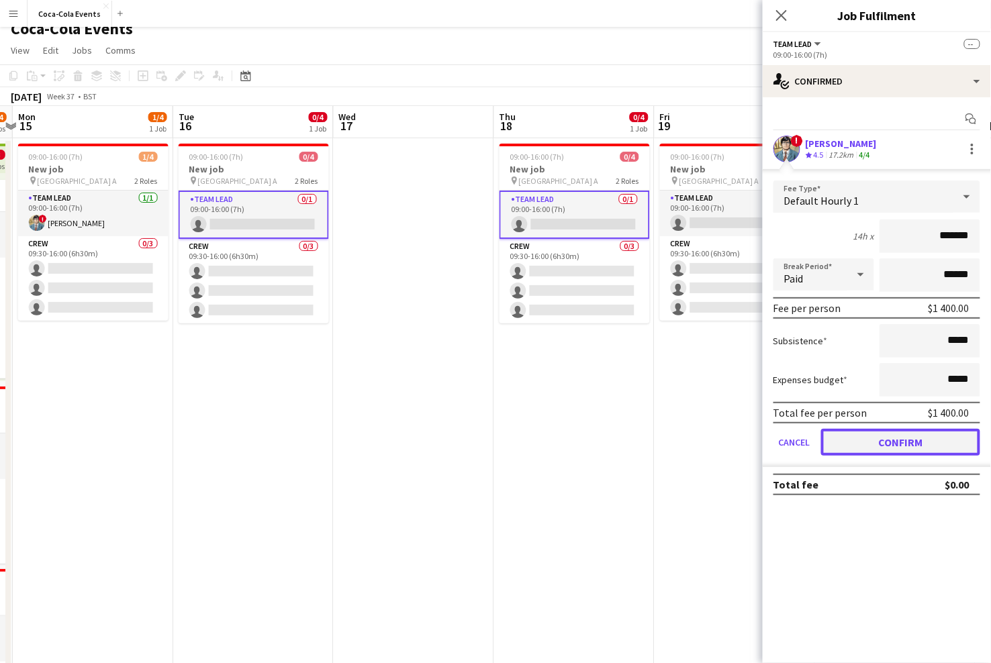
click at [872, 446] on button "Confirm" at bounding box center [900, 442] width 159 height 27
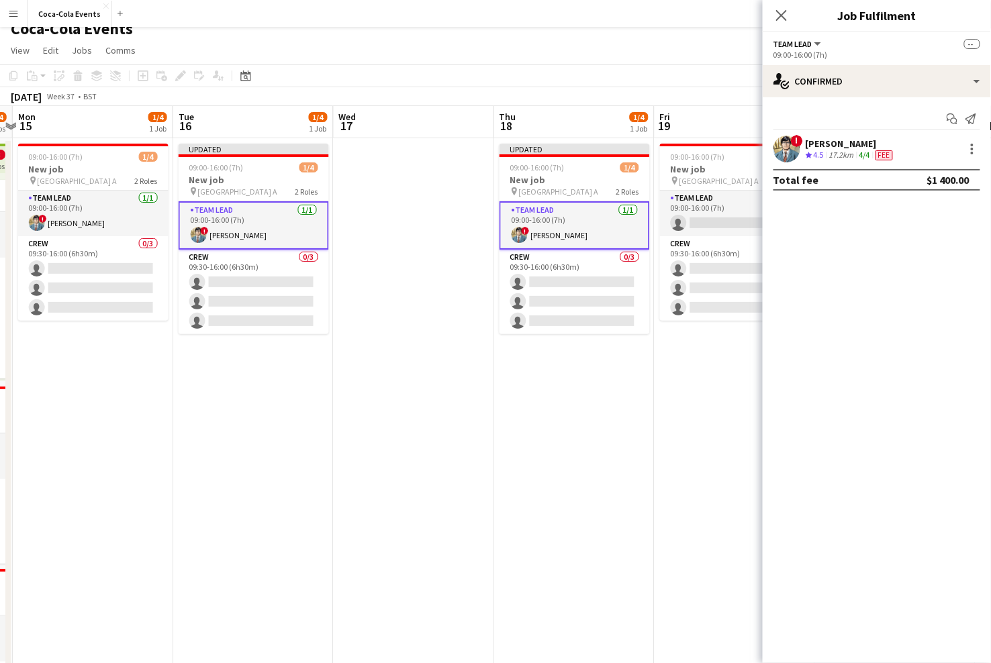
click at [599, 459] on app-date-cell "Updated 09:00-16:00 (7h) 1/4 New job pin Wembley Gate A 2 Roles Team Lead [DATE…" at bounding box center [574, 456] width 160 height 637
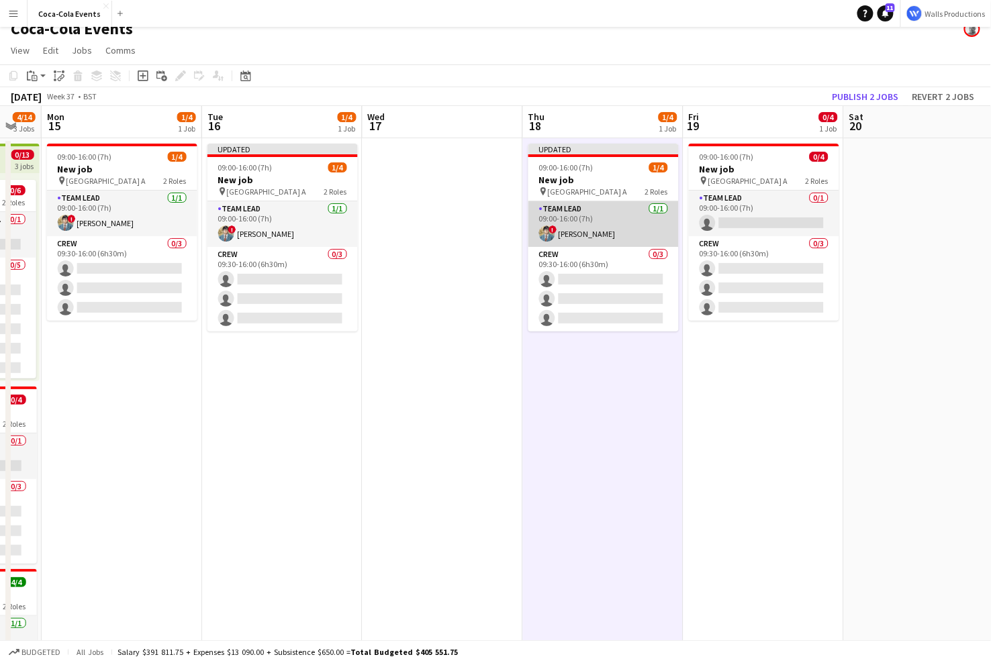
scroll to position [0, 435]
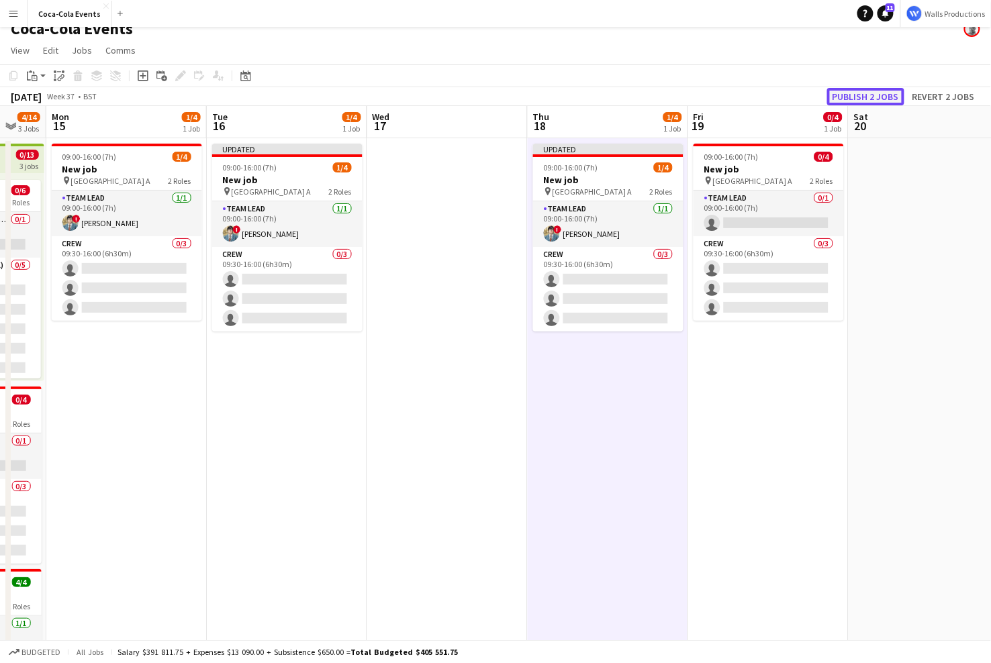
click at [847, 96] on button "Publish 2 jobs" at bounding box center [865, 96] width 77 height 17
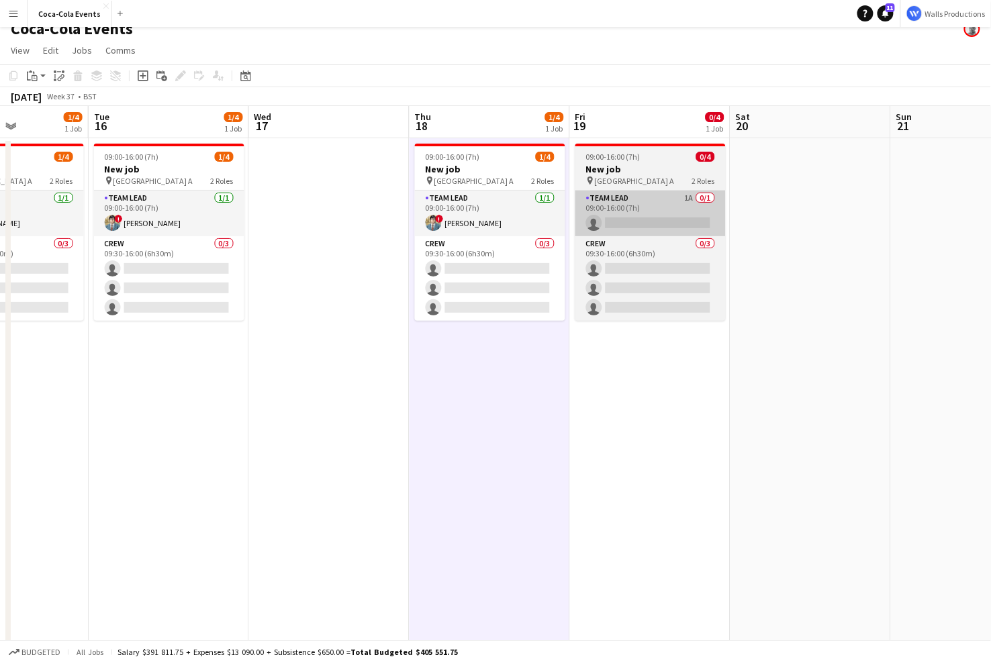
scroll to position [0, 600]
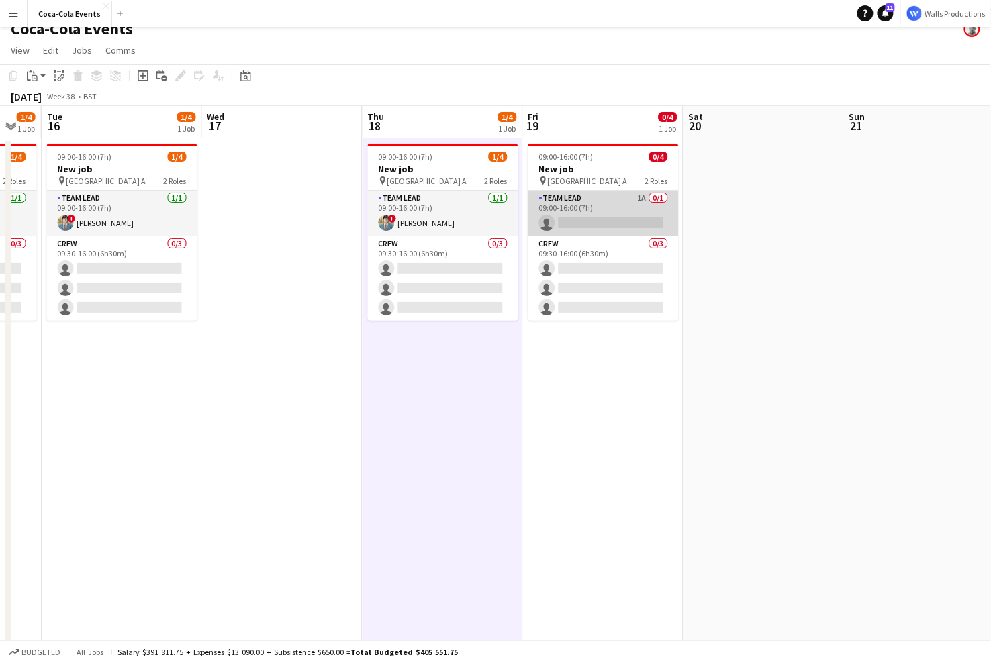
click at [633, 202] on app-card-role "Team Lead 1A 0/1 09:00-16:00 (7h) single-neutral-actions" at bounding box center [603, 214] width 150 height 46
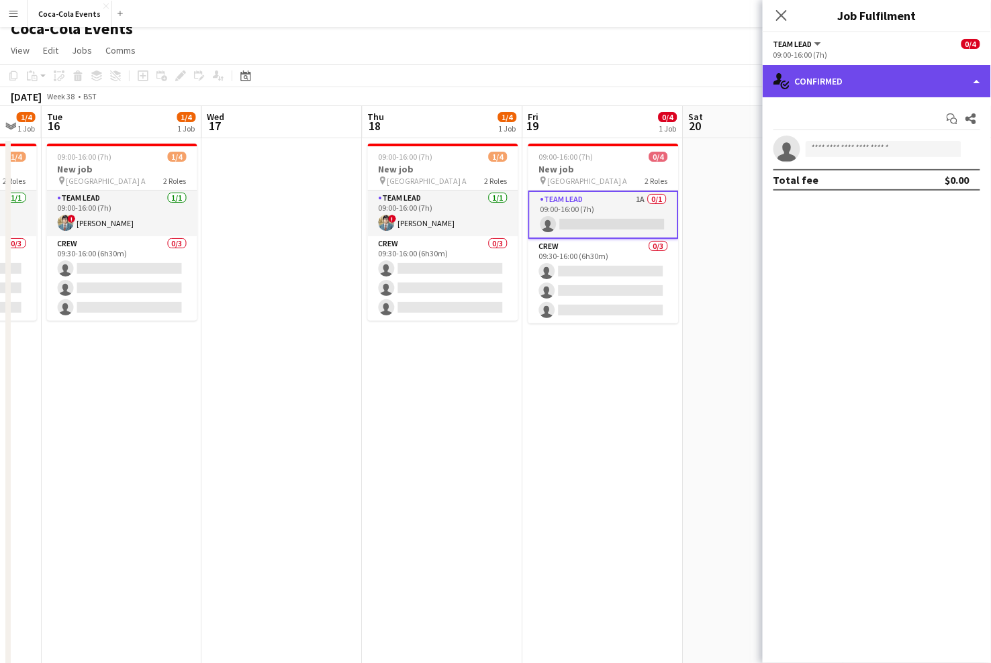
click at [849, 83] on div "single-neutral-actions-check-2 Confirmed" at bounding box center [877, 81] width 228 height 32
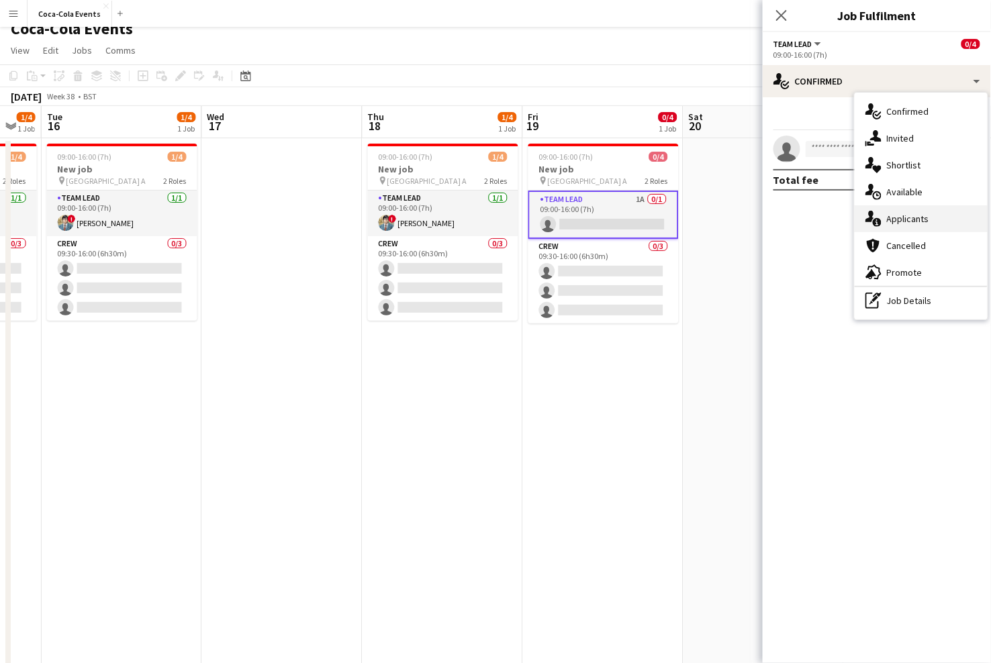
click at [913, 223] on span "Applicants" at bounding box center [908, 219] width 42 height 12
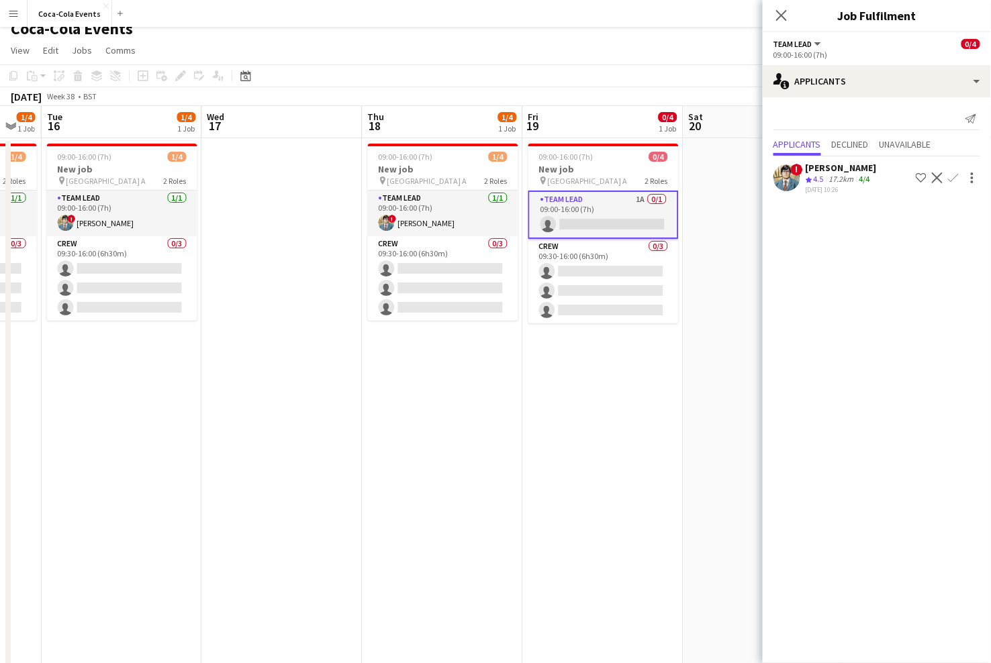
click at [954, 179] on app-icon "Confirm" at bounding box center [953, 178] width 11 height 11
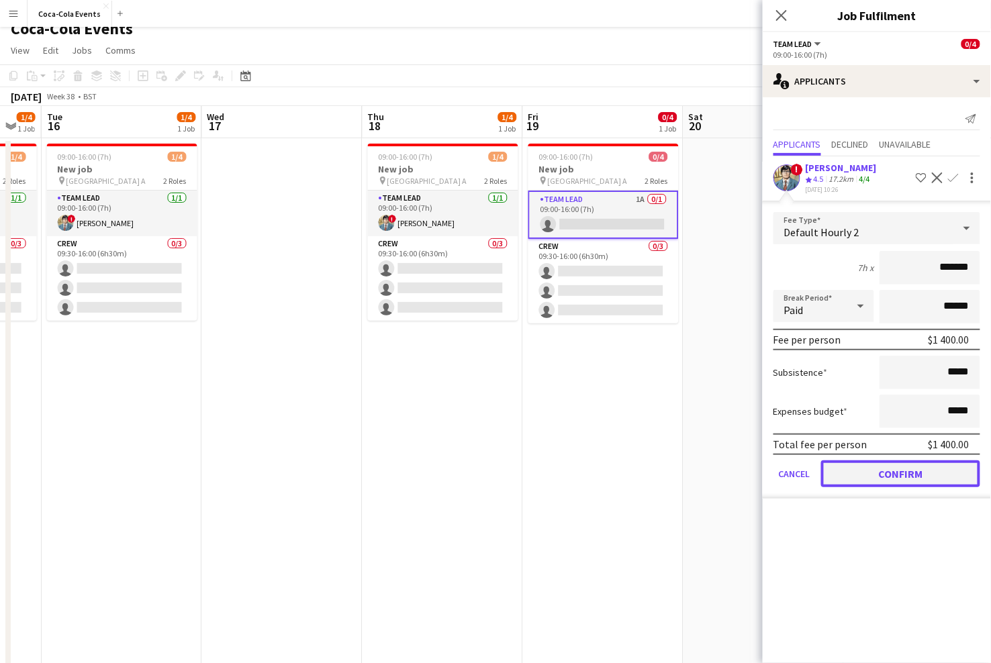
click at [876, 471] on button "Confirm" at bounding box center [900, 474] width 159 height 27
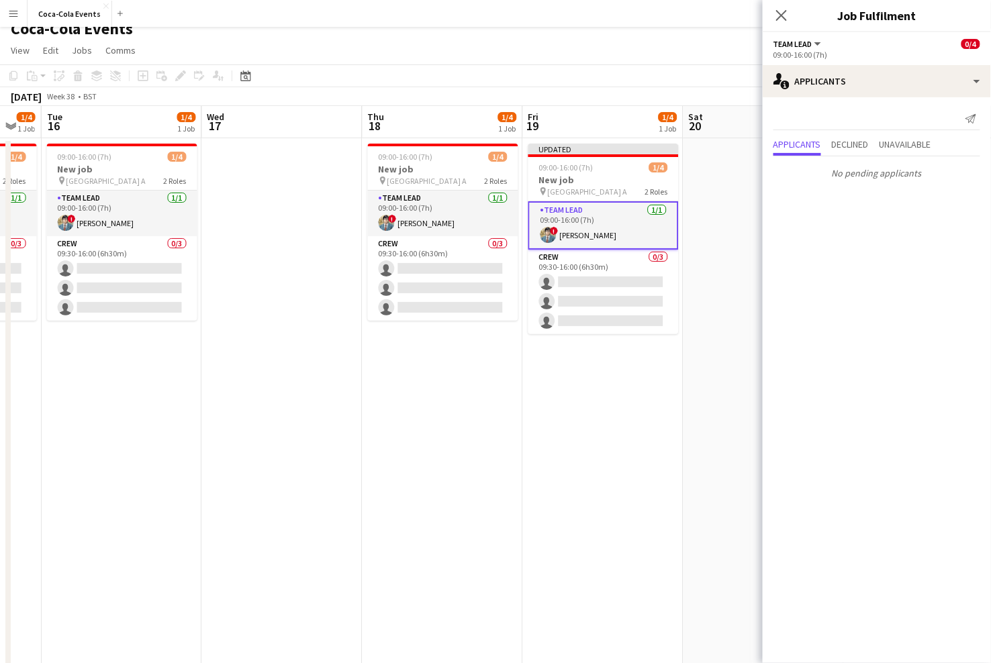
click at [696, 457] on app-date-cell at bounding box center [764, 456] width 160 height 637
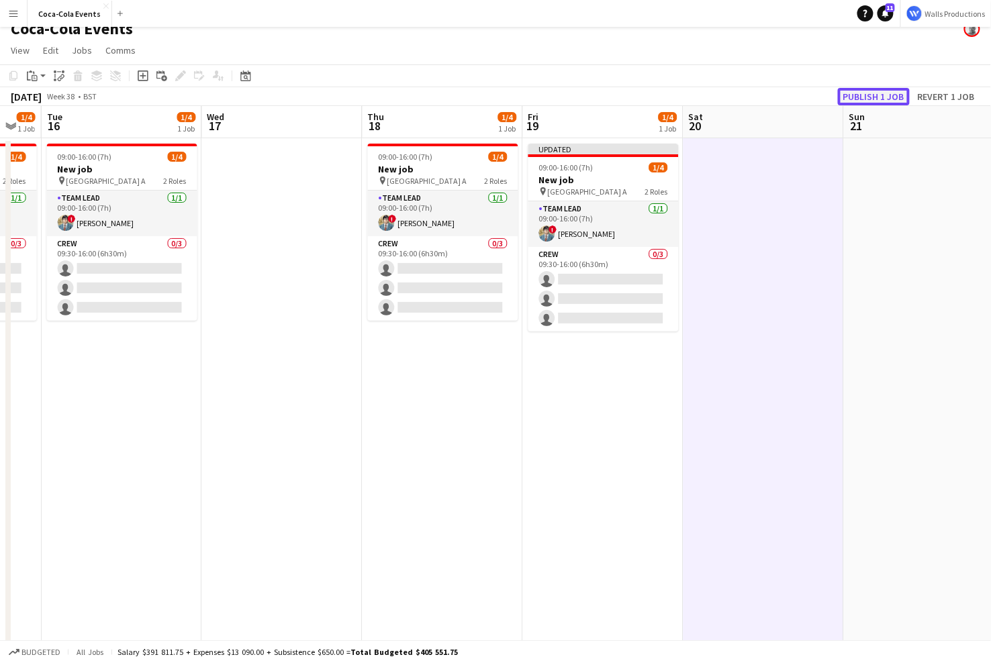
click at [872, 92] on button "Publish 1 job" at bounding box center [874, 96] width 72 height 17
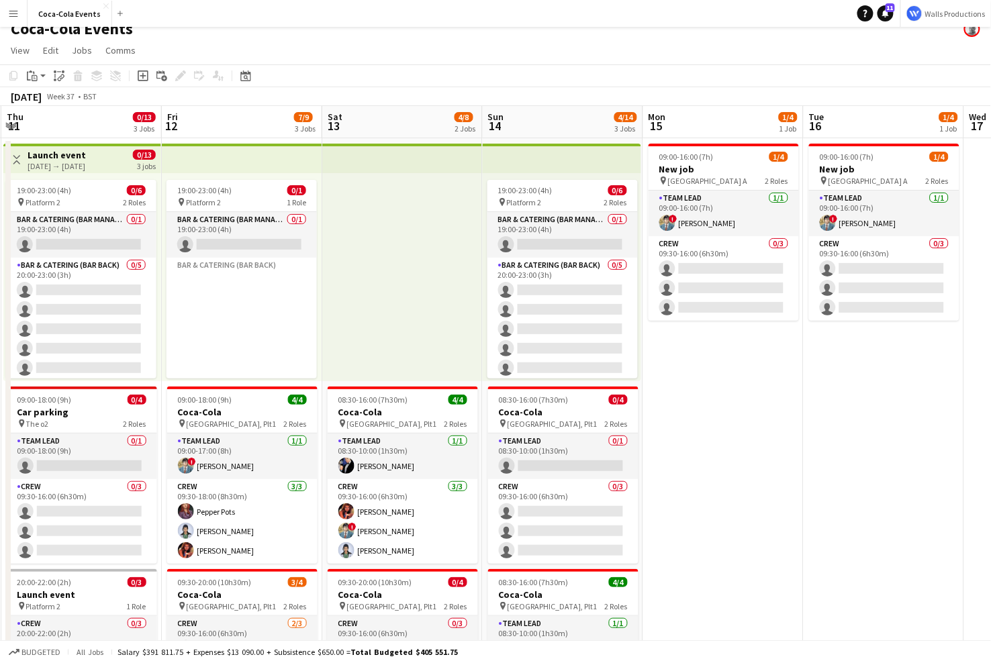
scroll to position [0, 299]
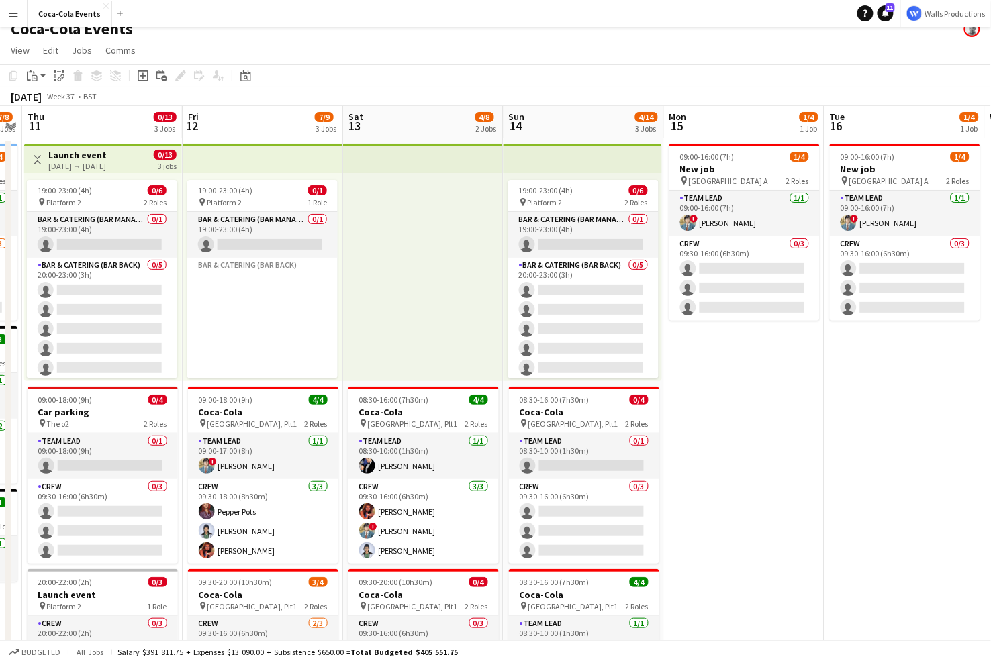
click at [12, 13] on app-icon "Menu" at bounding box center [13, 13] width 11 height 11
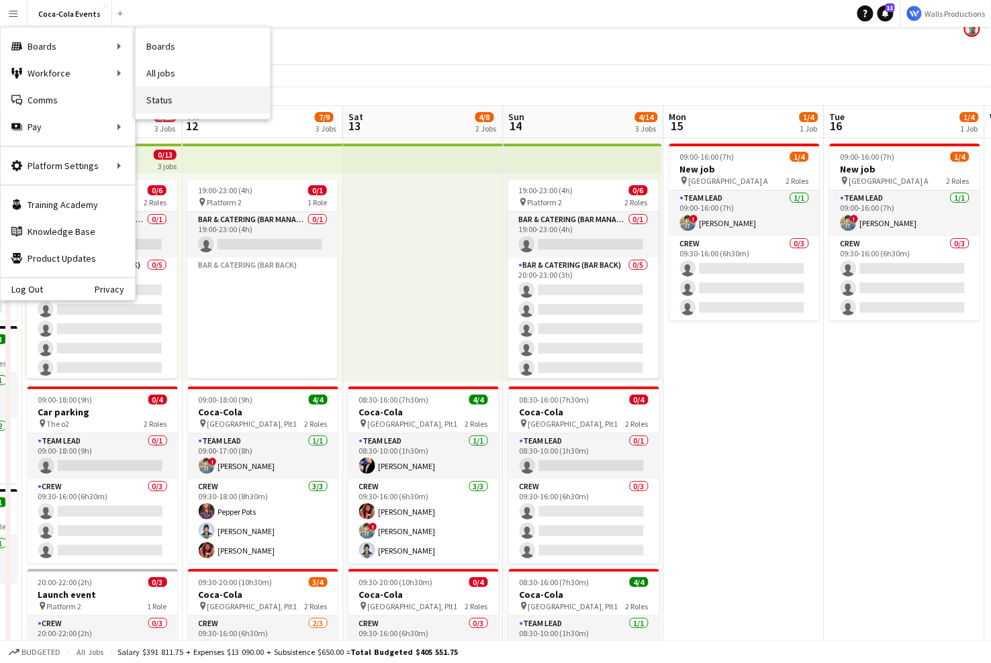
click at [173, 93] on link "Status" at bounding box center [203, 100] width 134 height 27
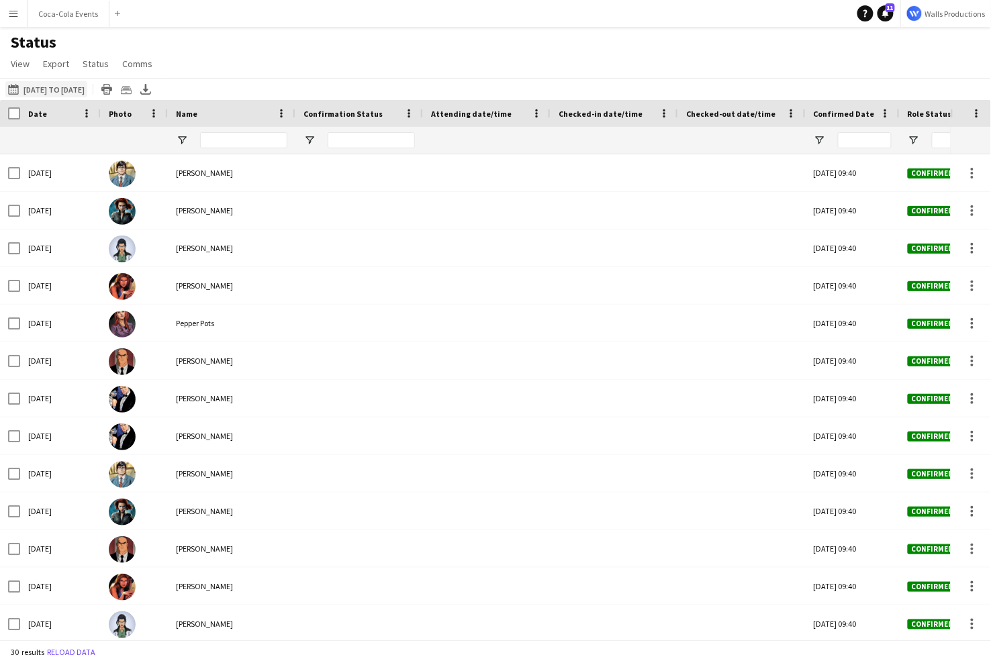
click at [44, 91] on button "[DATE] to [DATE] [DATE] to [DATE]" at bounding box center [46, 89] width 82 height 16
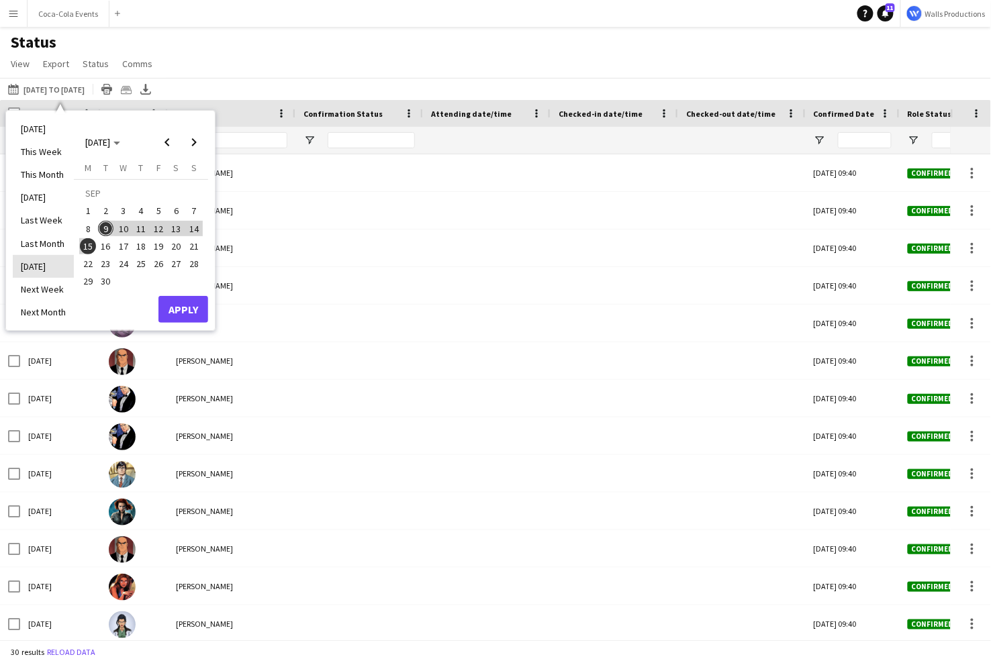
click at [49, 272] on li "[DATE]" at bounding box center [43, 266] width 61 height 23
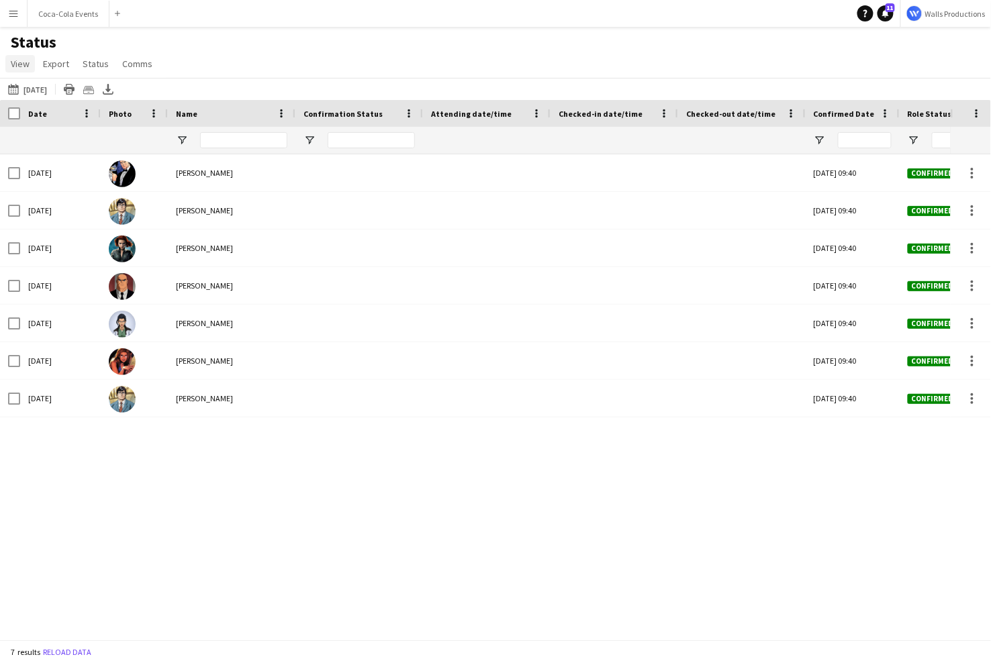
click at [26, 66] on span "View" at bounding box center [20, 64] width 19 height 12
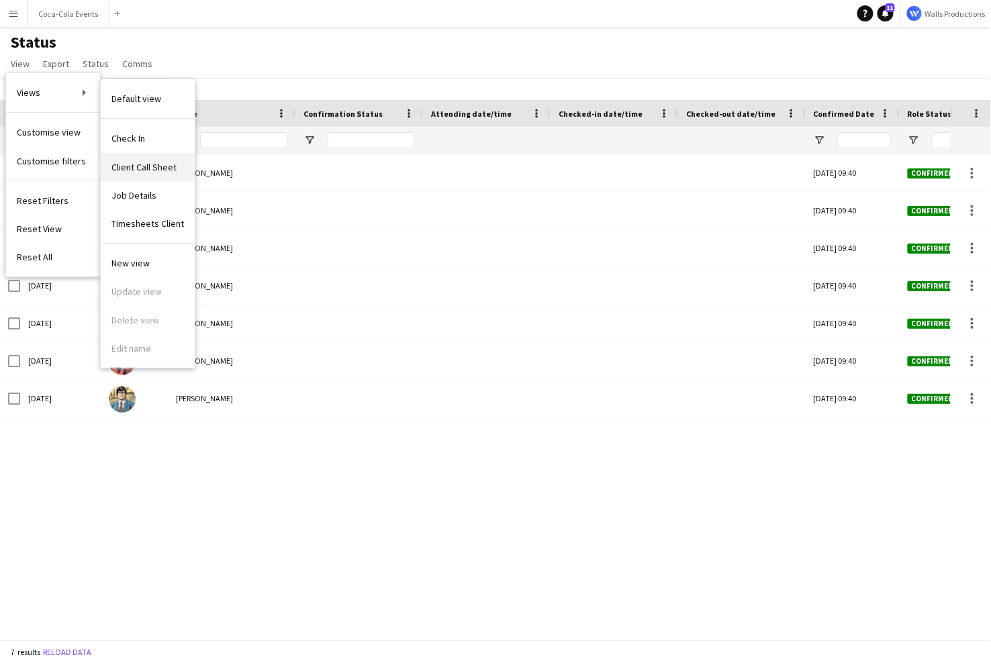
click at [156, 172] on span "Client Call Sheet" at bounding box center [143, 167] width 65 height 12
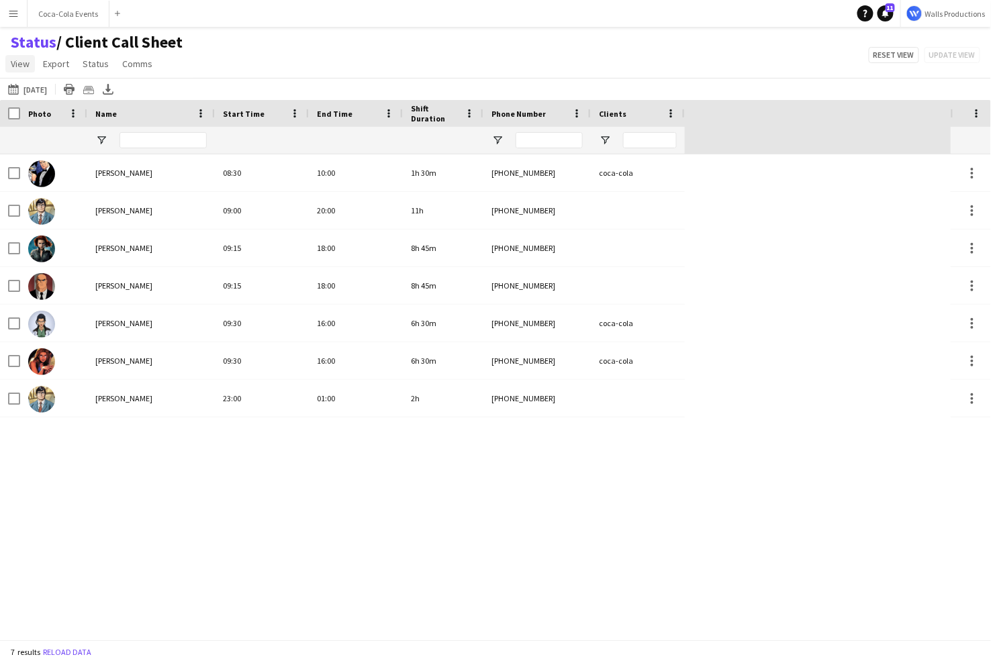
click at [19, 68] on span "View" at bounding box center [20, 64] width 19 height 12
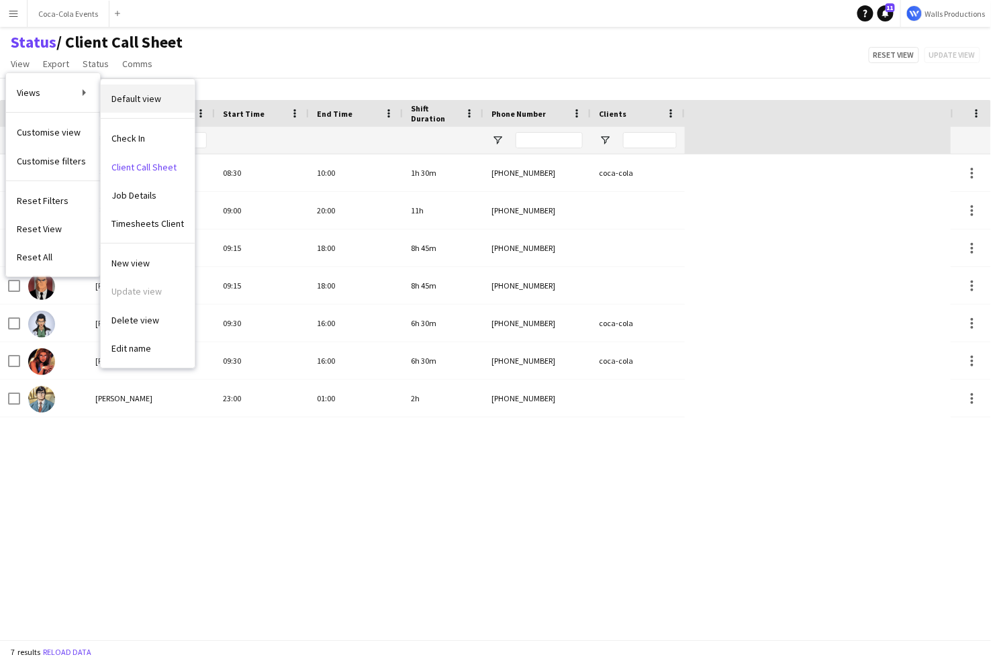
click at [129, 94] on span "Default view" at bounding box center [136, 99] width 50 height 12
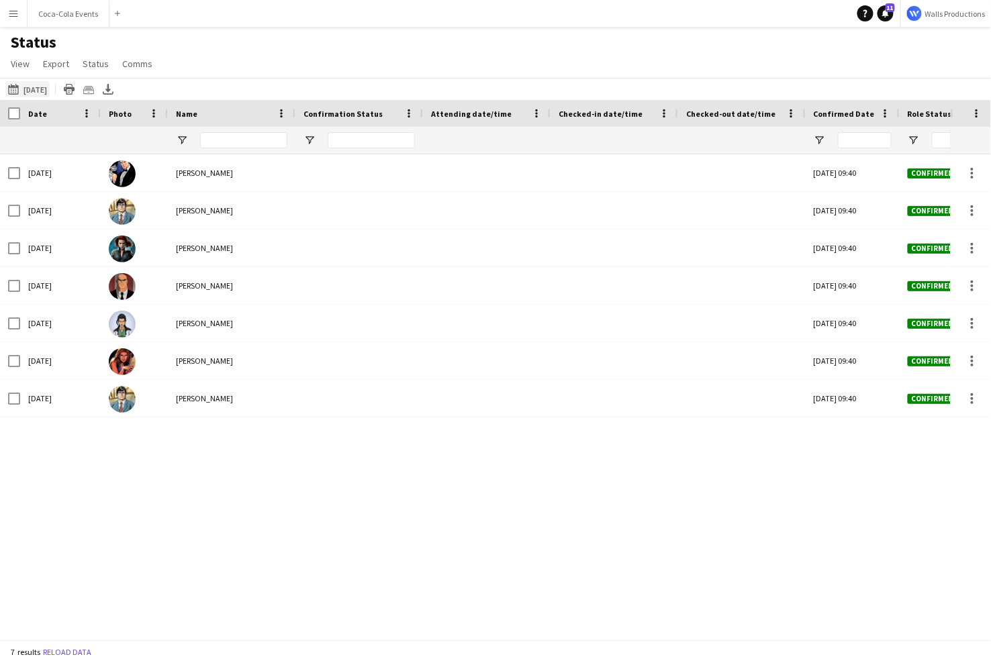
click at [42, 90] on button "[DATE] to [DATE] [DATE]" at bounding box center [27, 89] width 44 height 16
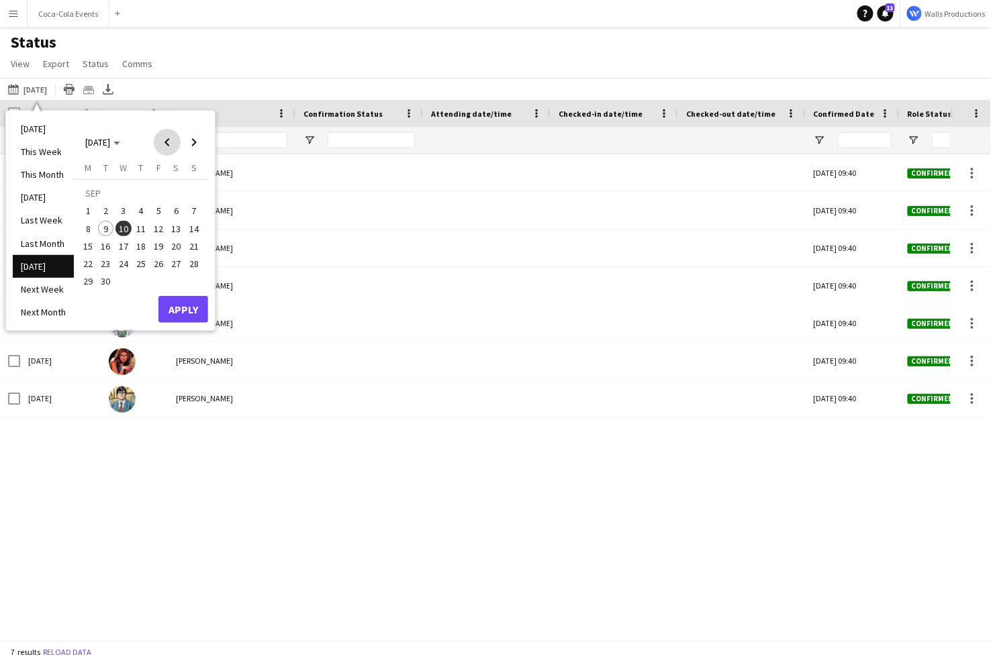
click at [166, 145] on span "Previous month" at bounding box center [167, 142] width 27 height 27
click at [167, 150] on span "Previous month" at bounding box center [167, 142] width 27 height 27
click at [91, 247] on span "19" at bounding box center [88, 250] width 16 height 16
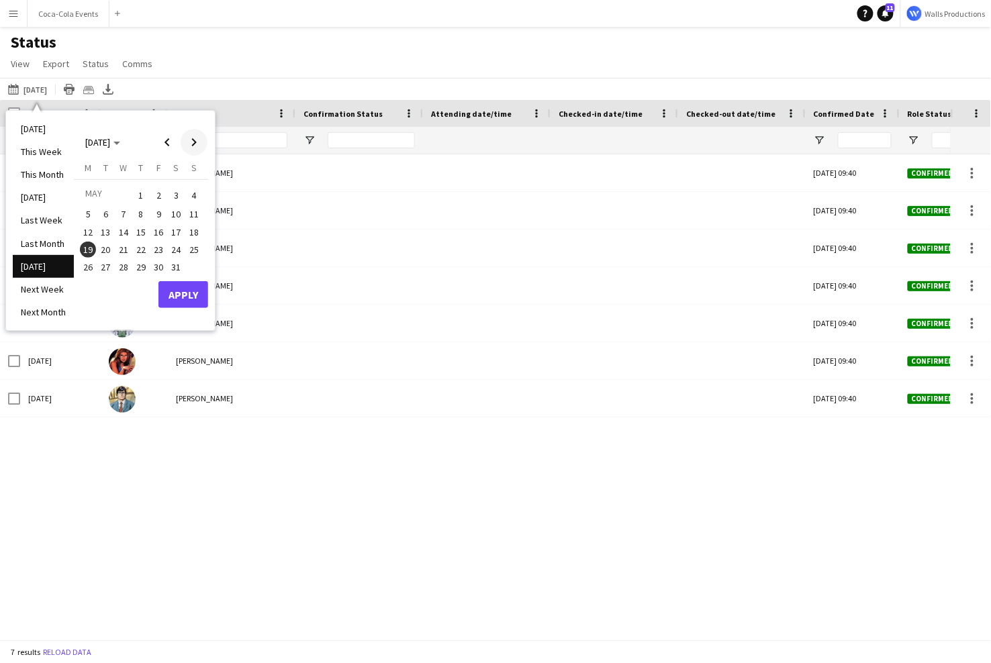
click at [195, 142] on span "Next month" at bounding box center [194, 142] width 27 height 27
click at [145, 218] on span "5" at bounding box center [141, 215] width 16 height 16
click at [181, 310] on button "Apply" at bounding box center [183, 312] width 50 height 27
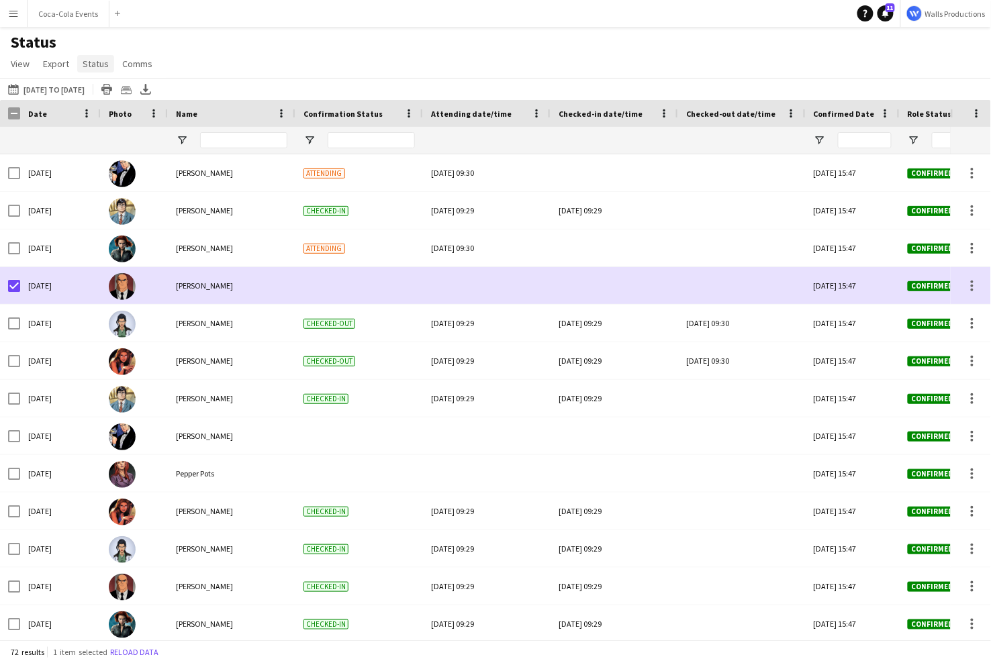
click at [87, 67] on span "Status" at bounding box center [96, 64] width 26 height 12
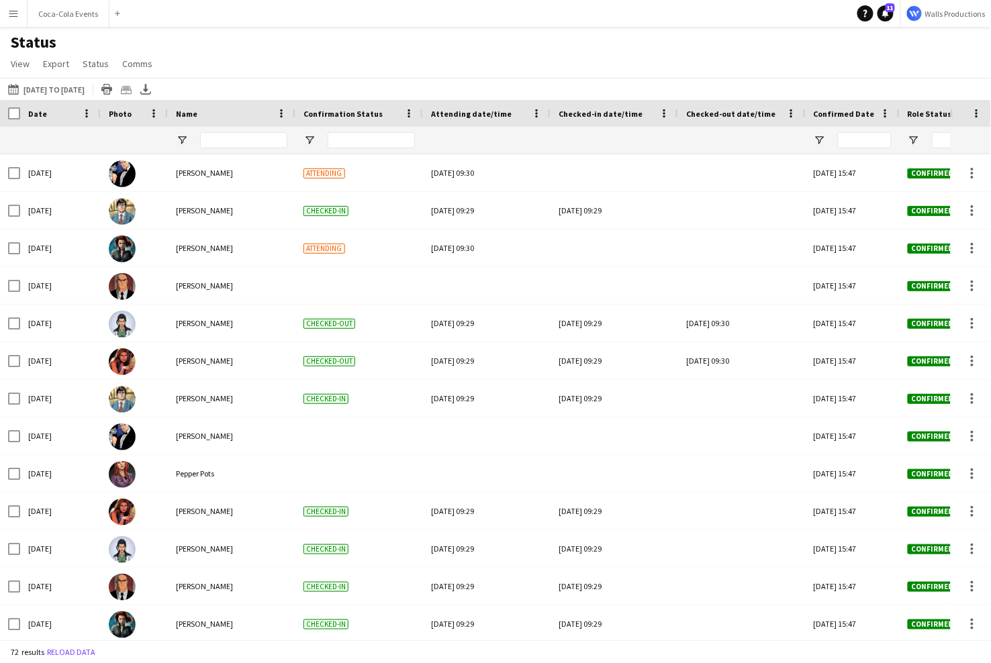
click at [15, 21] on button "Menu" at bounding box center [13, 13] width 27 height 27
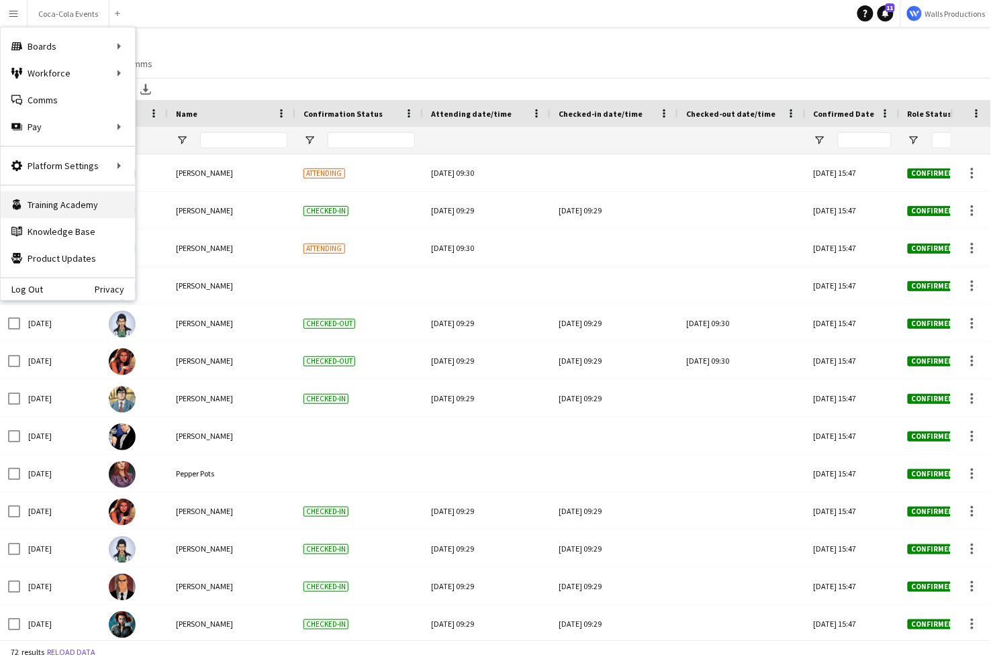
click at [55, 197] on link "Training Academy Training Academy" at bounding box center [68, 204] width 134 height 27
click at [70, 226] on link "Knowledge Base Knowledge Base" at bounding box center [68, 231] width 134 height 27
click at [365, 46] on div "Status View Views Default view Check In Client Call Sheet Job Details Timesheet…" at bounding box center [495, 55] width 991 height 46
